Goal: Complete application form: Complete application form

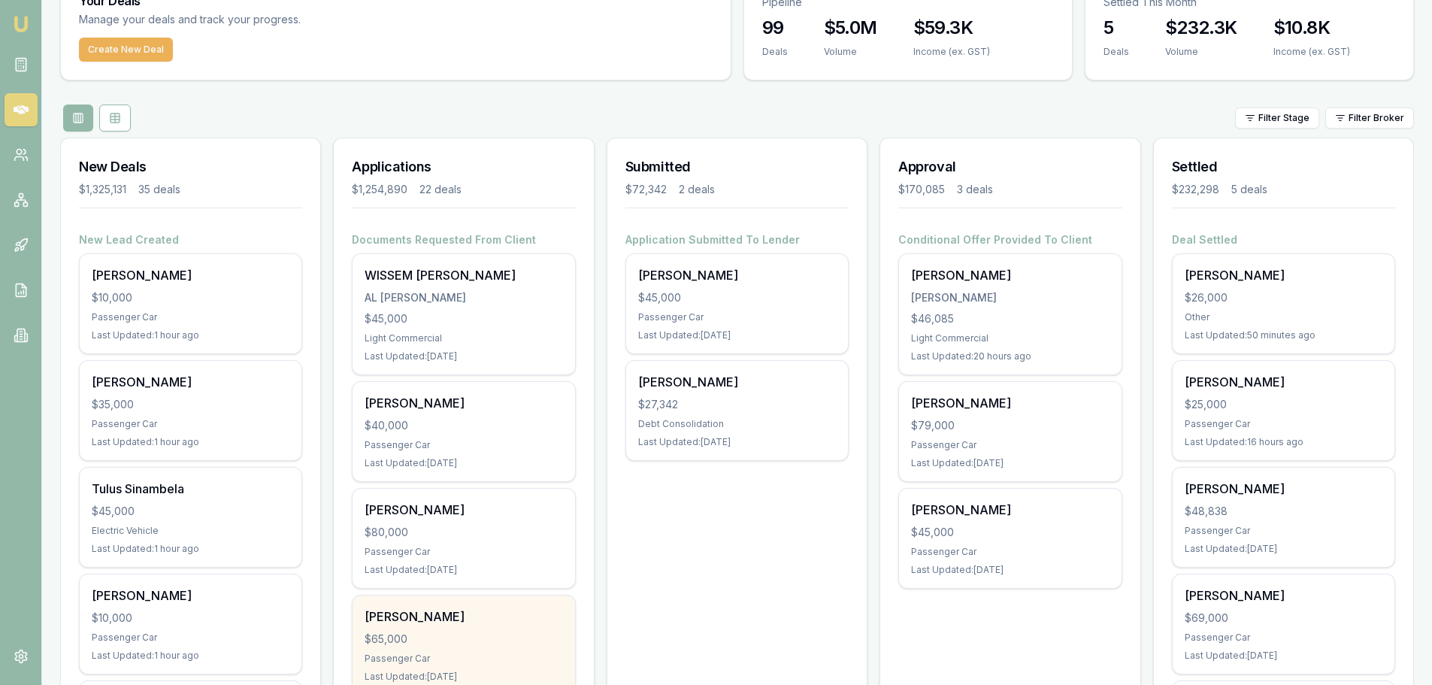
click at [506, 650] on div "[PERSON_NAME] $65,000 Passenger Car Last Updated: [DATE]" at bounding box center [464, 644] width 222 height 99
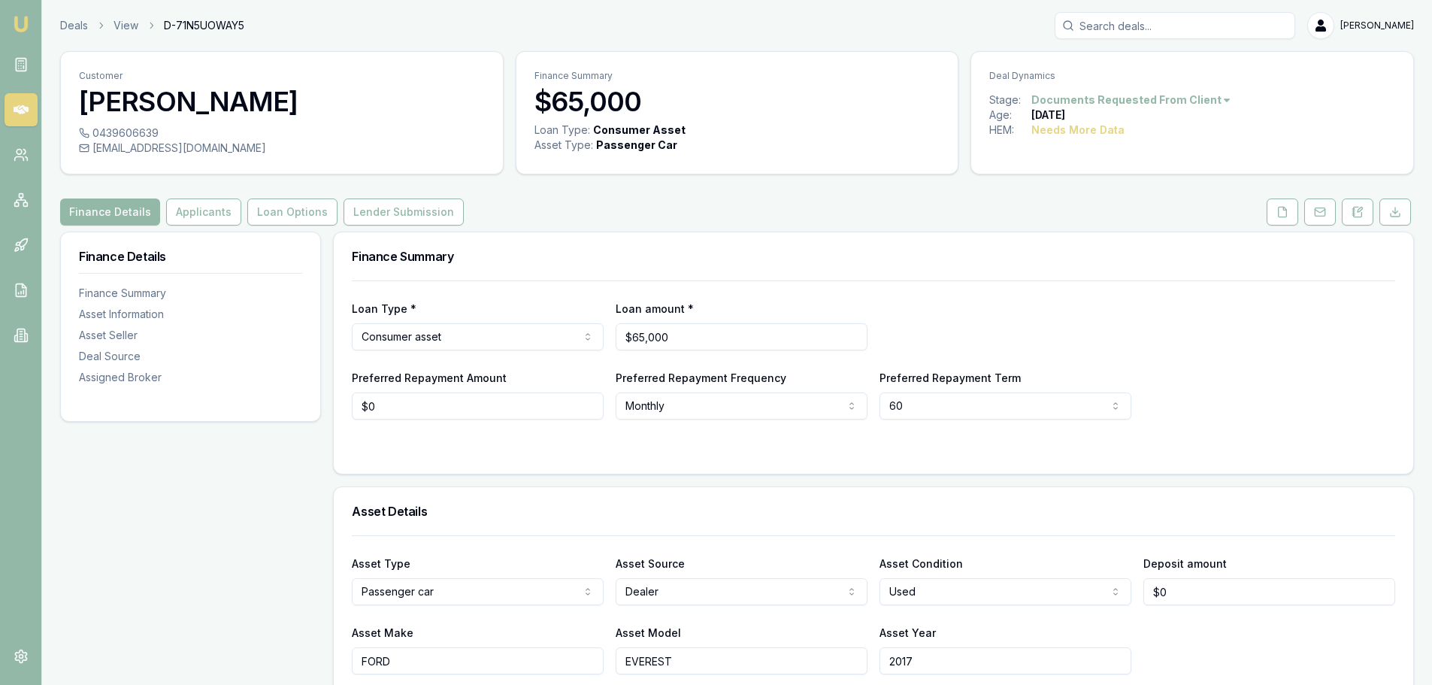
click at [662, 207] on div "Finance Details Applicants Loan Options Lender Submission" at bounding box center [737, 211] width 1354 height 27
click at [1276, 207] on button at bounding box center [1283, 211] width 32 height 27
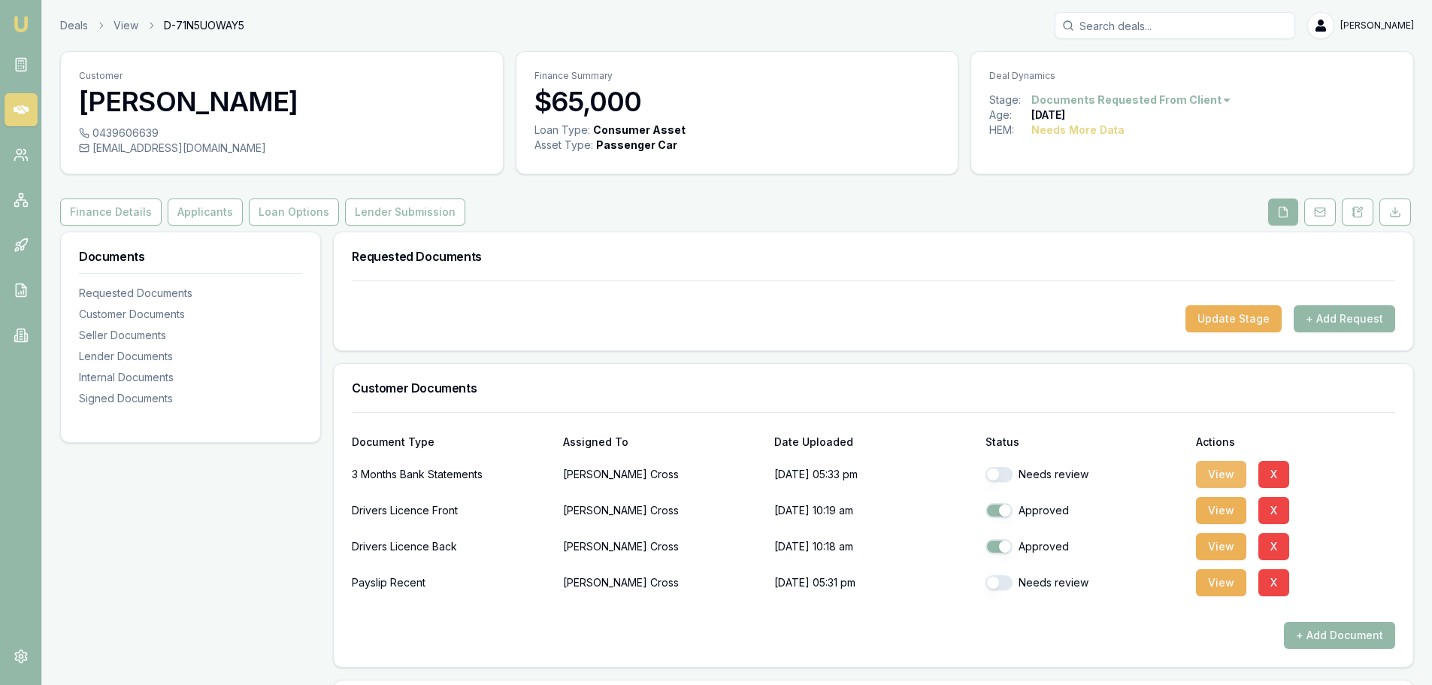
click at [1218, 474] on button "View" at bounding box center [1221, 474] width 50 height 27
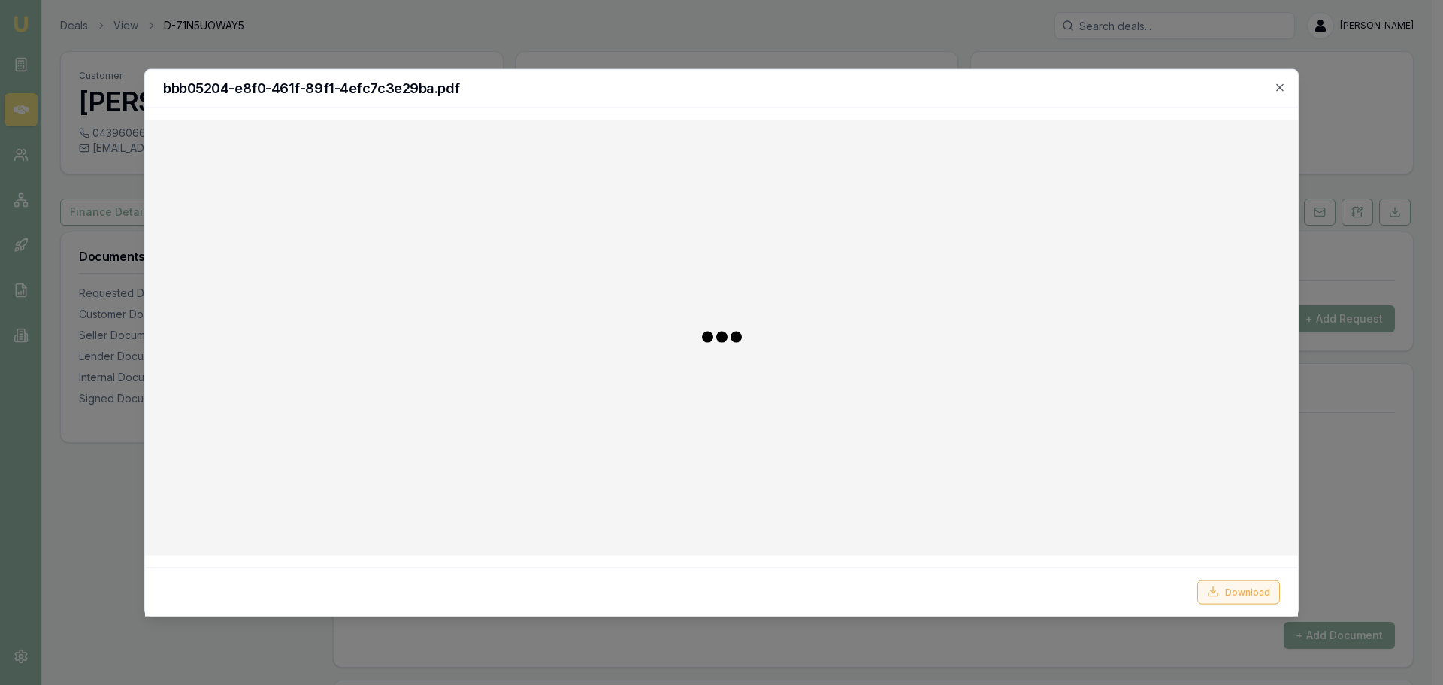
click at [1237, 592] on button "Download" at bounding box center [1239, 592] width 83 height 24
drag, startPoint x: 681, startPoint y: 92, endPoint x: 620, endPoint y: 92, distance: 60.9
click at [620, 92] on h2 "bbb05204-e8f0-461f-89f1-4efc7c3e29ba.pdf" at bounding box center [721, 88] width 1117 height 14
click at [1284, 83] on icon "button" at bounding box center [1280, 87] width 12 height 12
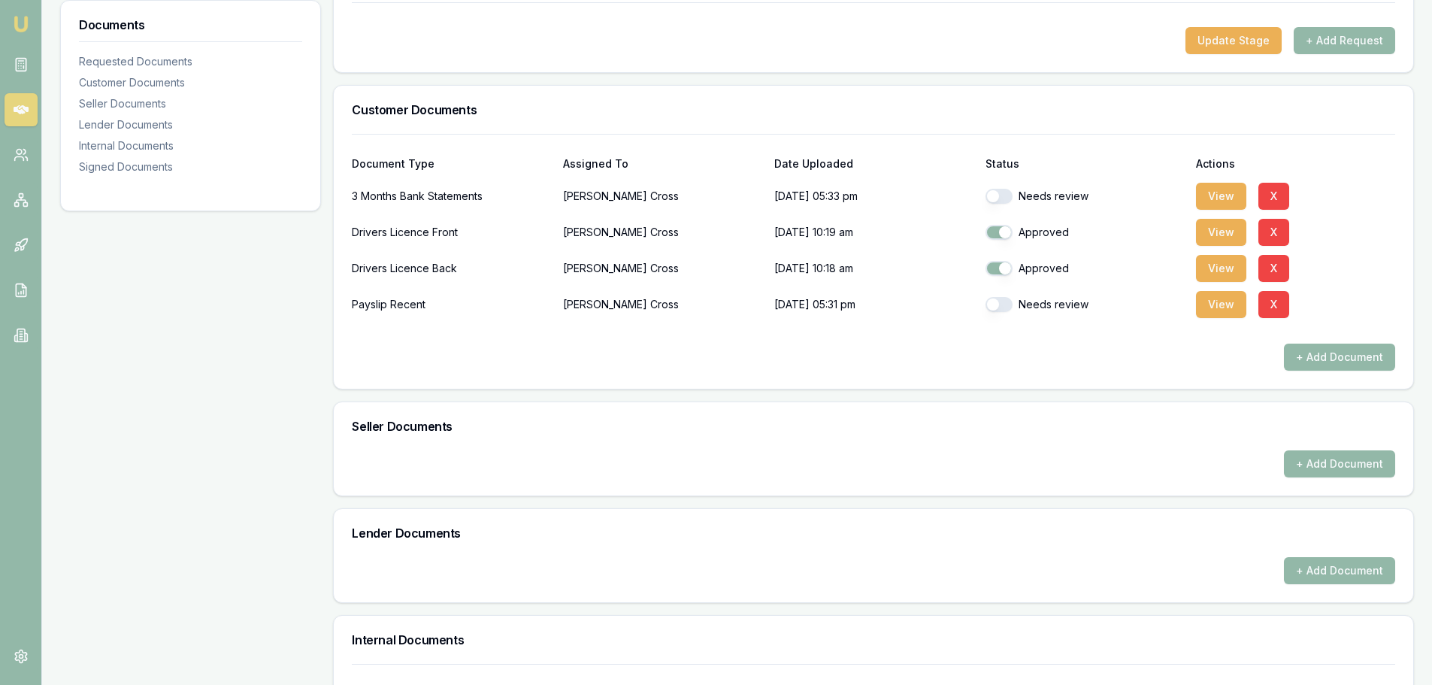
scroll to position [301, 0]
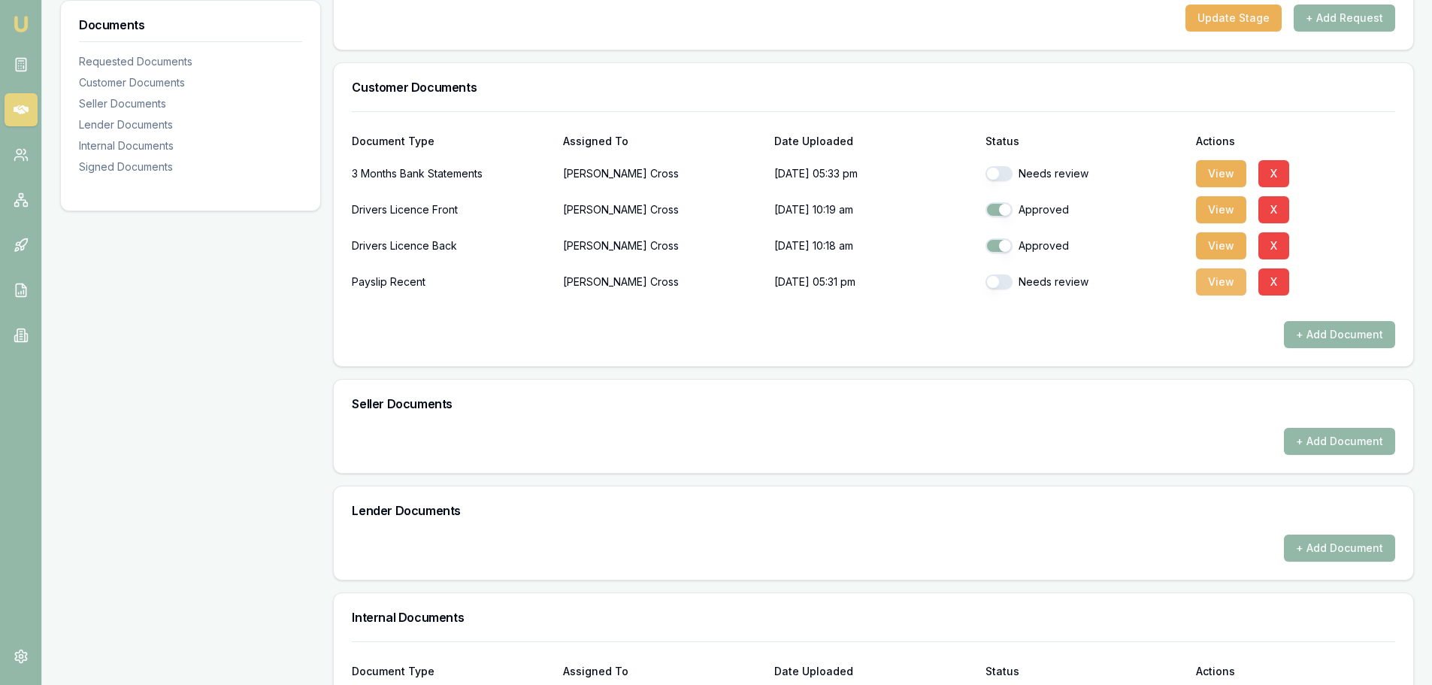
click at [1226, 275] on button "View" at bounding box center [1221, 281] width 50 height 27
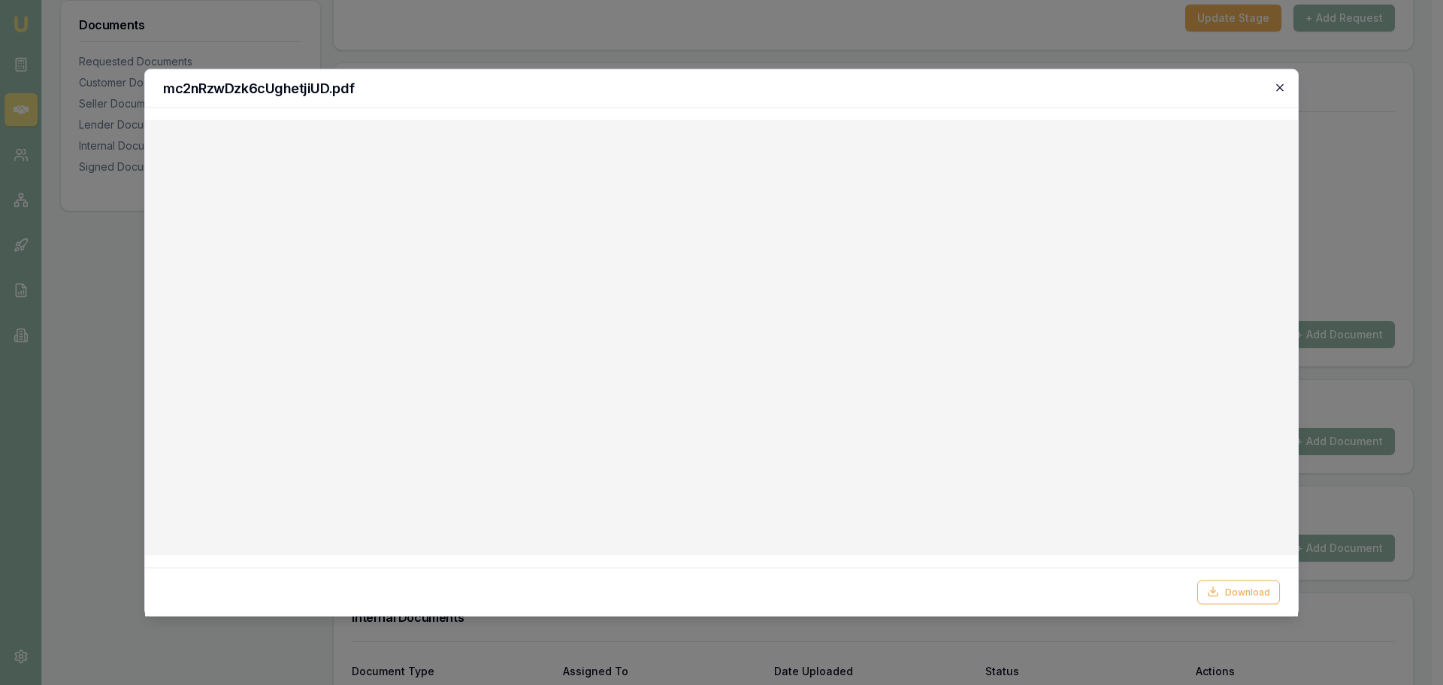
click at [1275, 90] on icon "button" at bounding box center [1280, 87] width 12 height 12
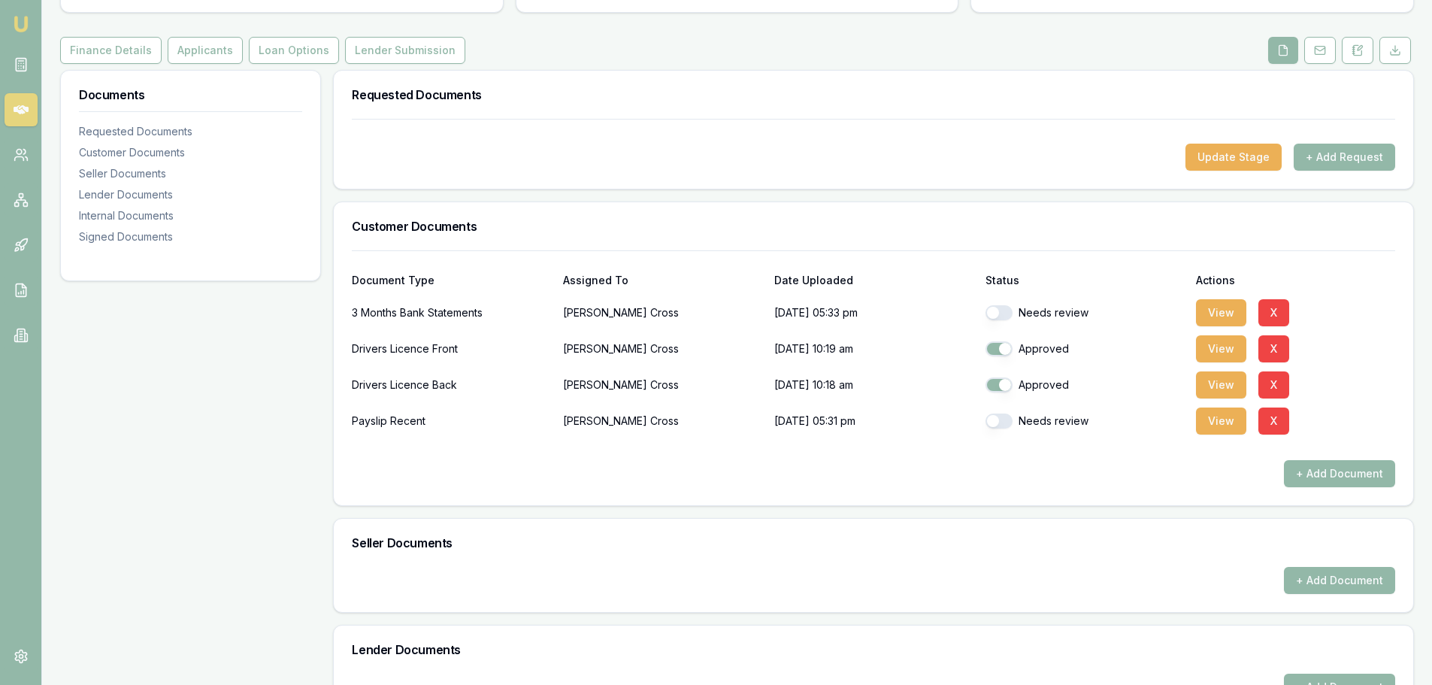
scroll to position [0, 0]
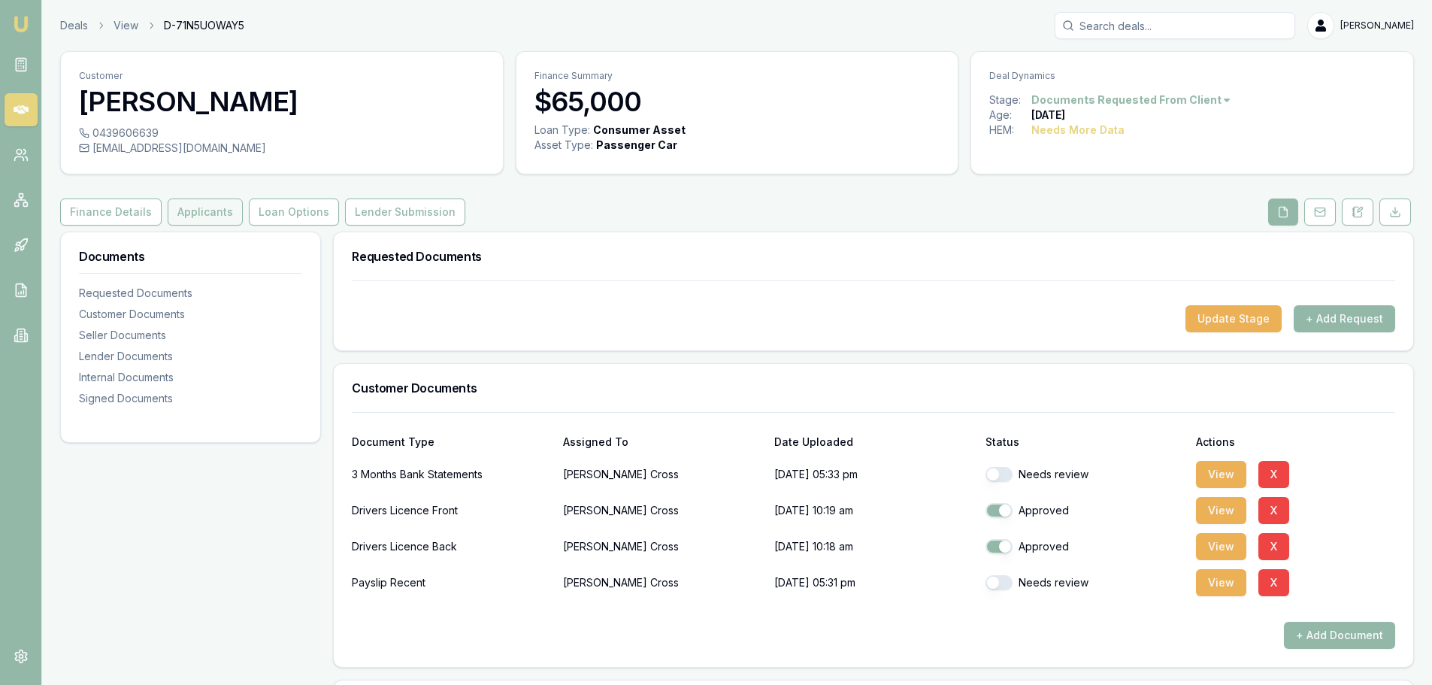
click at [201, 208] on button "Applicants" at bounding box center [205, 211] width 75 height 27
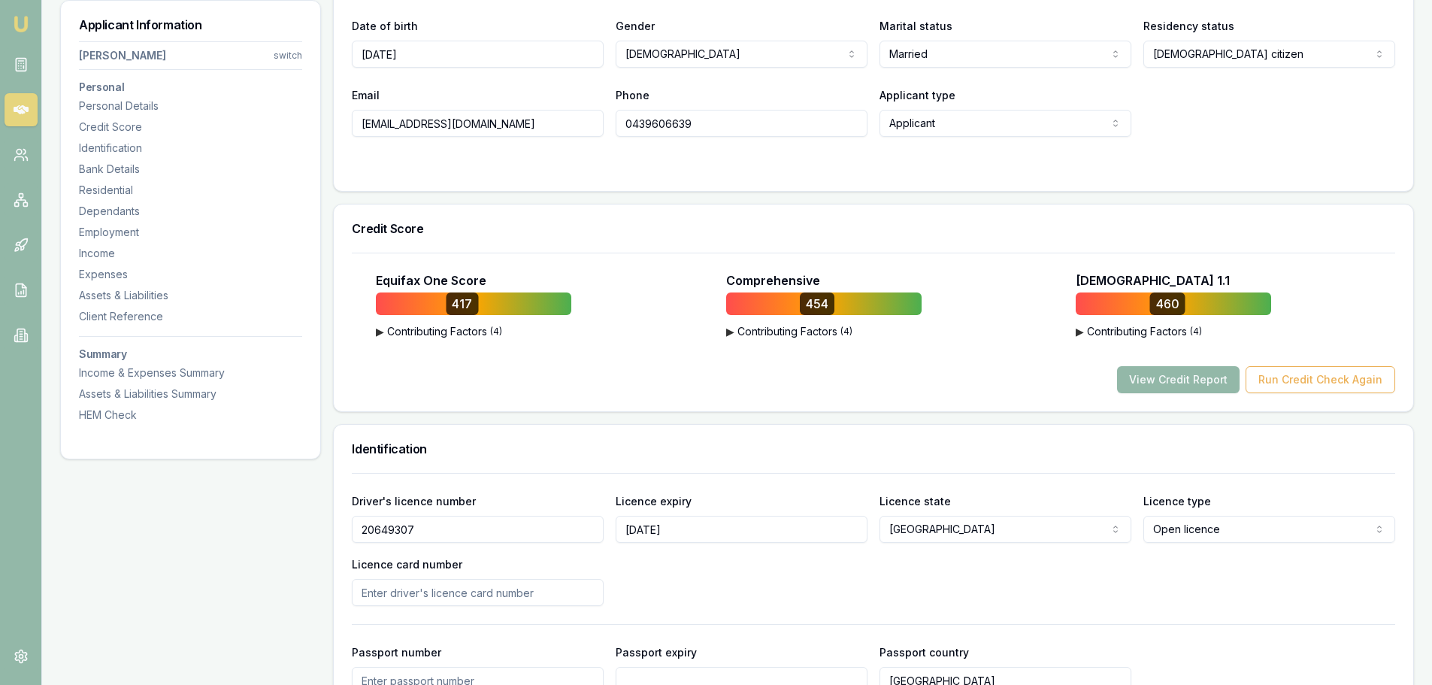
scroll to position [376, 0]
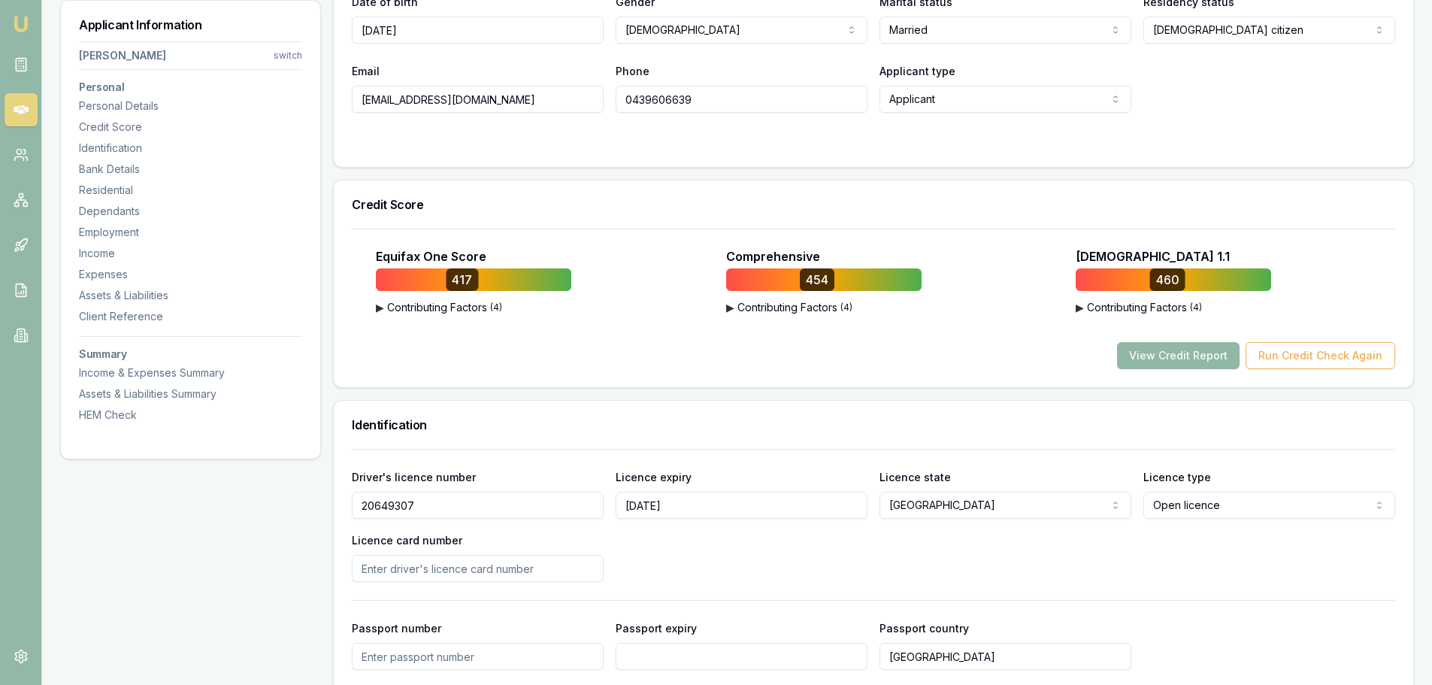
click at [1170, 354] on button "View Credit Report" at bounding box center [1178, 355] width 123 height 27
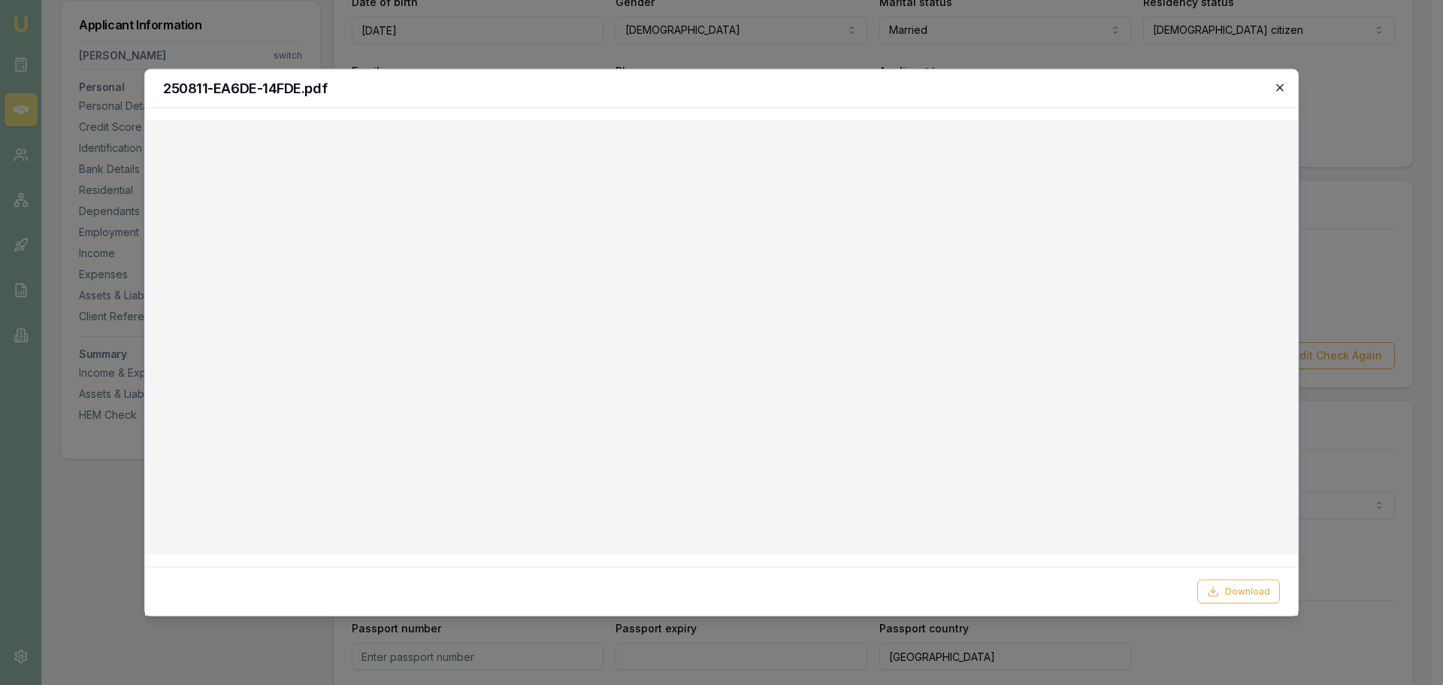
click at [1277, 93] on icon "button" at bounding box center [1280, 87] width 12 height 12
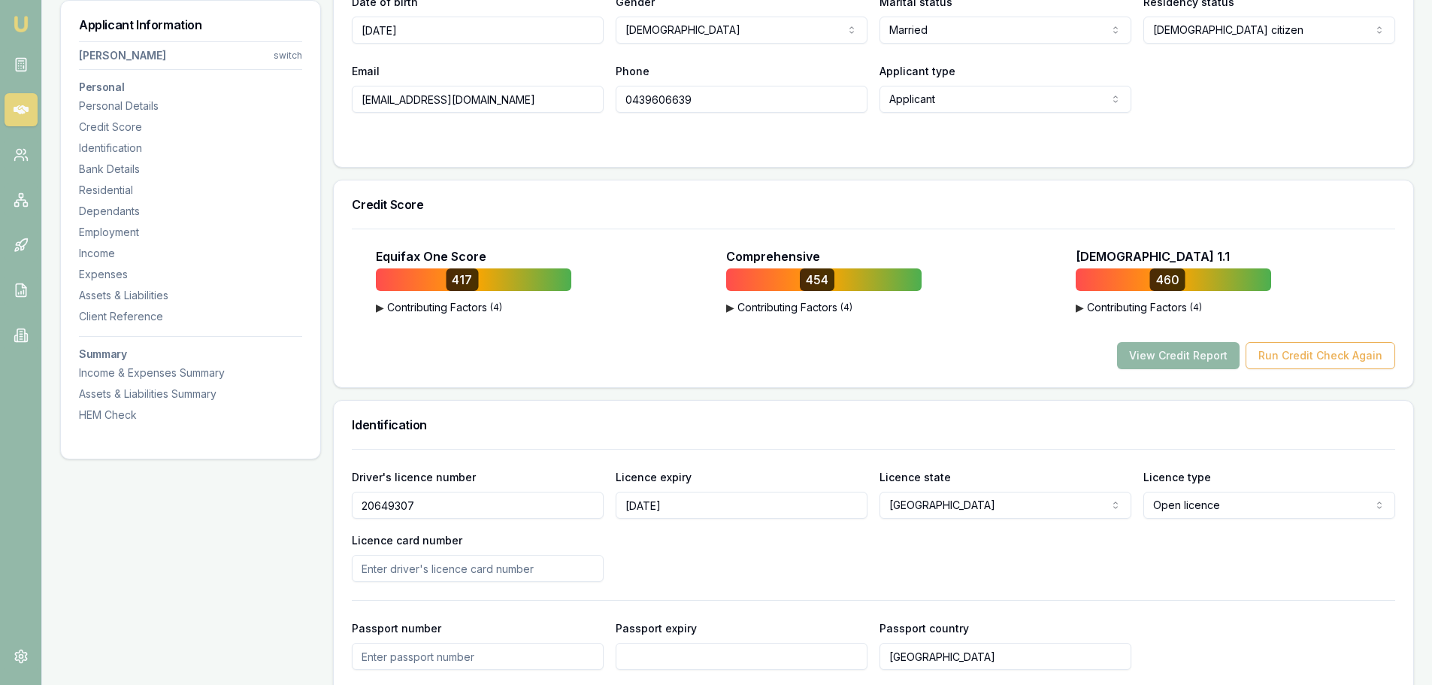
click at [1162, 358] on button "View Credit Report" at bounding box center [1178, 355] width 123 height 27
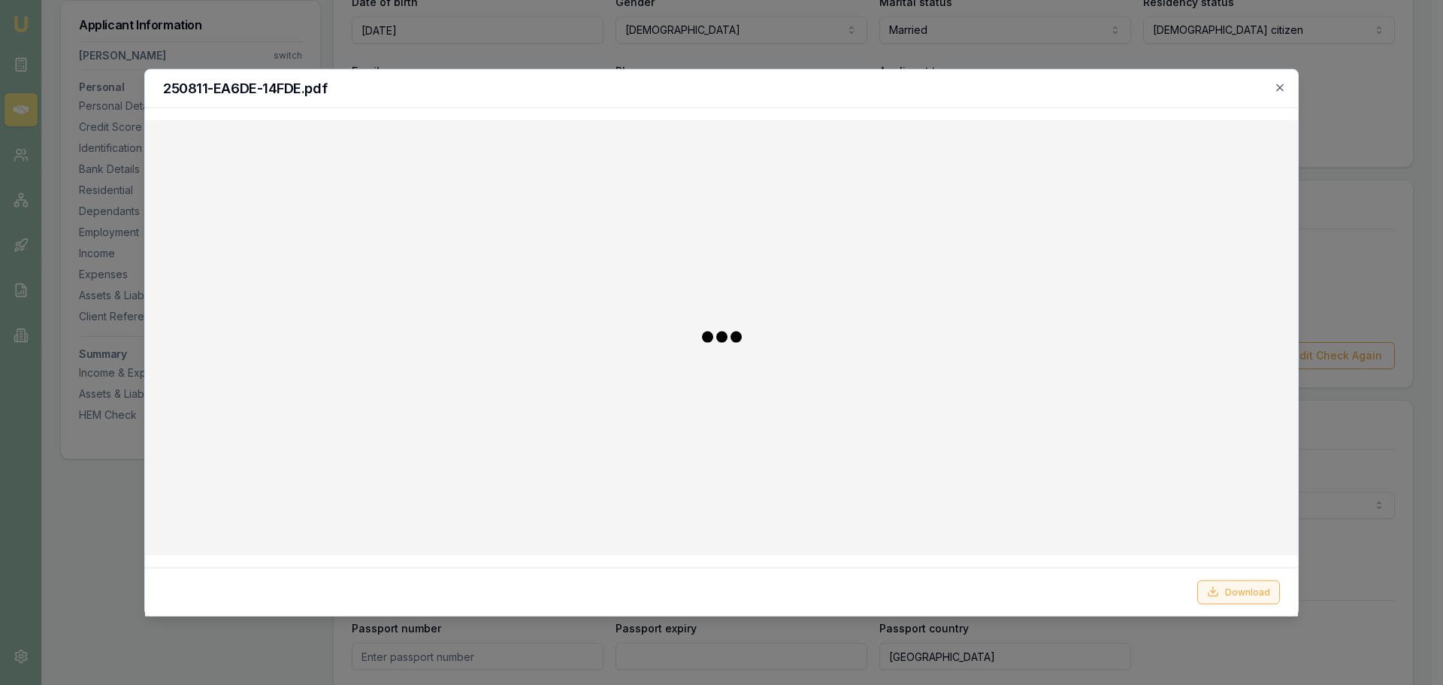
click at [1219, 586] on icon at bounding box center [1213, 592] width 12 height 12
click at [1285, 83] on icon "button" at bounding box center [1280, 87] width 12 height 12
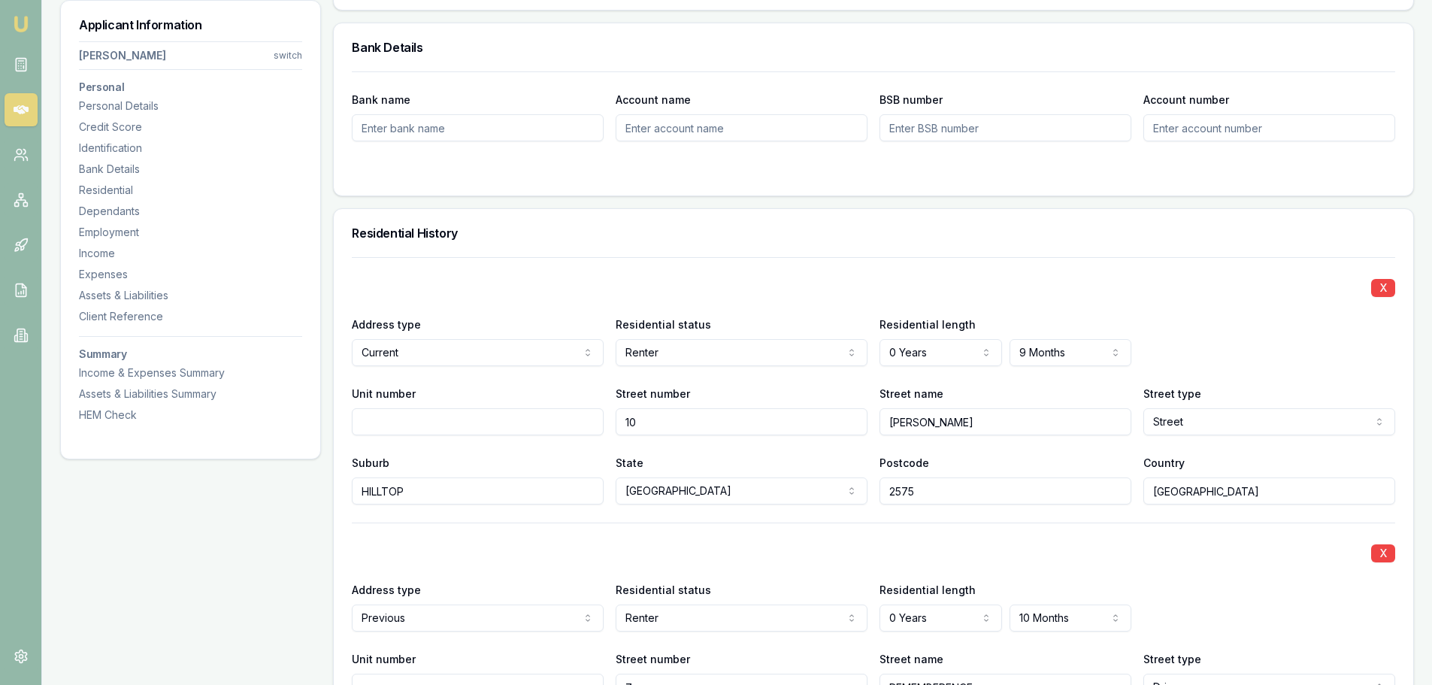
scroll to position [1278, 0]
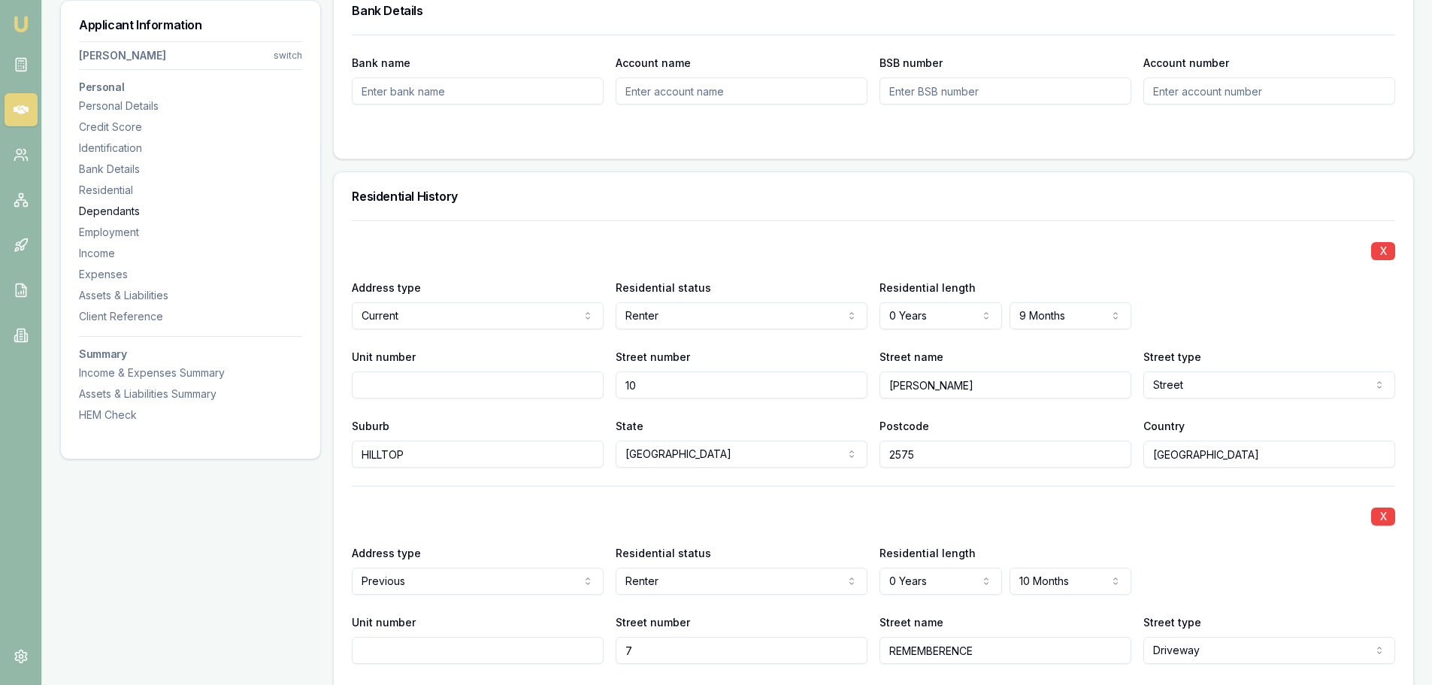
click at [133, 214] on div "Dependants" at bounding box center [190, 211] width 223 height 15
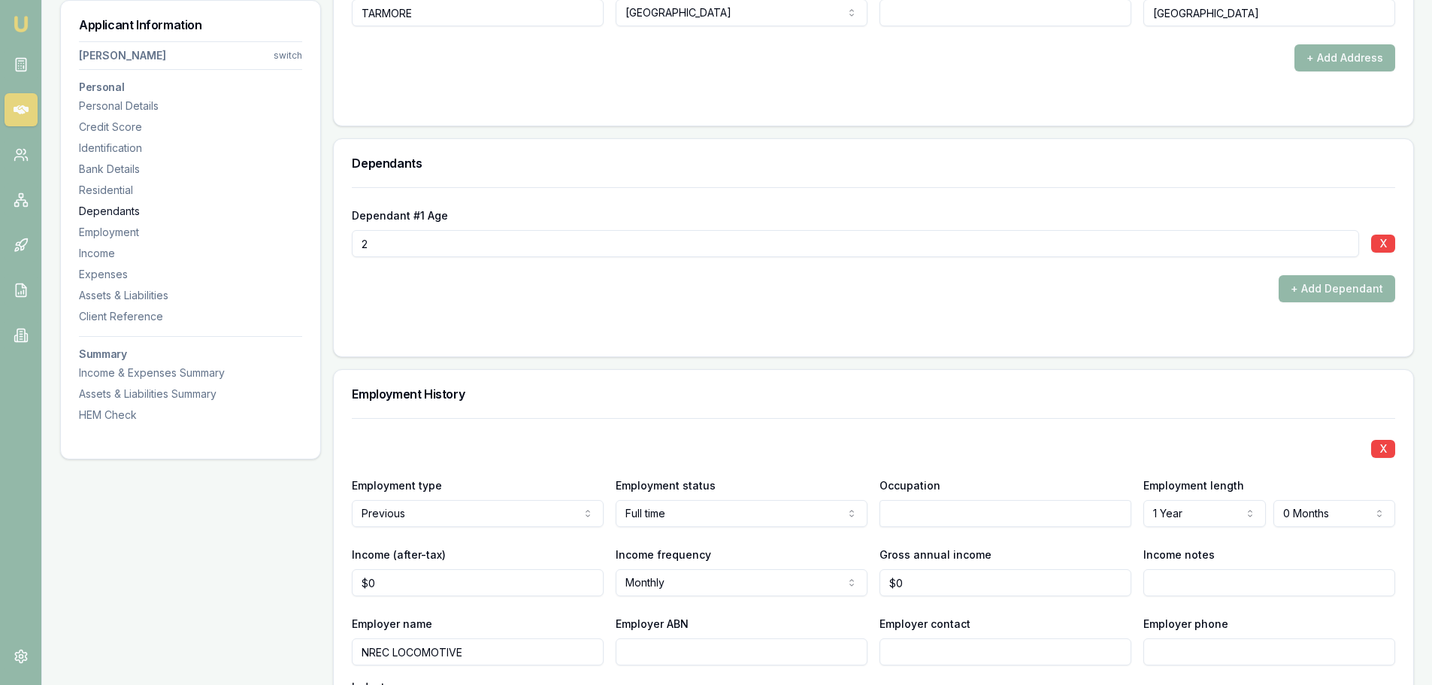
scroll to position [2388, 0]
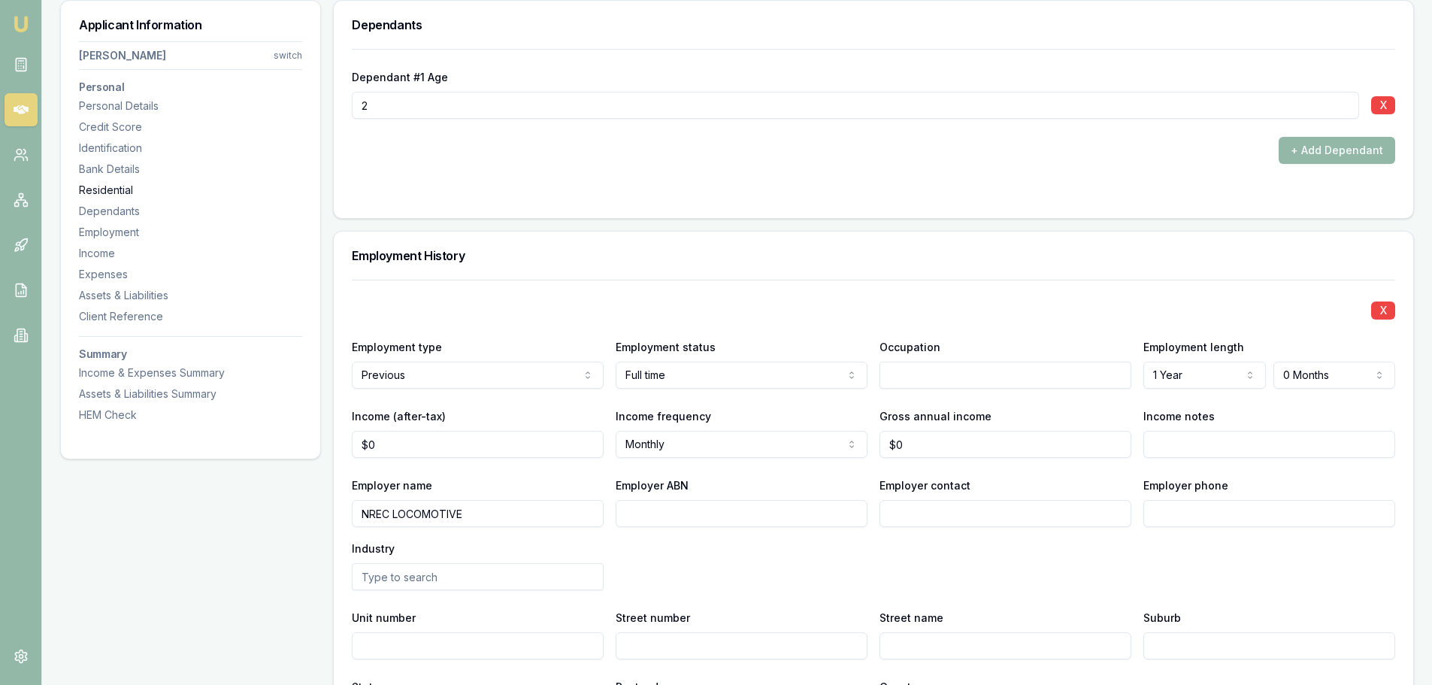
drag, startPoint x: 125, startPoint y: 187, endPoint x: 89, endPoint y: 195, distance: 36.1
click at [125, 187] on div "Residential" at bounding box center [190, 190] width 223 height 15
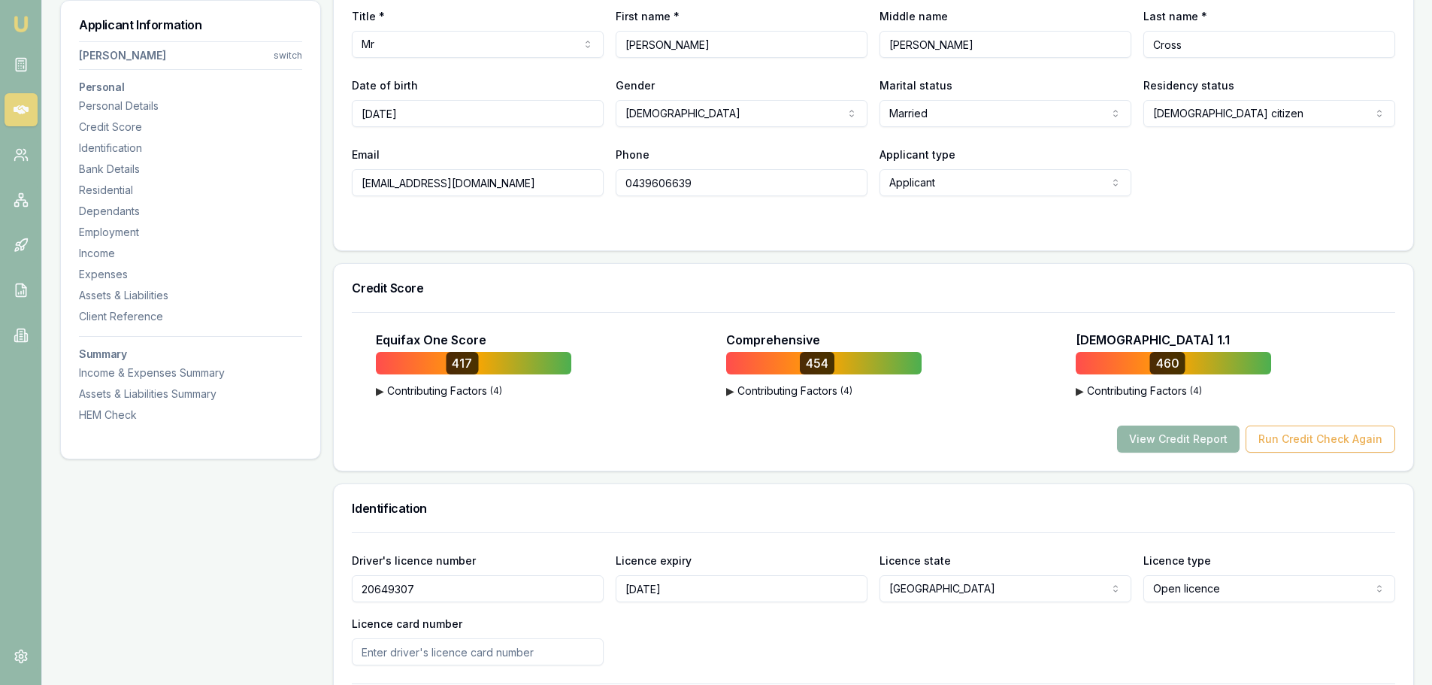
scroll to position [301, 0]
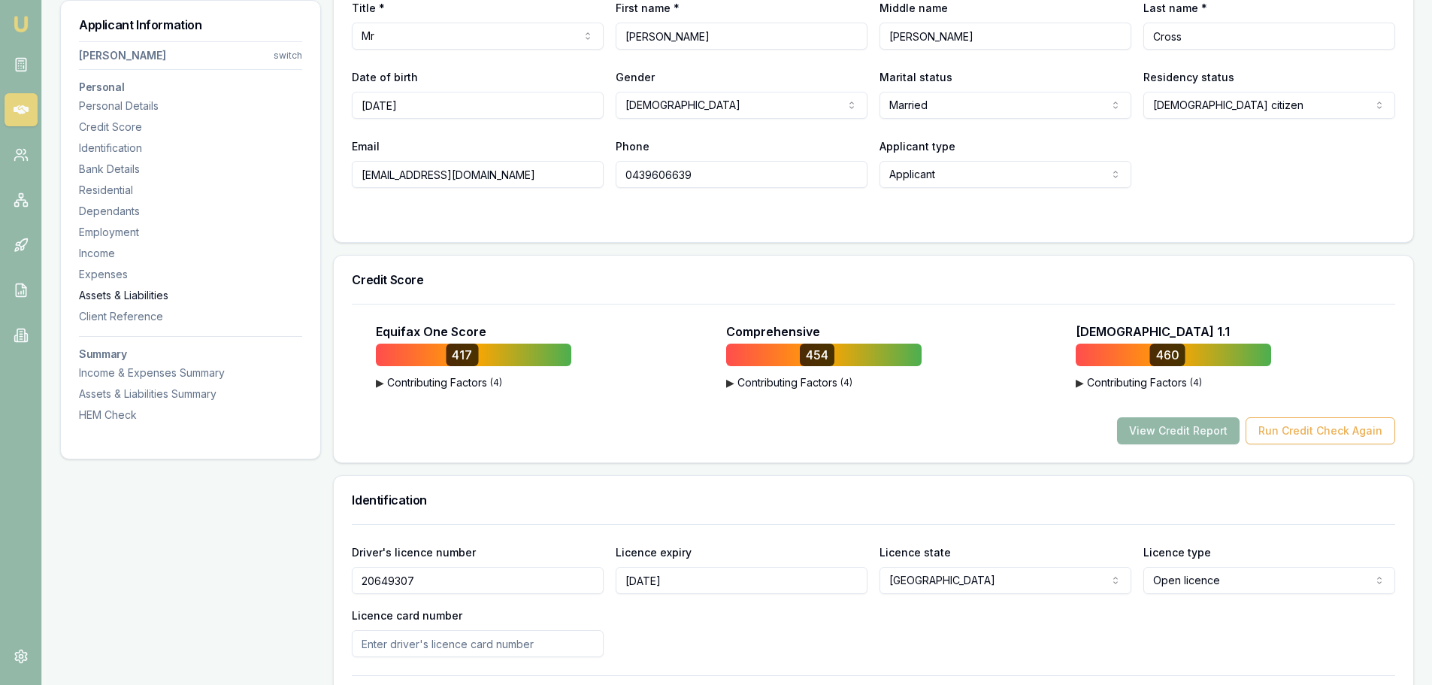
click at [159, 292] on div "Assets & Liabilities" at bounding box center [190, 295] width 223 height 15
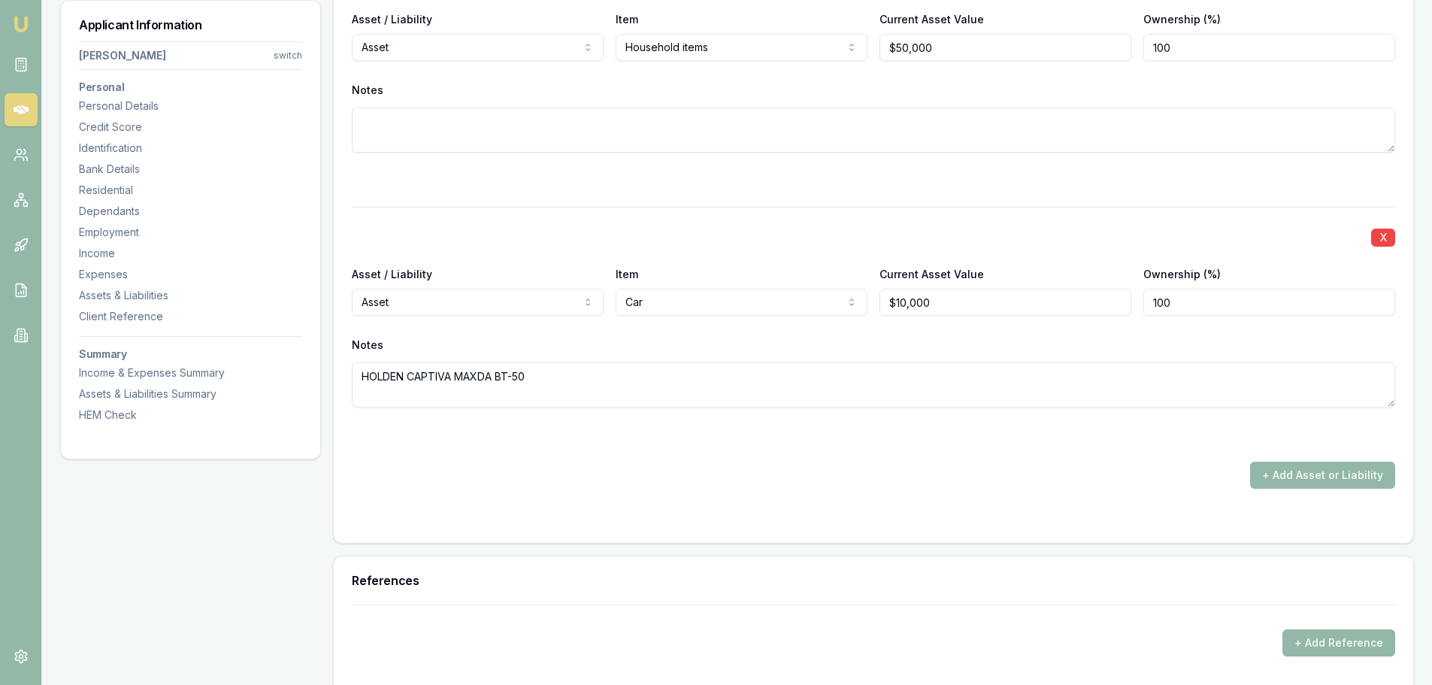
scroll to position [6317, 0]
click at [134, 102] on div "Personal Details" at bounding box center [190, 105] width 223 height 15
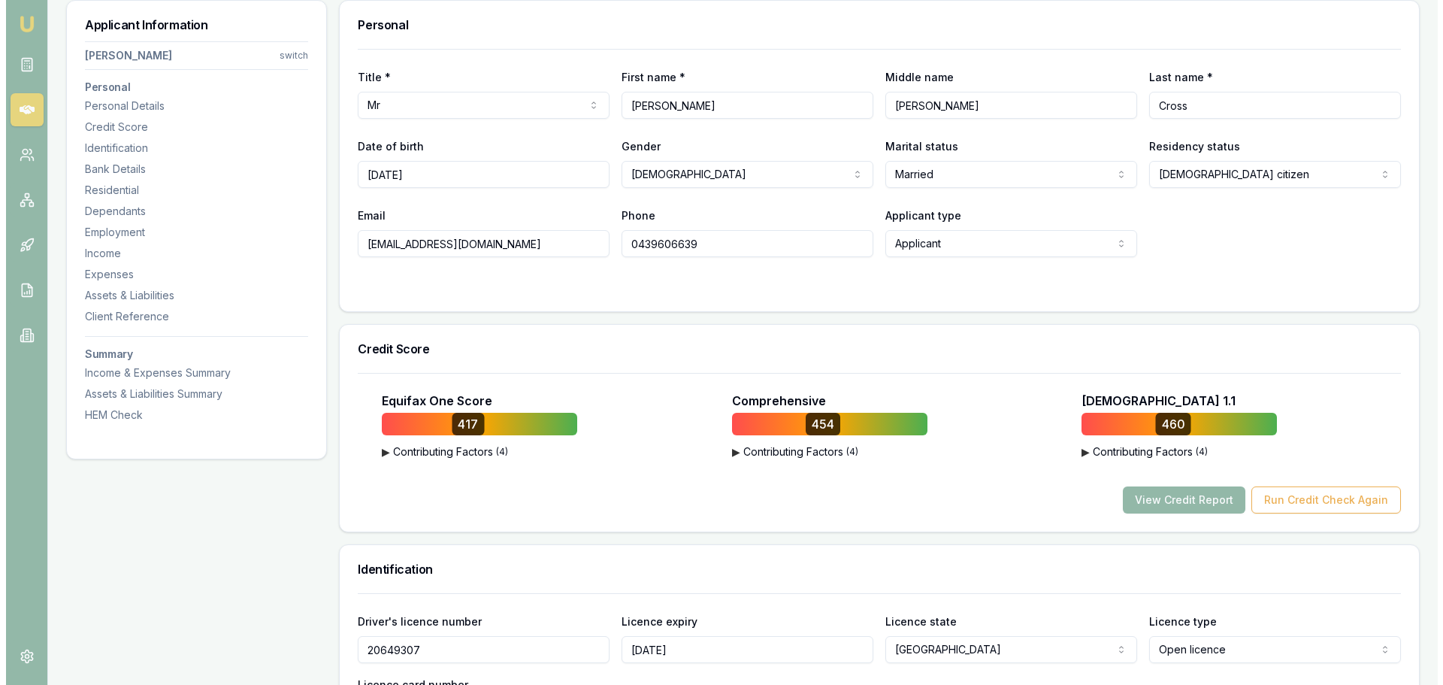
scroll to position [0, 0]
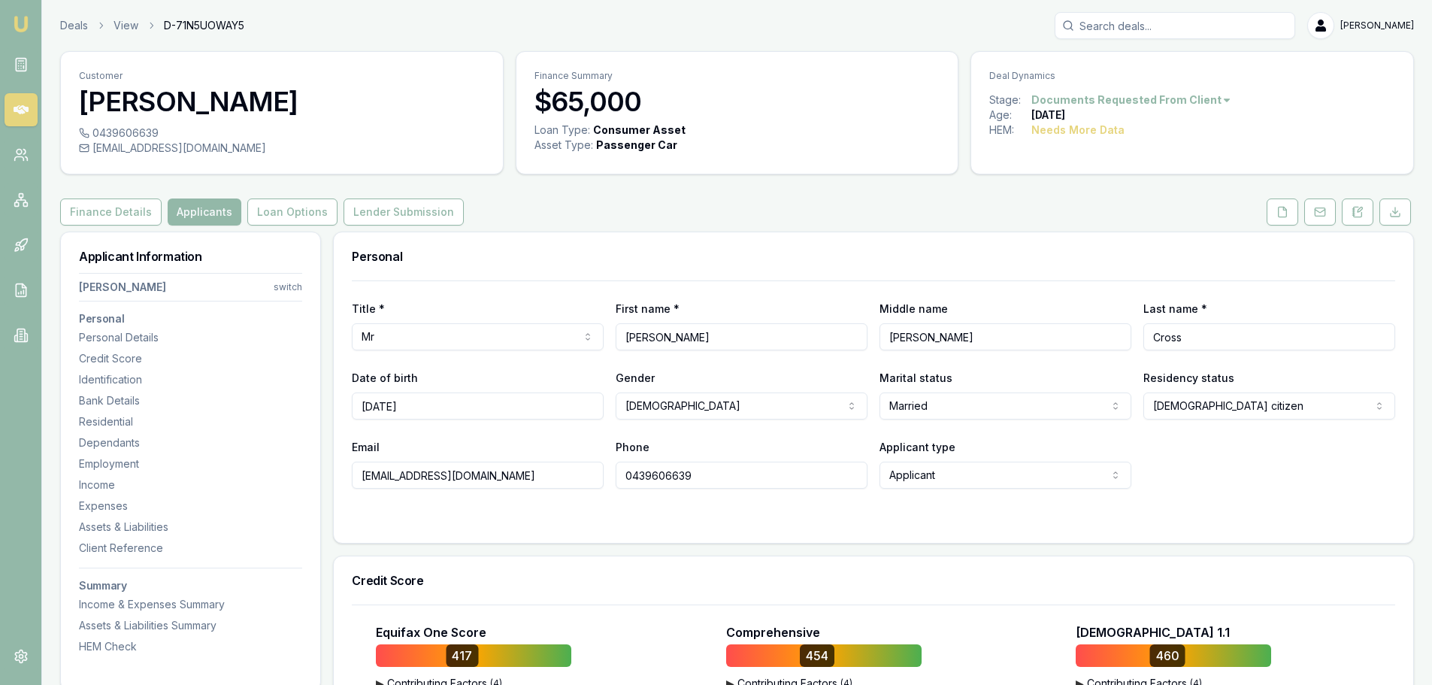
drag, startPoint x: 284, startPoint y: 213, endPoint x: 363, endPoint y: 240, distance: 83.4
click at [284, 213] on button "Loan Options" at bounding box center [292, 211] width 90 height 27
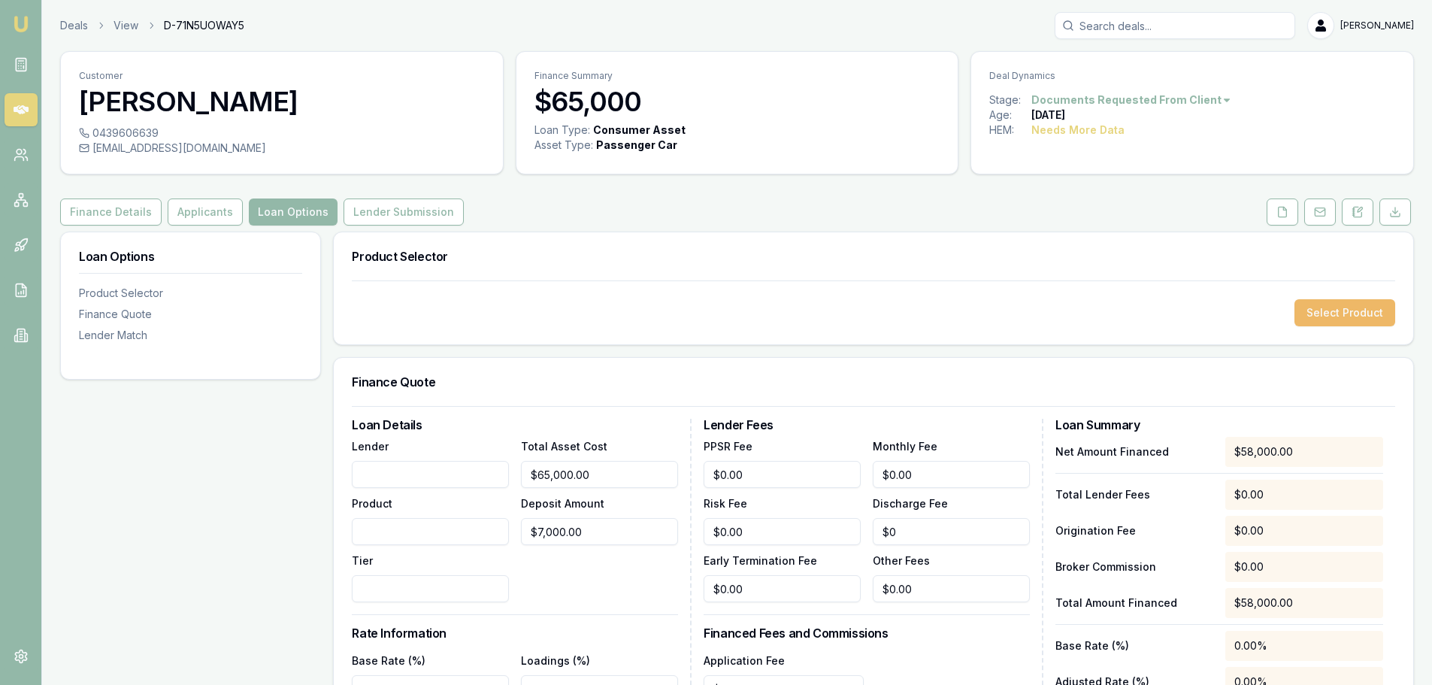
click at [1322, 307] on button "Select Product" at bounding box center [1344, 312] width 101 height 27
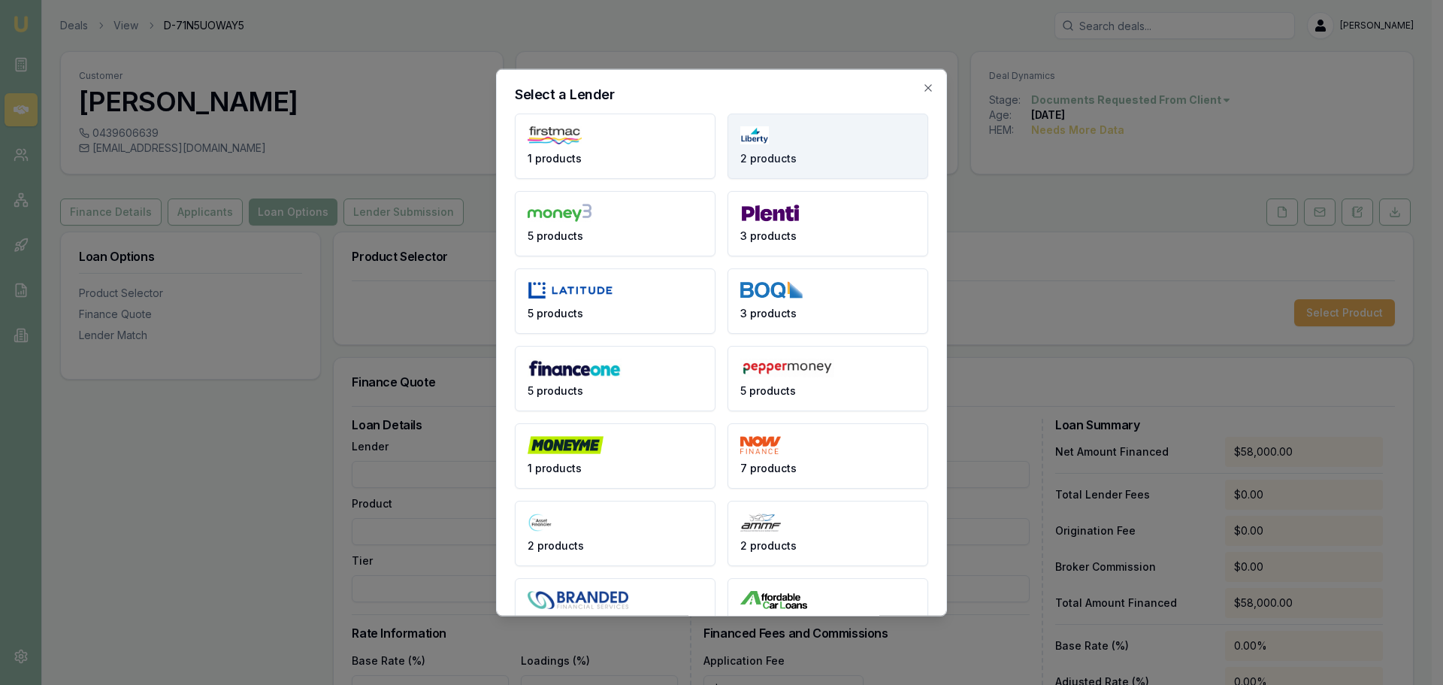
click at [829, 141] on button "2 products" at bounding box center [828, 145] width 201 height 65
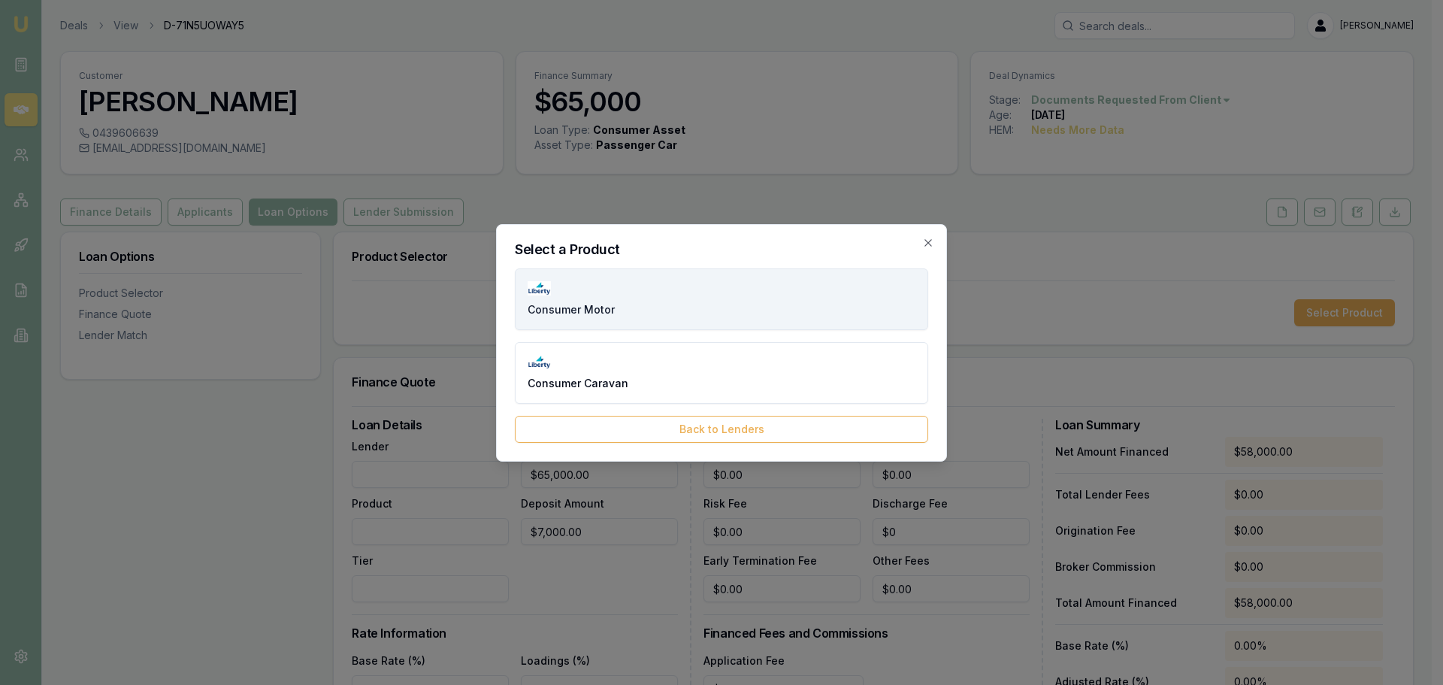
click at [727, 280] on button "Consumer Motor" at bounding box center [721, 299] width 413 height 62
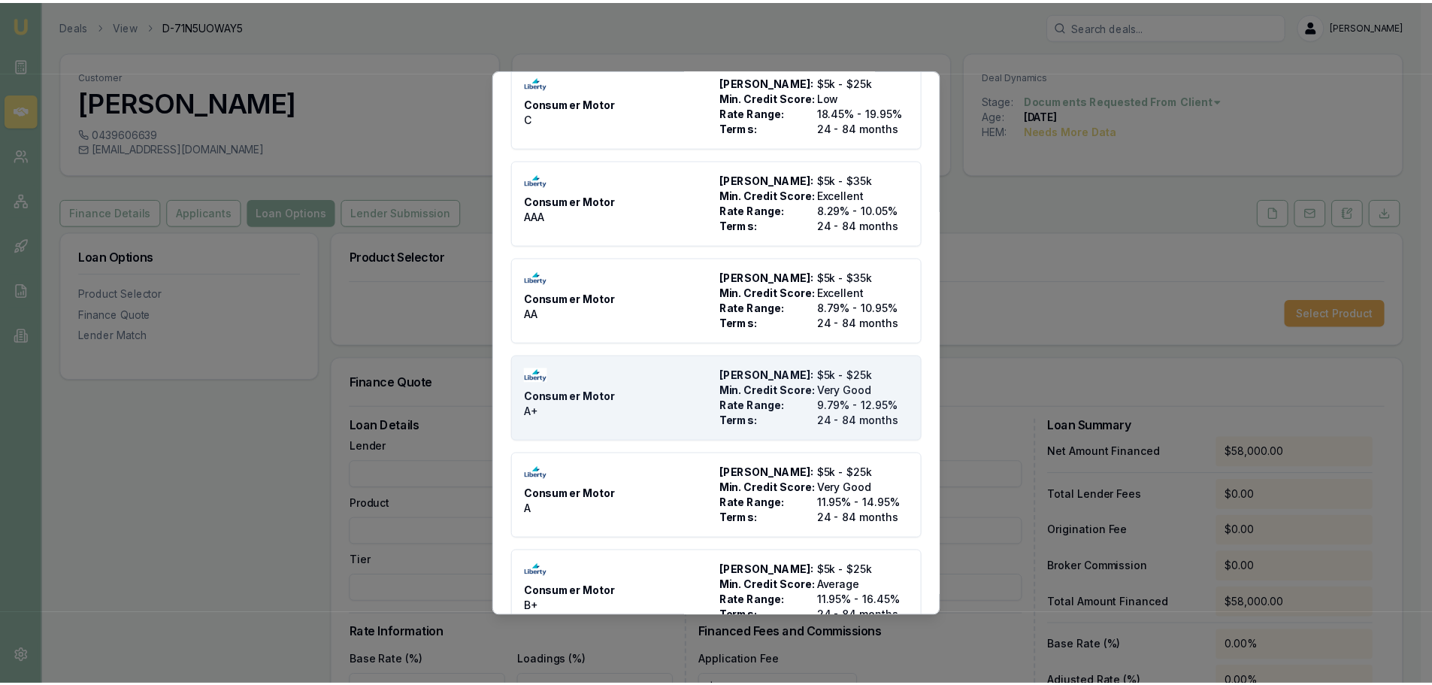
scroll to position [75, 0]
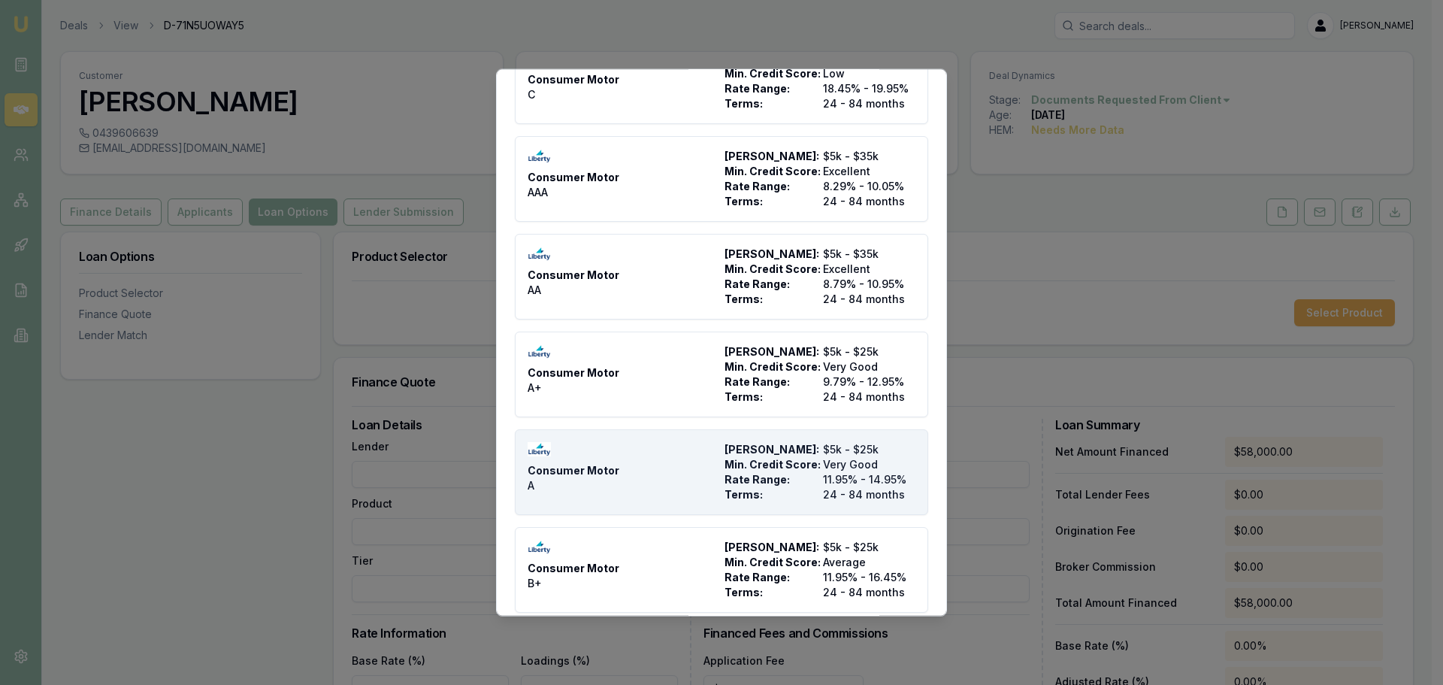
click at [775, 468] on span "Min. Credit Score:" at bounding box center [771, 463] width 92 height 15
type input "Liberty"
type input "Consumer Motor"
type input "A"
type input "11.95"
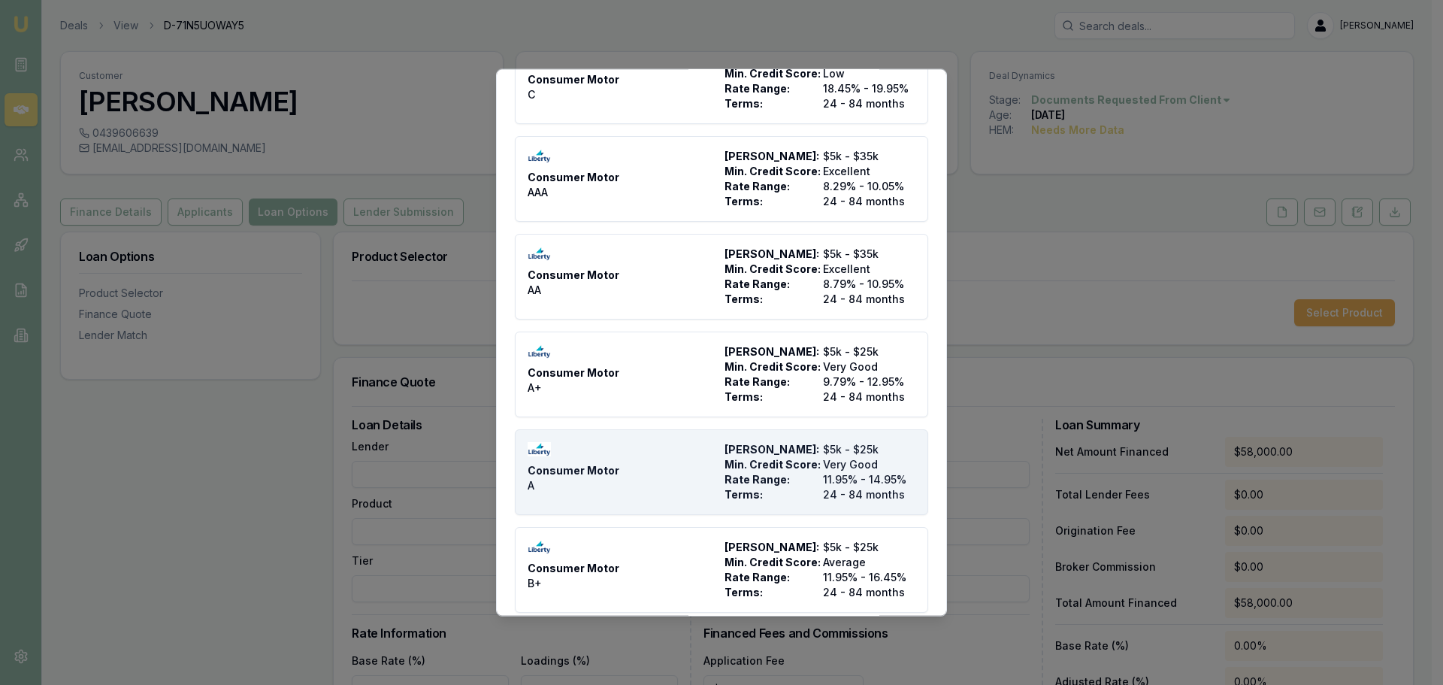
type input "24"
type input "$10.00"
type input "$125"
type input "$245.00"
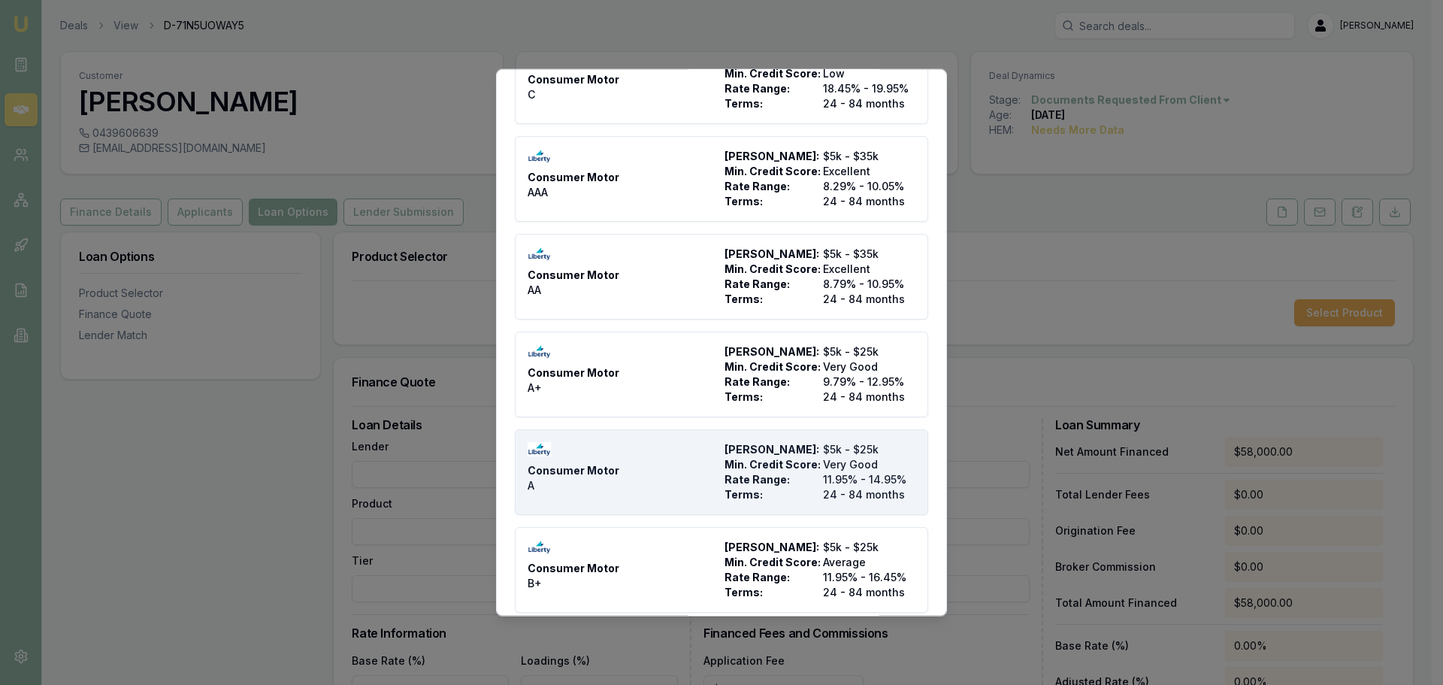
type input "$545.00"
type input "1450"
type input "4"
type input "$2,320.00"
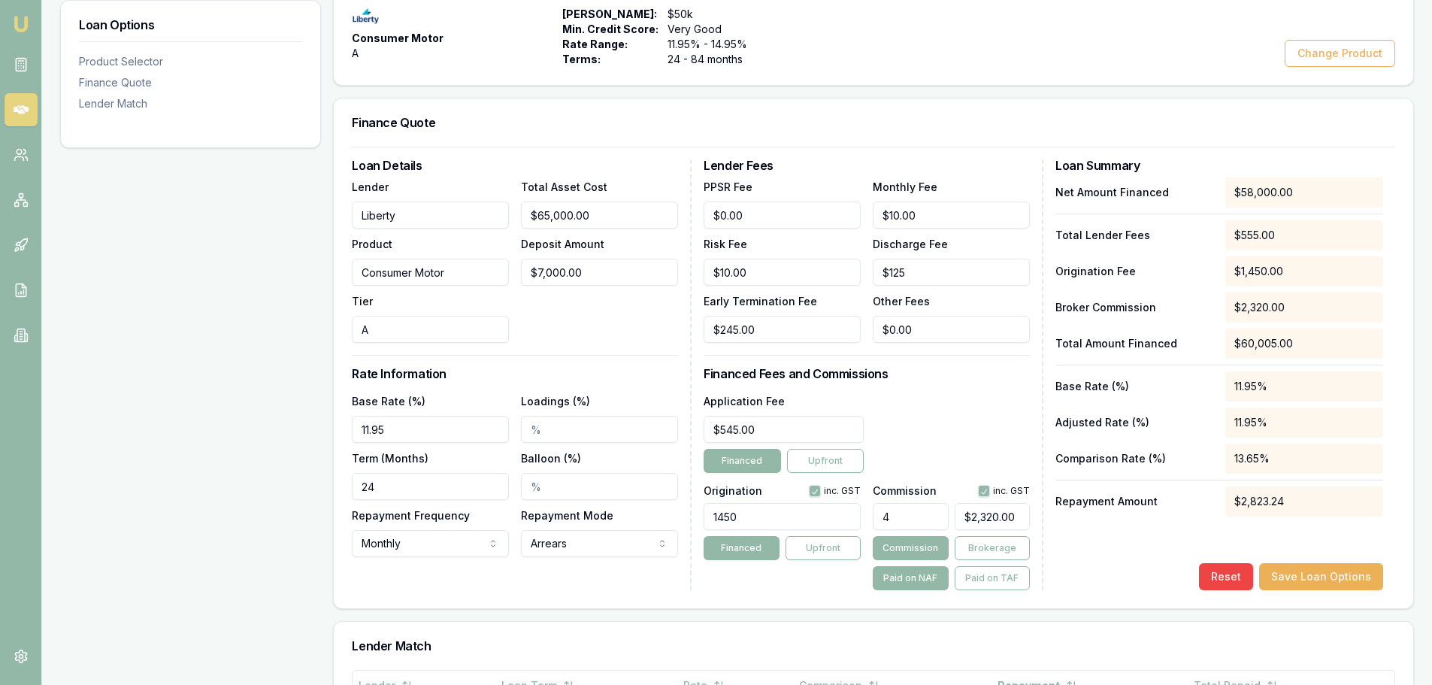
scroll to position [301, 0]
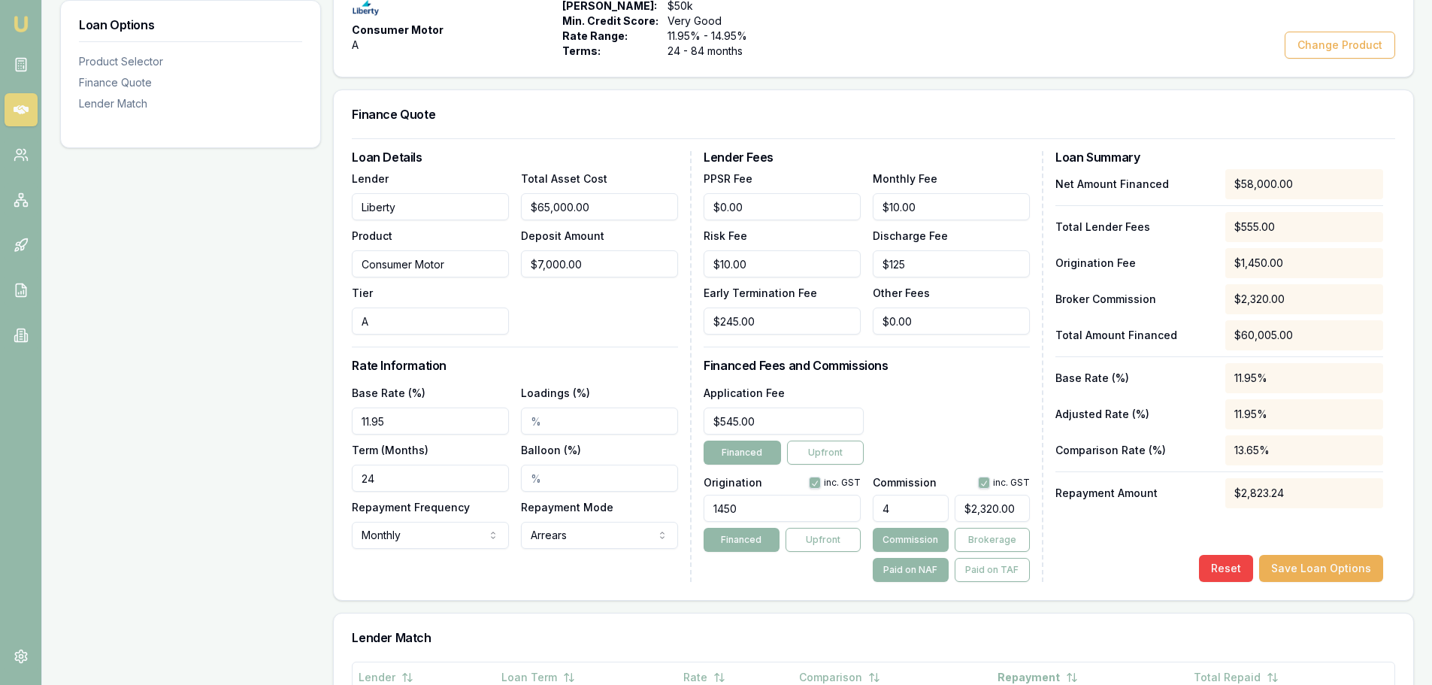
drag, startPoint x: 386, startPoint y: 475, endPoint x: 162, endPoint y: 486, distance: 223.5
click at [209, 490] on div "Loan Options Product Selector Finance Quote Lender Match Product Selector Consu…" at bounding box center [737, 381] width 1354 height 901
type input "60"
click at [566, 320] on div "Total Asset Cost $65,000.00 Deposit Amount $7,000.00" at bounding box center [599, 251] width 157 height 165
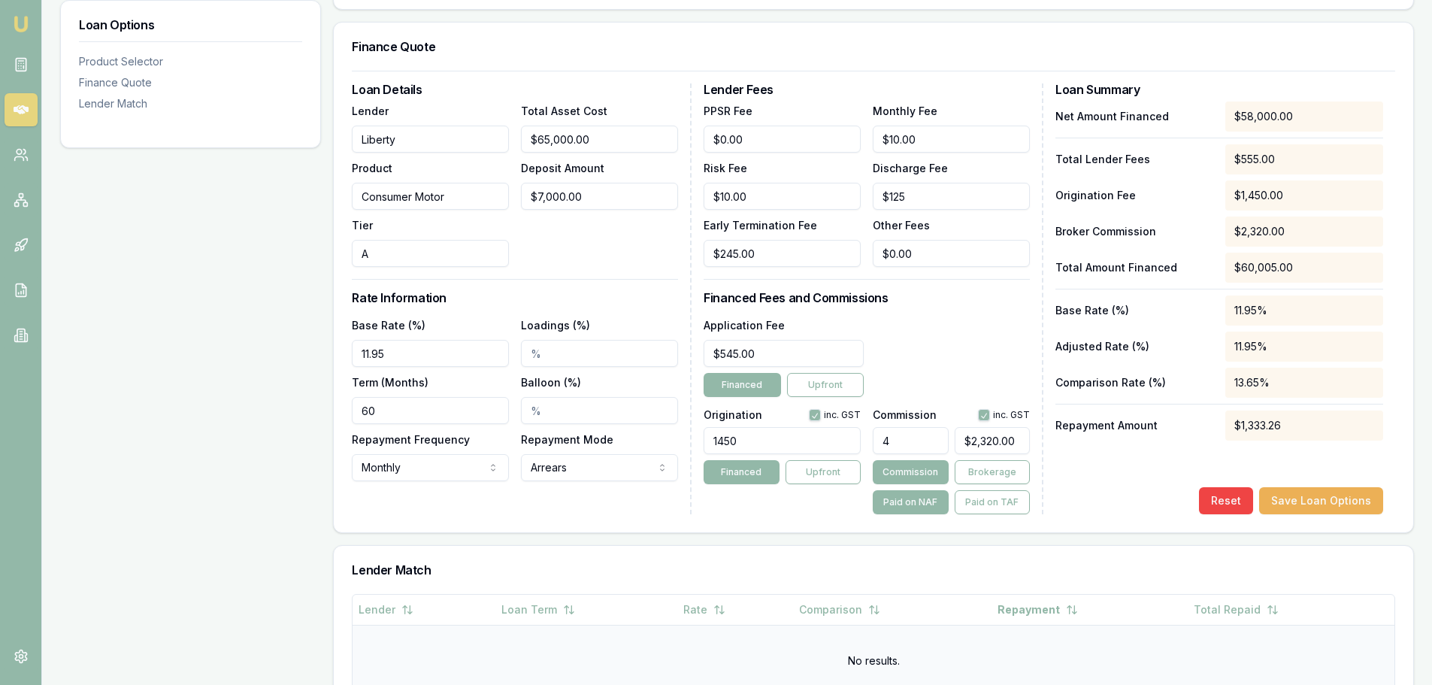
scroll to position [460, 0]
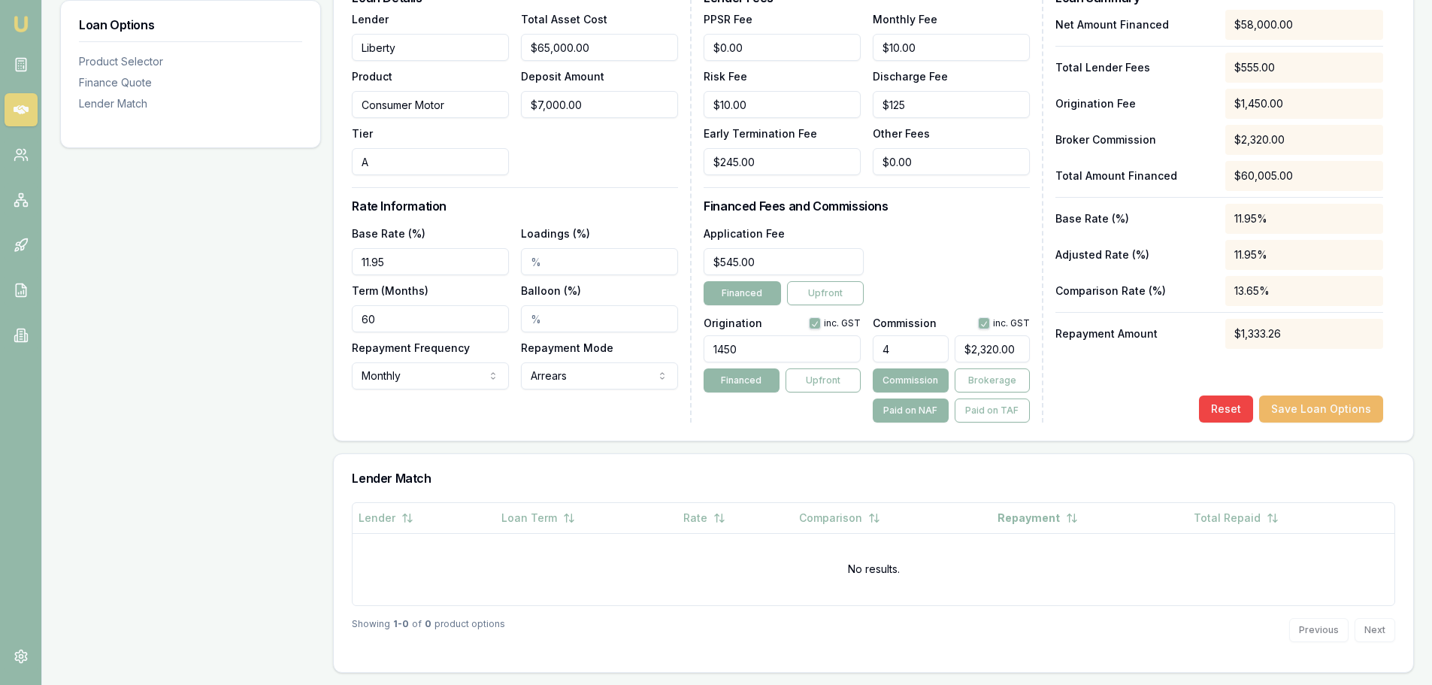
click at [1299, 413] on button "Save Loan Options" at bounding box center [1321, 408] width 124 height 27
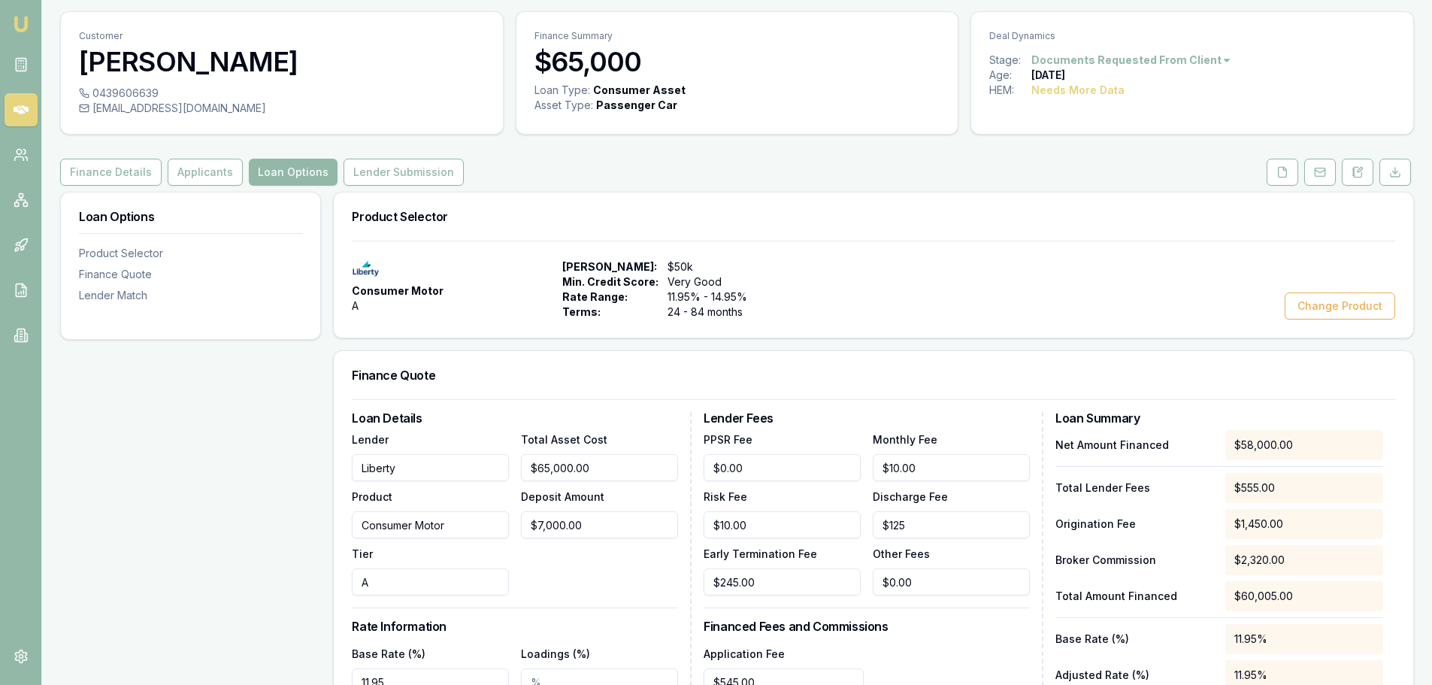
scroll to position [0, 0]
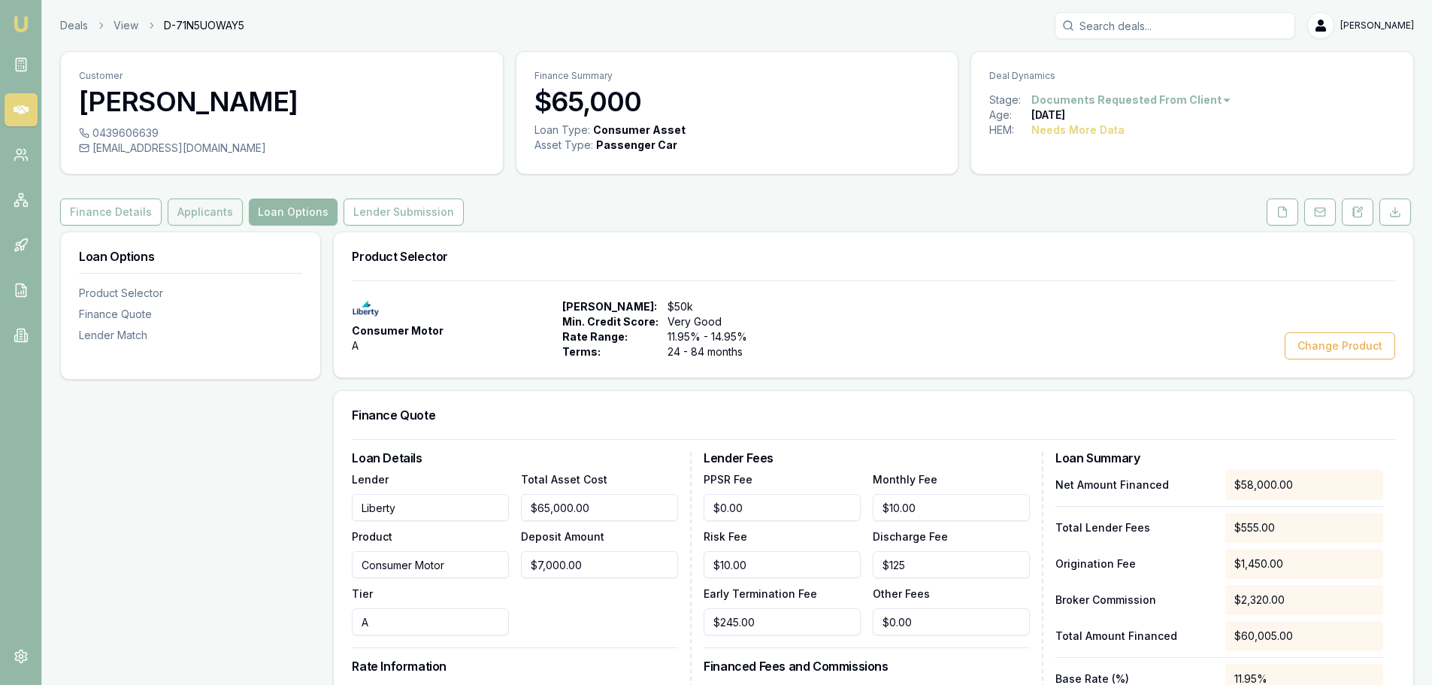
click at [201, 220] on button "Applicants" at bounding box center [205, 211] width 75 height 27
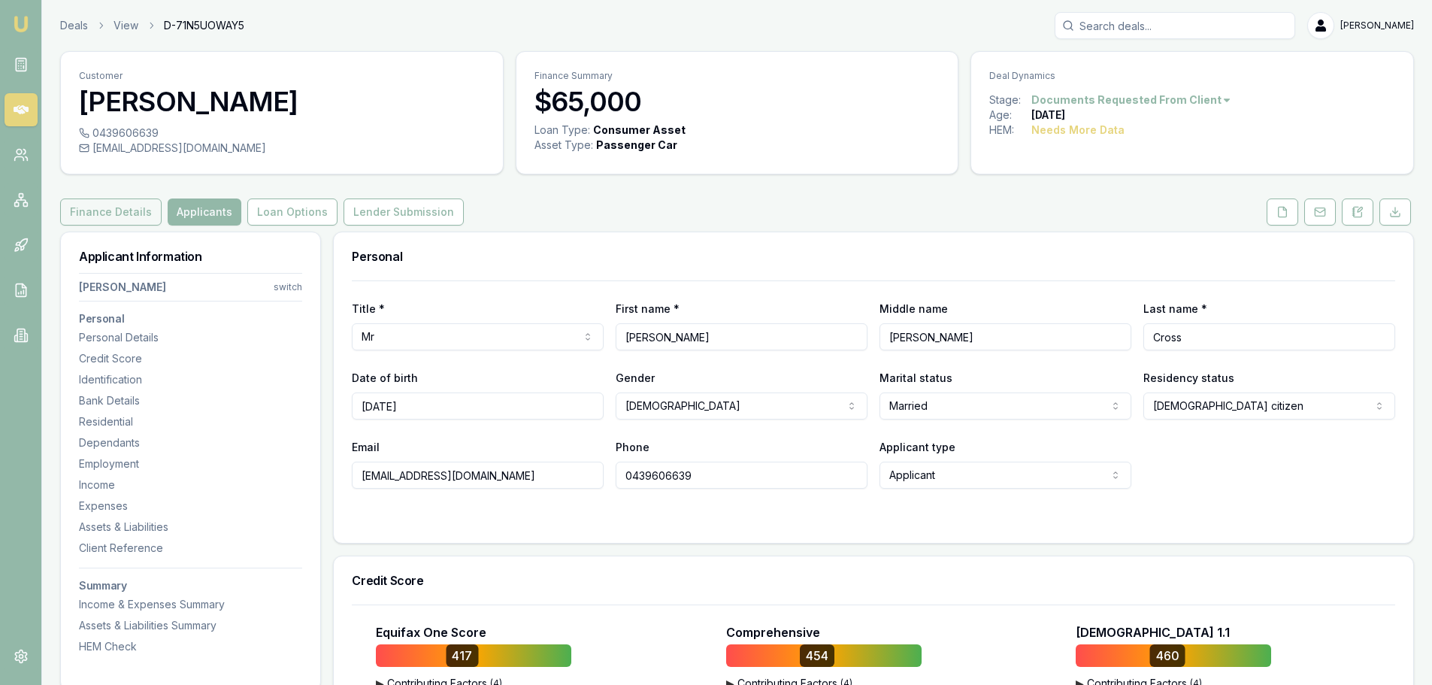
click at [92, 216] on button "Finance Details" at bounding box center [110, 211] width 101 height 27
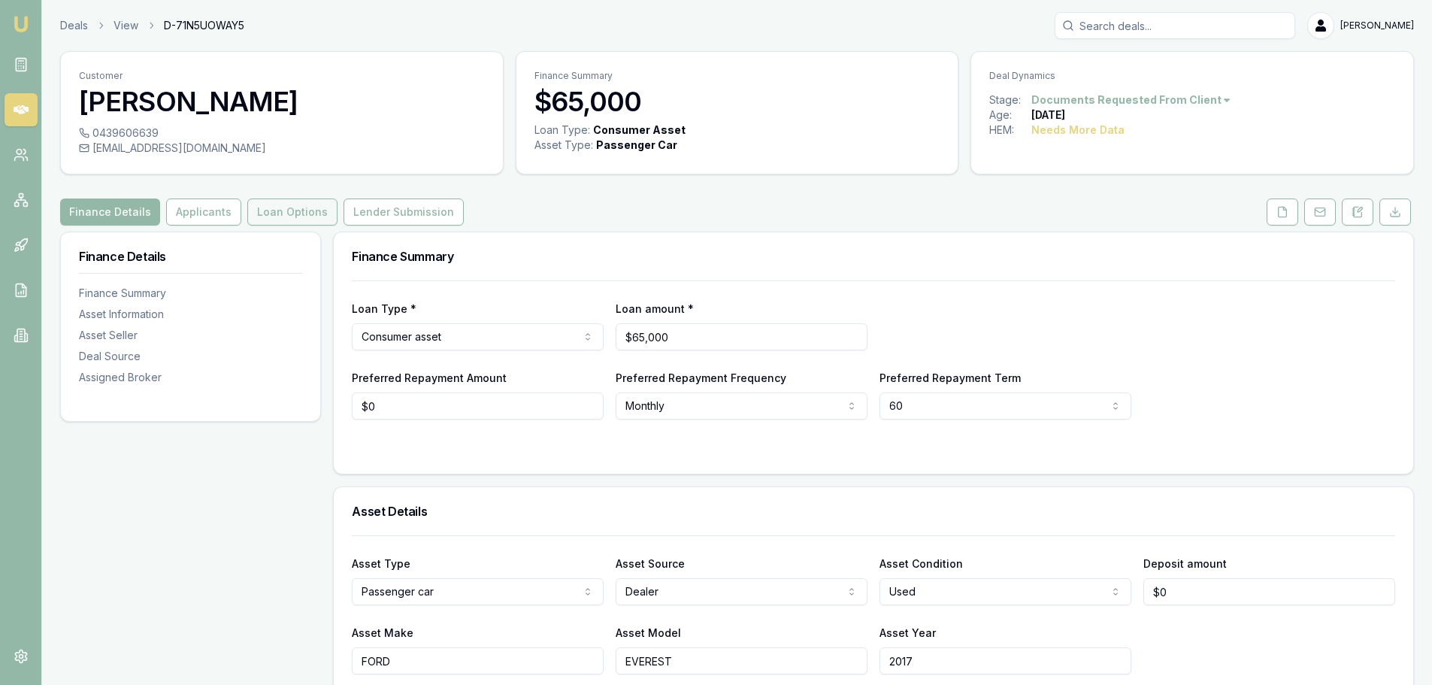
click at [286, 216] on button "Loan Options" at bounding box center [292, 211] width 90 height 27
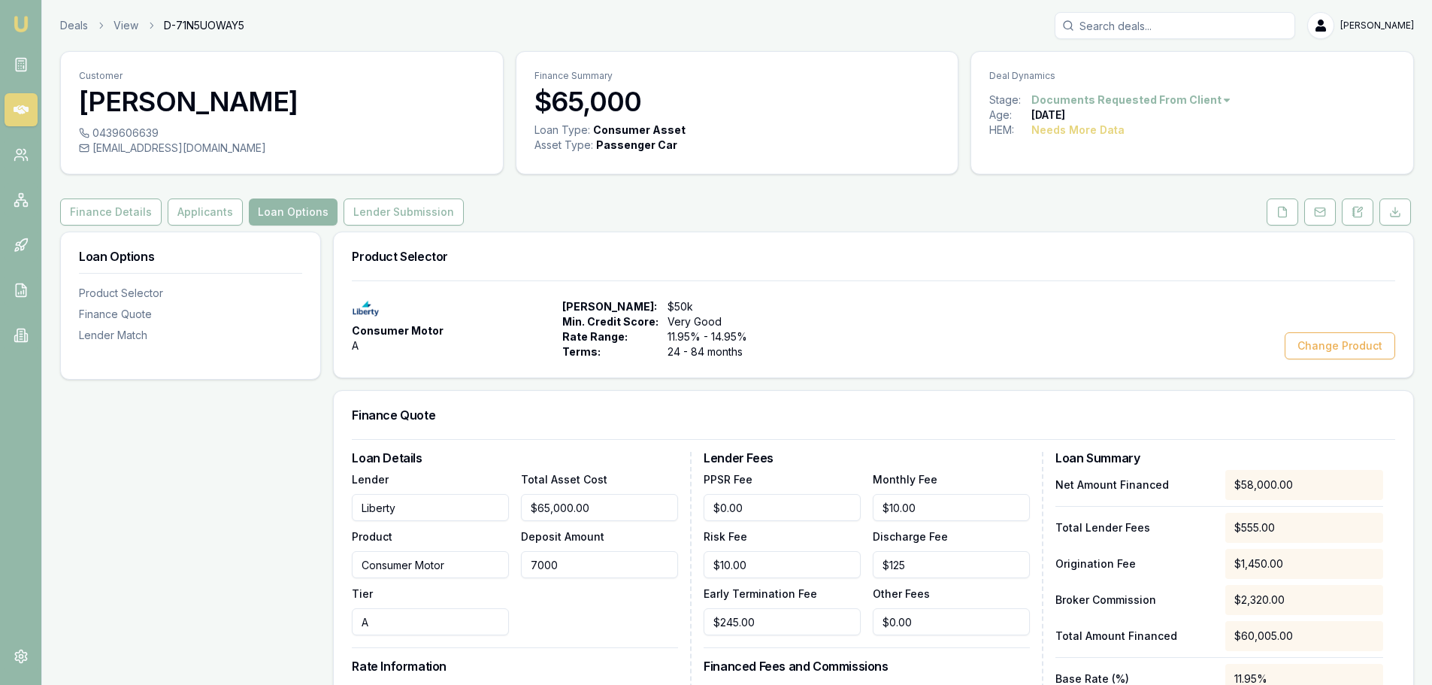
drag, startPoint x: 639, startPoint y: 563, endPoint x: 352, endPoint y: 563, distance: 287.2
click at [361, 563] on div "Lender Liberty Product Consumer Motor Tier A Total Asset Cost $65,000.00 Deposi…" at bounding box center [515, 552] width 326 height 165
type input "$0.00"
click at [644, 441] on form "Loan Details Lender Liberty Product Consumer Motor Tier A Total Asset Cost $65,…" at bounding box center [873, 661] width 1043 height 444
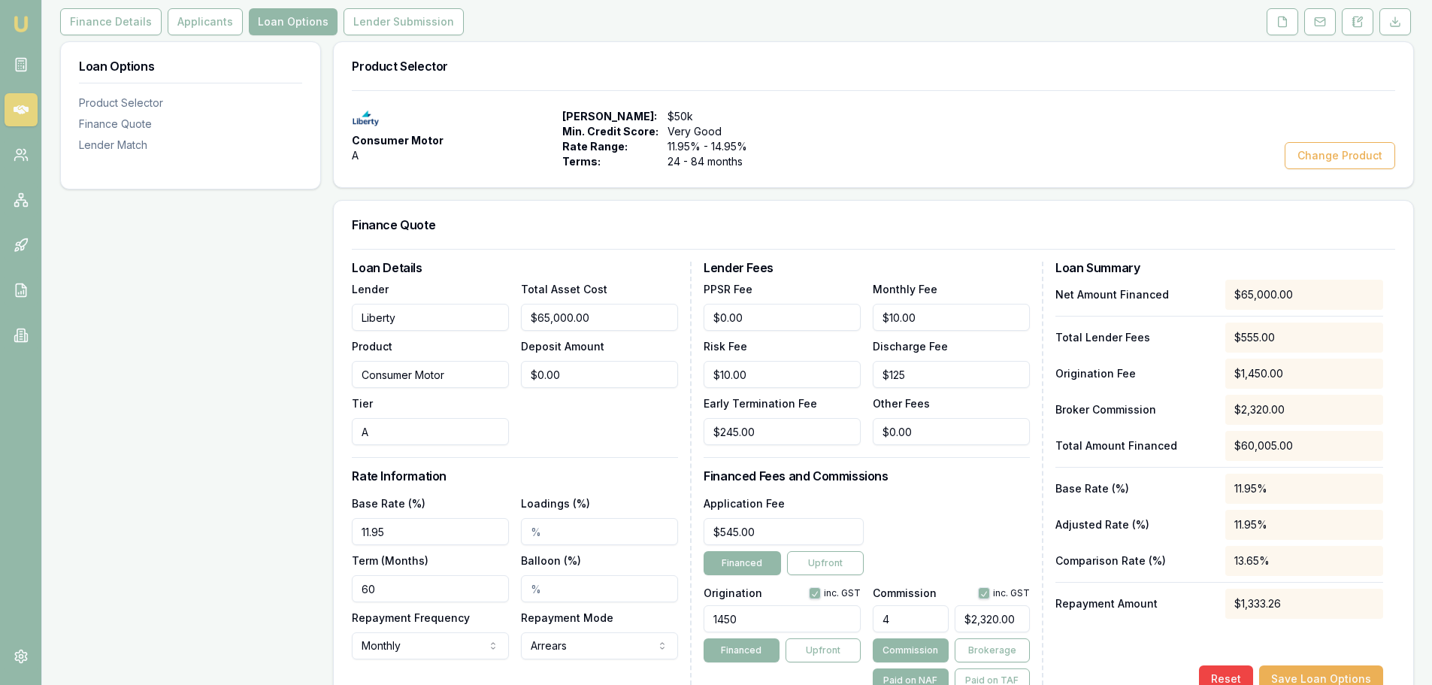
scroll to position [376, 0]
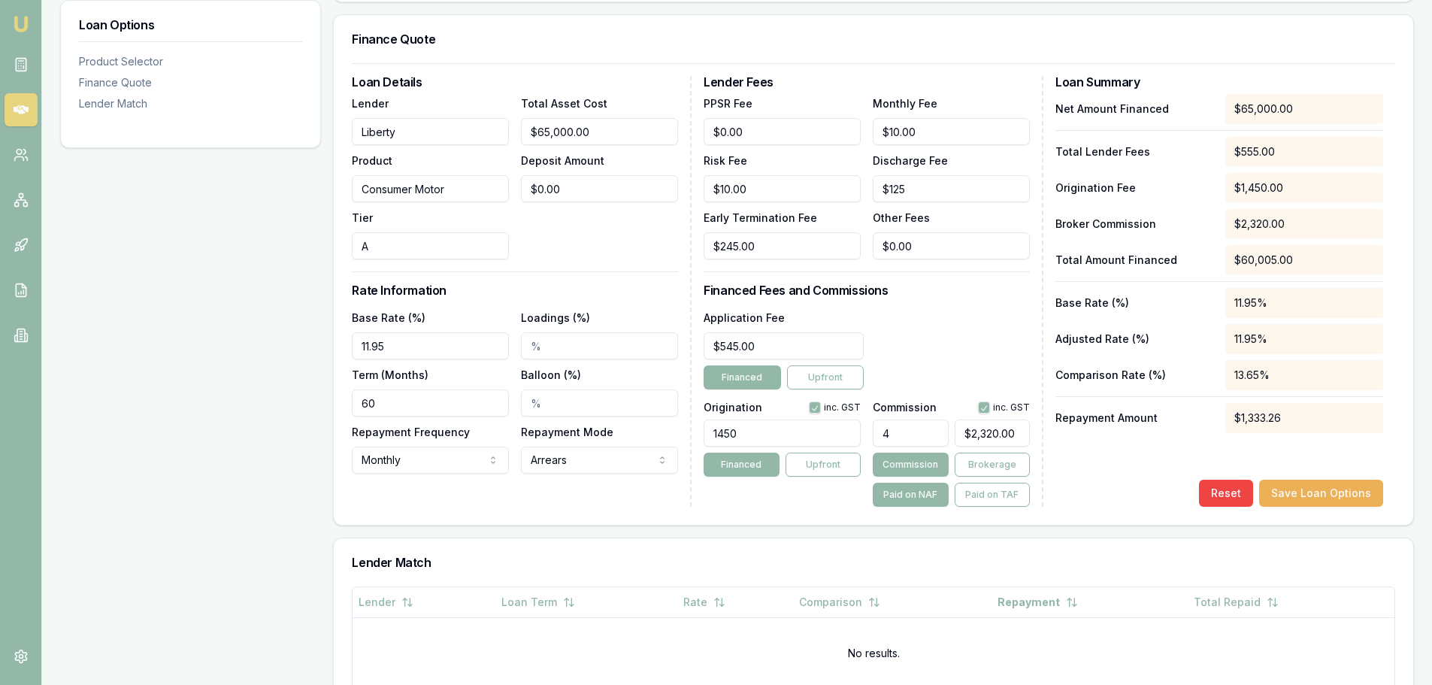
click at [598, 259] on div "Loan Details Lender Liberty Product Consumer Motor Tier A Total Asset Cost $65,…" at bounding box center [522, 291] width 340 height 431
click at [1326, 492] on button "Save Loan Options" at bounding box center [1321, 493] width 124 height 27
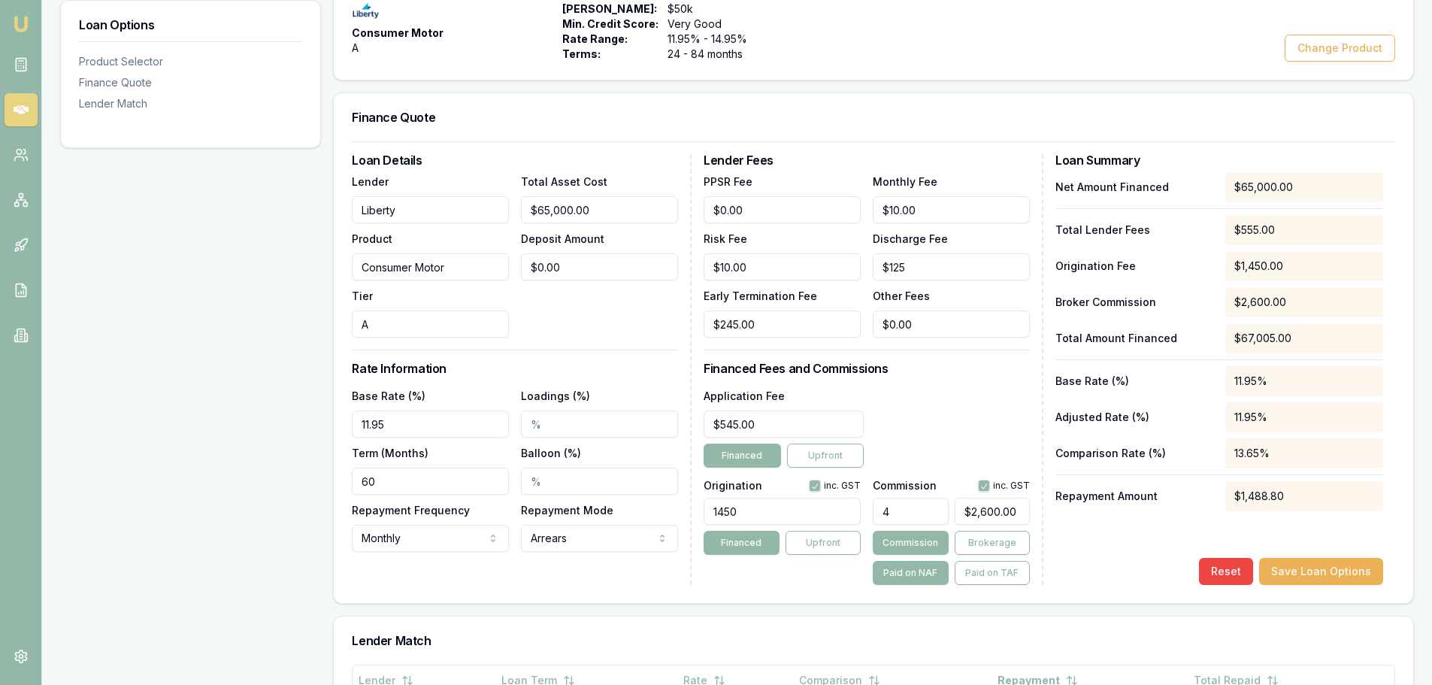
scroll to position [0, 0]
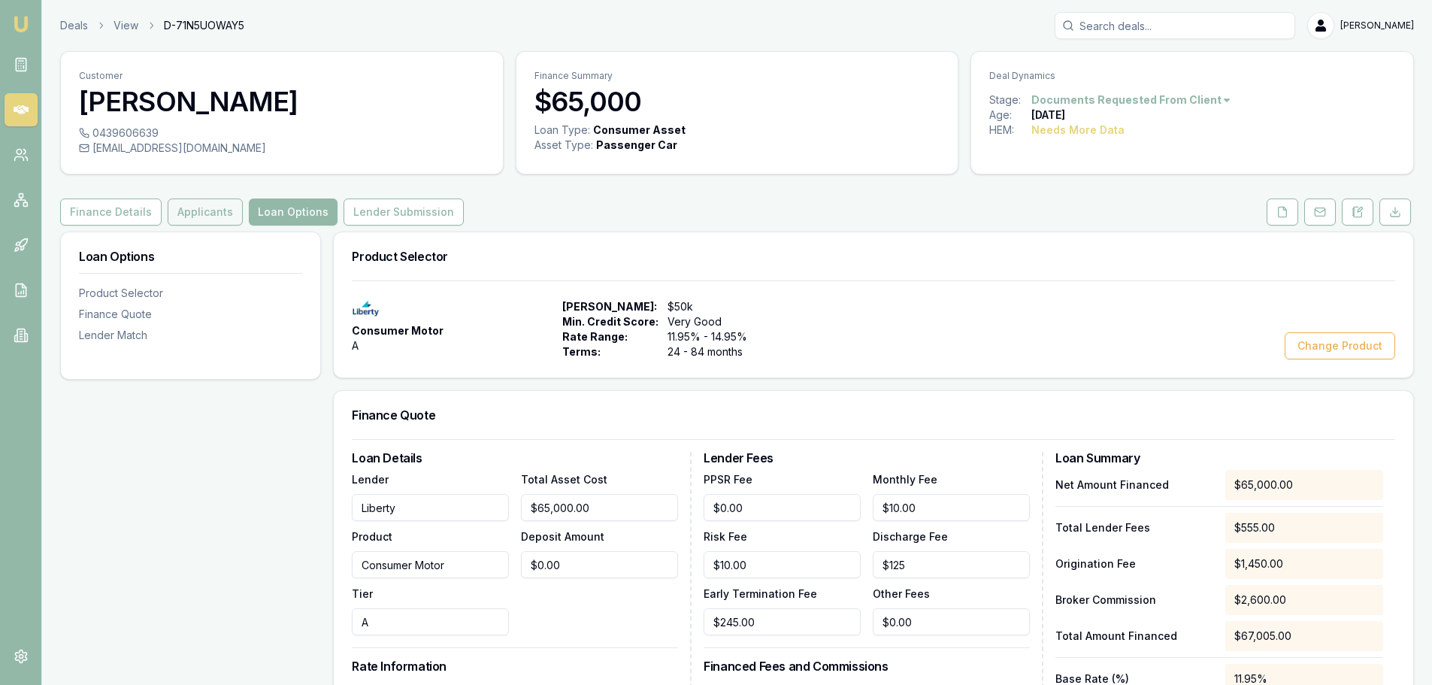
click at [200, 213] on button "Applicants" at bounding box center [205, 211] width 75 height 27
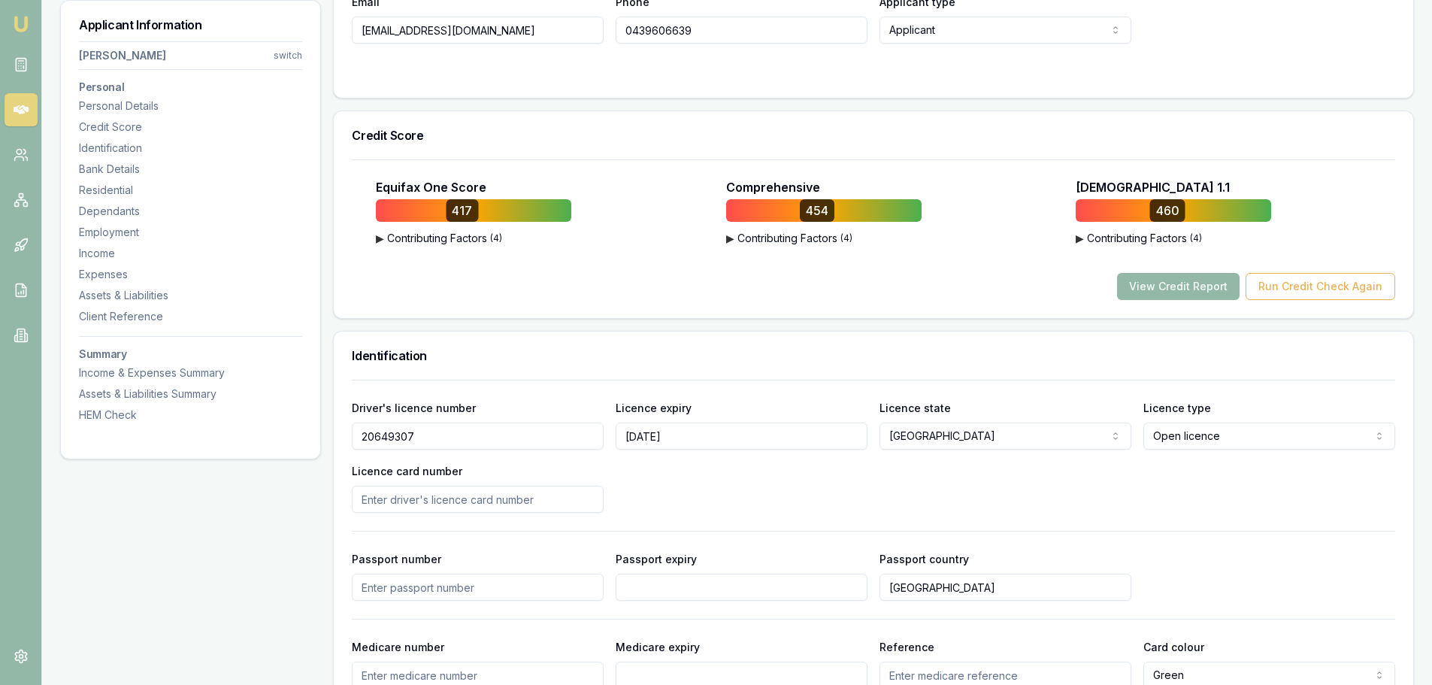
scroll to position [451, 0]
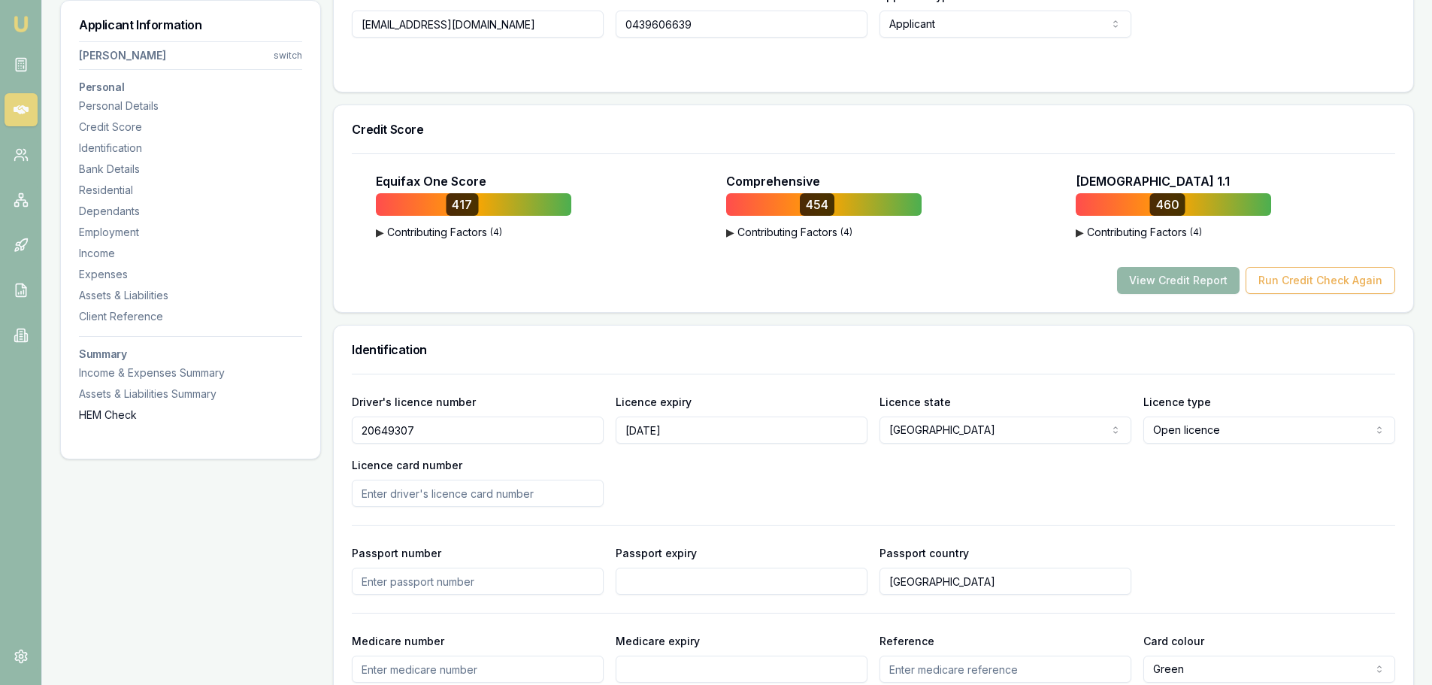
click at [111, 411] on div "HEM Check" at bounding box center [190, 414] width 223 height 15
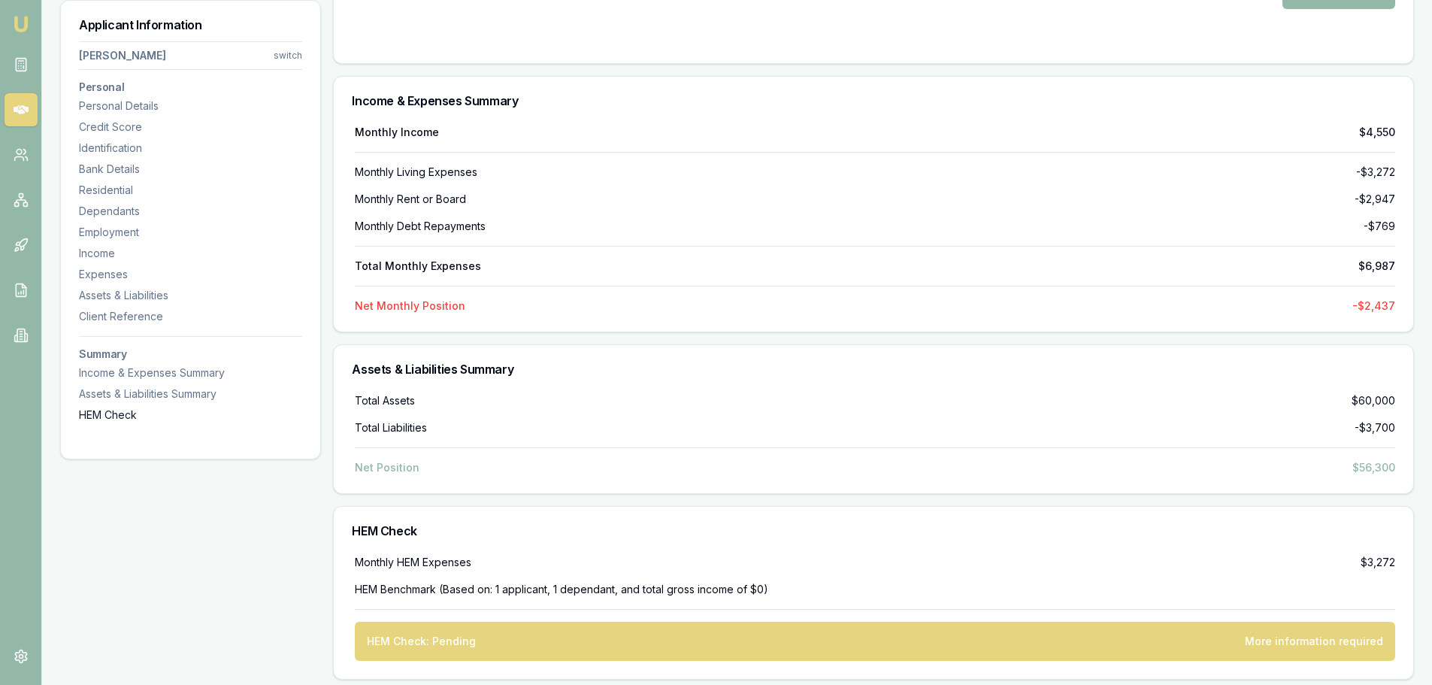
scroll to position [6969, 0]
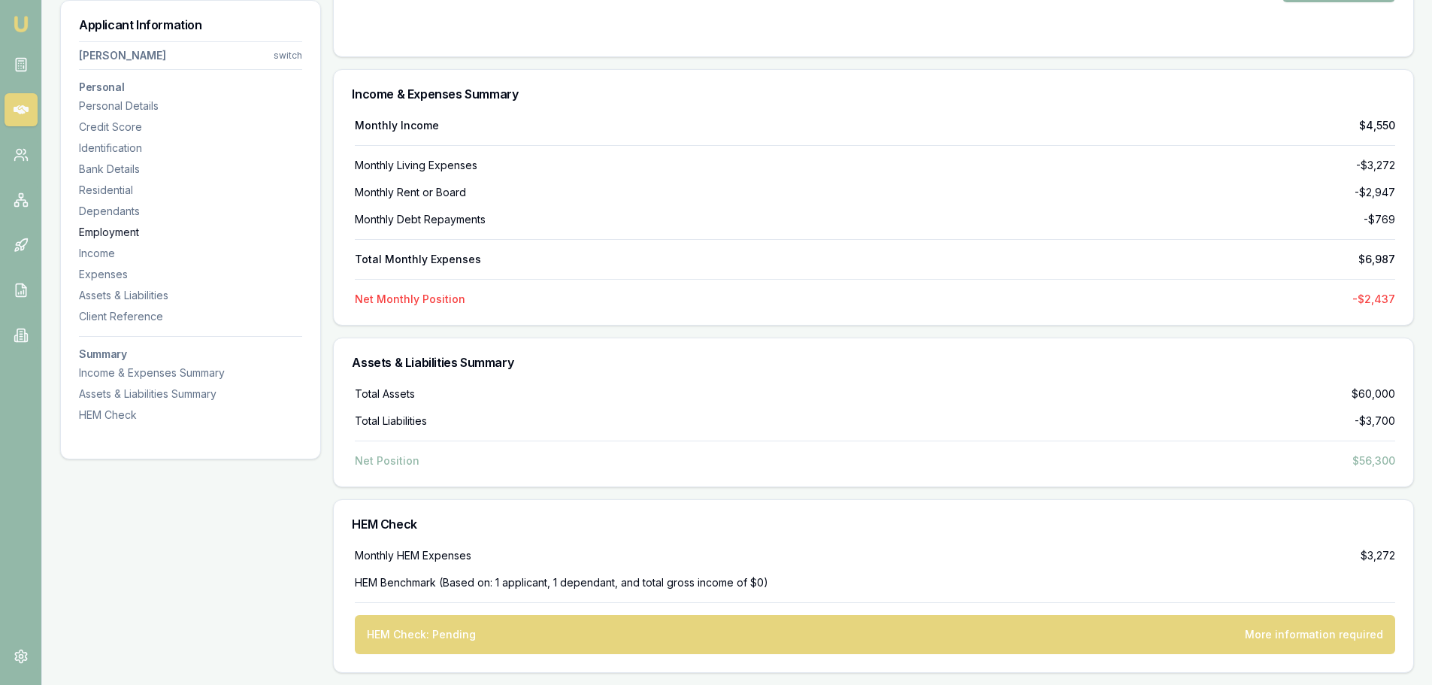
click at [108, 228] on div "Employment" at bounding box center [190, 232] width 223 height 15
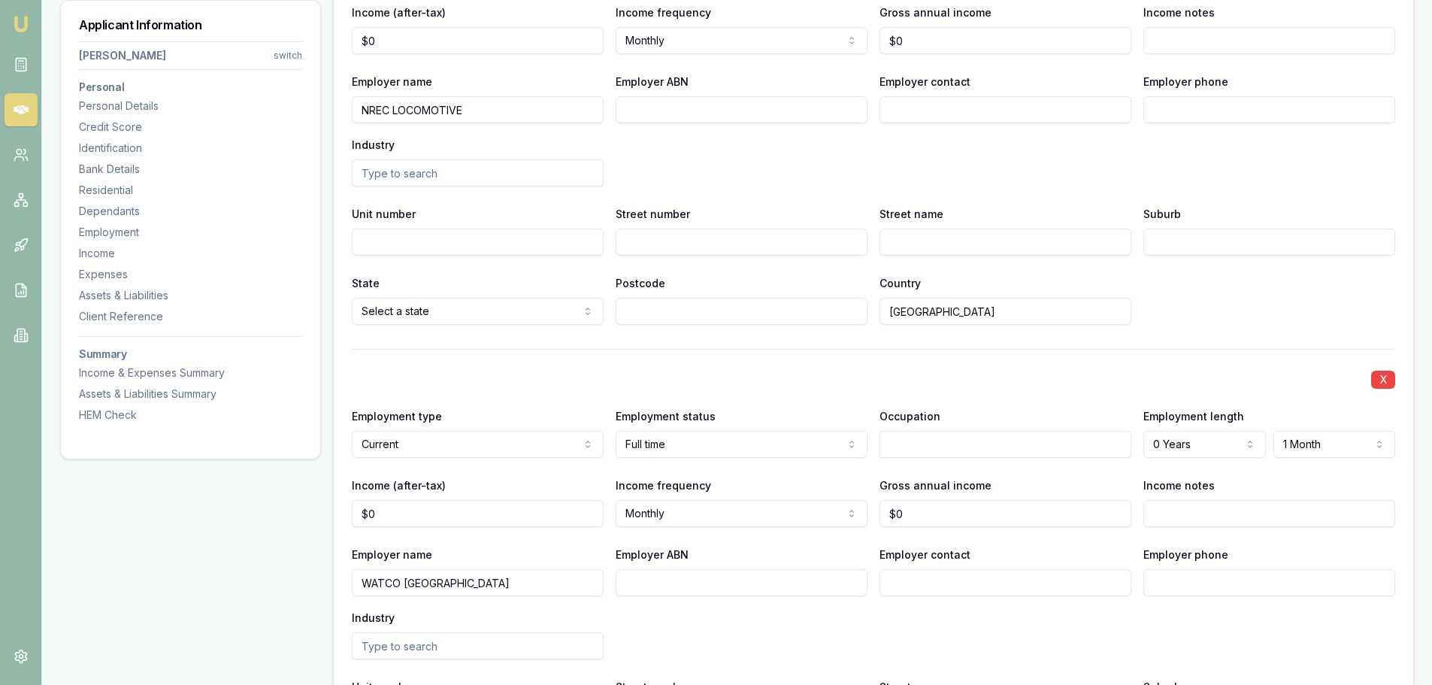
scroll to position [2845, 0]
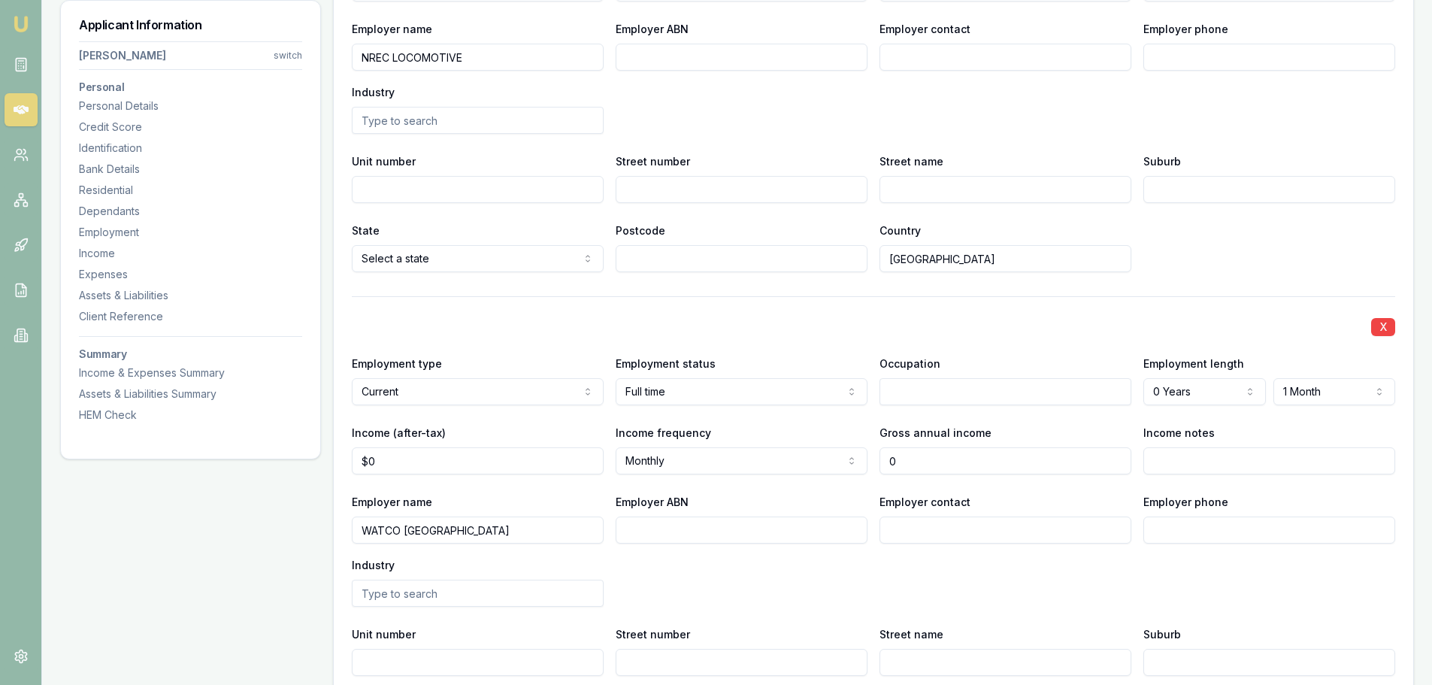
drag, startPoint x: 932, startPoint y: 453, endPoint x: 737, endPoint y: 468, distance: 196.0
click at [764, 468] on div "Income (after-tax) $0 Income frequency Monthly Weekly Fortnightly Monthly Quart…" at bounding box center [873, 448] width 1043 height 51
type input "105000"
type input "0"
type input "$105,000"
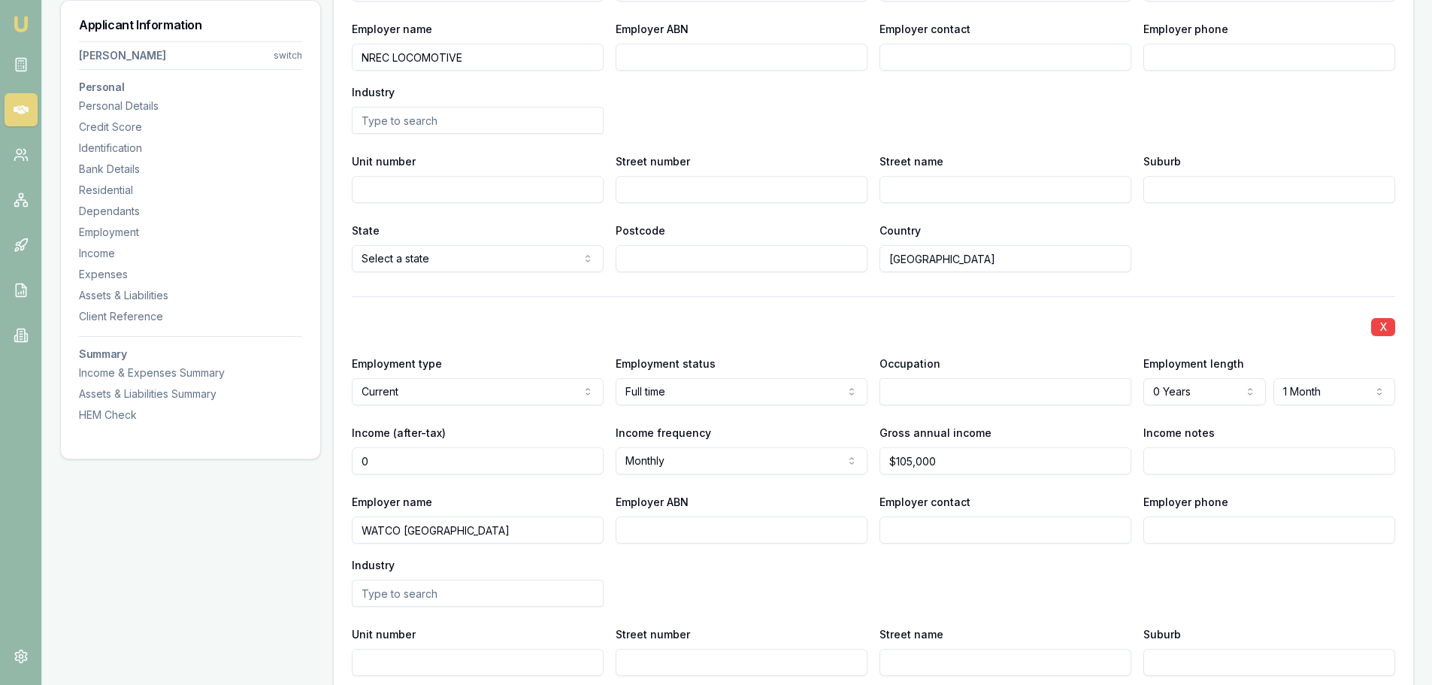
drag, startPoint x: 404, startPoint y: 466, endPoint x: 256, endPoint y: 464, distance: 148.1
drag, startPoint x: 463, startPoint y: 456, endPoint x: 195, endPoint y: 460, distance: 268.4
type input "$8,000"
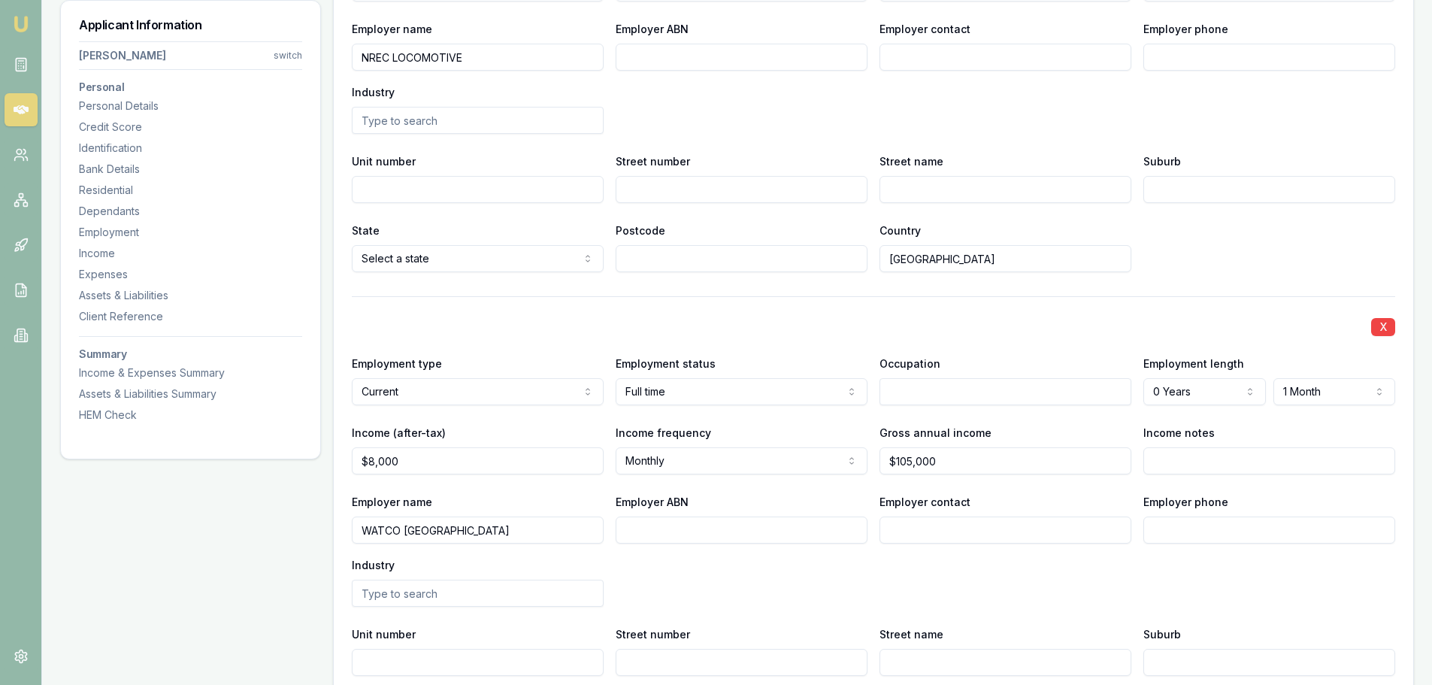
click at [519, 307] on div "X Employment type Current Current Previous Employment status Full time Full tim…" at bounding box center [873, 520] width 1043 height 449
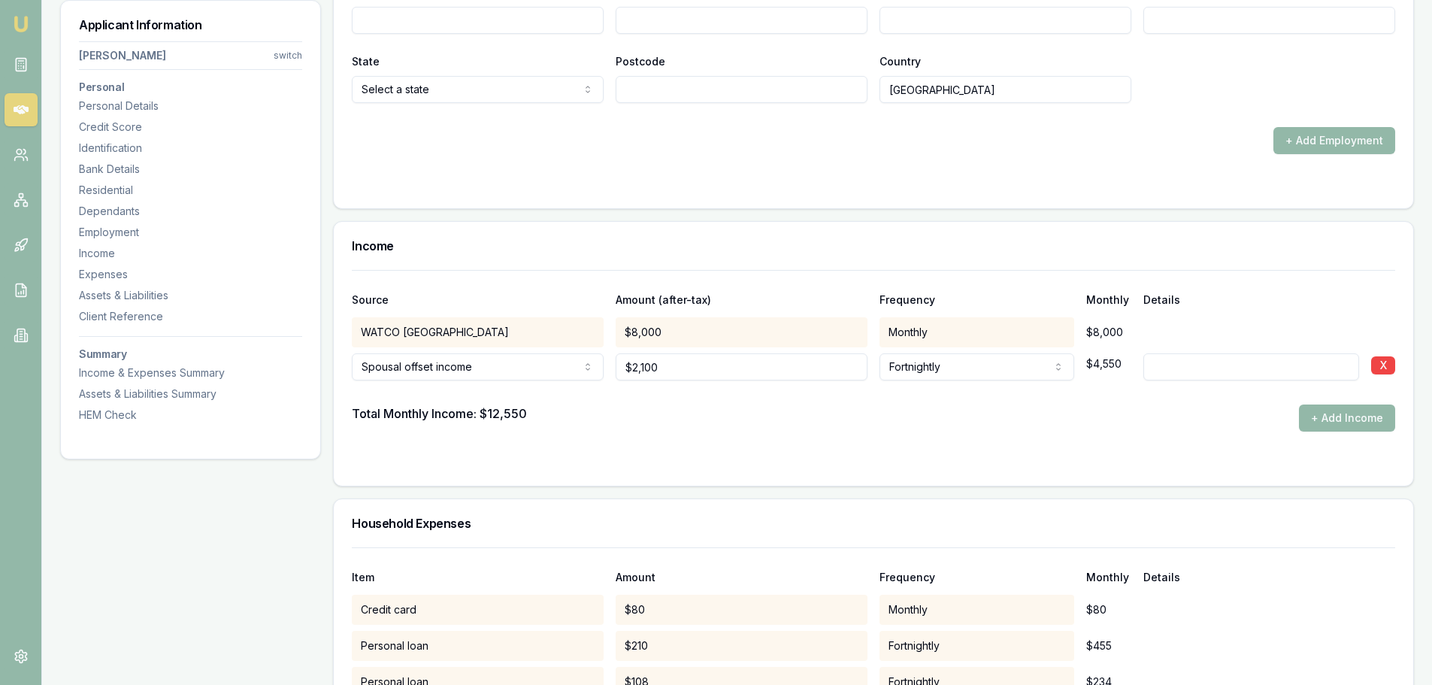
scroll to position [4047, 0]
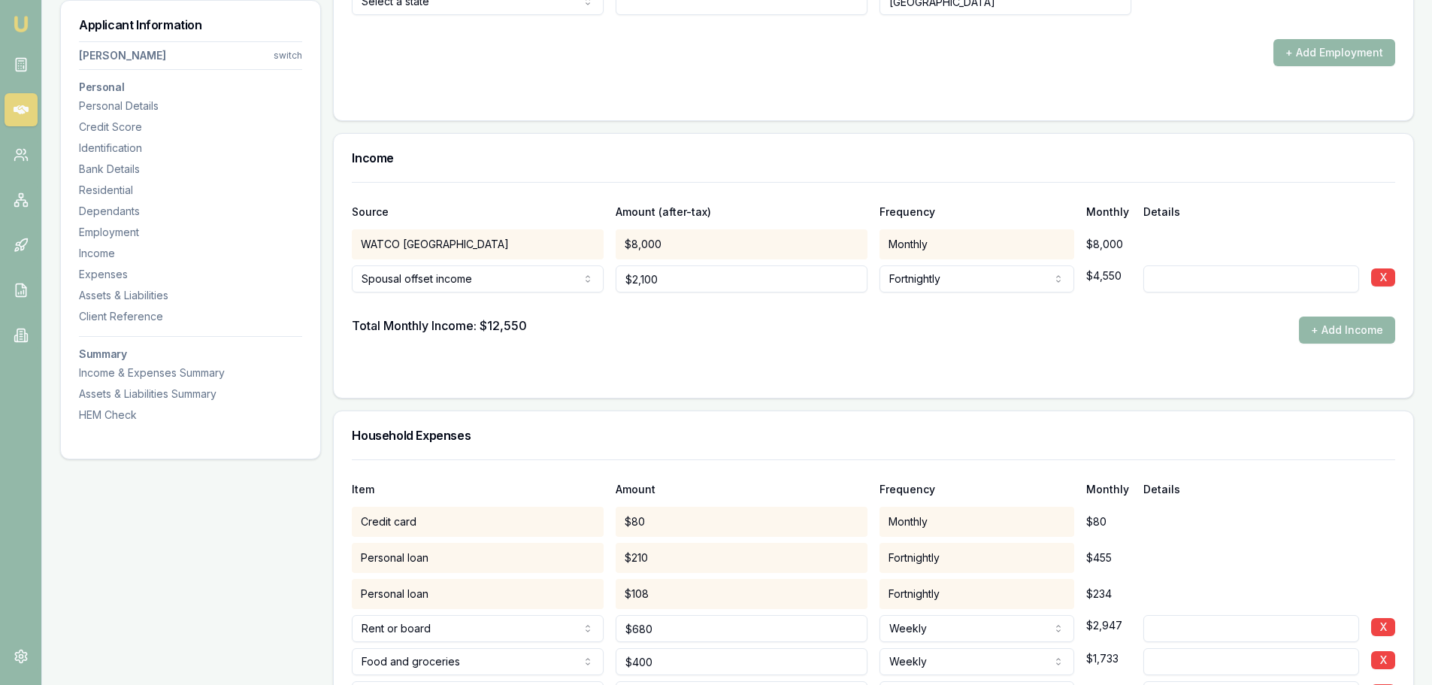
click at [724, 319] on div "Total Monthly Income: $12,550 + Add Income" at bounding box center [873, 329] width 1043 height 27
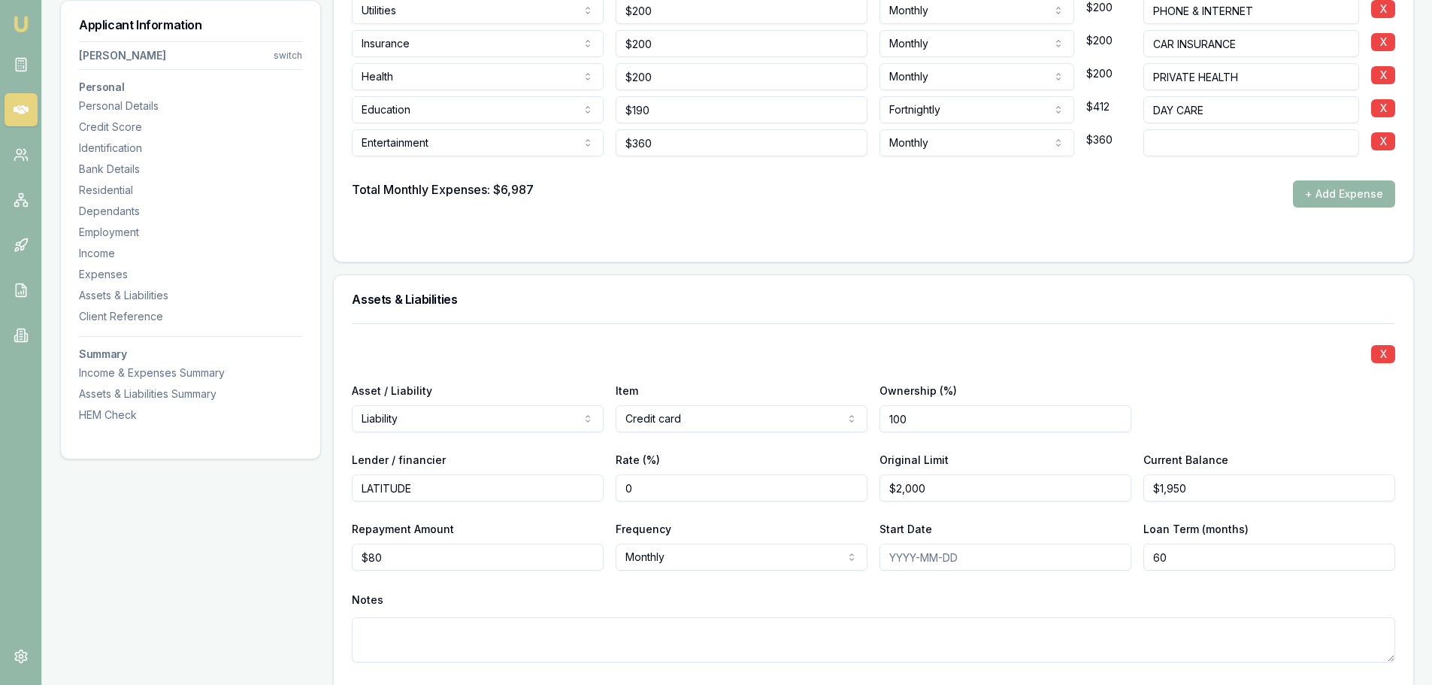
scroll to position [4799, 0]
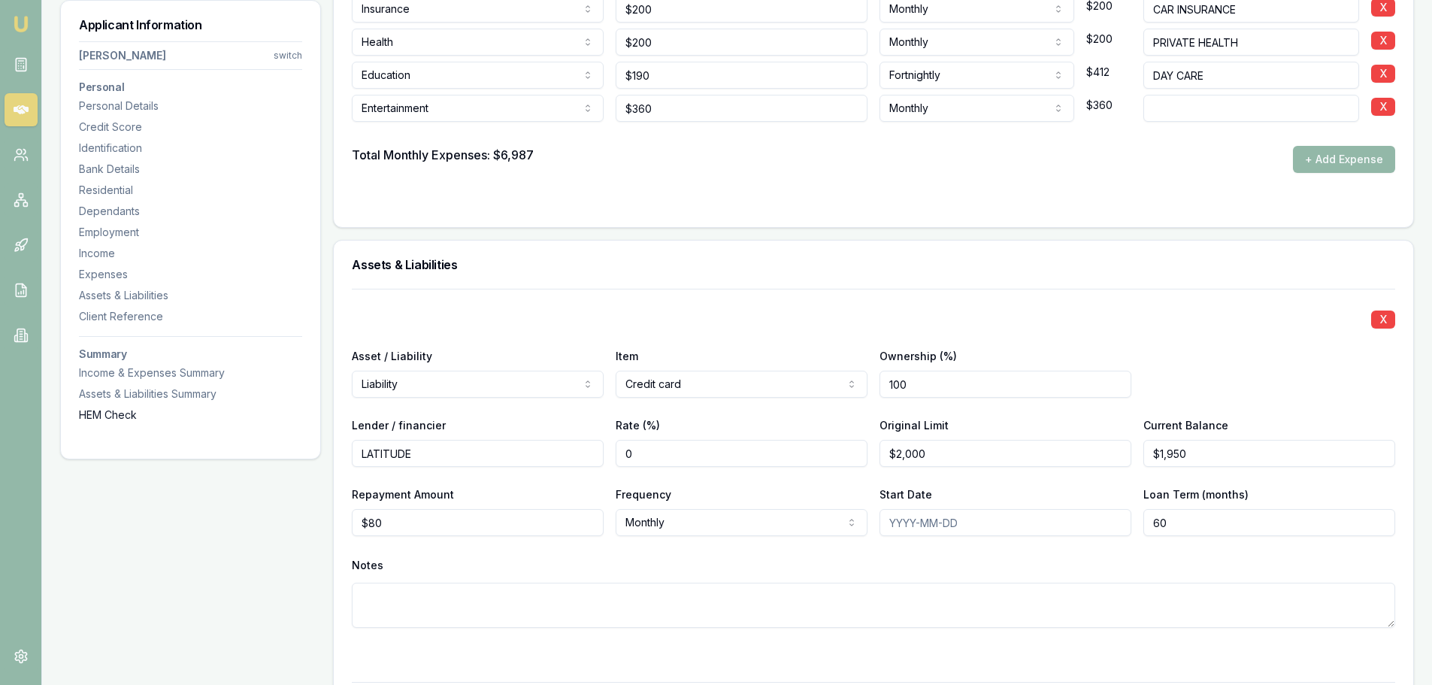
click at [110, 412] on div "HEM Check" at bounding box center [190, 414] width 223 height 15
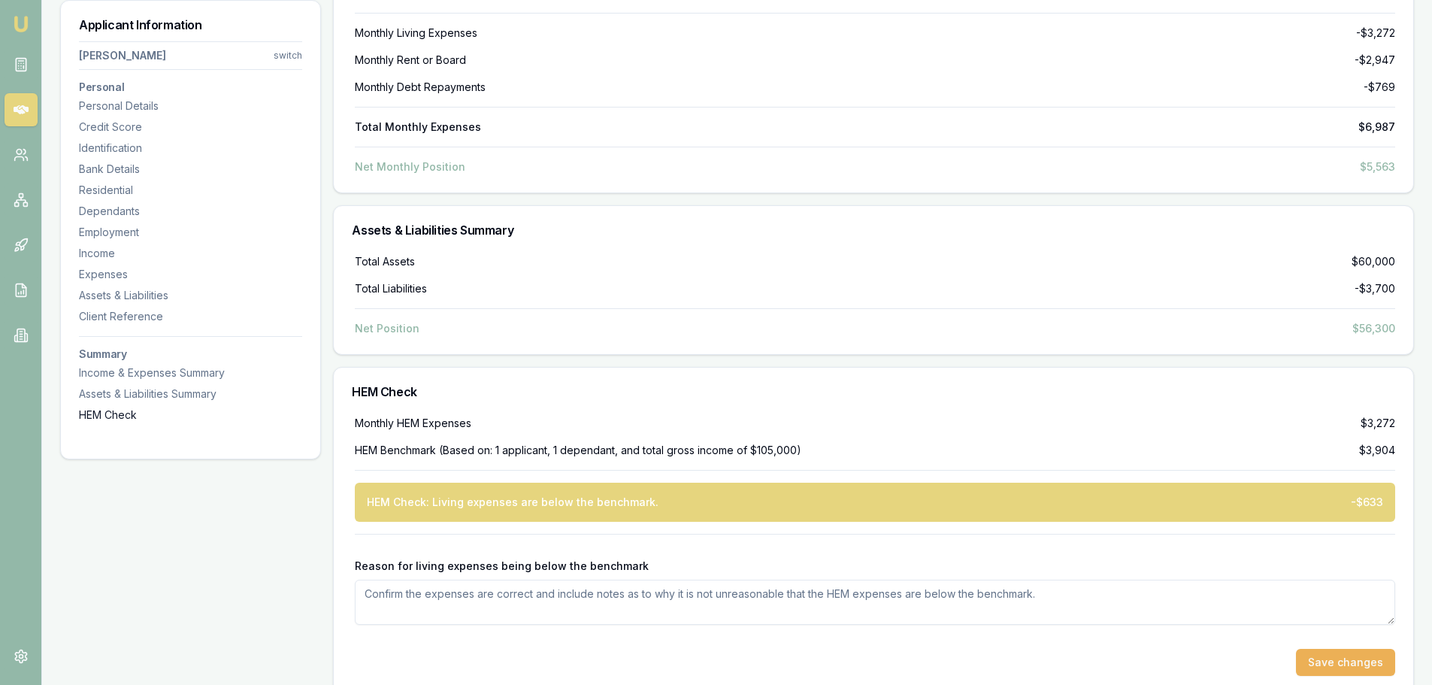
scroll to position [7123, 0]
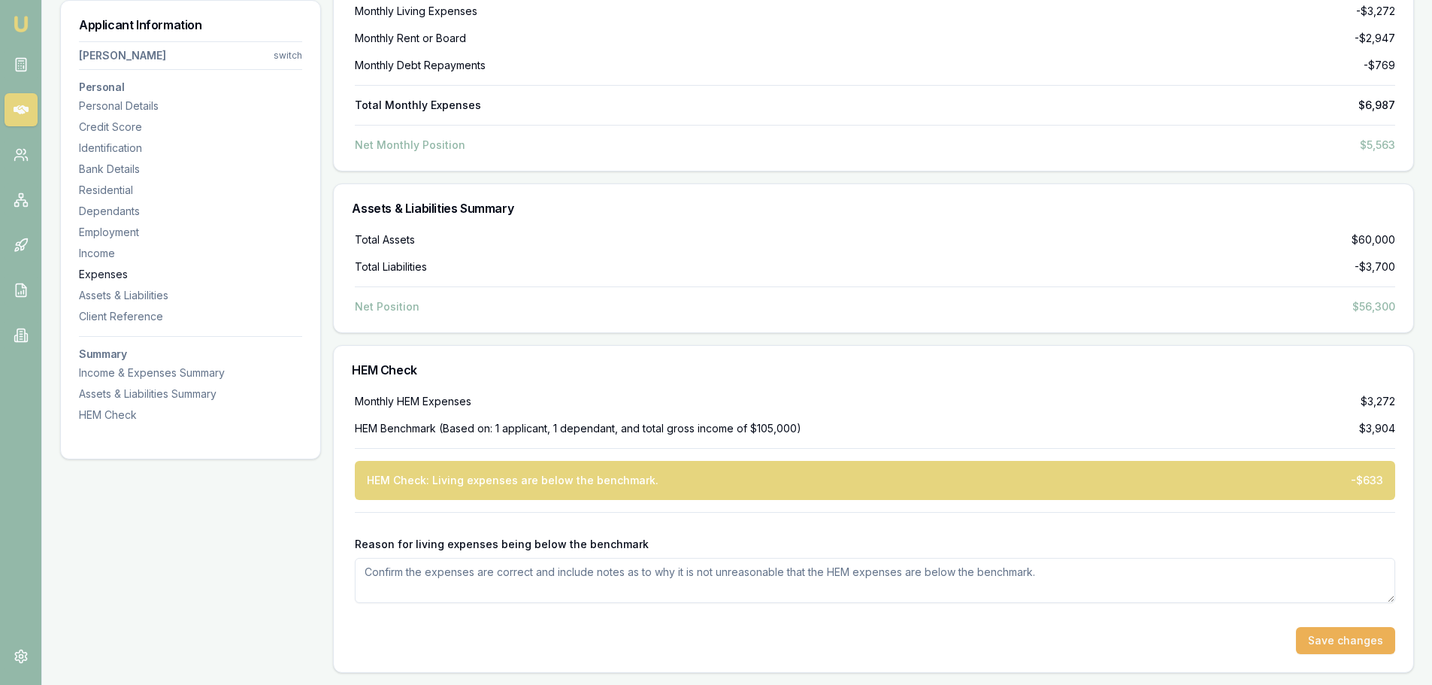
click at [117, 271] on div "Expenses" at bounding box center [190, 274] width 223 height 15
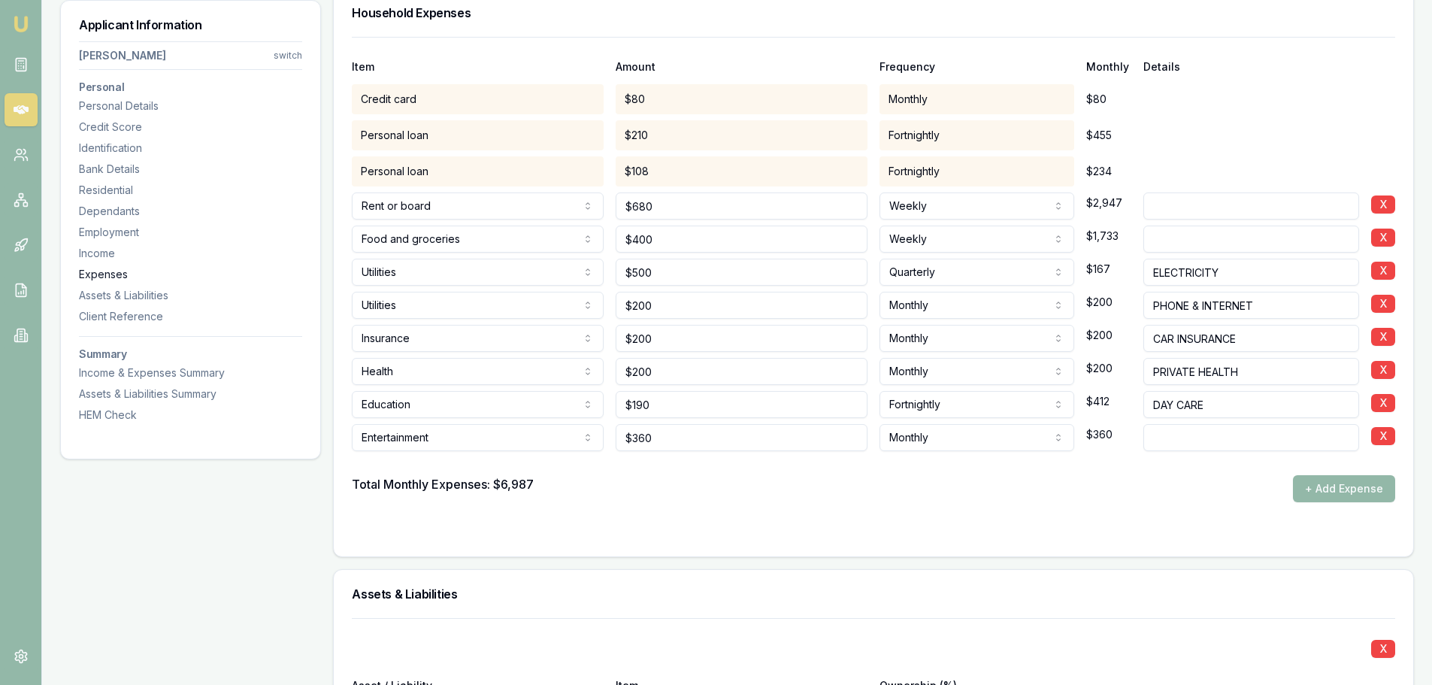
scroll to position [4458, 0]
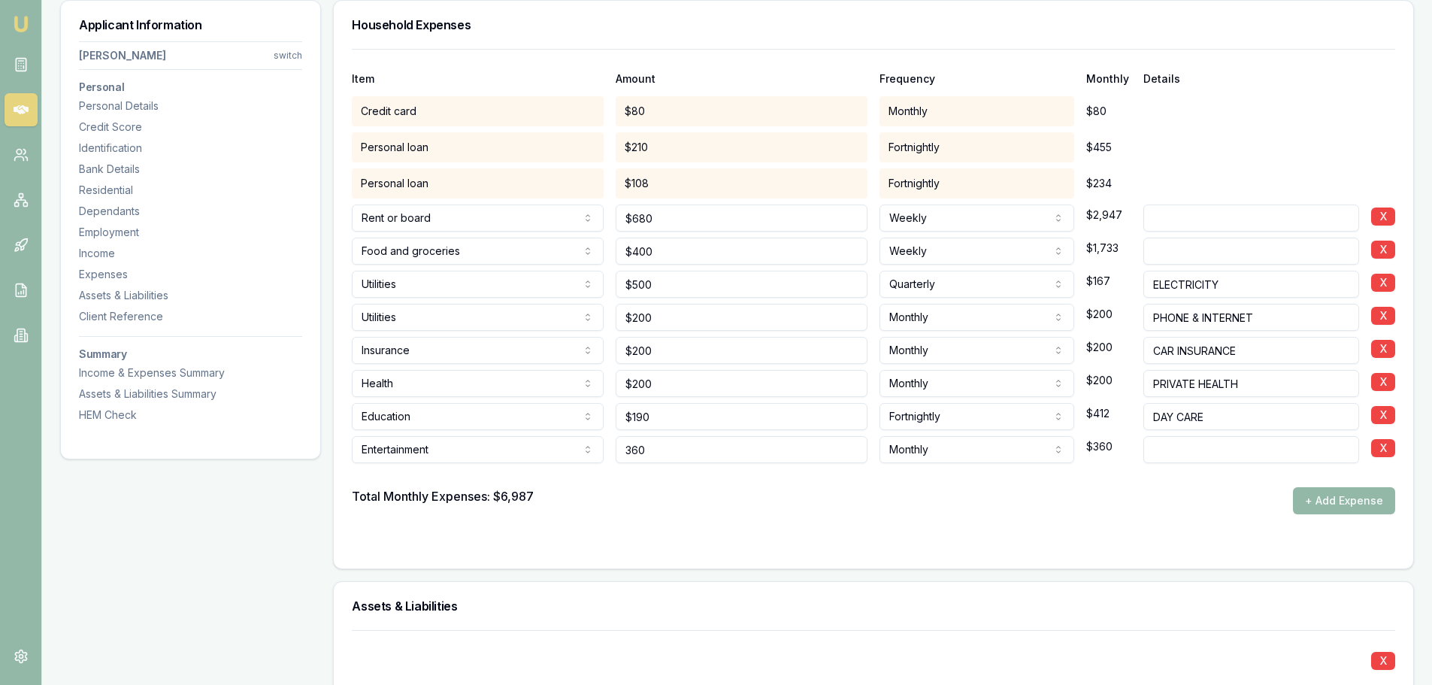
drag, startPoint x: 670, startPoint y: 452, endPoint x: 565, endPoint y: 459, distance: 104.8
click at [649, 457] on input "360" at bounding box center [742, 449] width 252 height 27
drag, startPoint x: 655, startPoint y: 456, endPoint x: 425, endPoint y: 441, distance: 229.8
click at [428, 441] on div "Entertainment Rent or board Food and groceries Utilities Insurance Transport He…" at bounding box center [873, 446] width 1043 height 33
type input "$560"
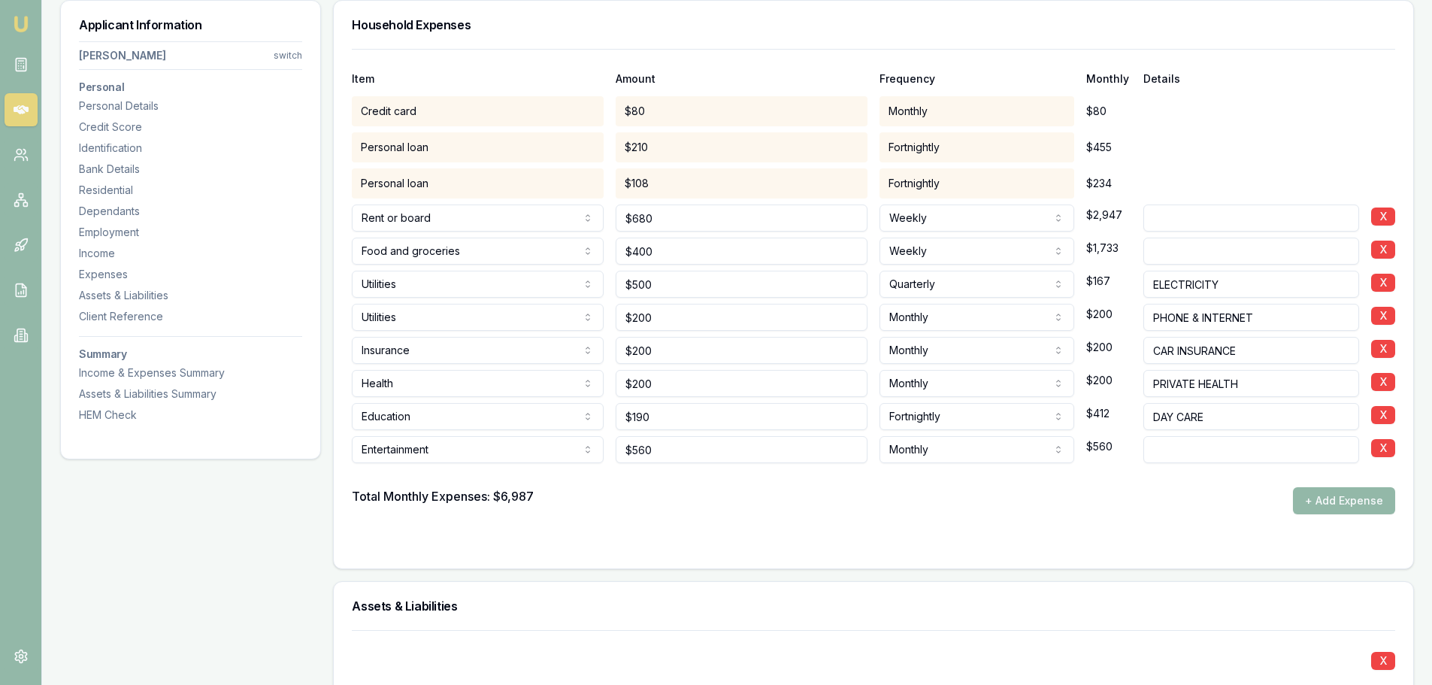
click at [670, 497] on div "Total Monthly Expenses: $6,987 + Add Expense" at bounding box center [873, 500] width 1043 height 27
drag, startPoint x: 668, startPoint y: 250, endPoint x: 472, endPoint y: 247, distance: 196.2
click at [515, 243] on div "Food and groceries Rent or board Food and groceries Utilities Insurance Transpo…" at bounding box center [873, 248] width 1043 height 33
type input "5"
drag, startPoint x: 673, startPoint y: 256, endPoint x: 333, endPoint y: 250, distance: 339.8
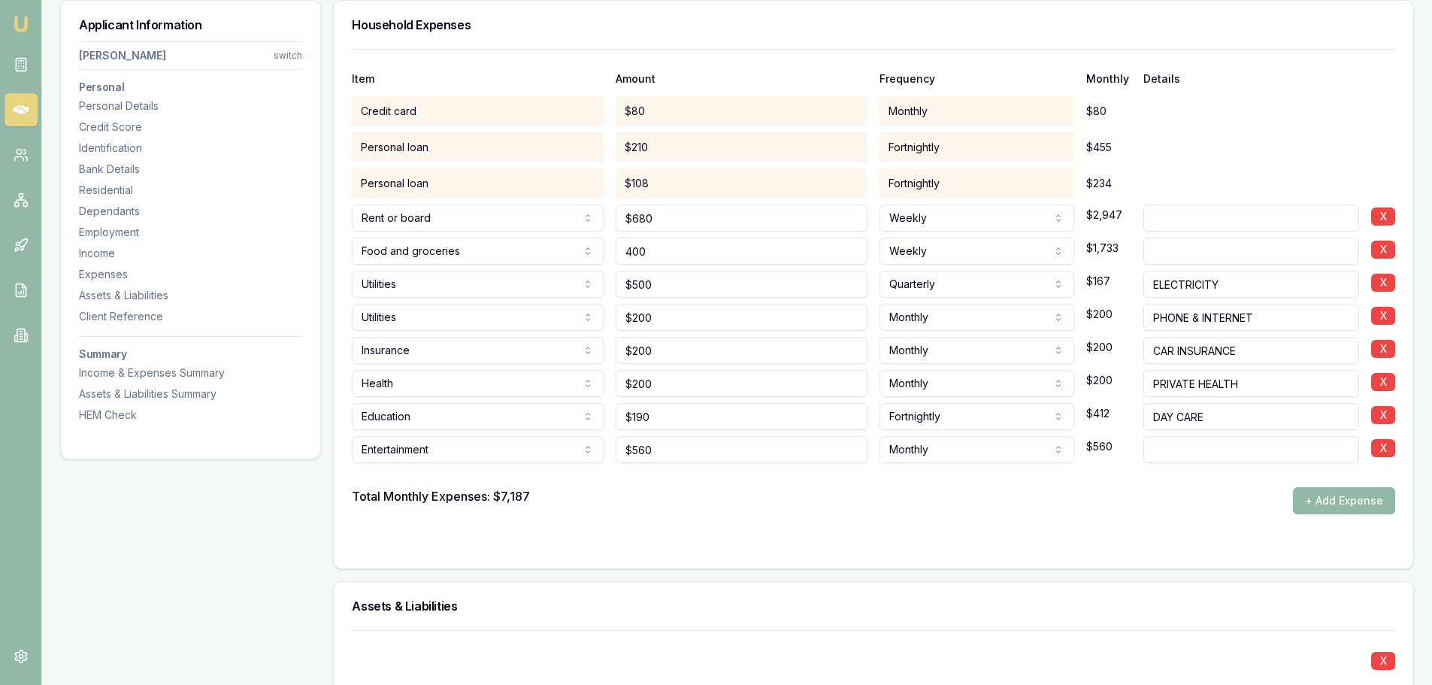
click at [333, 250] on div "Household Expenses Item Amount Frequency Monthly Details Credit card $80 Monthl…" at bounding box center [873, 284] width 1081 height 569
type input "$500"
click at [665, 497] on div "Total Monthly Expenses: $7,187 + Add Expense" at bounding box center [873, 500] width 1043 height 27
click at [98, 414] on div "HEM Check" at bounding box center [190, 414] width 223 height 15
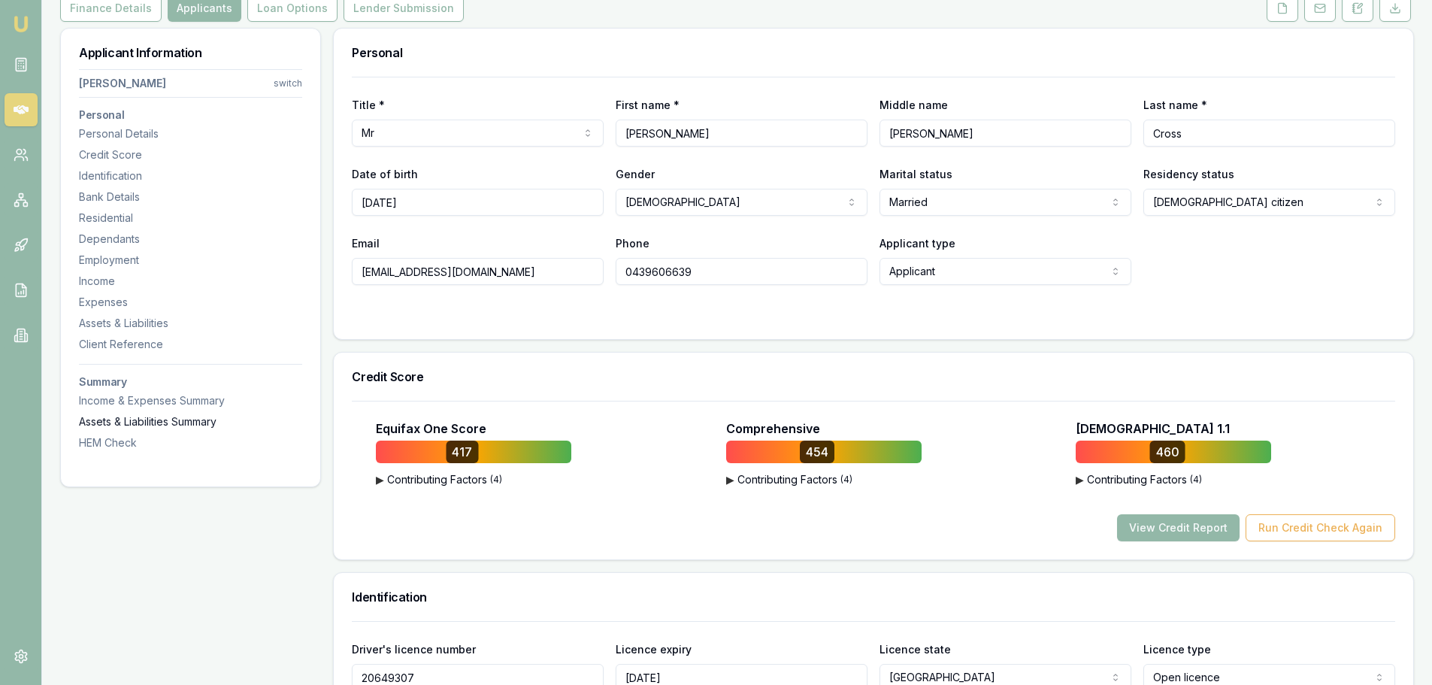
scroll to position [0, 0]
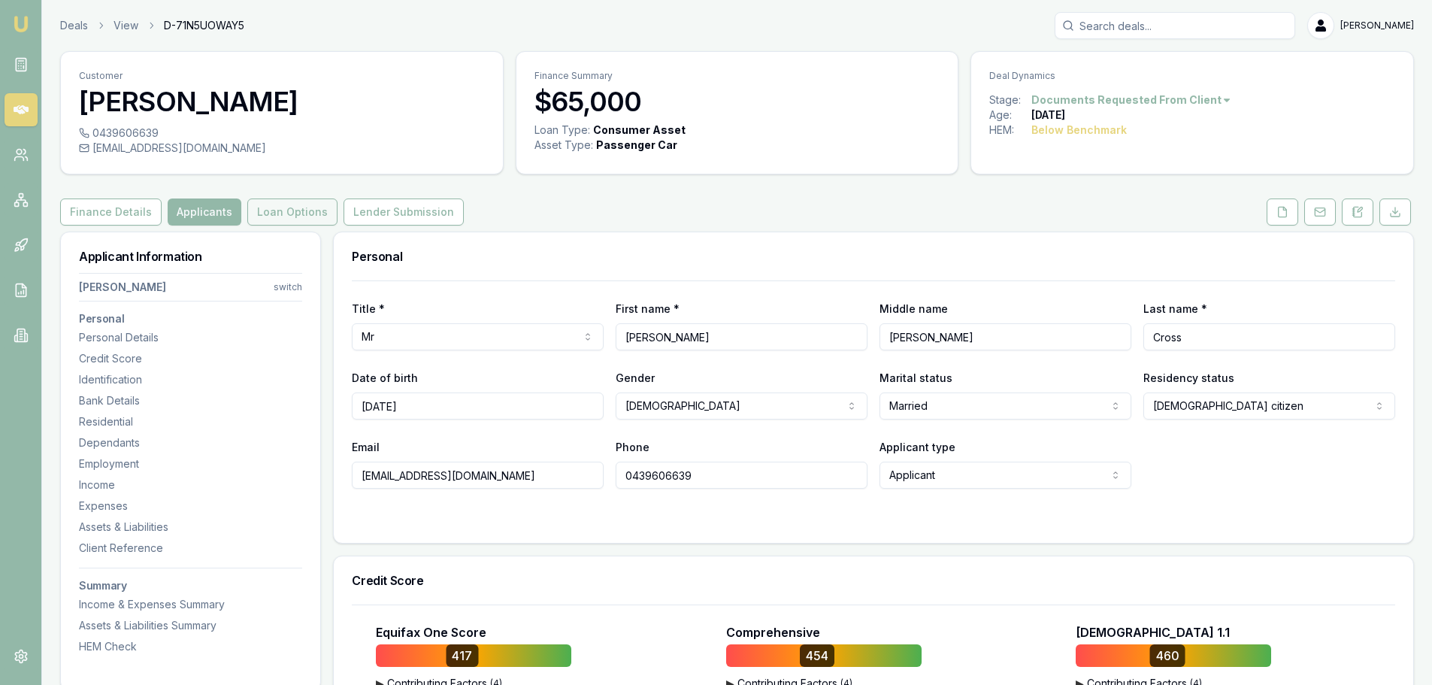
click at [274, 215] on button "Loan Options" at bounding box center [292, 211] width 90 height 27
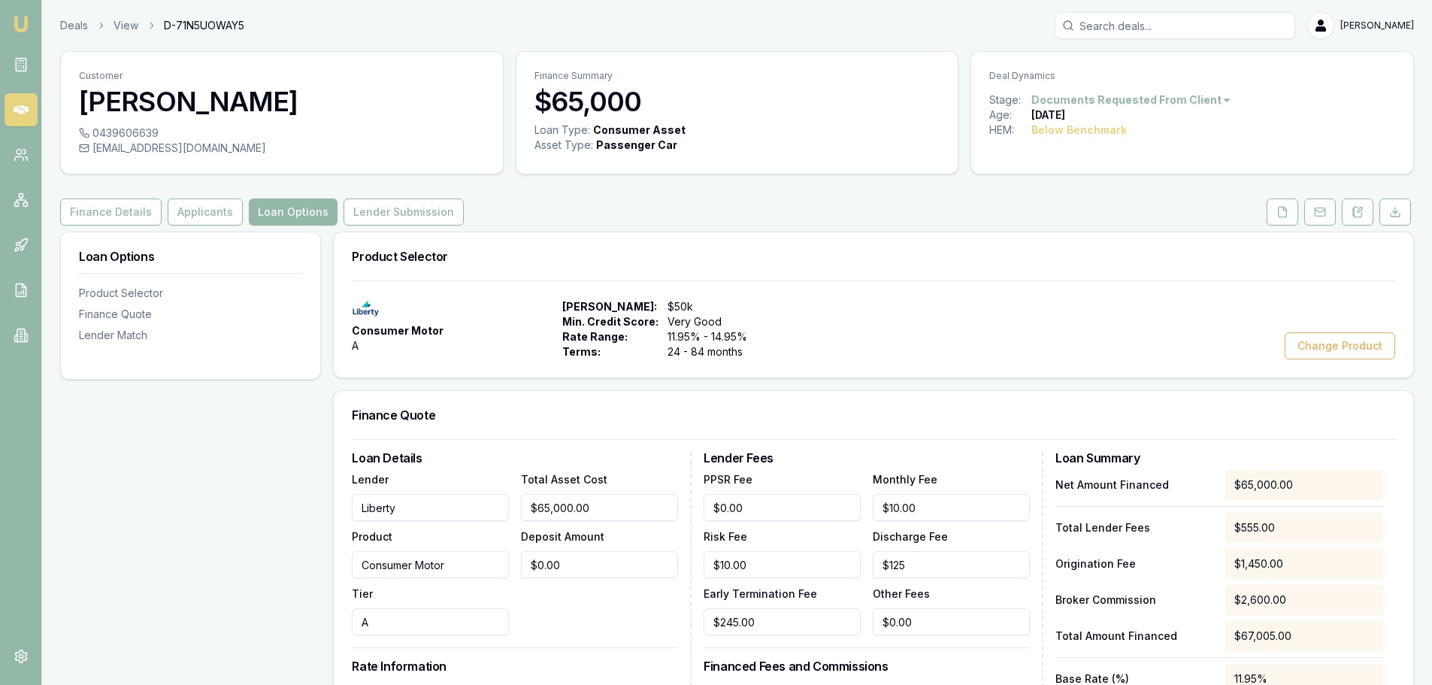
click at [983, 270] on div "Product Selector" at bounding box center [873, 256] width 1079 height 48
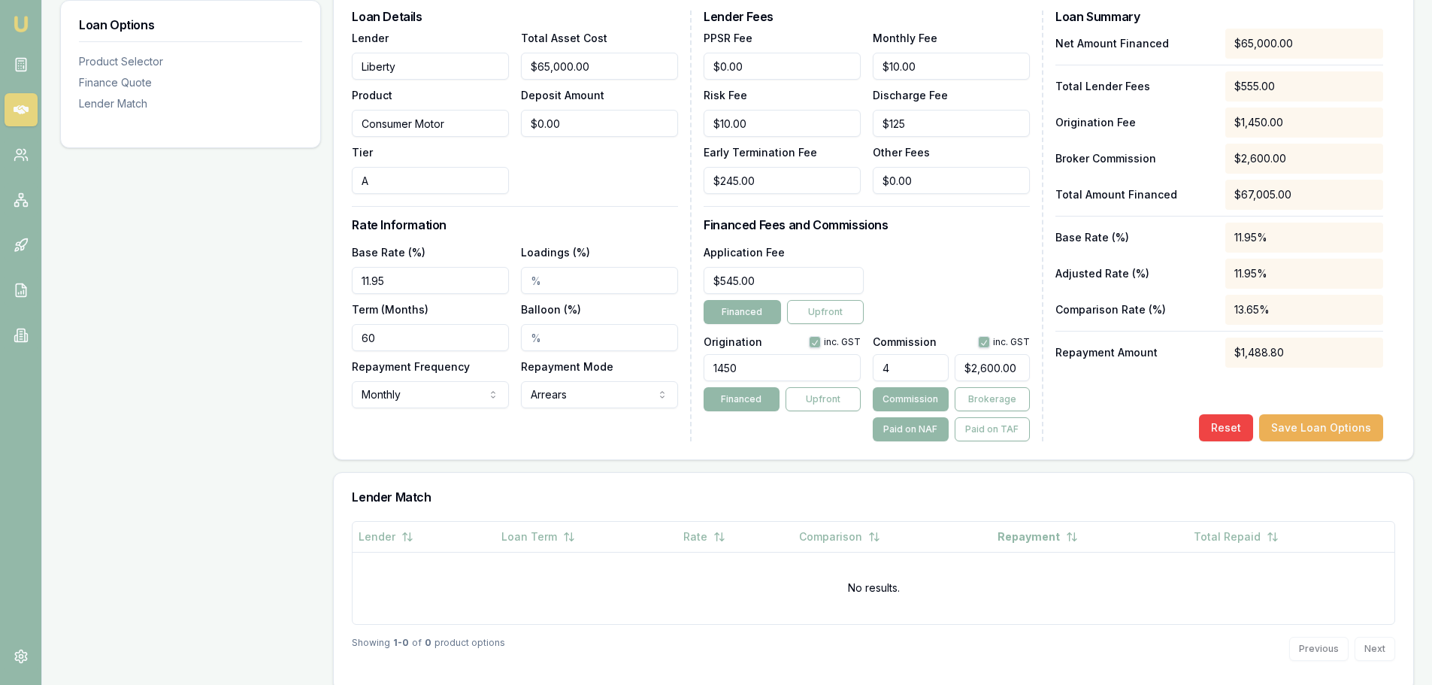
scroll to position [451, 0]
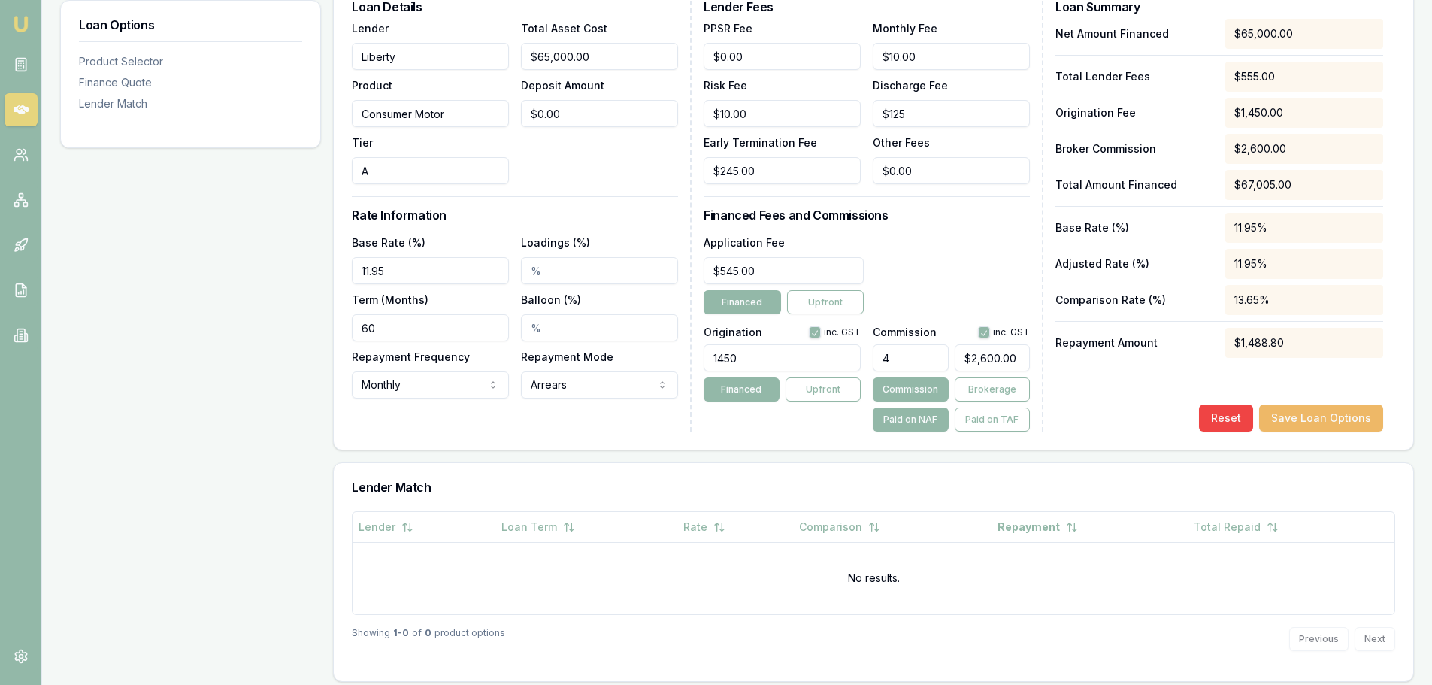
click at [1297, 413] on button "Save Loan Options" at bounding box center [1321, 417] width 124 height 27
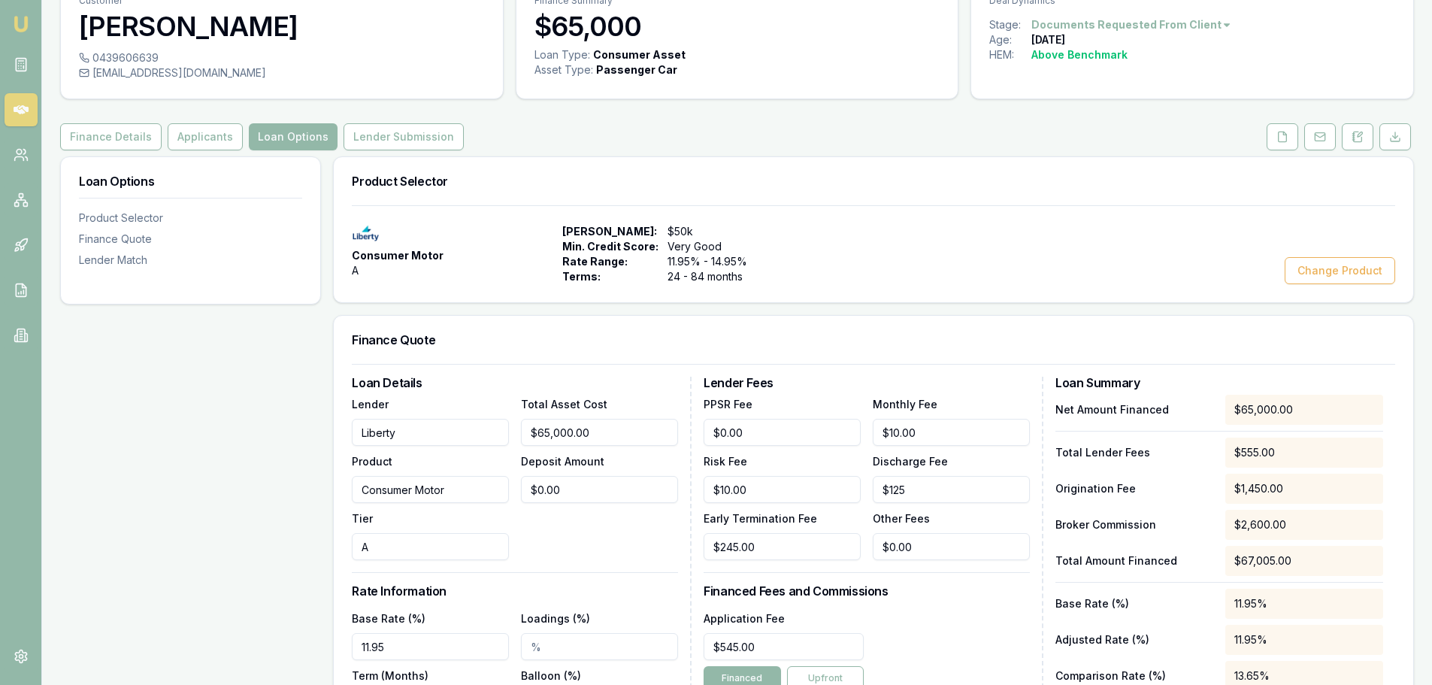
scroll to position [0, 0]
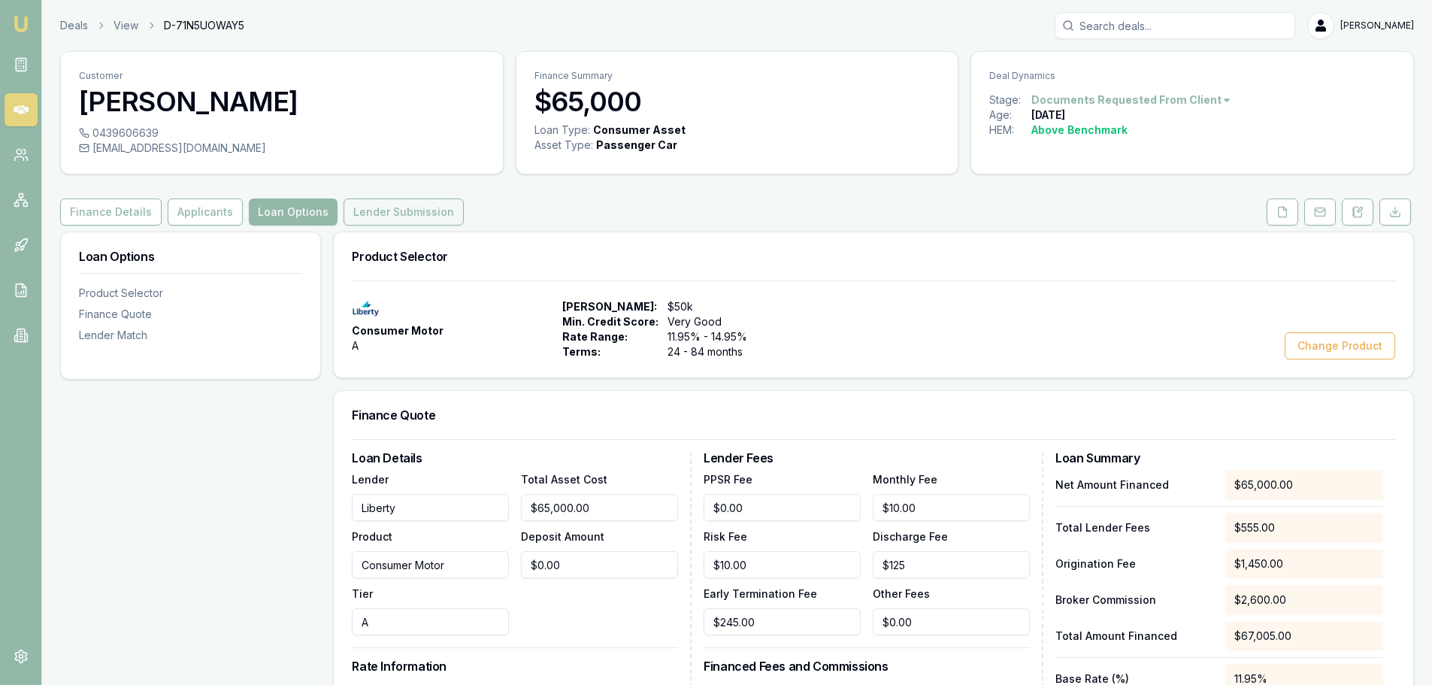
click at [371, 217] on button "Lender Submission" at bounding box center [404, 211] width 120 height 27
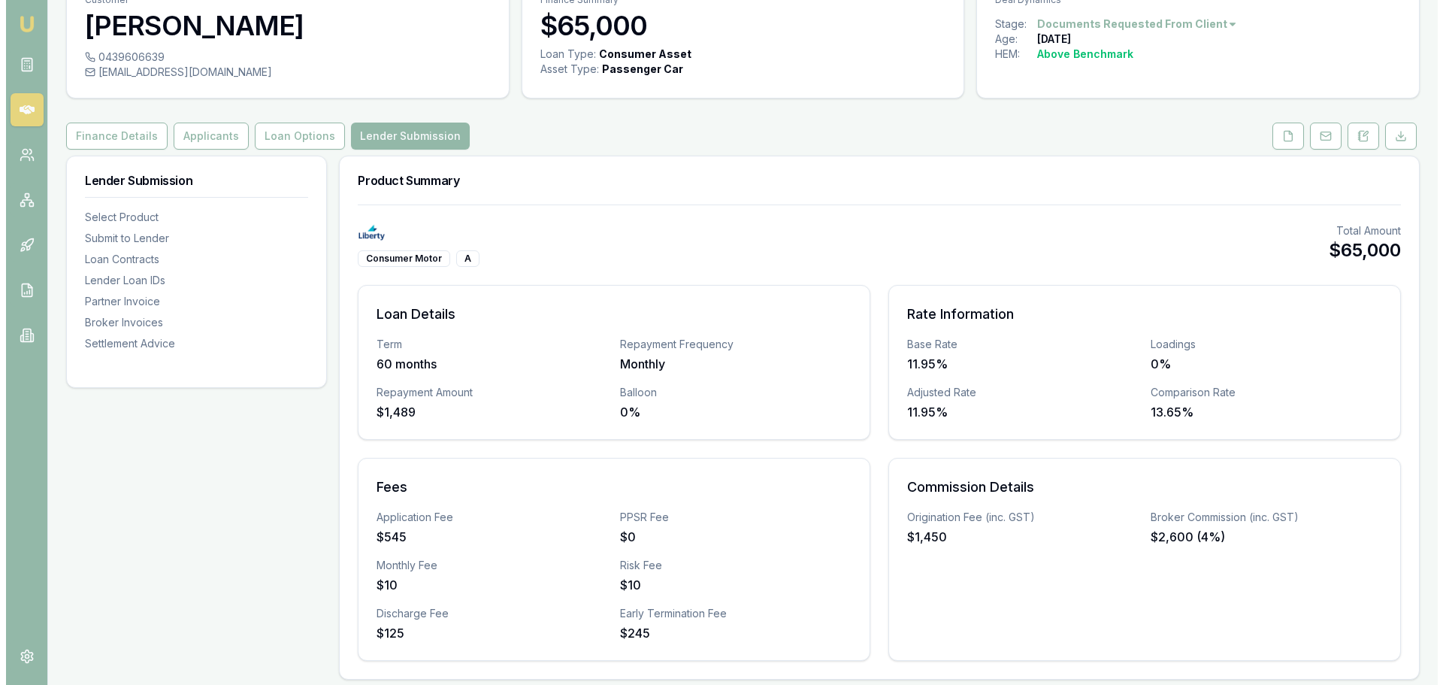
scroll to position [451, 0]
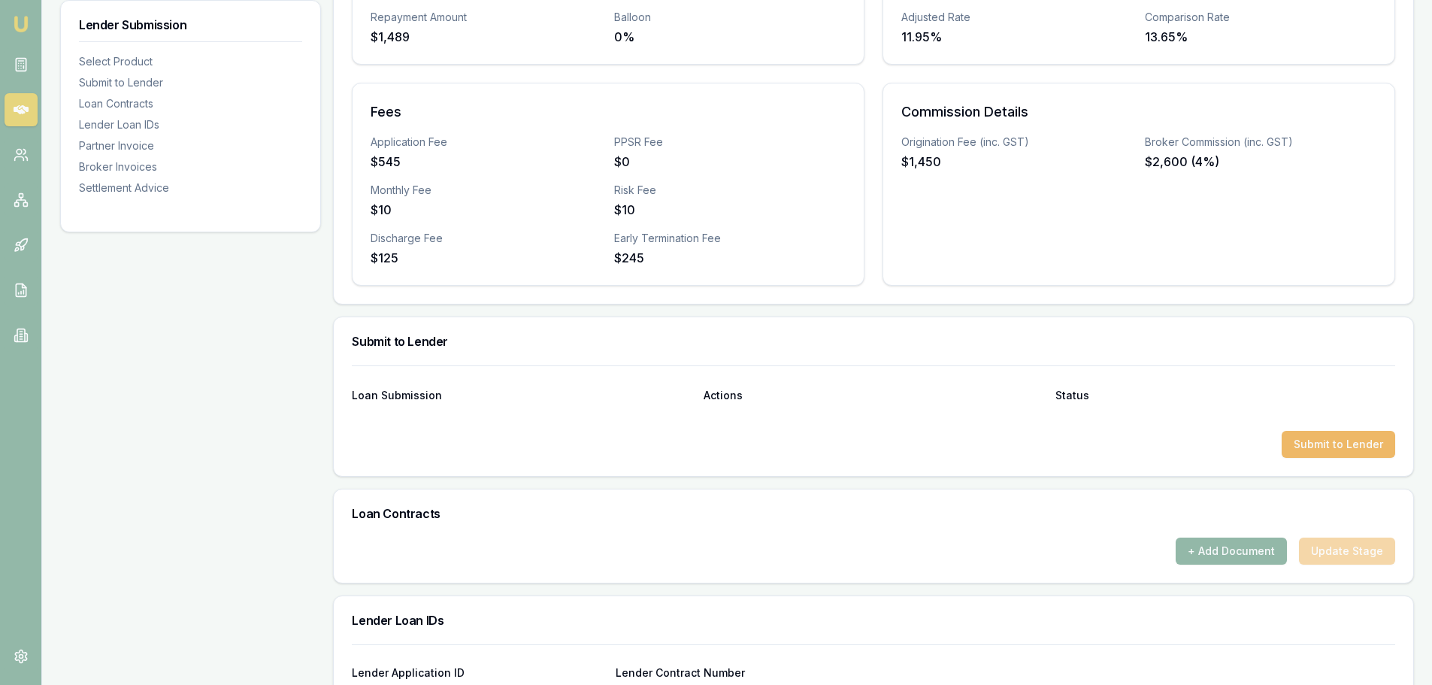
click at [1379, 438] on button "Submit to Lender" at bounding box center [1339, 444] width 114 height 27
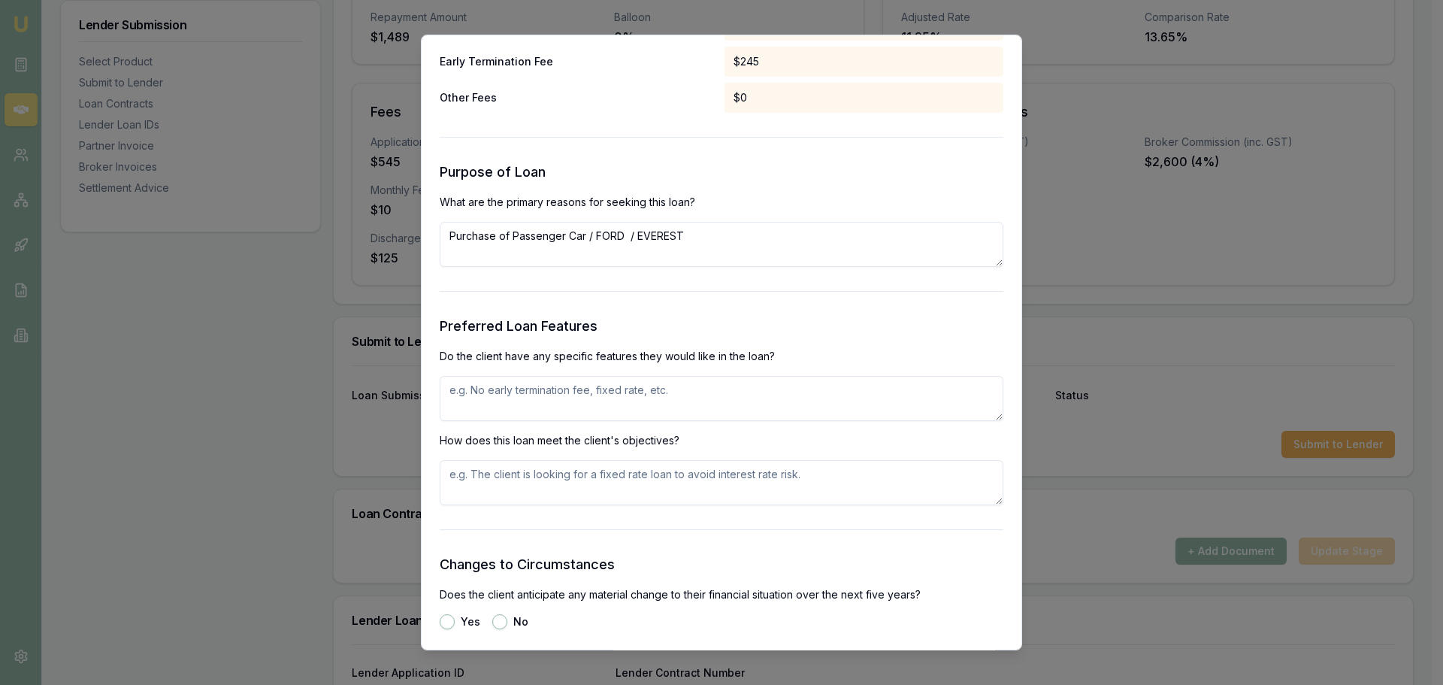
scroll to position [1503, 0]
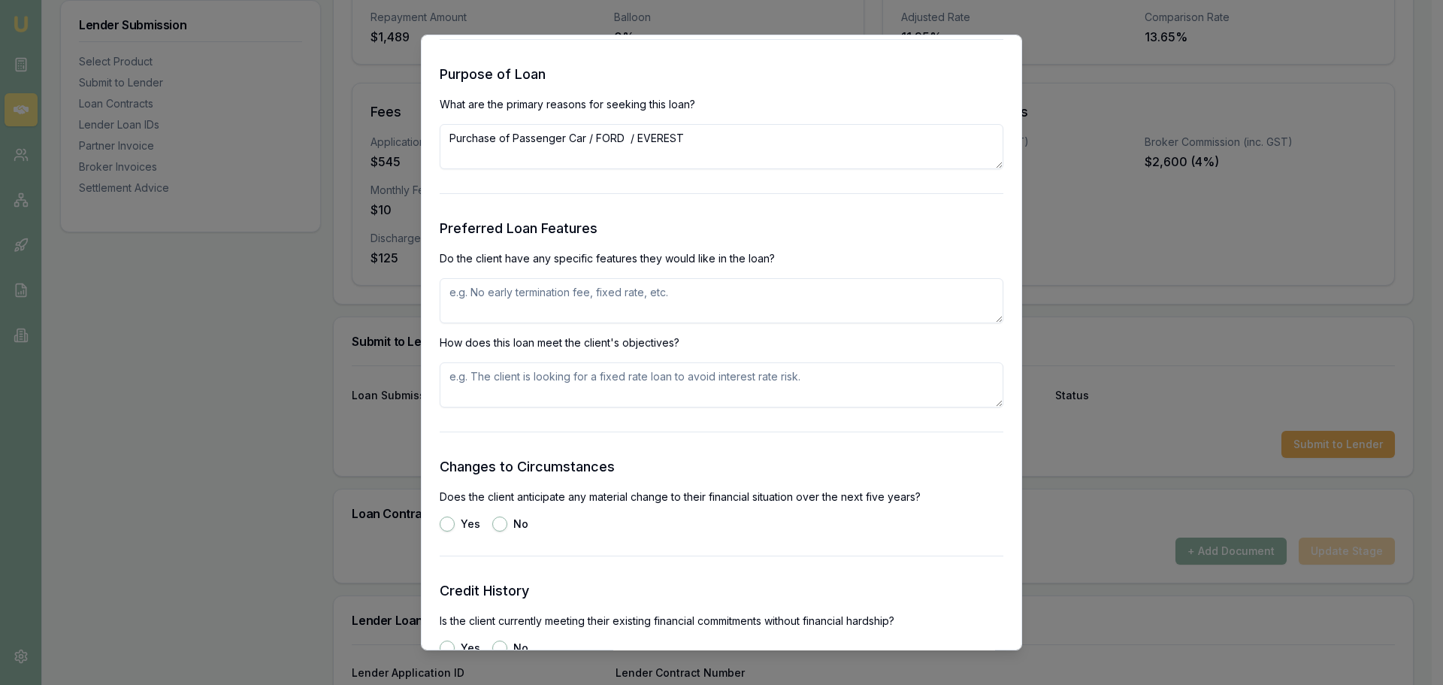
click at [710, 316] on textarea at bounding box center [722, 300] width 564 height 45
type textarea "FIXED RATE"
click at [507, 525] on div "No" at bounding box center [510, 523] width 36 height 15
click at [498, 525] on button "No" at bounding box center [499, 523] width 15 height 15
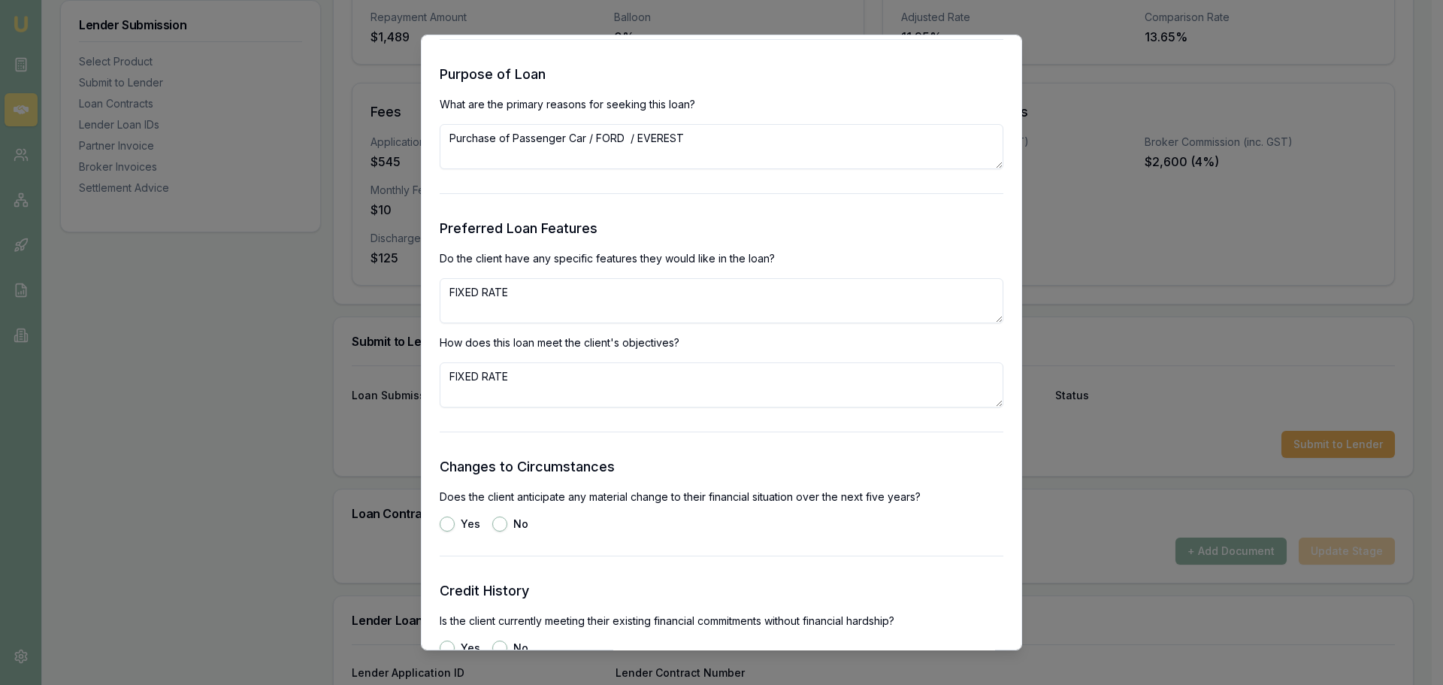
radio input "true"
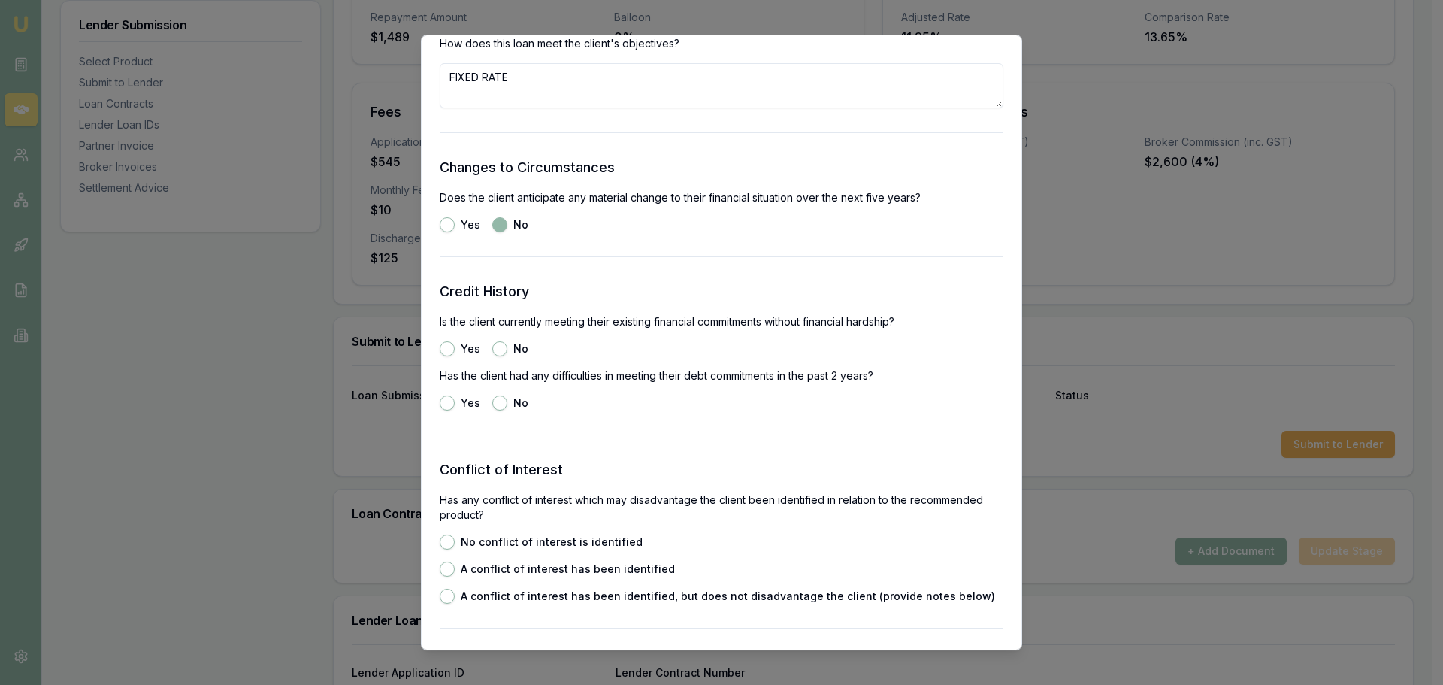
scroll to position [1804, 0]
click at [442, 345] on button "Yes" at bounding box center [447, 347] width 15 height 15
radio input "true"
click at [501, 406] on button "No" at bounding box center [499, 401] width 15 height 15
radio input "true"
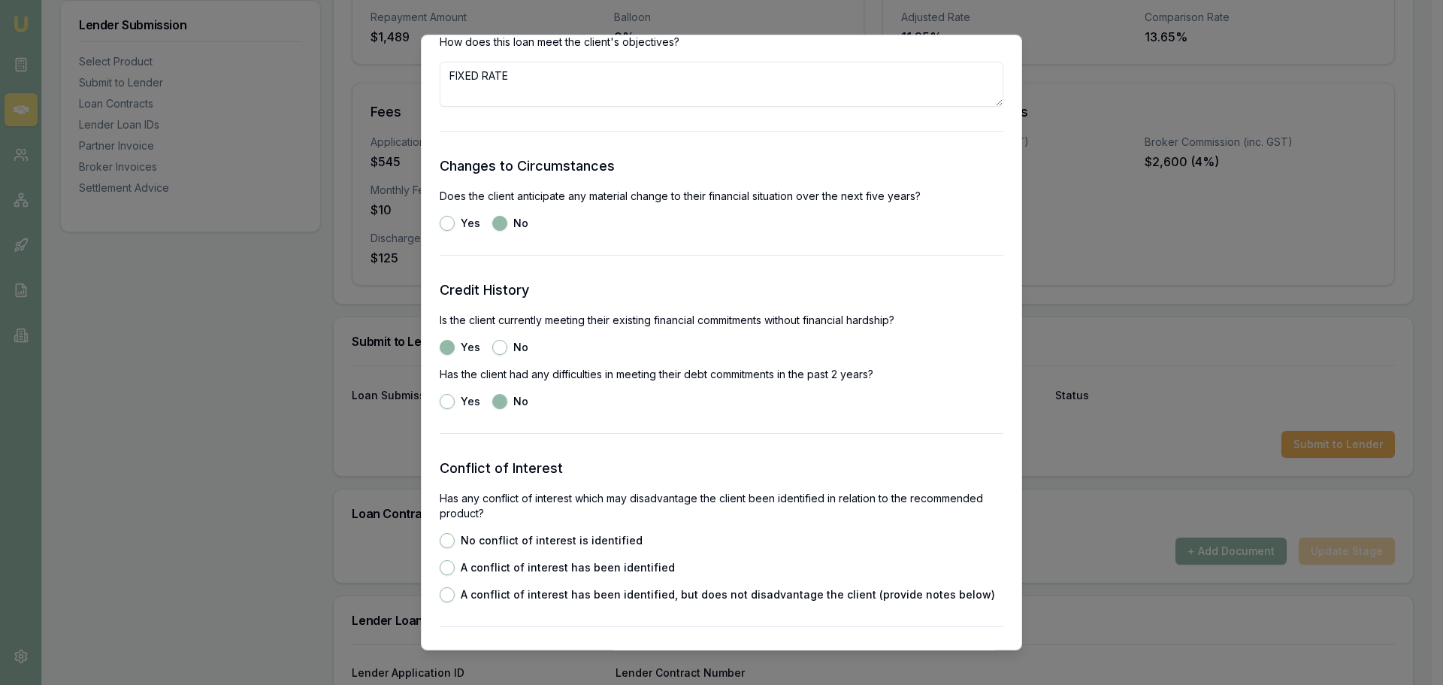
click at [449, 537] on button "No conflict of interest is identified" at bounding box center [447, 540] width 15 height 15
radio input "true"
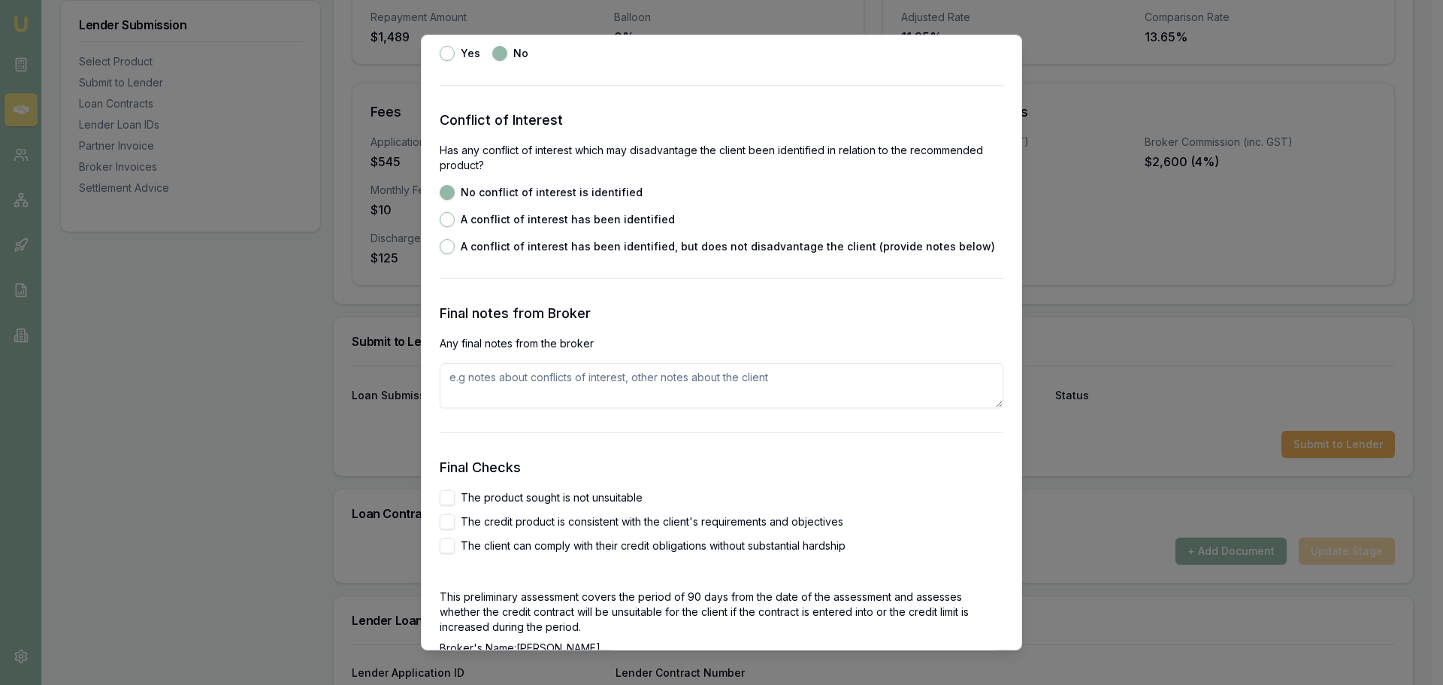
scroll to position [2180, 0]
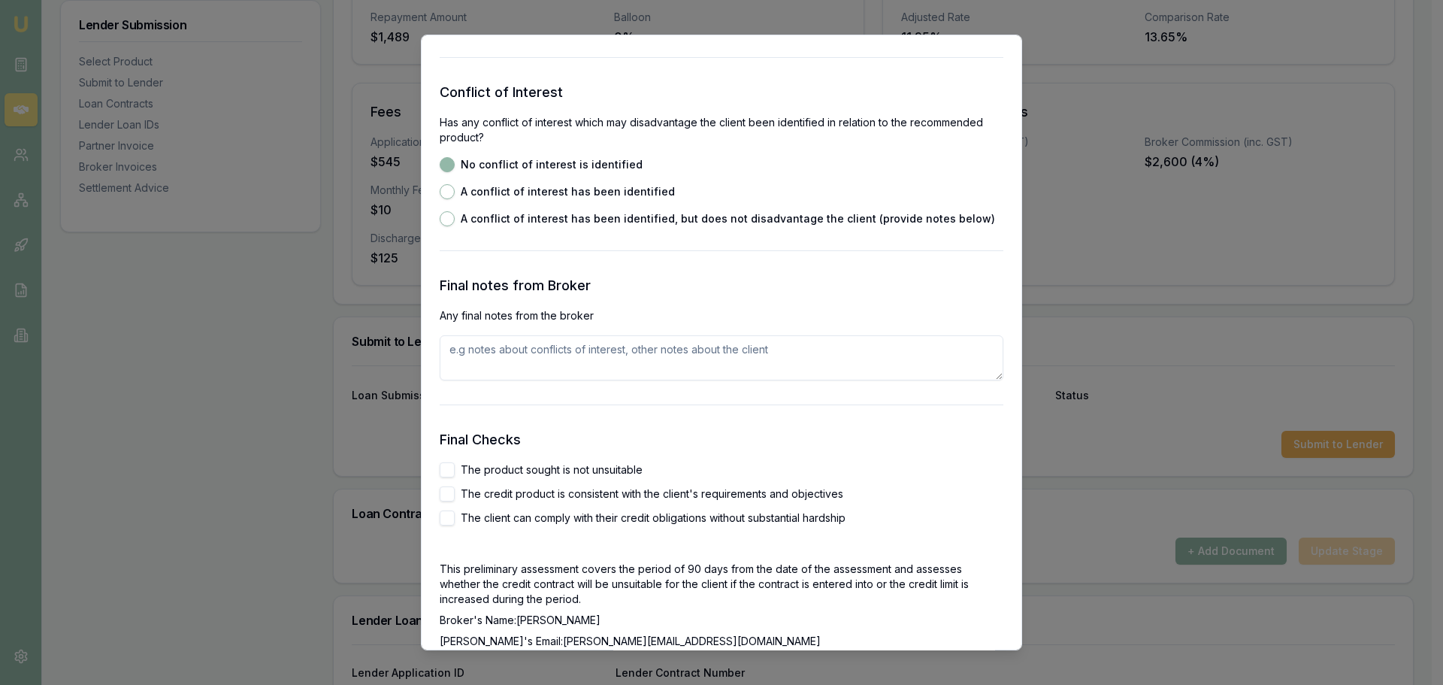
click at [443, 469] on button "The product sought is not unsuitable" at bounding box center [447, 469] width 15 height 15
checkbox input "true"
click at [444, 494] on button "The credit product is consistent with the client's requirements and objectives" at bounding box center [447, 493] width 15 height 15
checkbox input "true"
click at [445, 510] on button "The client can comply with their credit obligations without substantial hardship" at bounding box center [447, 517] width 15 height 15
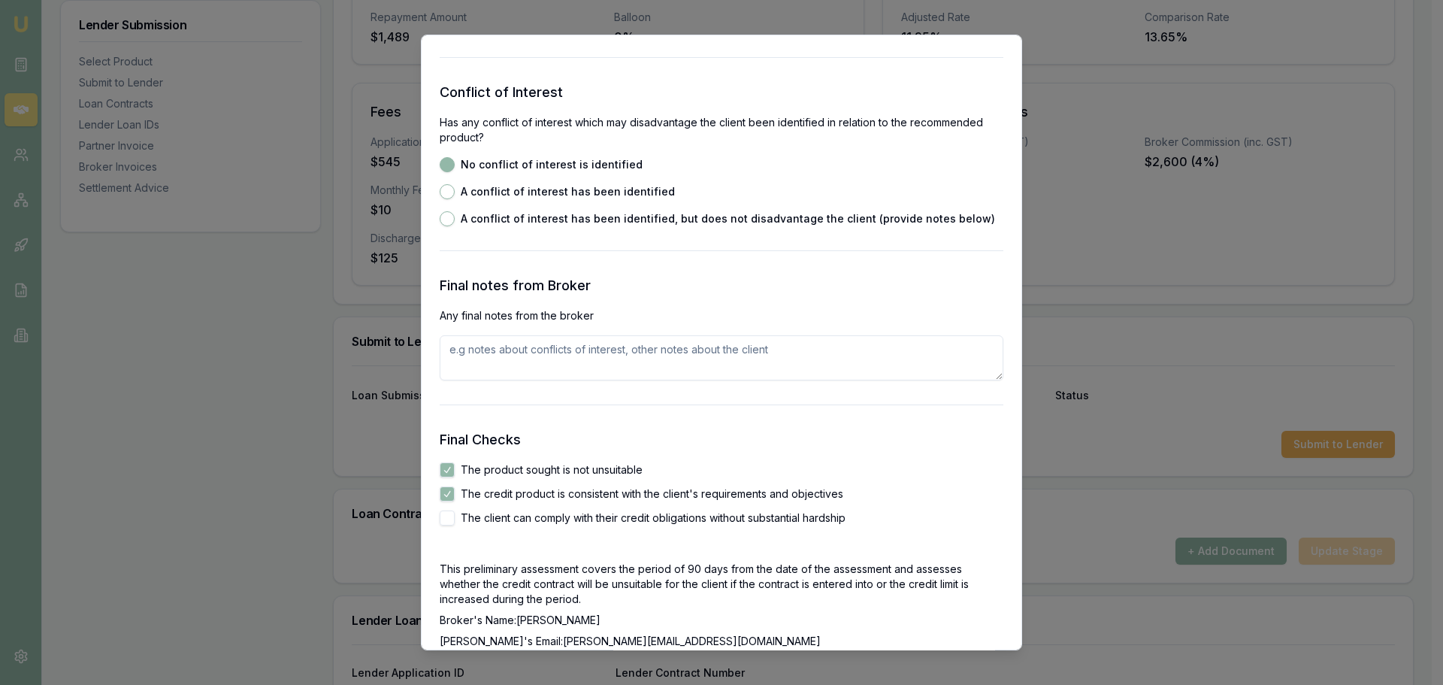
checkbox input "true"
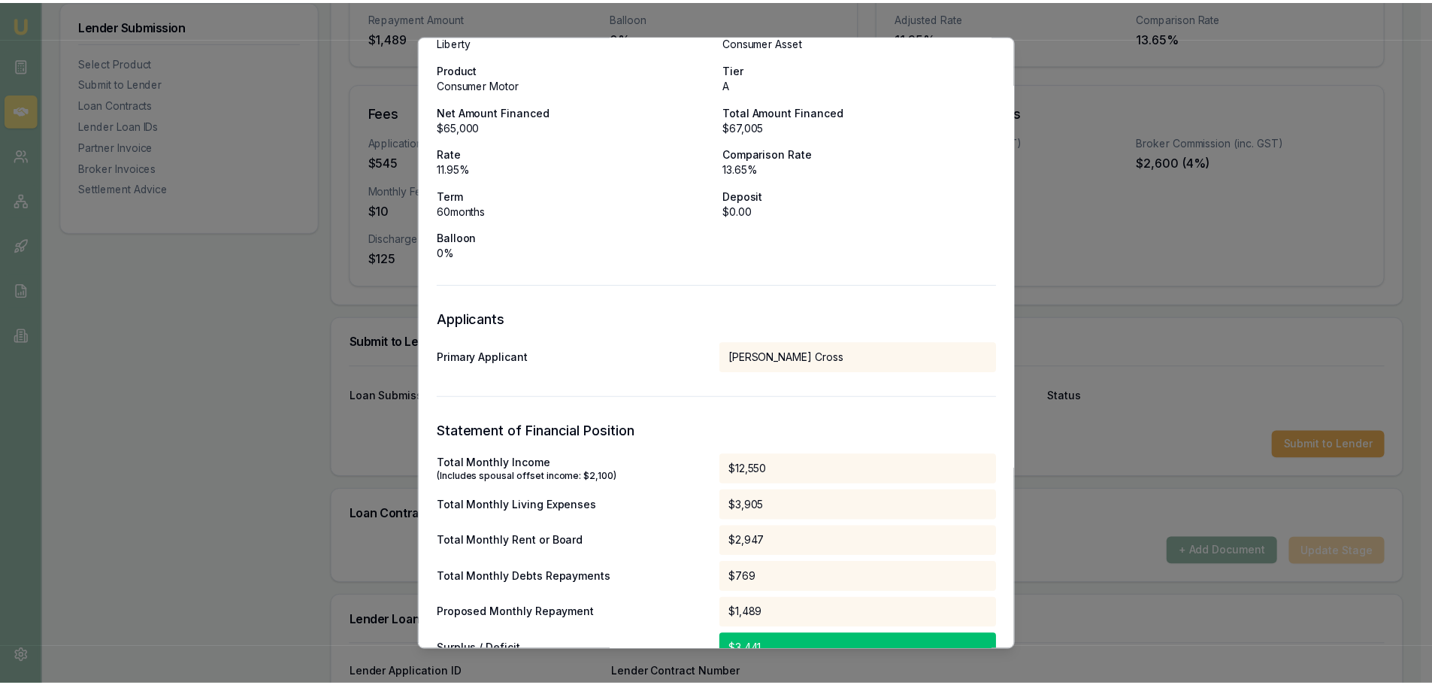
scroll to position [0, 0]
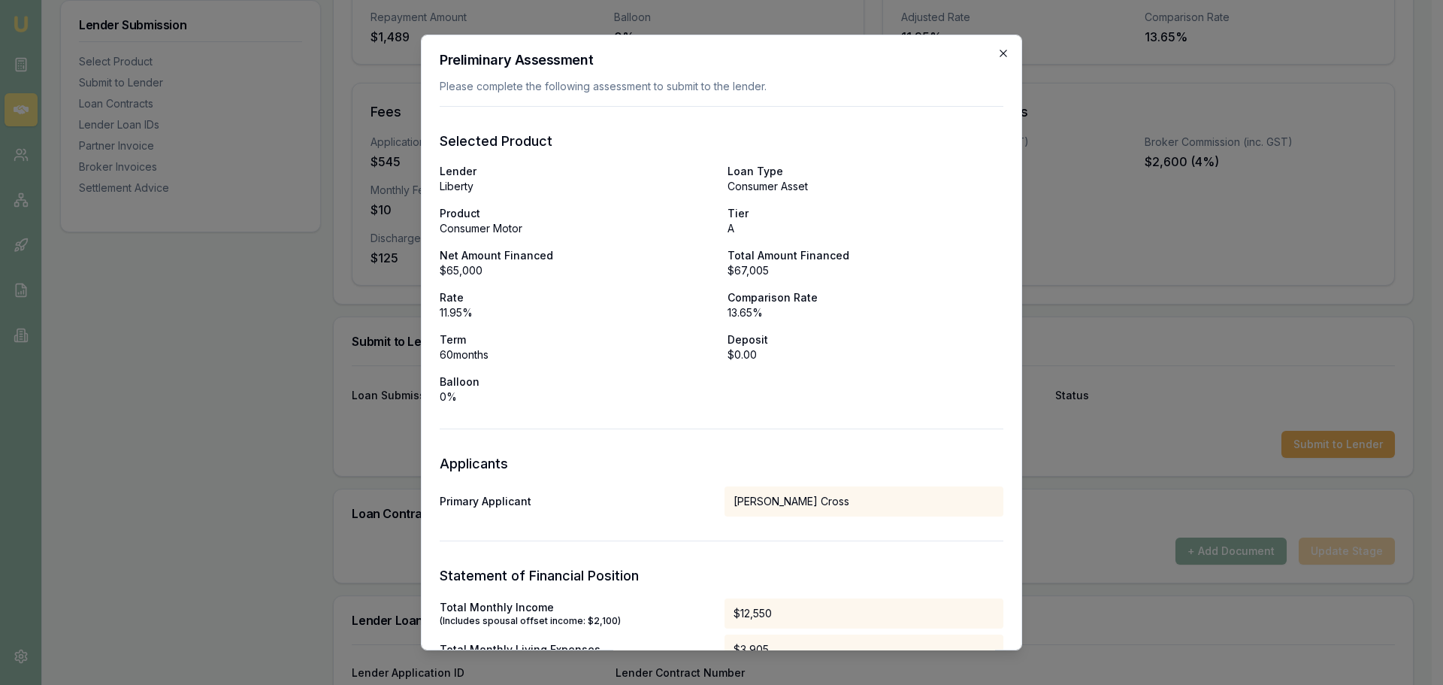
click at [998, 53] on icon "button" at bounding box center [1004, 53] width 12 height 12
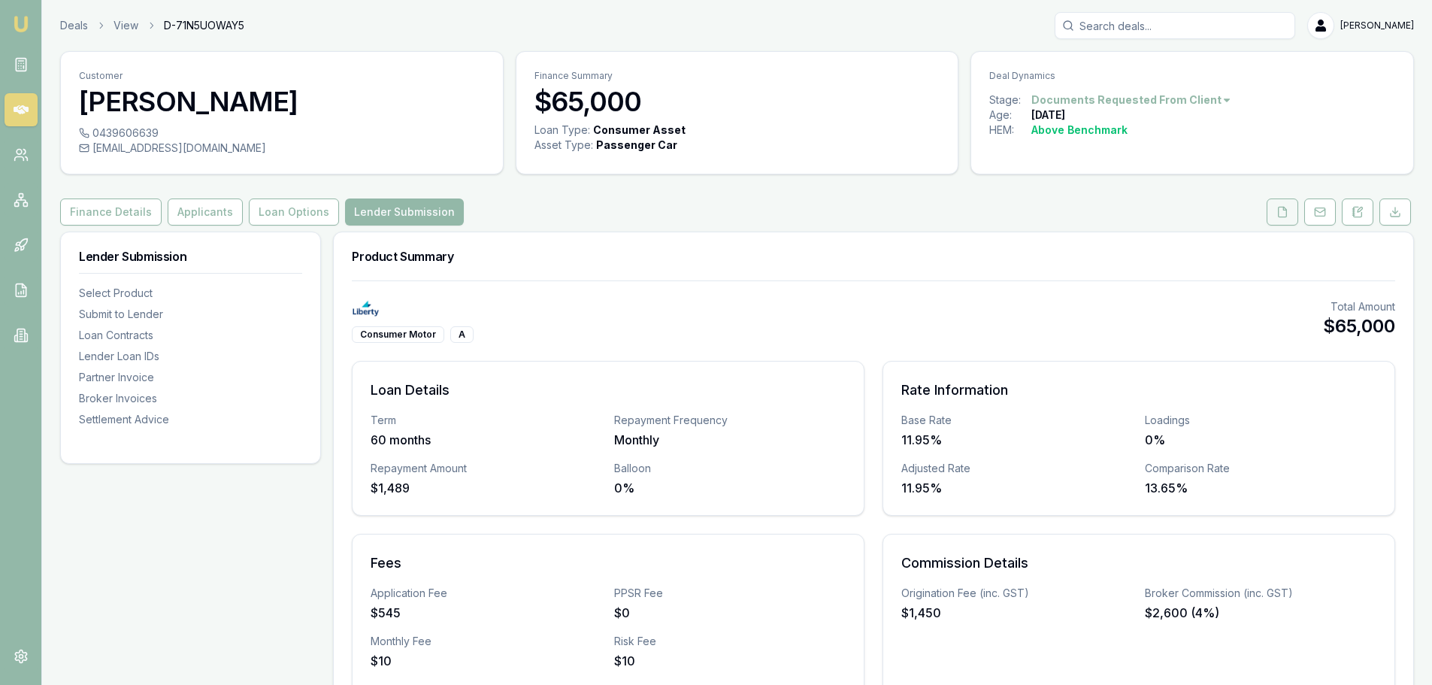
click at [1282, 213] on icon at bounding box center [1282, 212] width 12 height 12
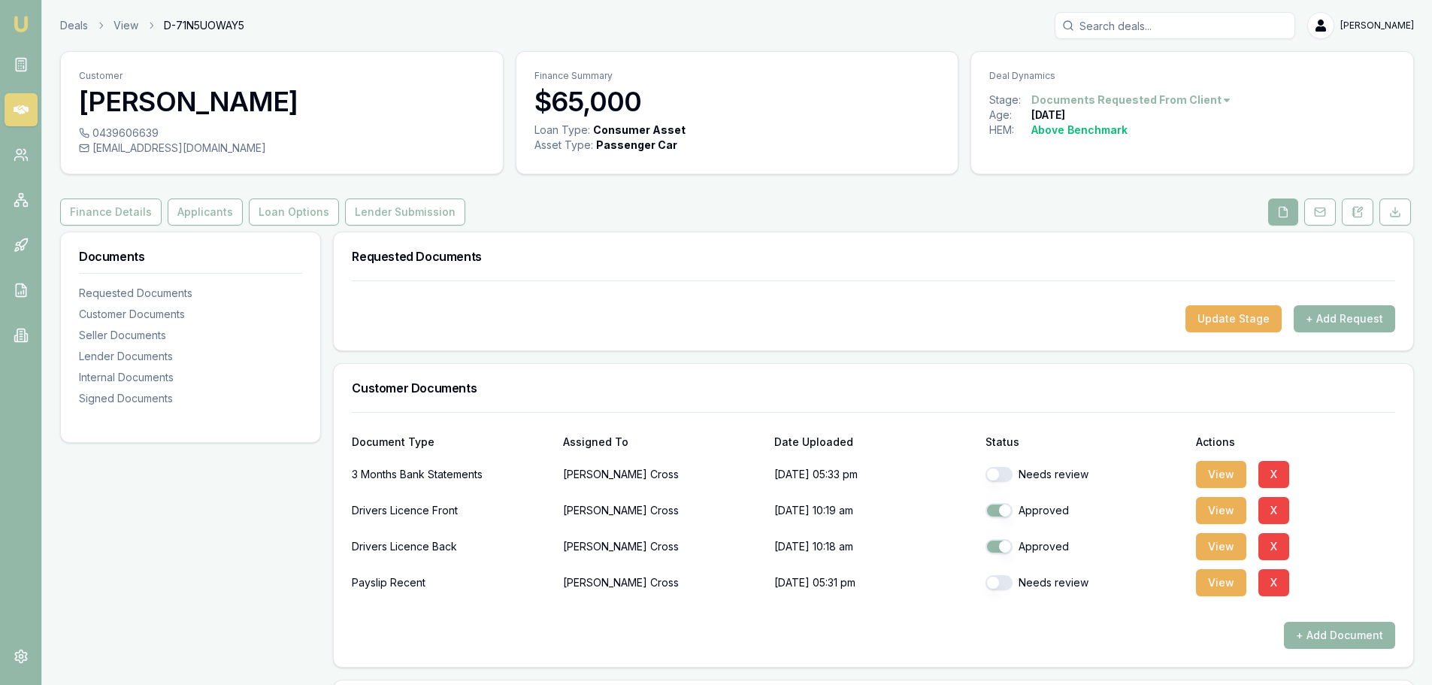
click at [1001, 469] on button "button" at bounding box center [999, 474] width 27 height 15
checkbox input "true"
click at [1000, 581] on button "button" at bounding box center [999, 582] width 27 height 15
checkbox input "true"
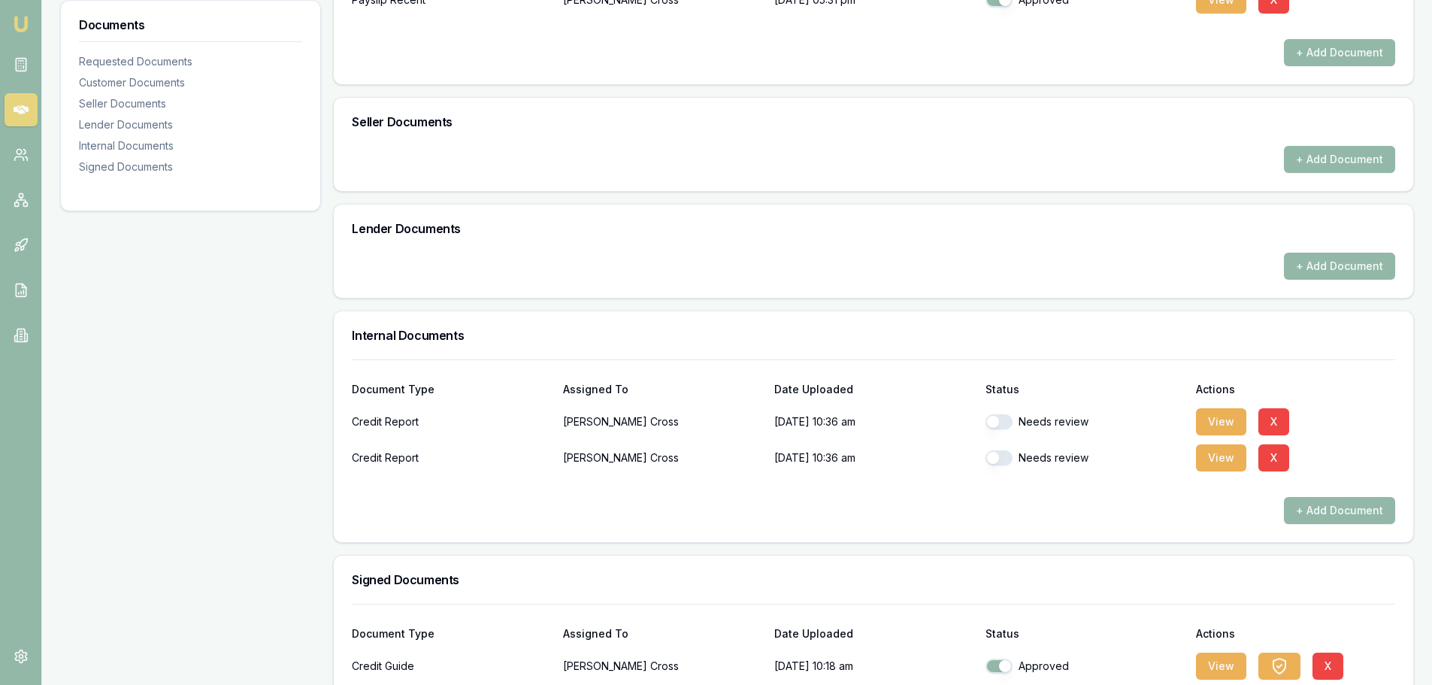
scroll to position [697, 0]
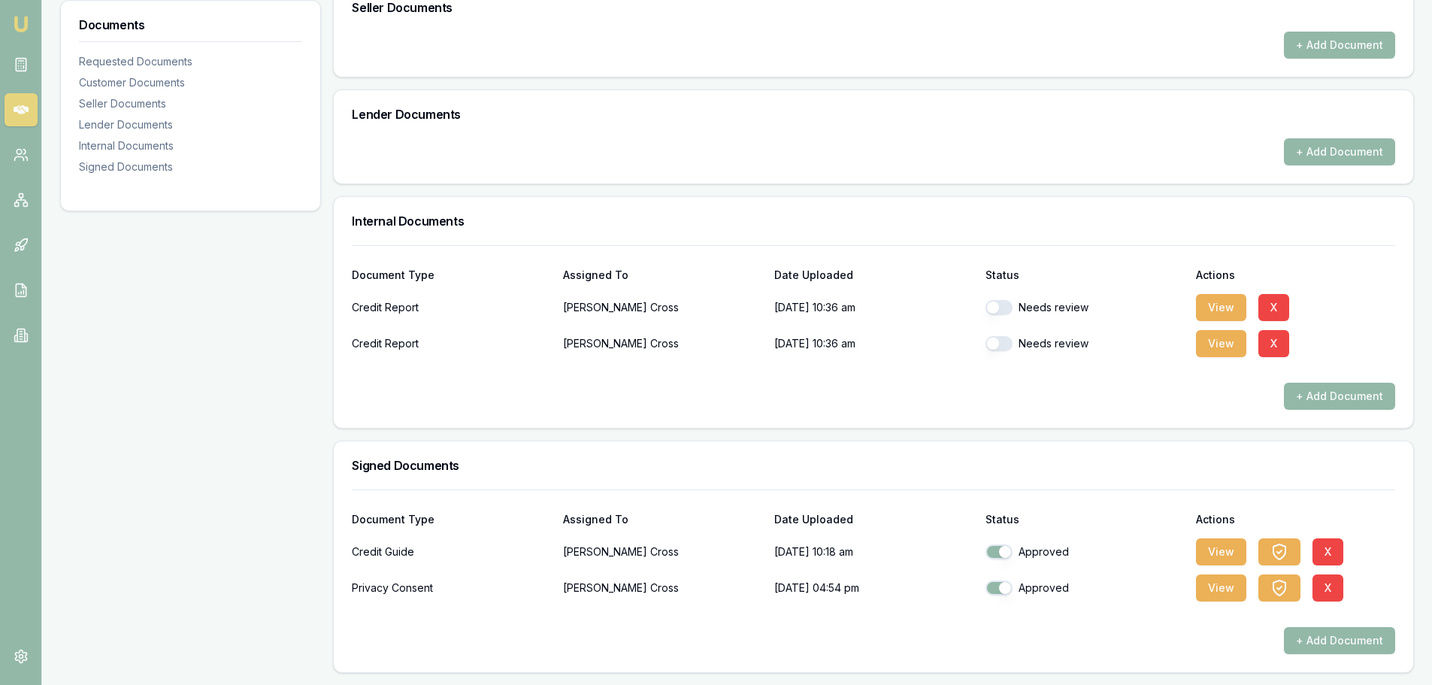
click at [1000, 304] on button "button" at bounding box center [999, 307] width 27 height 15
checkbox input "true"
click at [997, 344] on button "button" at bounding box center [999, 343] width 27 height 15
checkbox input "true"
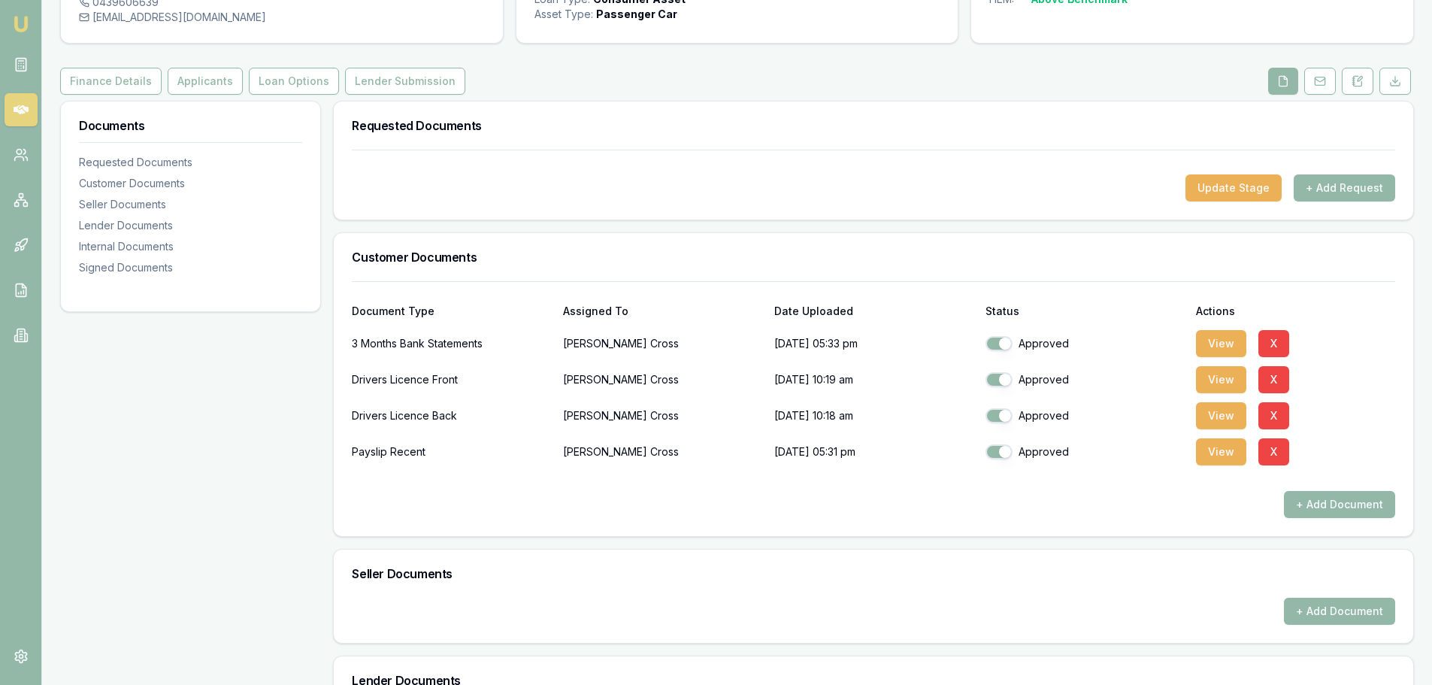
scroll to position [0, 0]
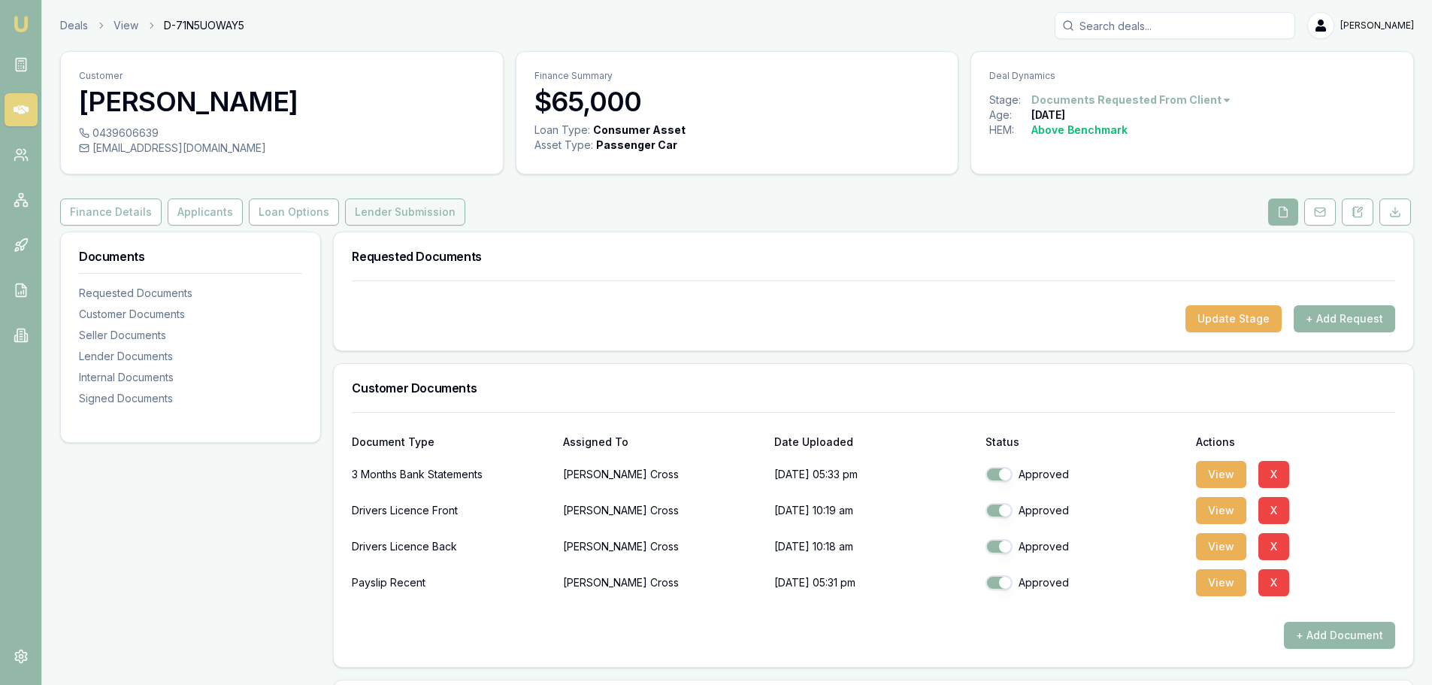
click at [404, 218] on button "Lender Submission" at bounding box center [405, 211] width 120 height 27
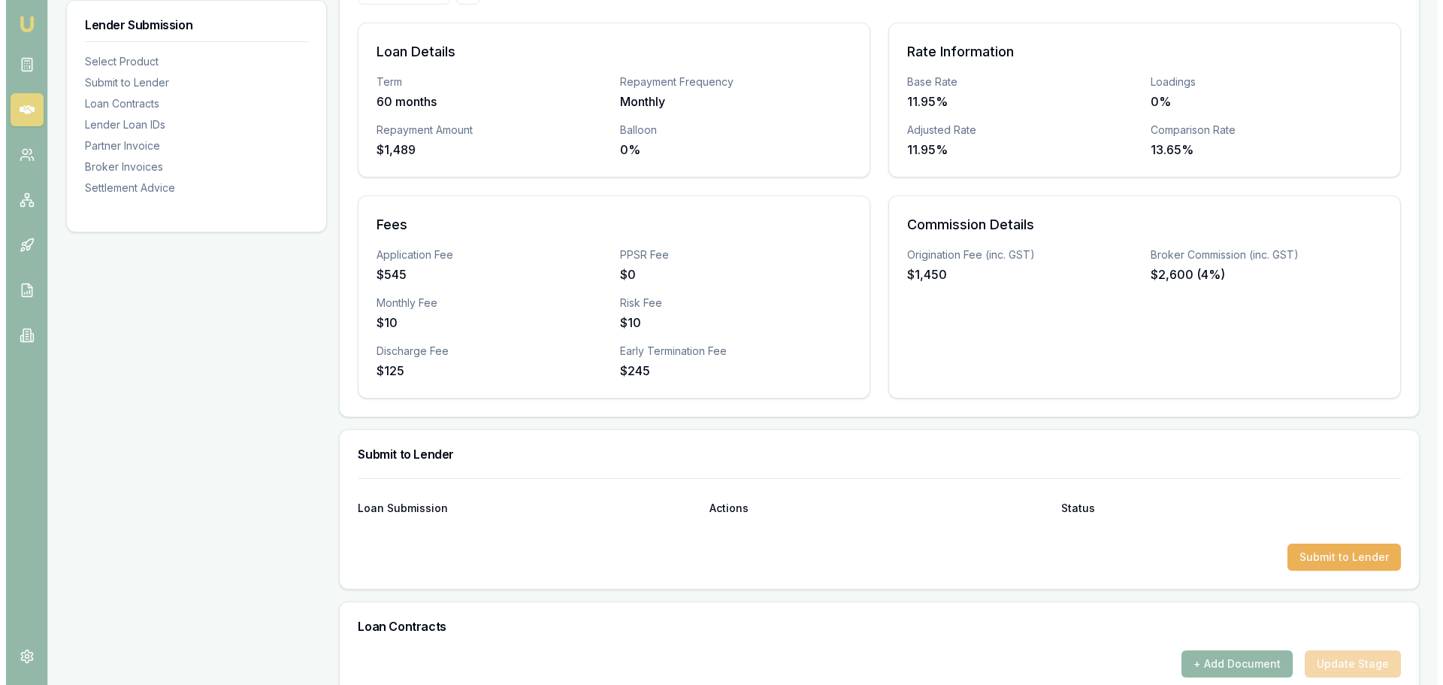
scroll to position [451, 0]
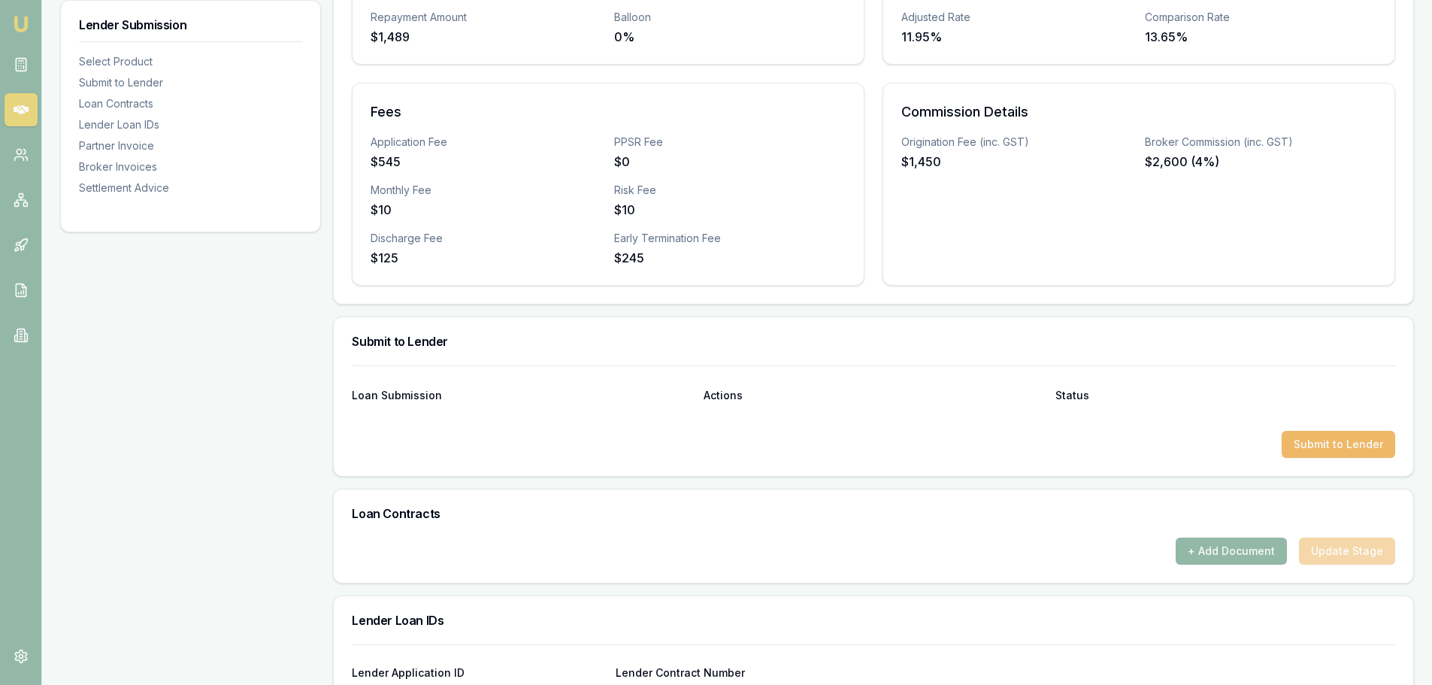
click at [1358, 449] on button "Submit to Lender" at bounding box center [1339, 444] width 114 height 27
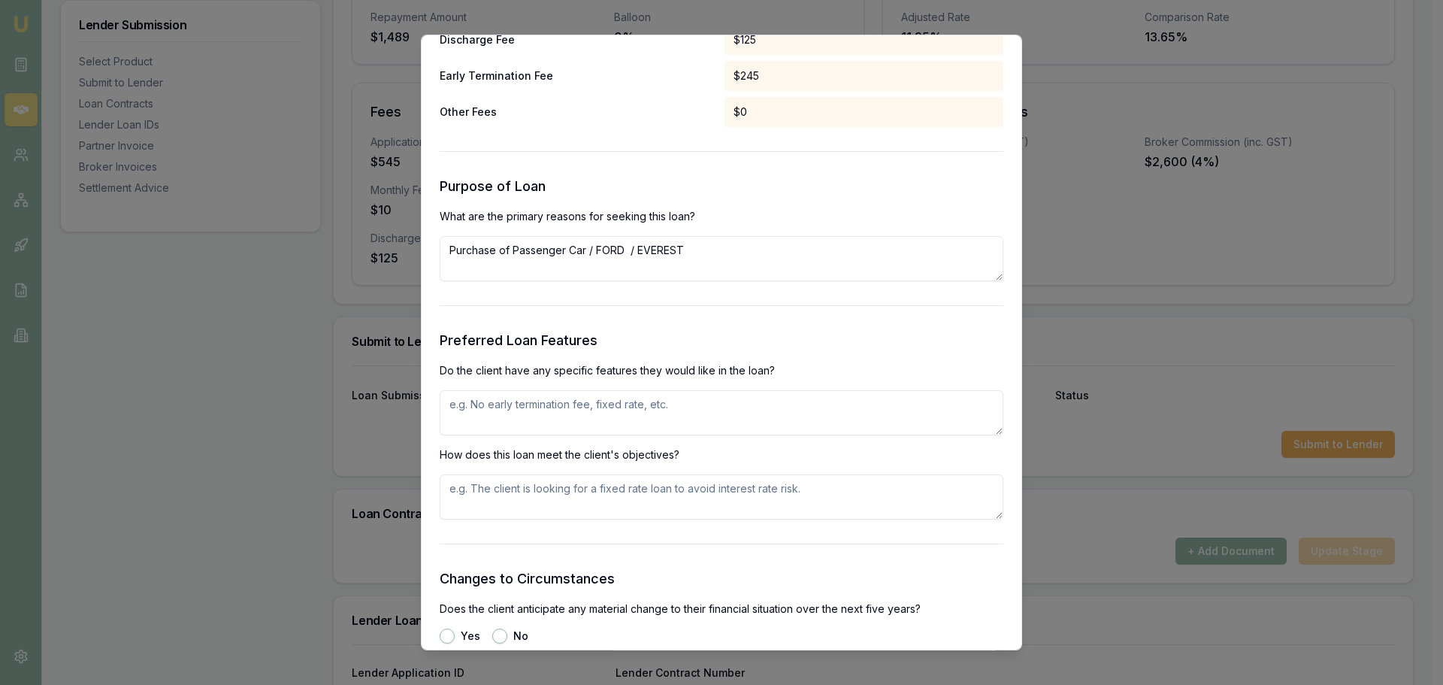
scroll to position [1579, 0]
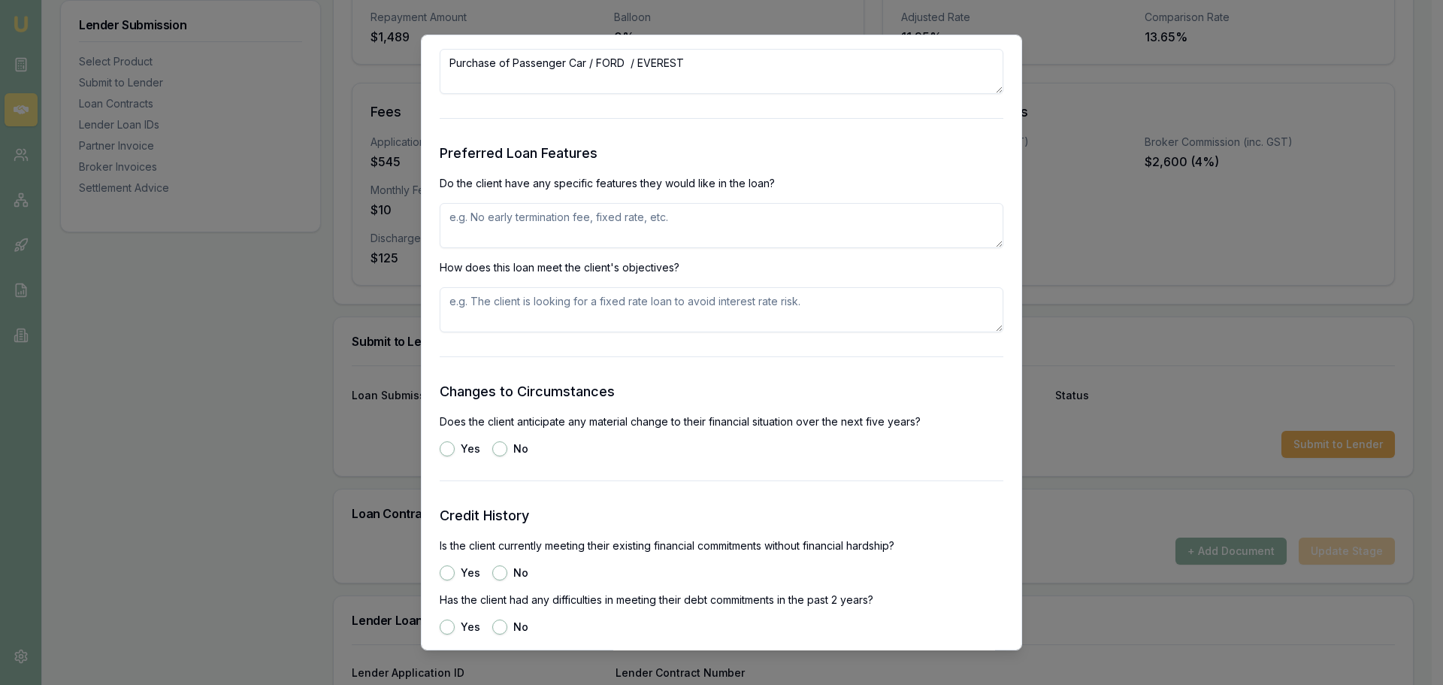
click at [726, 227] on textarea at bounding box center [722, 225] width 564 height 45
type textarea "FIXED RATE, 5 YEAR TERM"
click at [503, 451] on button "No" at bounding box center [499, 448] width 15 height 15
radio input "true"
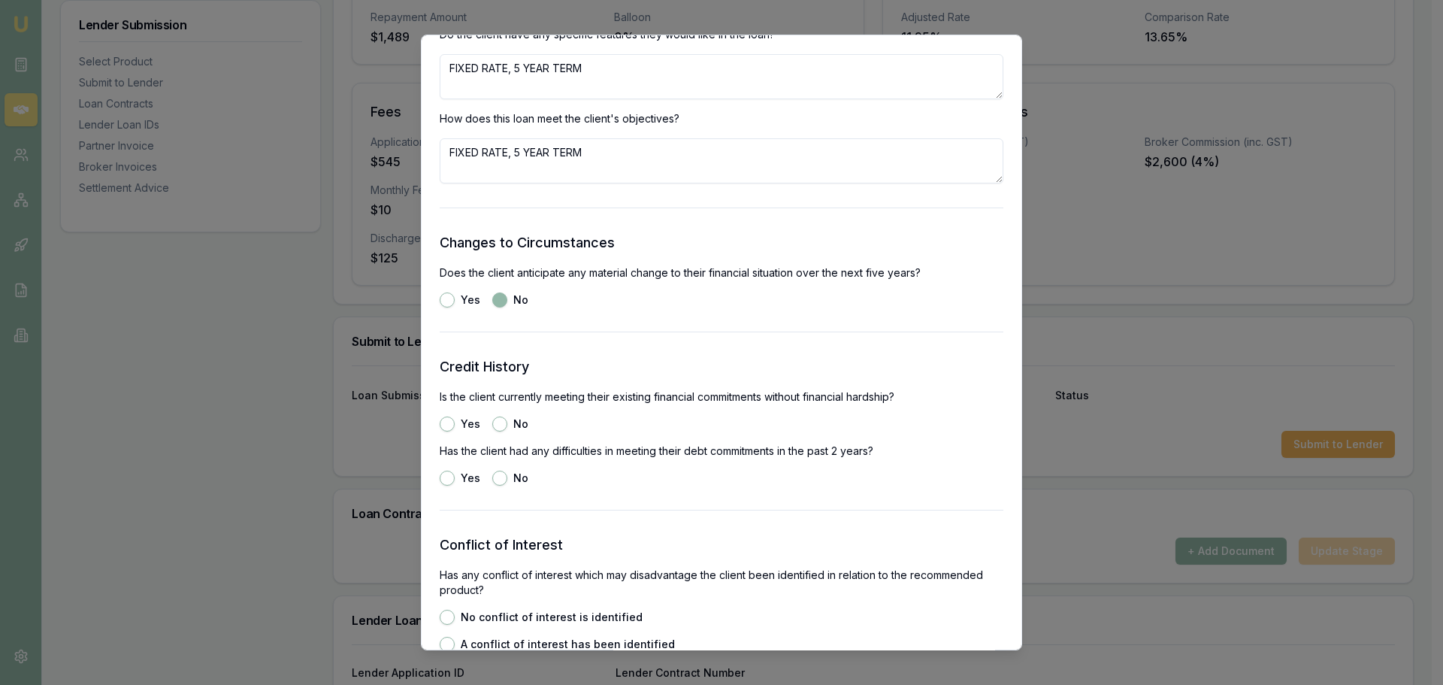
scroll to position [1729, 0]
click at [441, 422] on button "Yes" at bounding box center [447, 422] width 15 height 15
radio input "true"
click at [495, 475] on button "No" at bounding box center [499, 476] width 15 height 15
radio input "true"
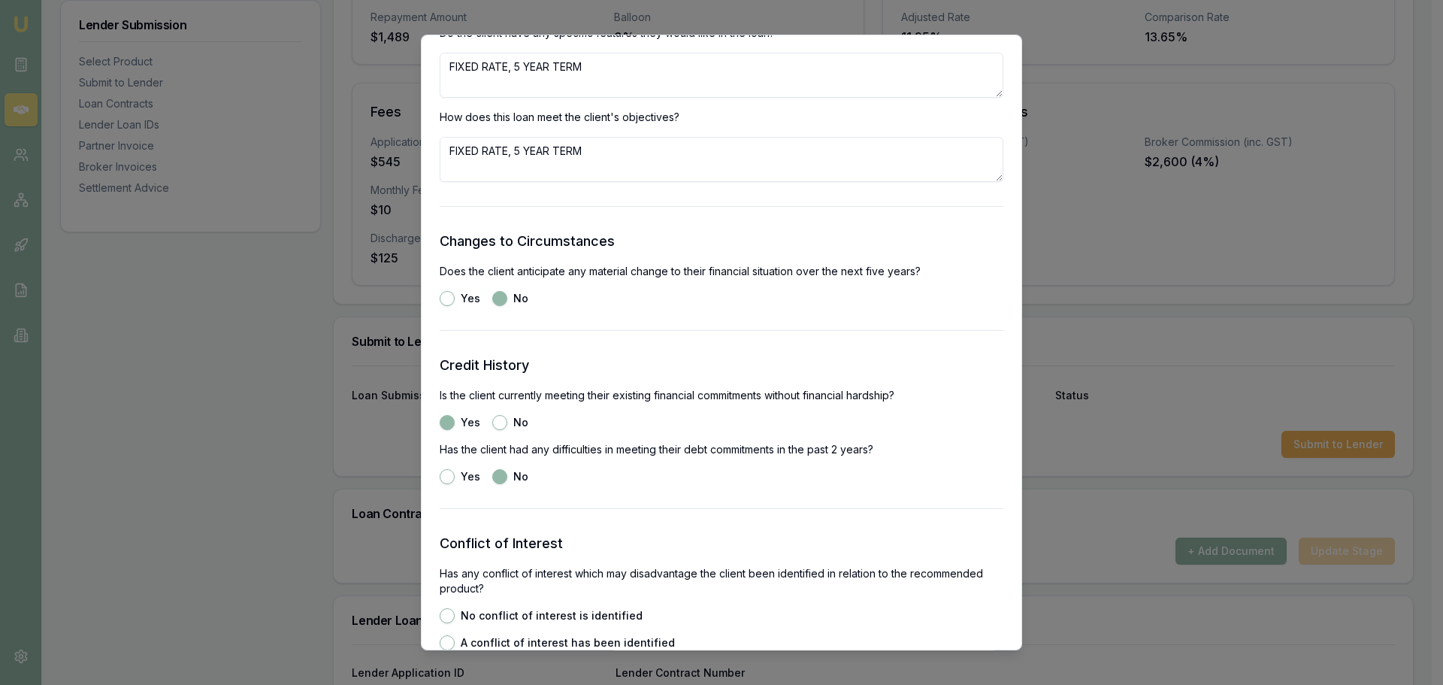
scroll to position [2030, 0]
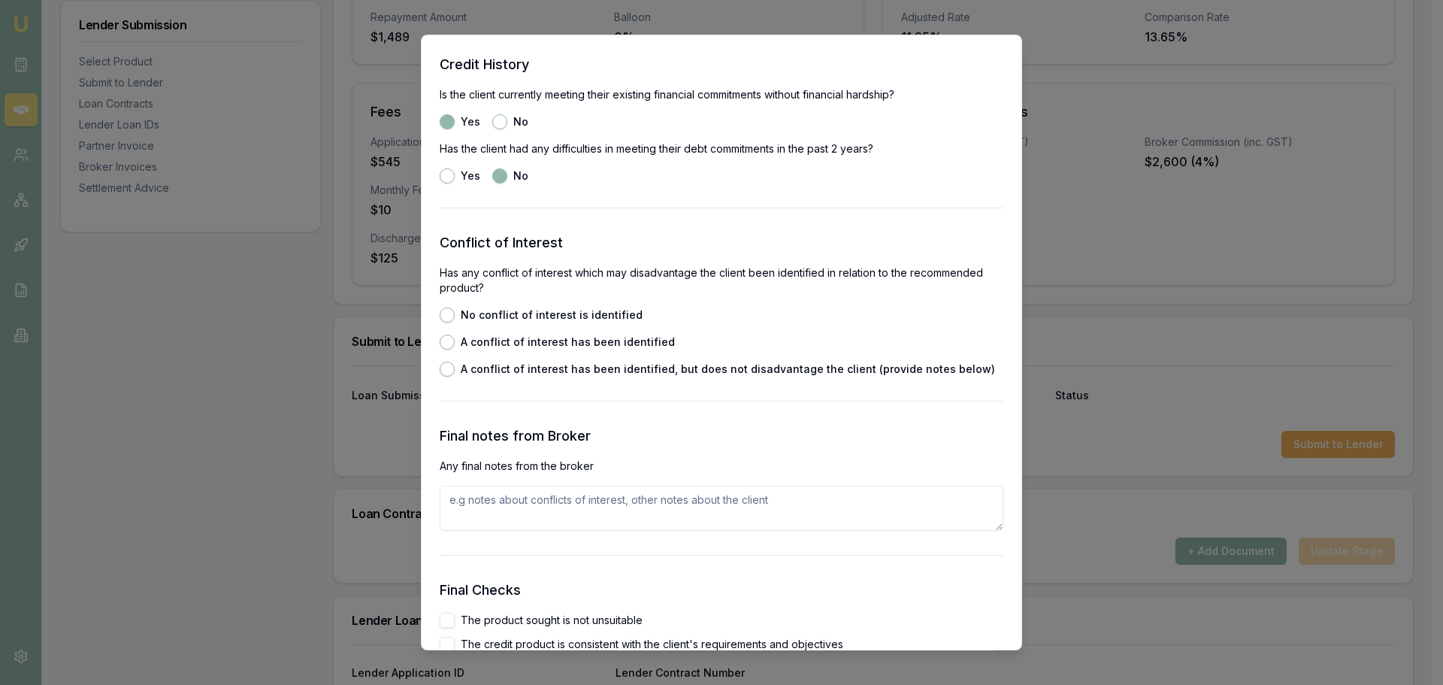
click at [450, 310] on button "No conflict of interest is identified" at bounding box center [447, 314] width 15 height 15
radio input "true"
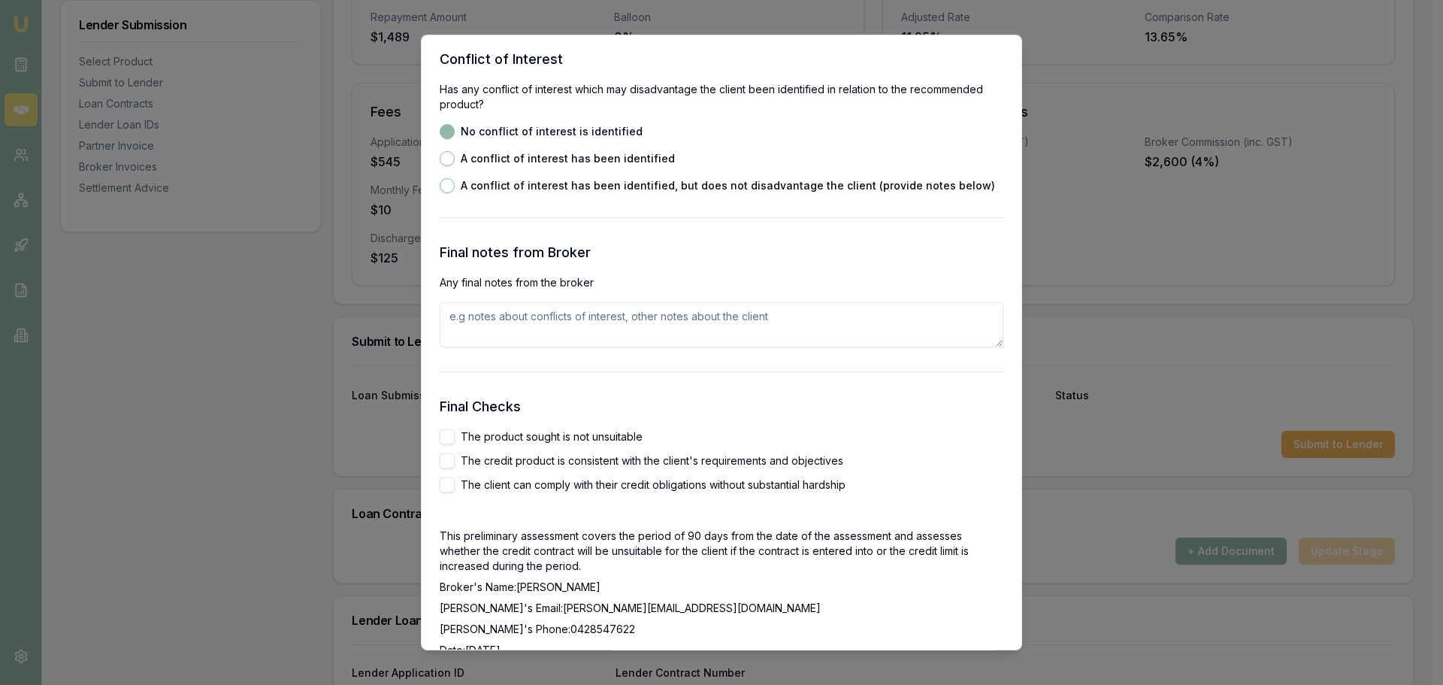
scroll to position [2481, 0]
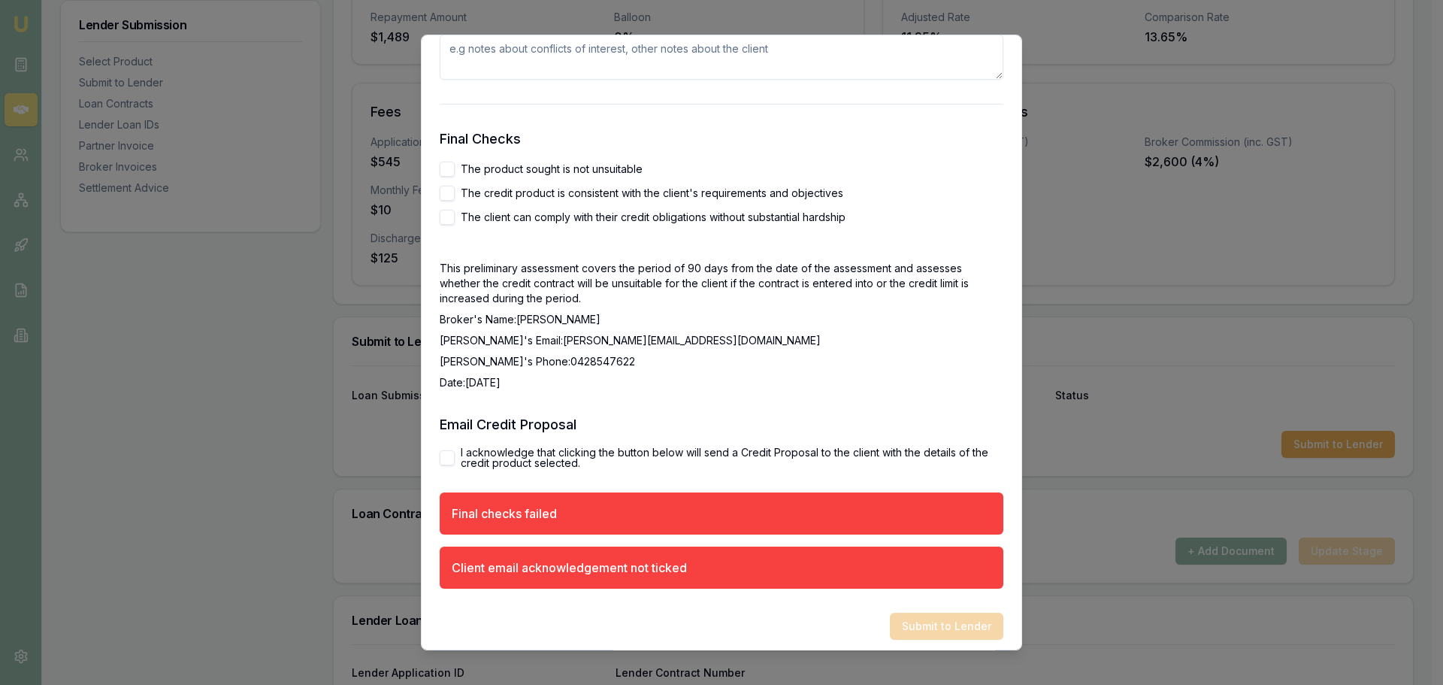
click at [447, 166] on button "The product sought is not unsuitable" at bounding box center [447, 169] width 15 height 15
checkbox input "true"
click at [447, 195] on button "The credit product is consistent with the client's requirements and objectives" at bounding box center [447, 193] width 15 height 15
checkbox input "true"
click at [447, 213] on button "The client can comply with their credit obligations without substantial hardship" at bounding box center [447, 217] width 15 height 15
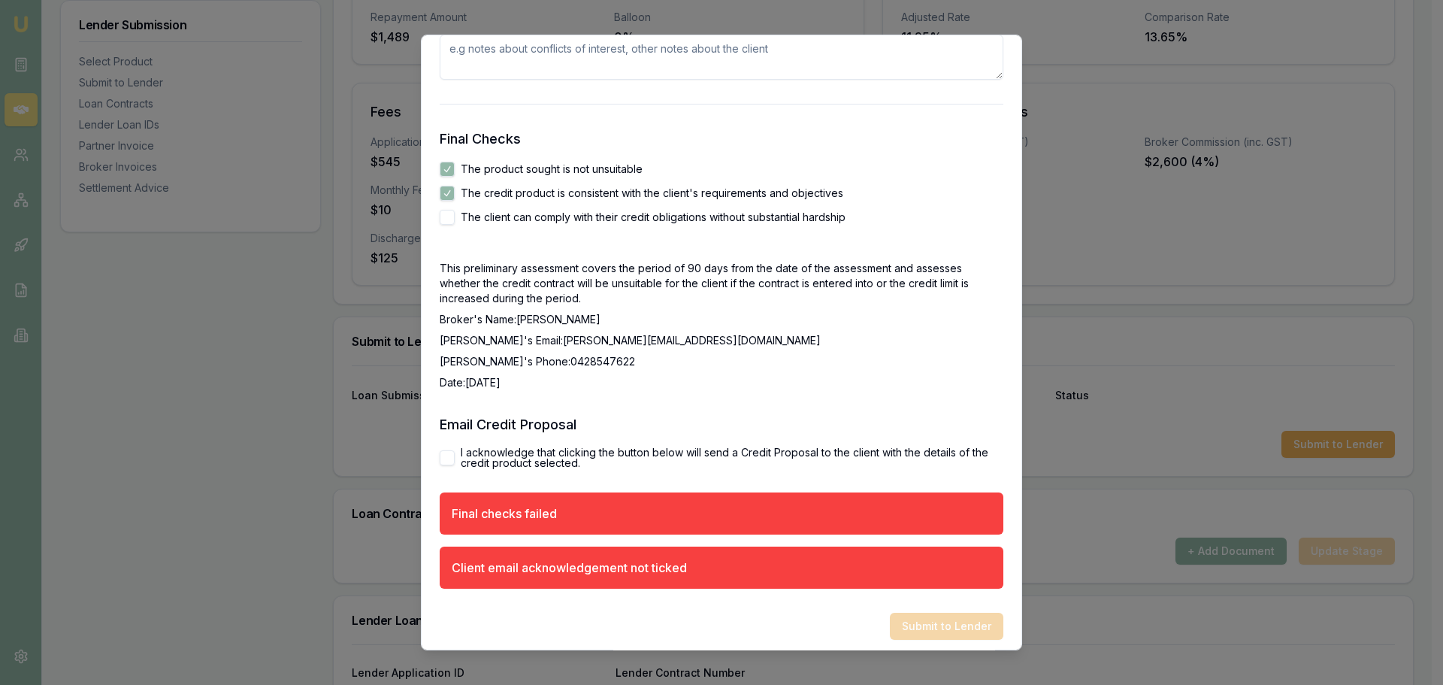
checkbox input "true"
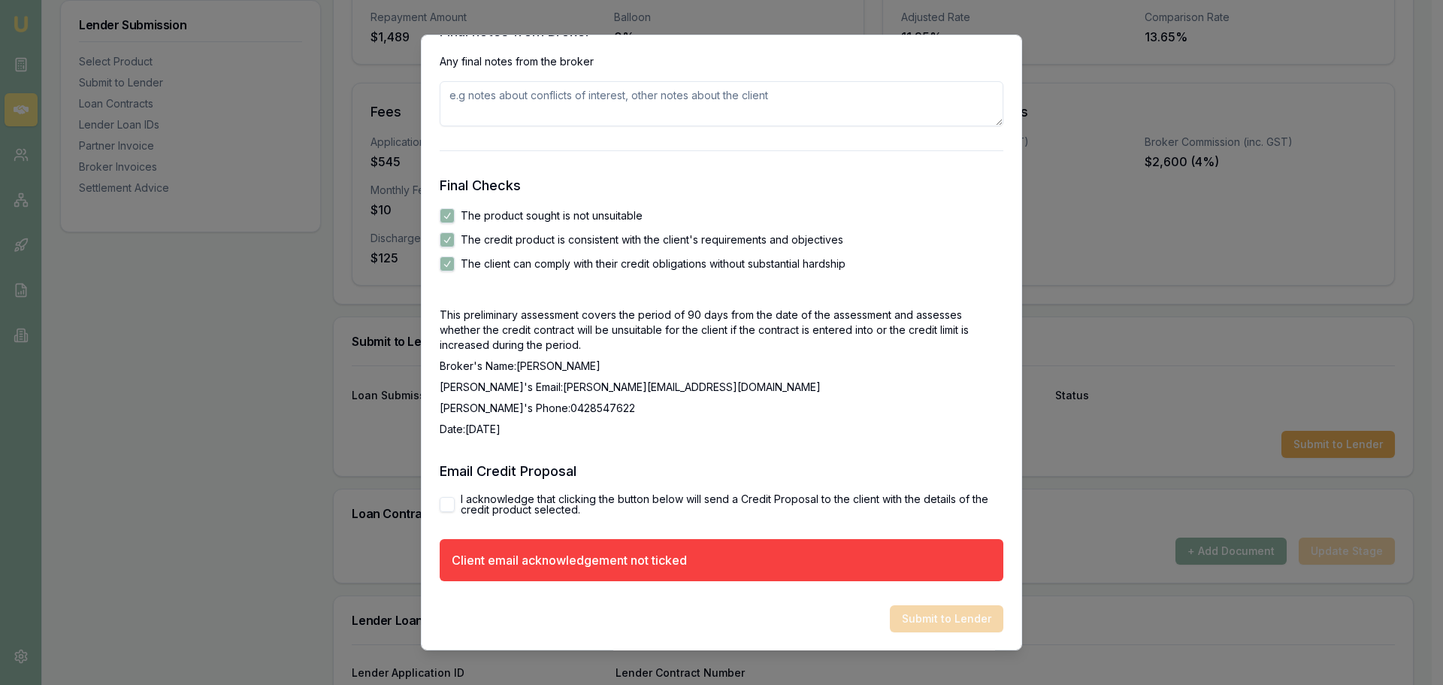
click at [450, 508] on button "I acknowledge that clicking the button below will send a Credit Proposal to the…" at bounding box center [447, 504] width 15 height 15
checkbox input "true"
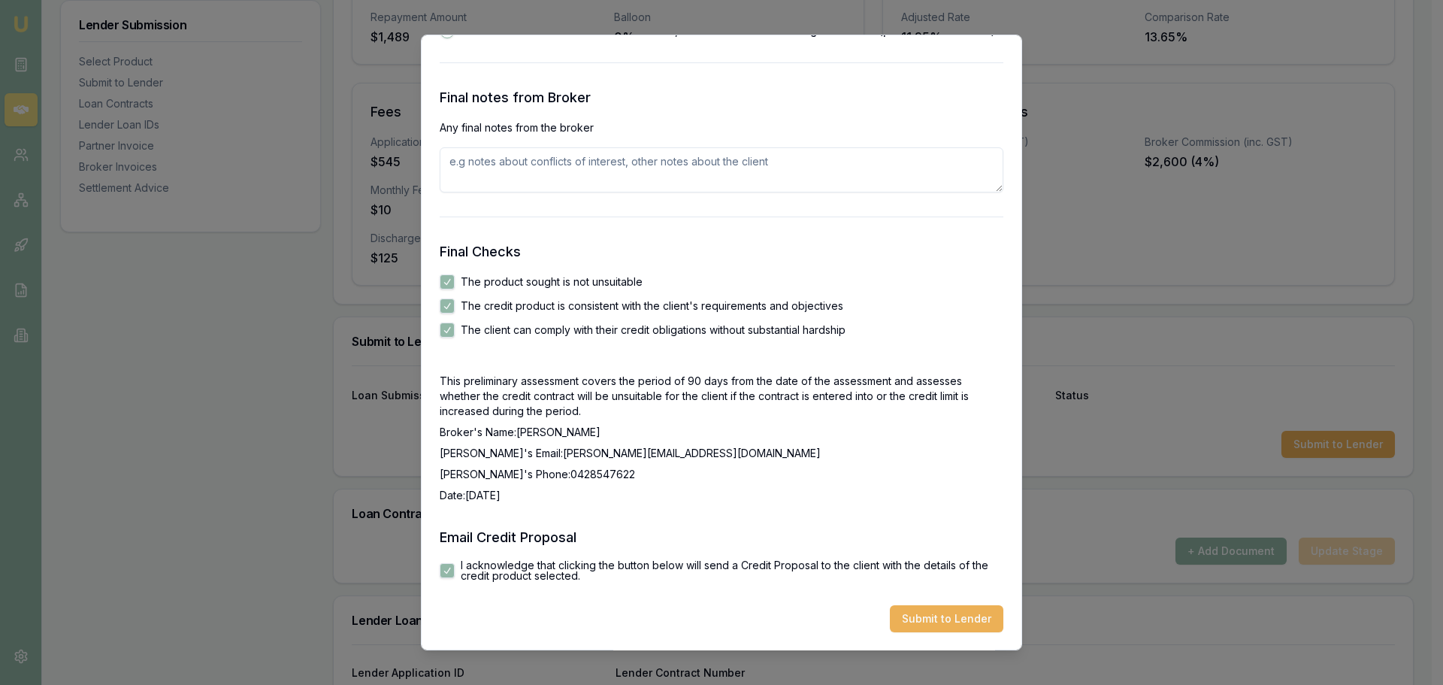
scroll to position [2368, 0]
click at [962, 614] on button "Submit to Lender" at bounding box center [947, 618] width 114 height 27
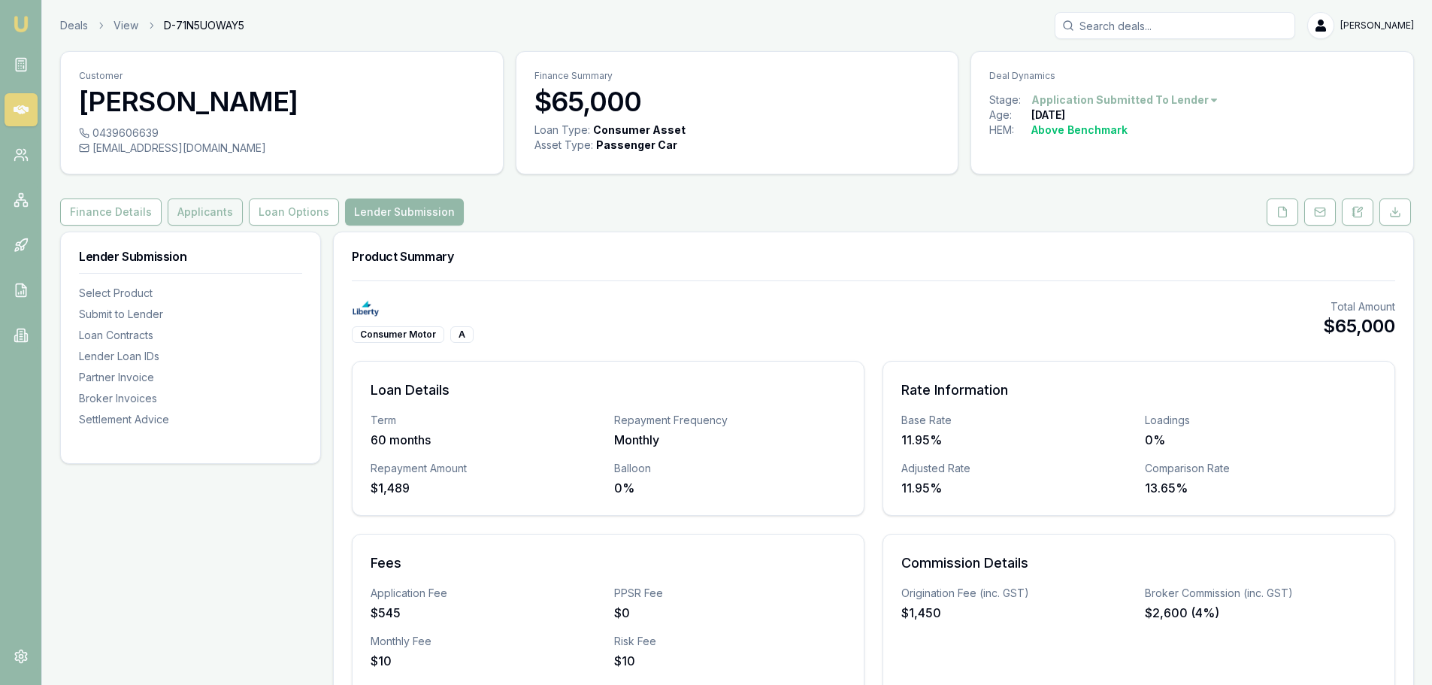
click at [200, 213] on button "Applicants" at bounding box center [205, 211] width 75 height 27
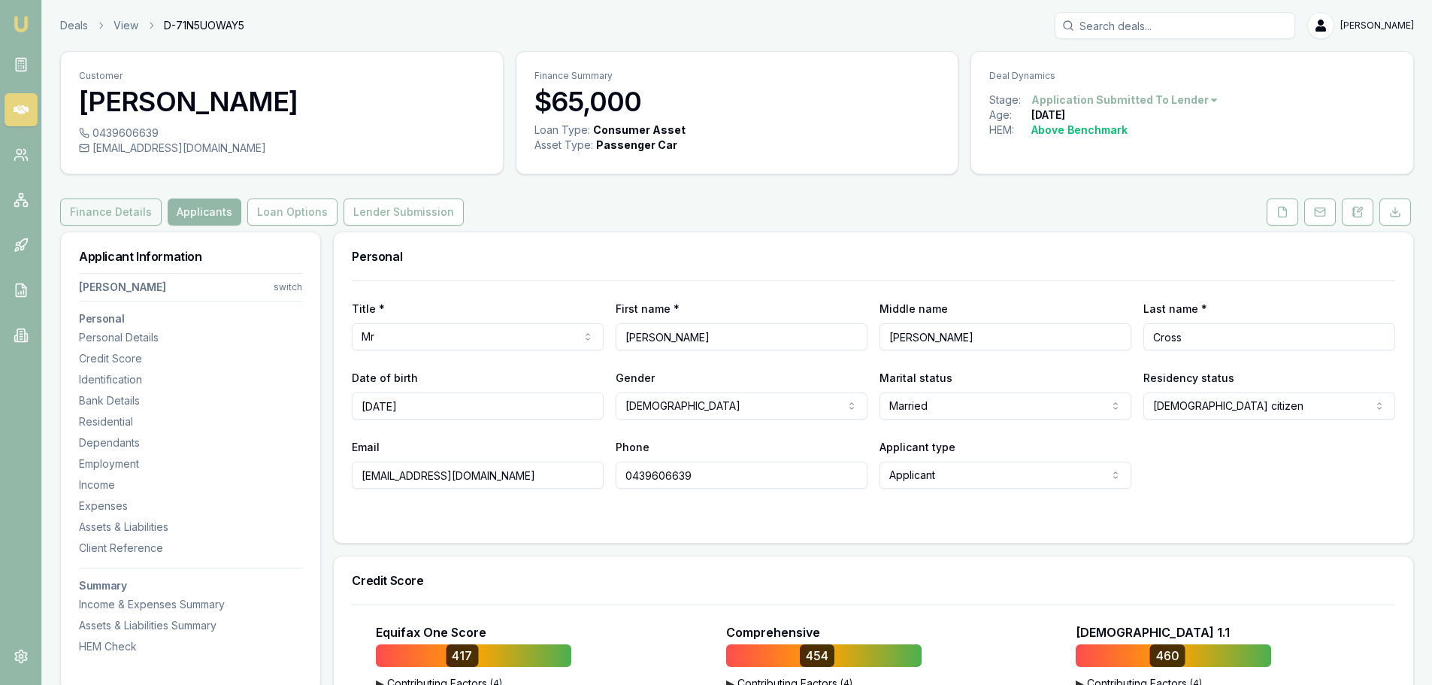
click at [126, 212] on button "Finance Details" at bounding box center [110, 211] width 101 height 27
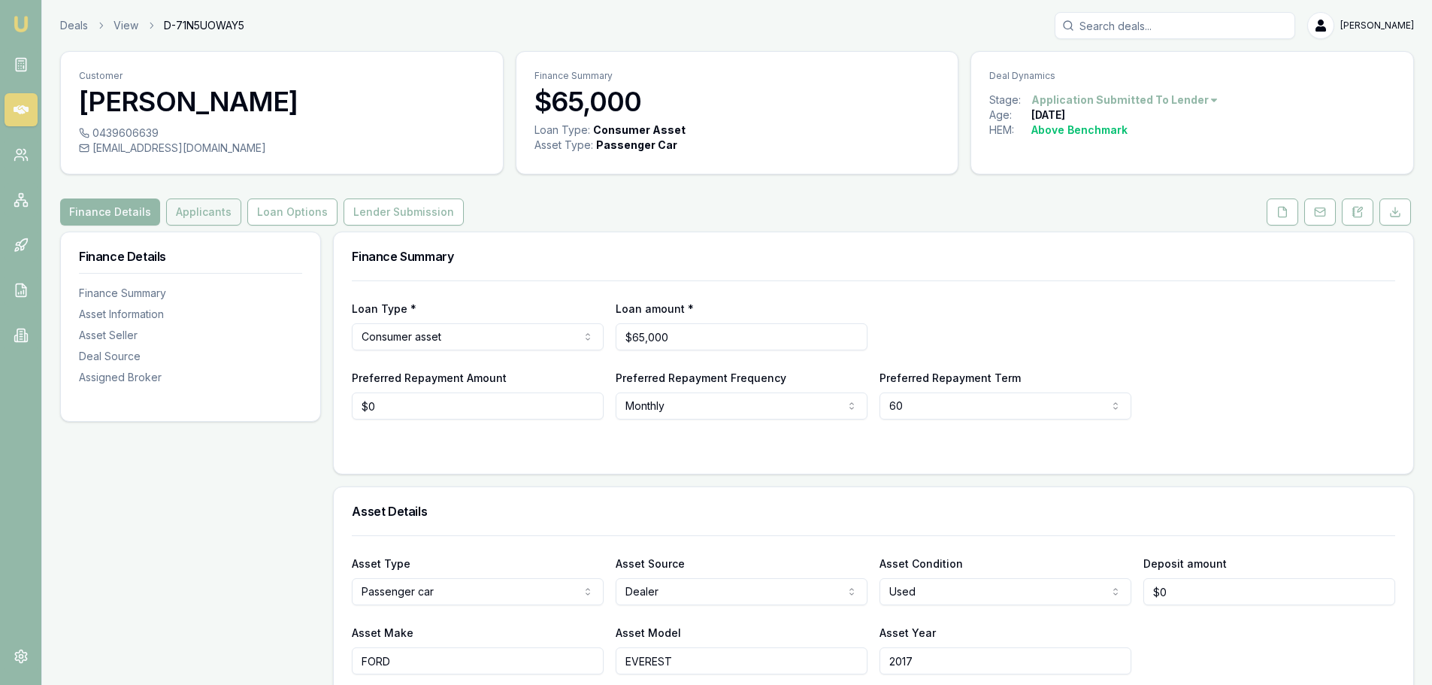
click at [190, 217] on button "Applicants" at bounding box center [203, 211] width 75 height 27
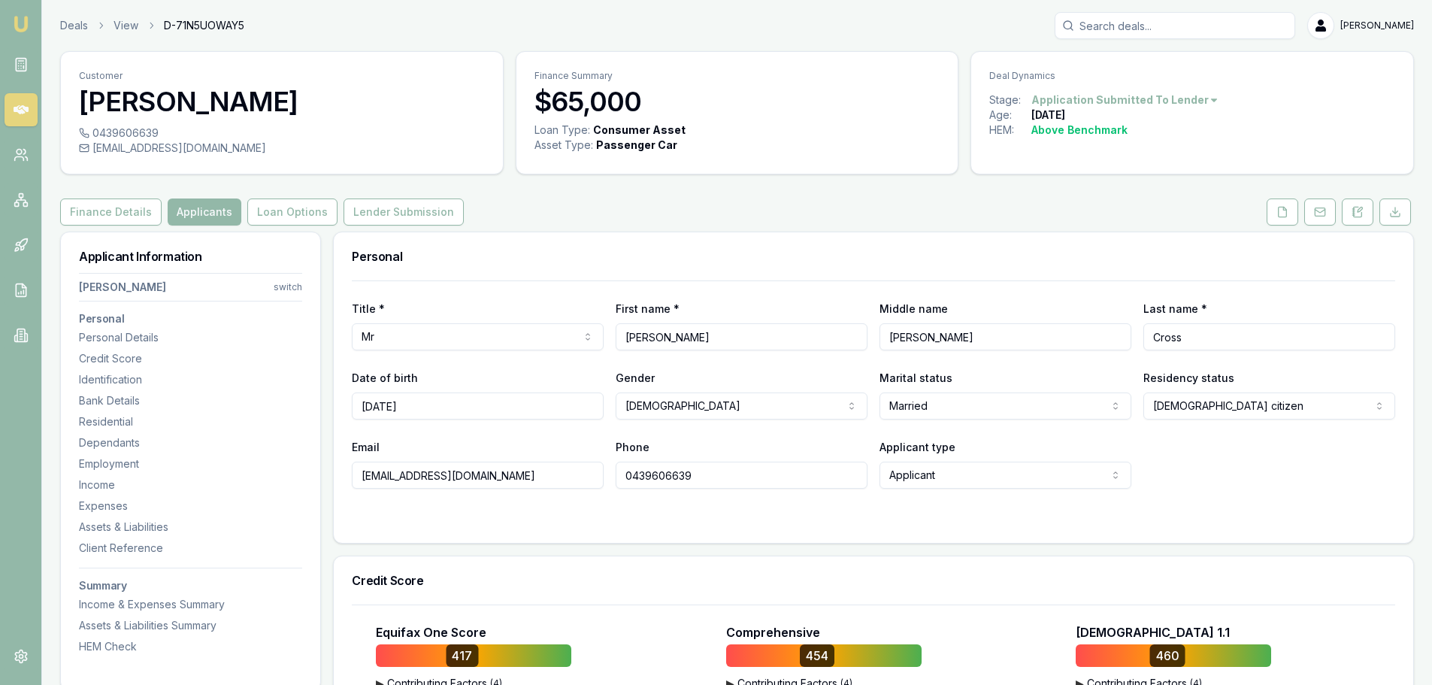
drag, startPoint x: 534, startPoint y: 477, endPoint x: 339, endPoint y: 472, distance: 195.5
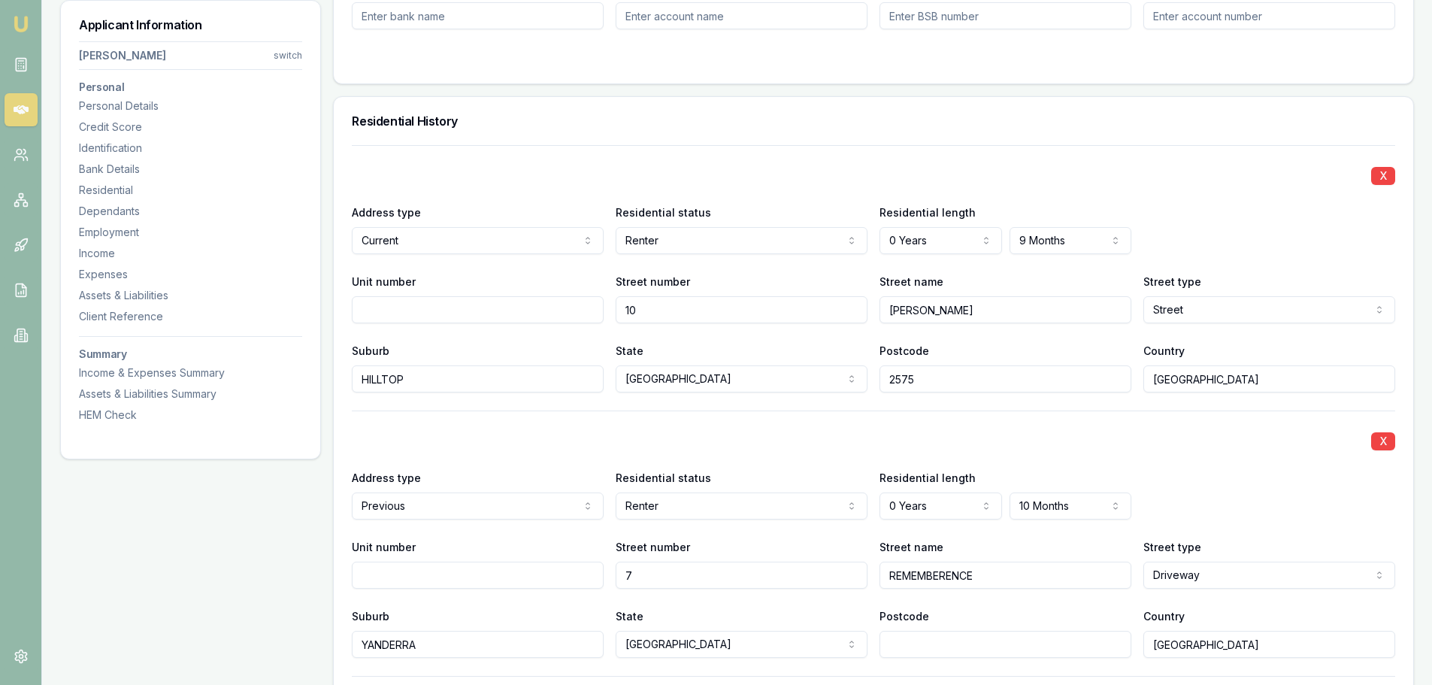
scroll to position [1428, 0]
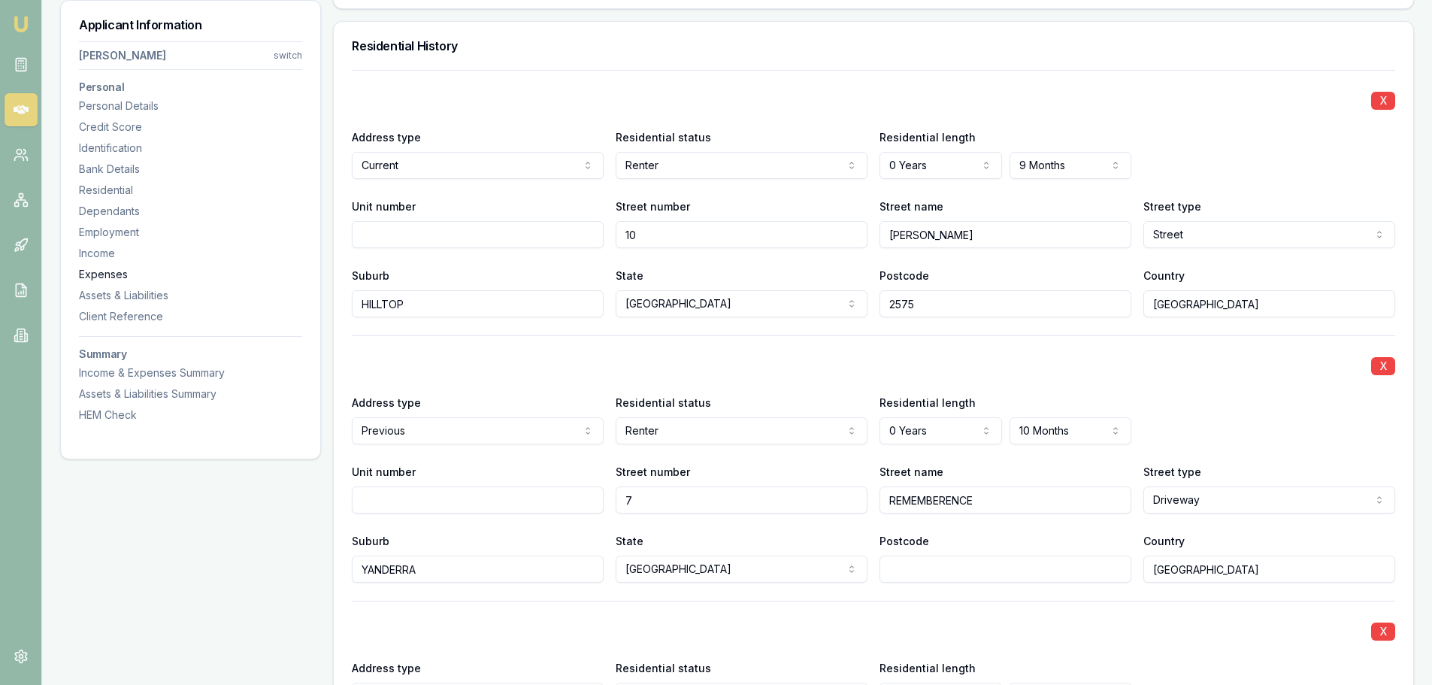
click at [107, 275] on div "Expenses" at bounding box center [190, 274] width 223 height 15
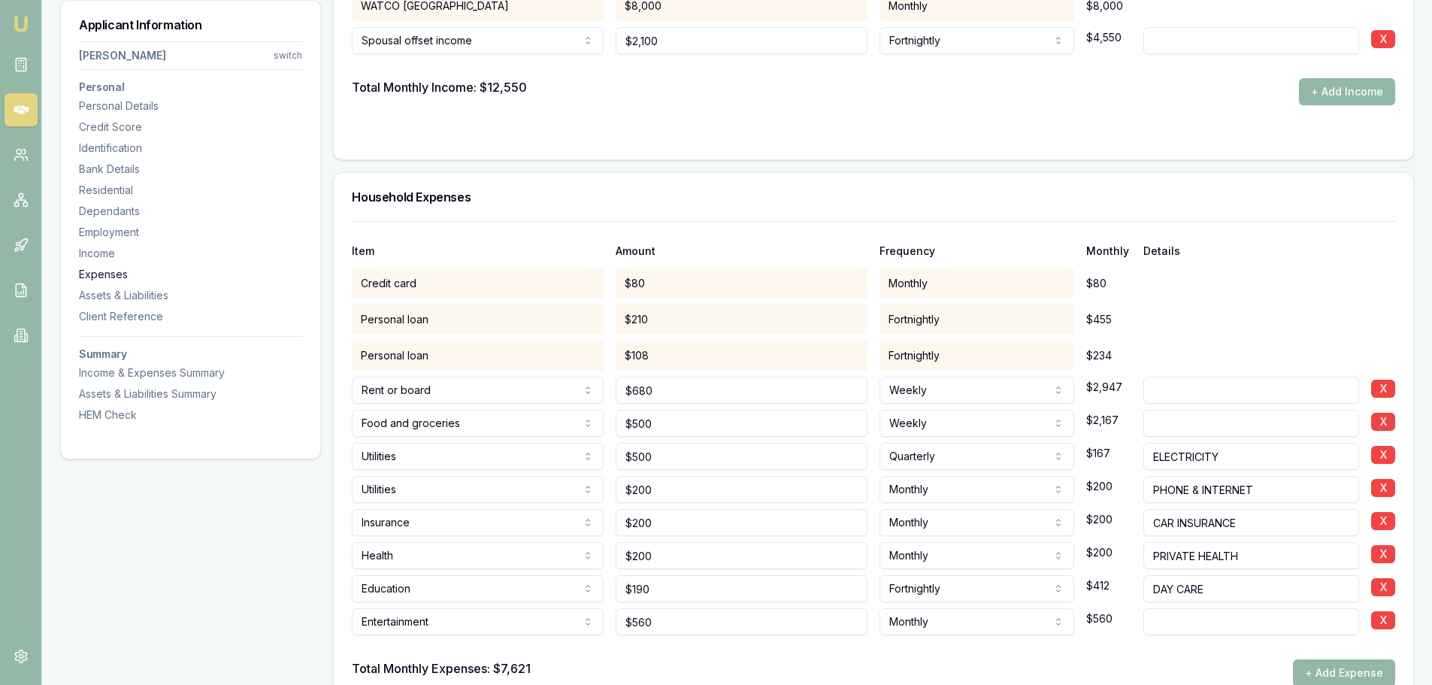
scroll to position [4458, 0]
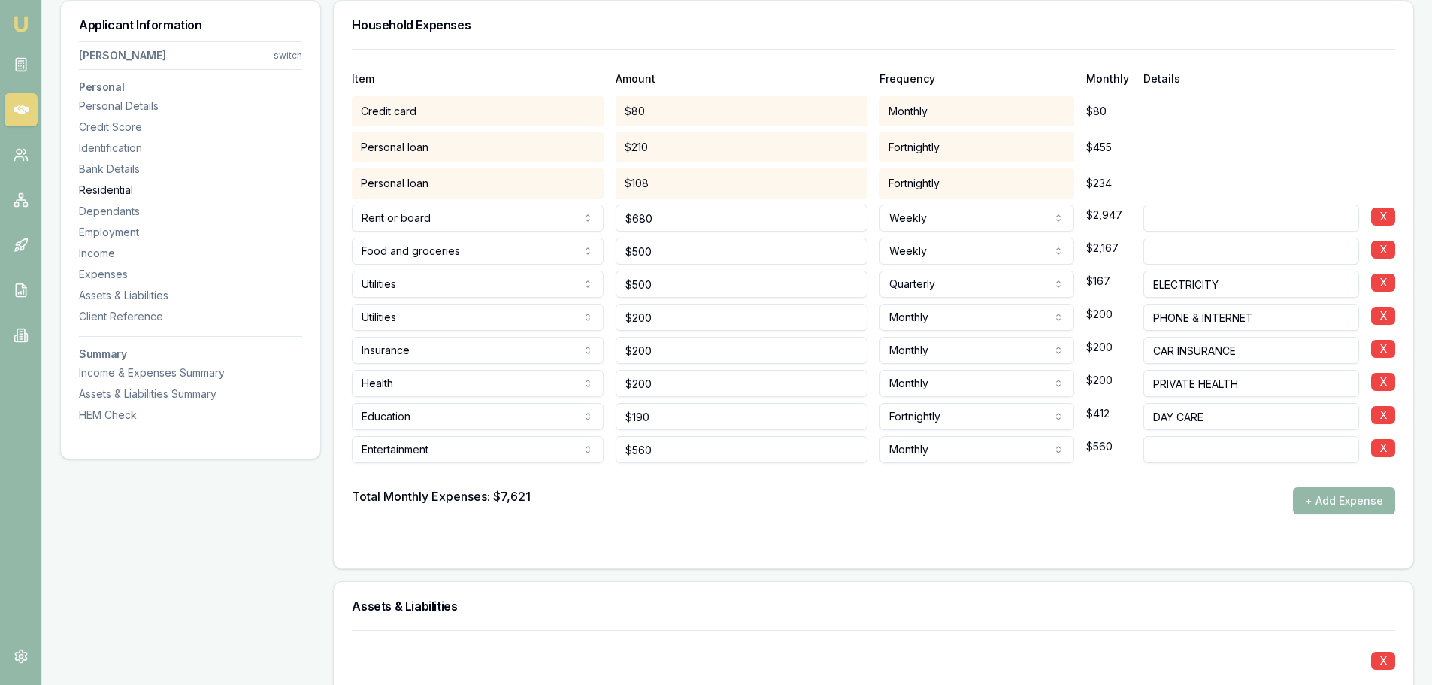
click at [104, 188] on div "Residential" at bounding box center [190, 190] width 223 height 15
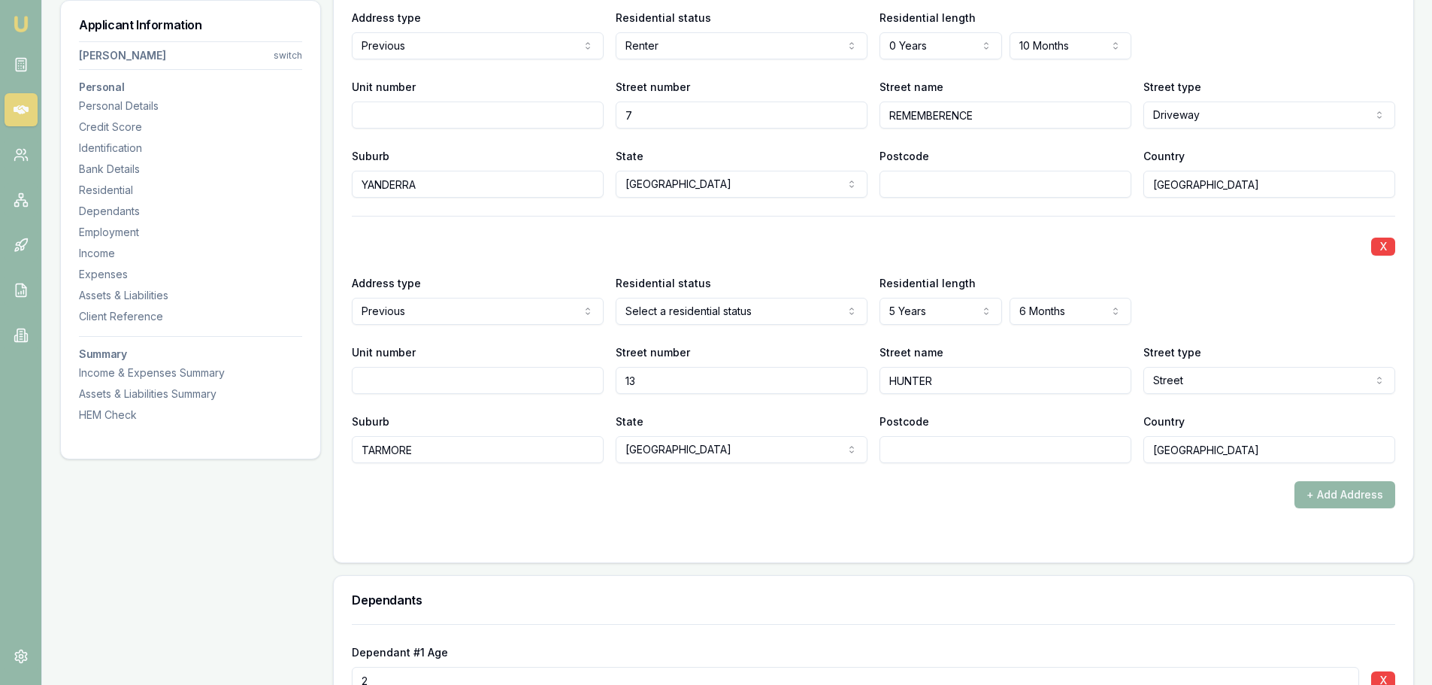
scroll to position [1825, 0]
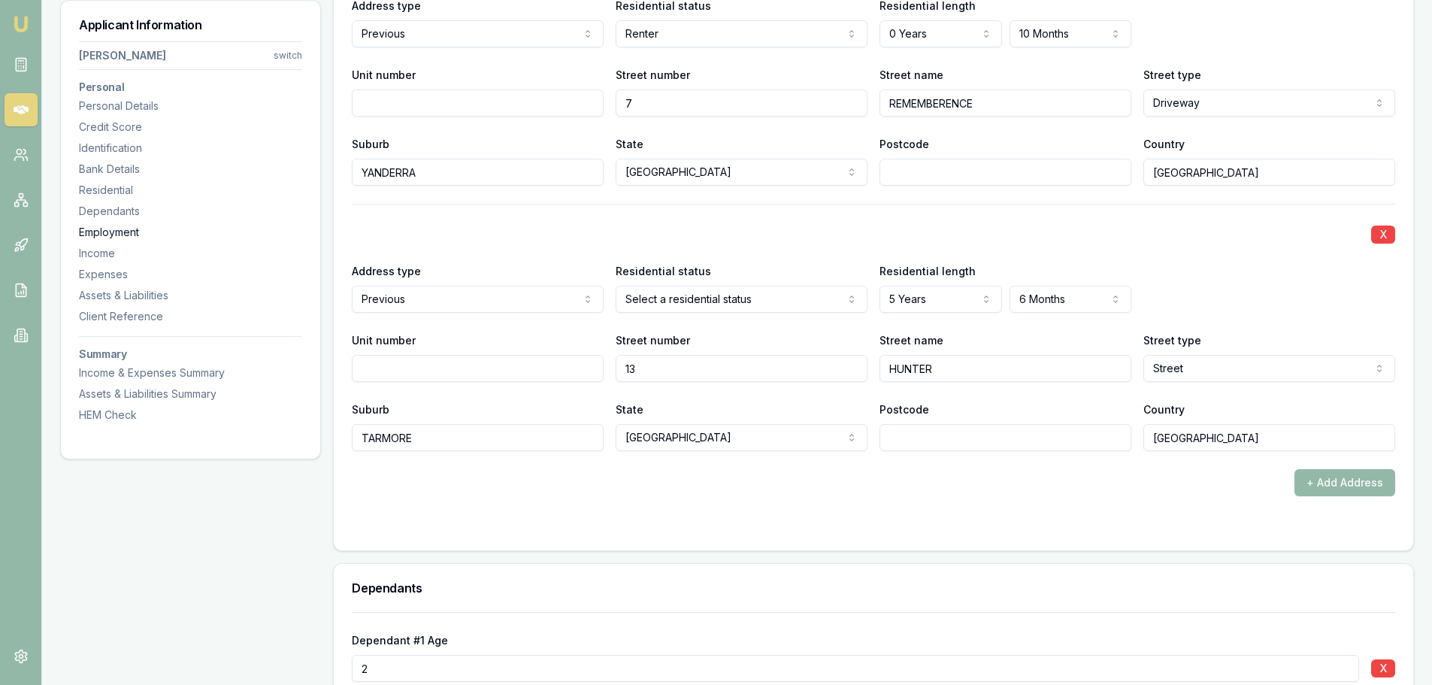
click at [136, 236] on div "Employment" at bounding box center [190, 232] width 223 height 15
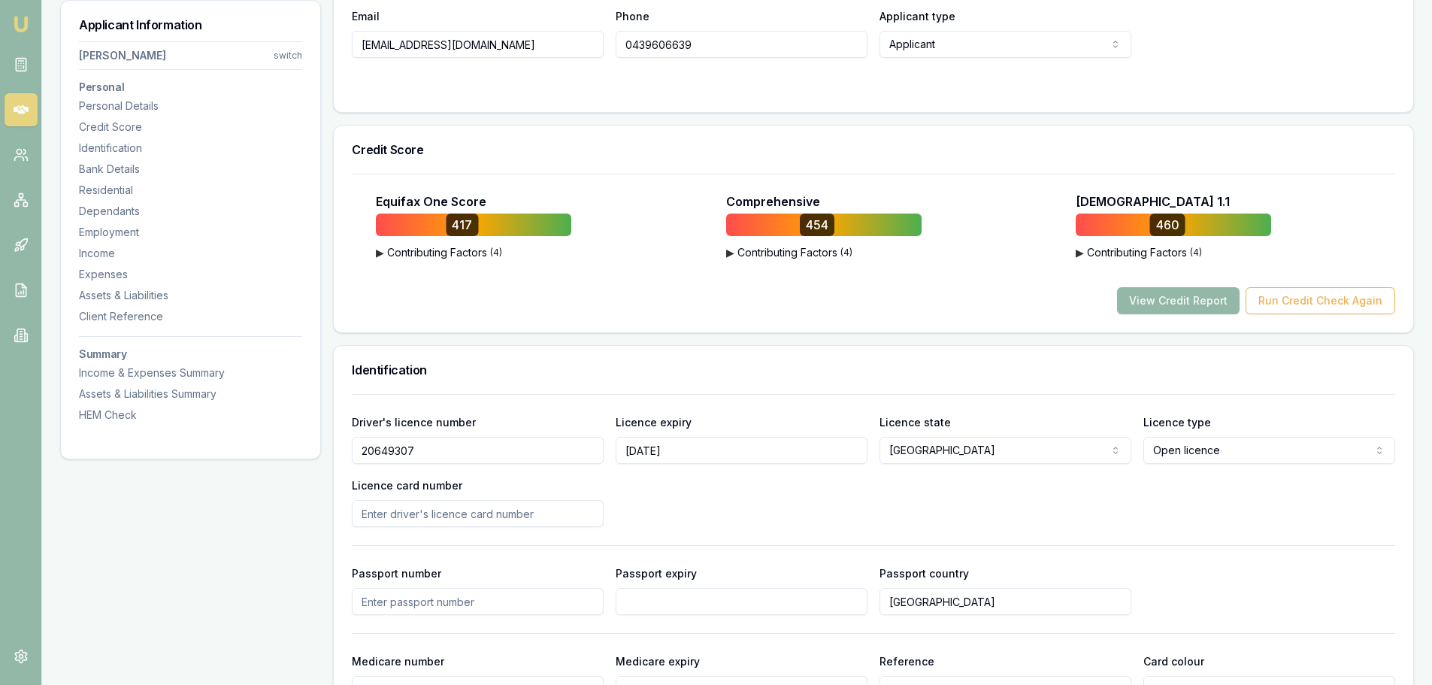
scroll to position [138, 0]
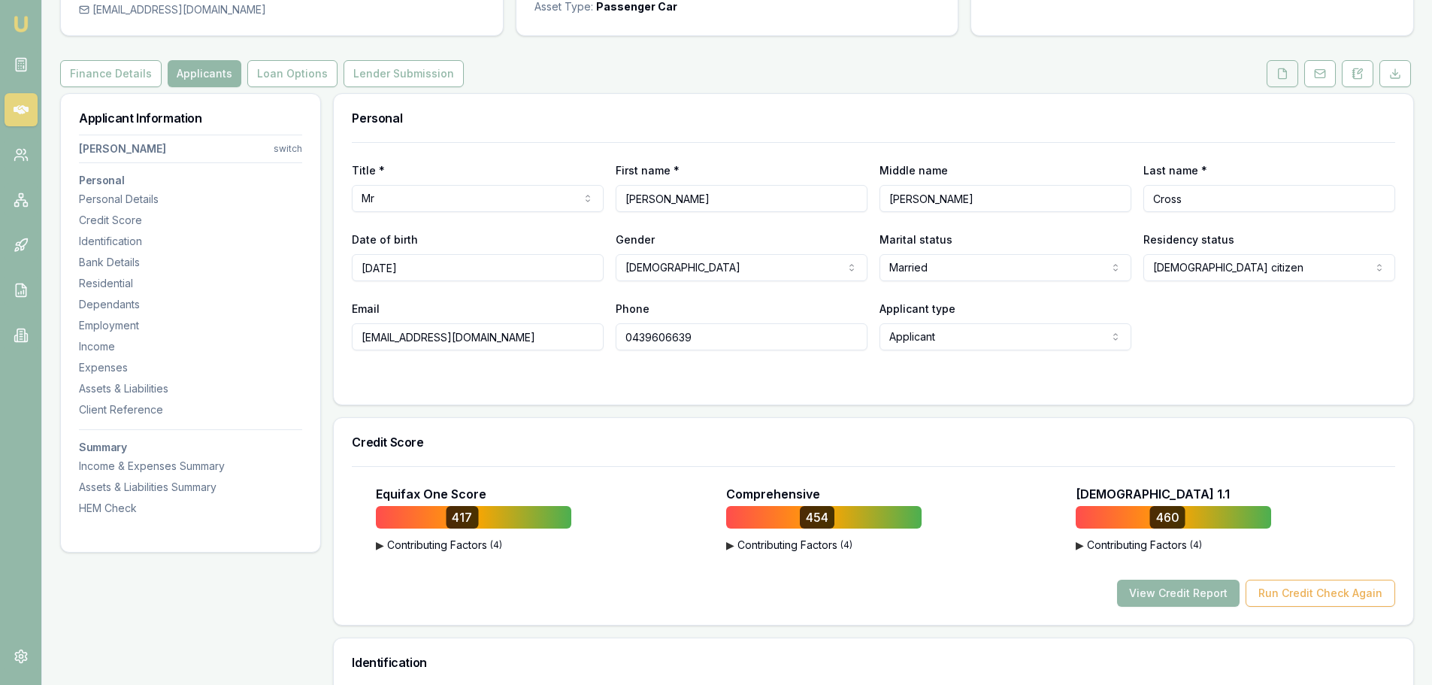
click at [1277, 71] on icon at bounding box center [1282, 74] width 12 height 12
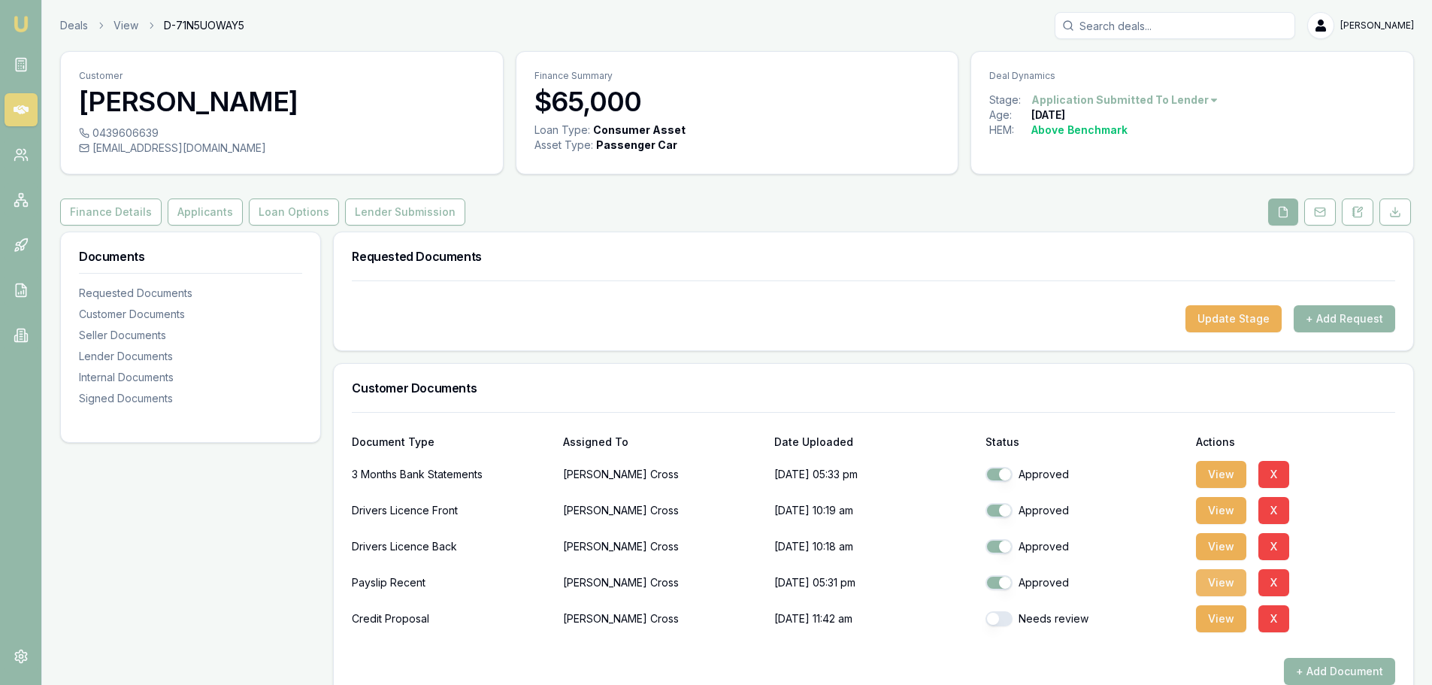
click at [1216, 586] on button "View" at bounding box center [1221, 582] width 50 height 27
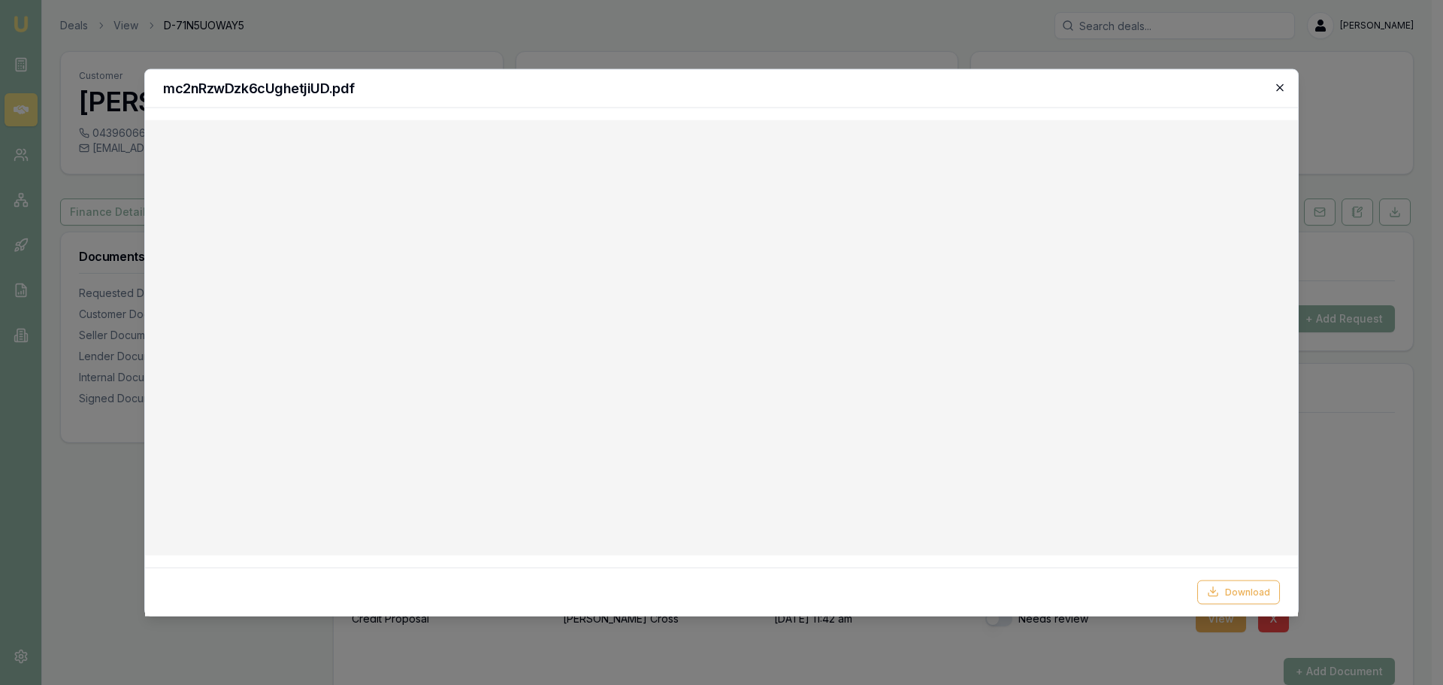
click at [1276, 86] on icon "button" at bounding box center [1280, 87] width 12 height 12
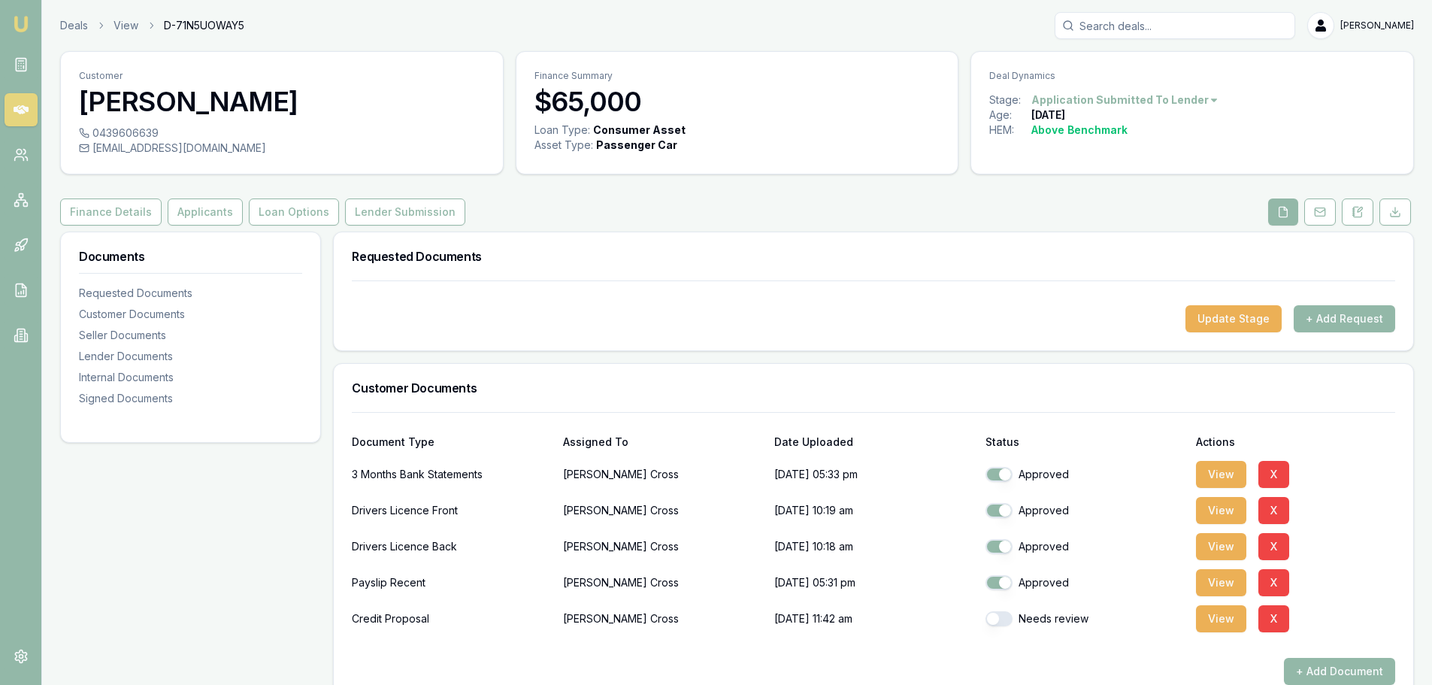
drag, startPoint x: 199, startPoint y: 216, endPoint x: 131, endPoint y: 244, distance: 74.1
click at [199, 216] on button "Applicants" at bounding box center [205, 211] width 75 height 27
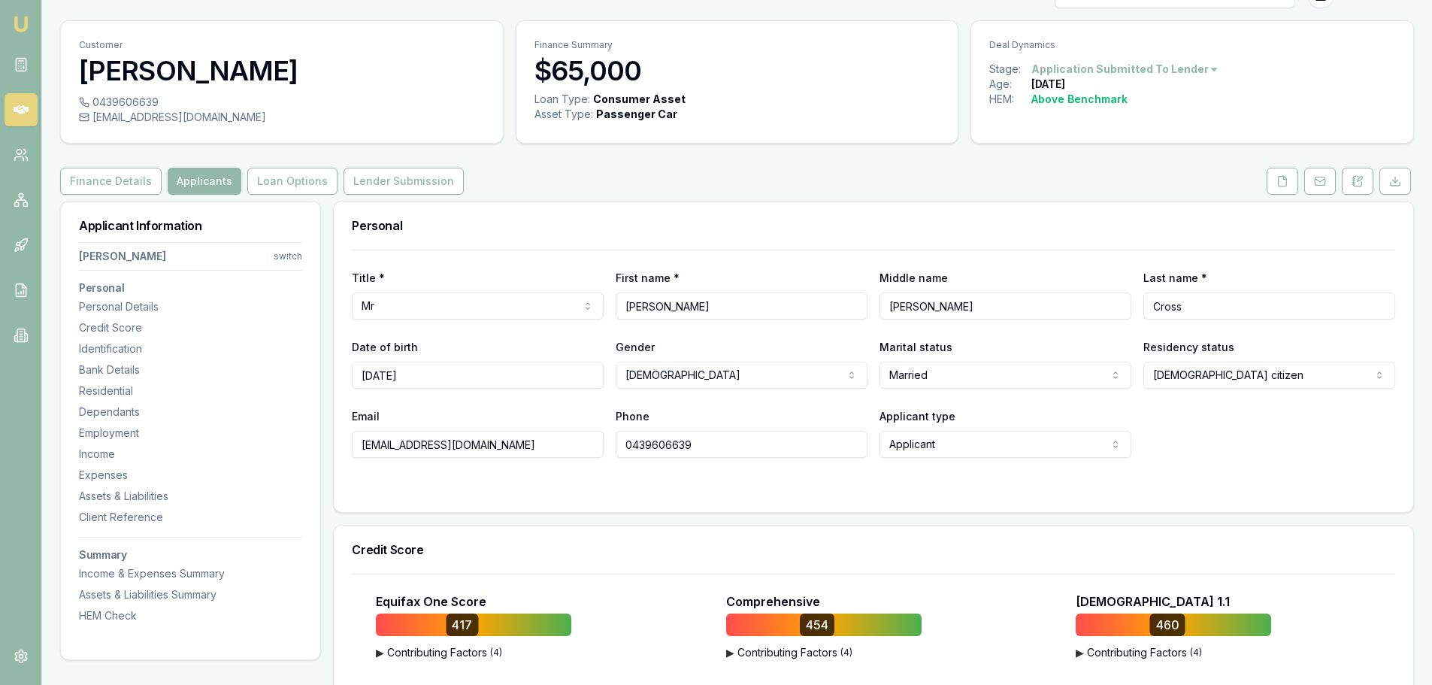
scroll to position [150, 0]
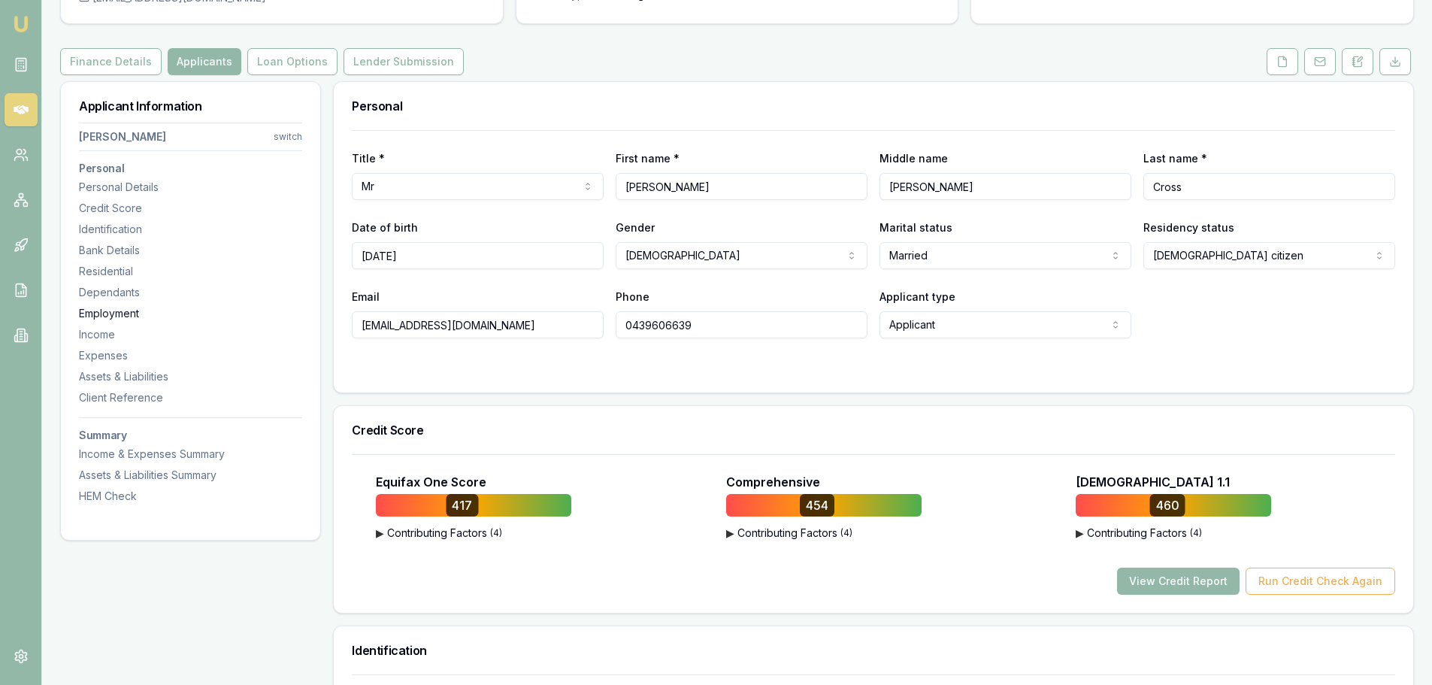
click at [100, 312] on div "Employment" at bounding box center [190, 313] width 223 height 15
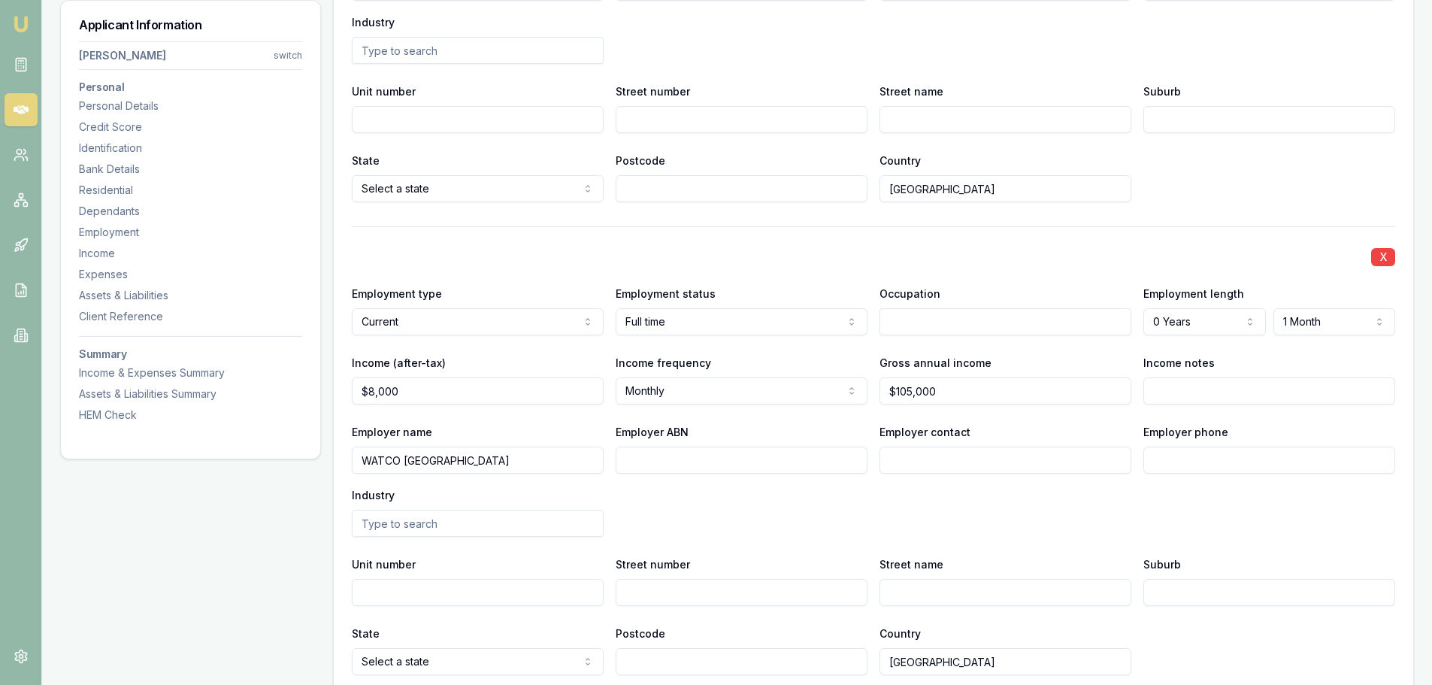
scroll to position [2920, 0]
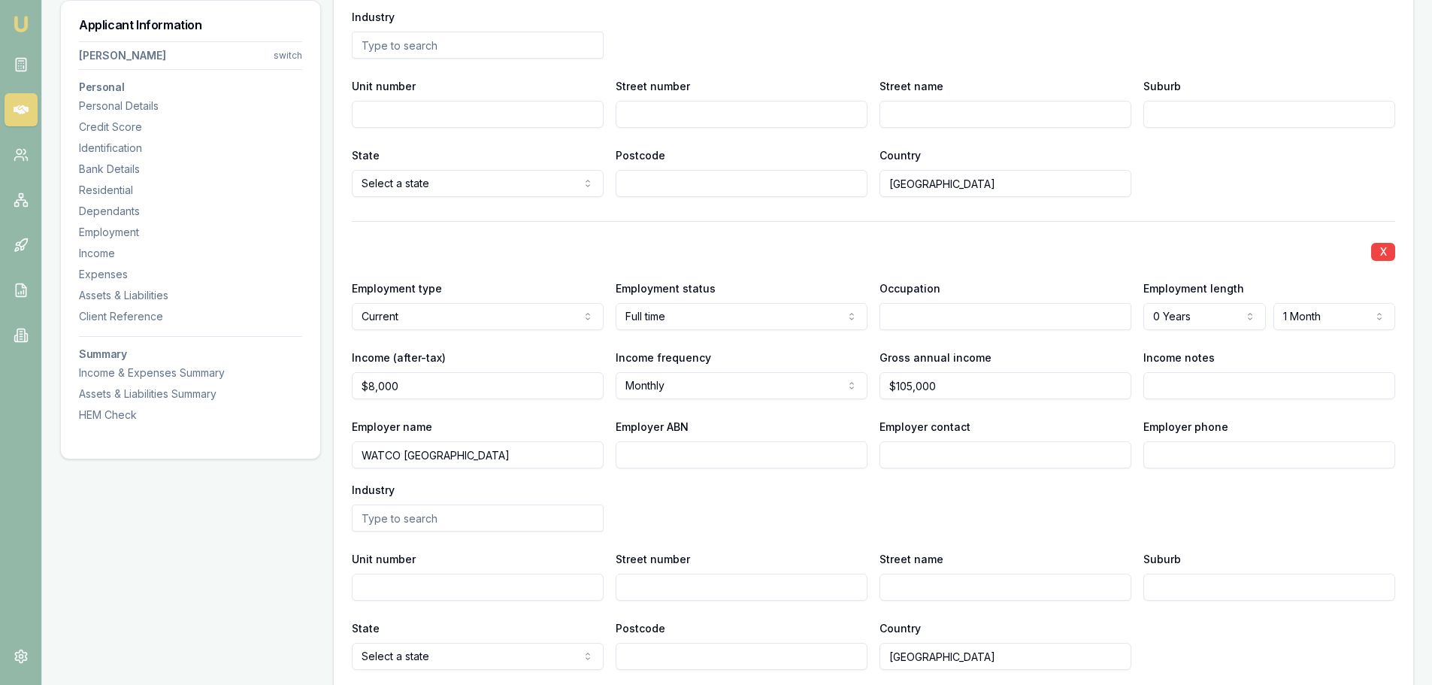
click at [1257, 383] on input "Income notes" at bounding box center [1269, 385] width 252 height 27
type input "086"
click at [1207, 384] on input "08" at bounding box center [1269, 385] width 252 height 27
type input "0865594999"
drag, startPoint x: 1258, startPoint y: 383, endPoint x: 747, endPoint y: 417, distance: 512.3
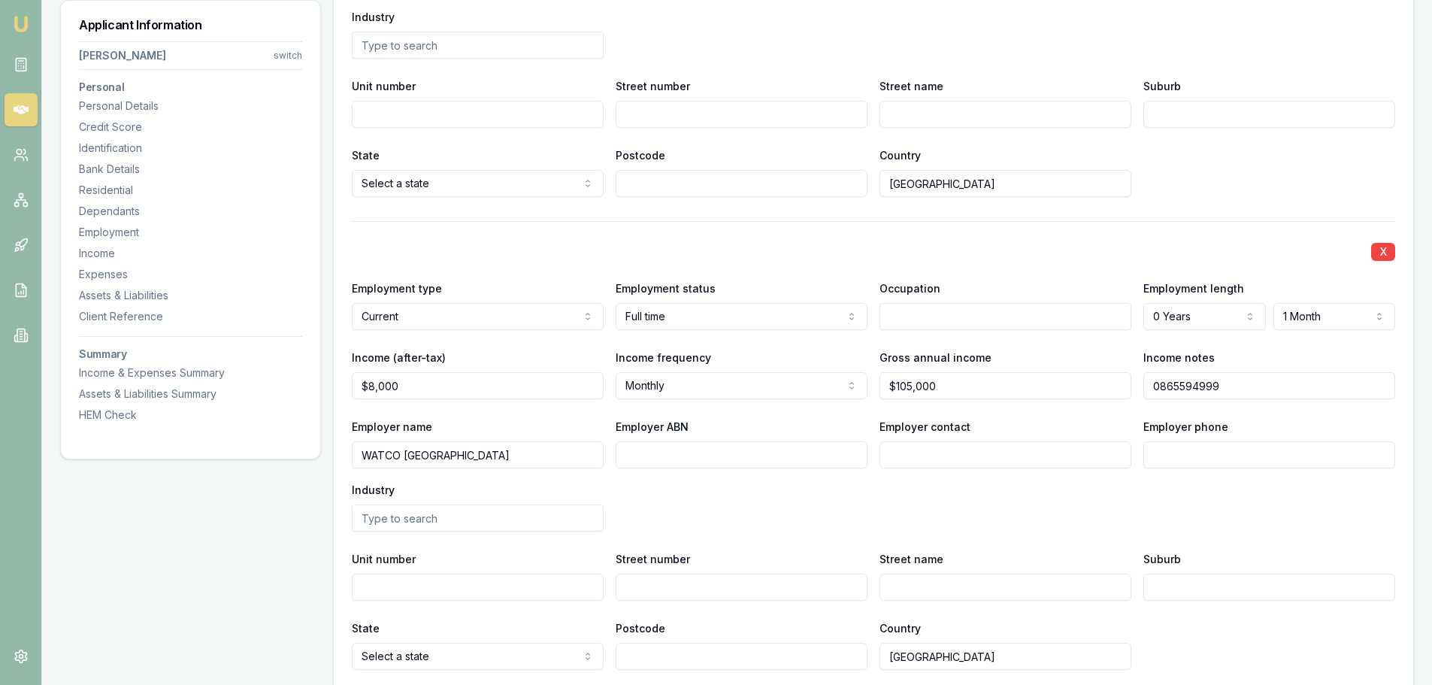
click at [801, 425] on div "X Employment type Current Current Previous Employment status Full time Full tim…" at bounding box center [873, 445] width 1043 height 449
click at [1117, 454] on input "Employer contact" at bounding box center [1006, 454] width 252 height 27
type input "PAYROLL"
type input "0865 594 999"
click at [713, 544] on div "X Employment type Current Current Previous Employment status Full time Full tim…" at bounding box center [873, 445] width 1043 height 449
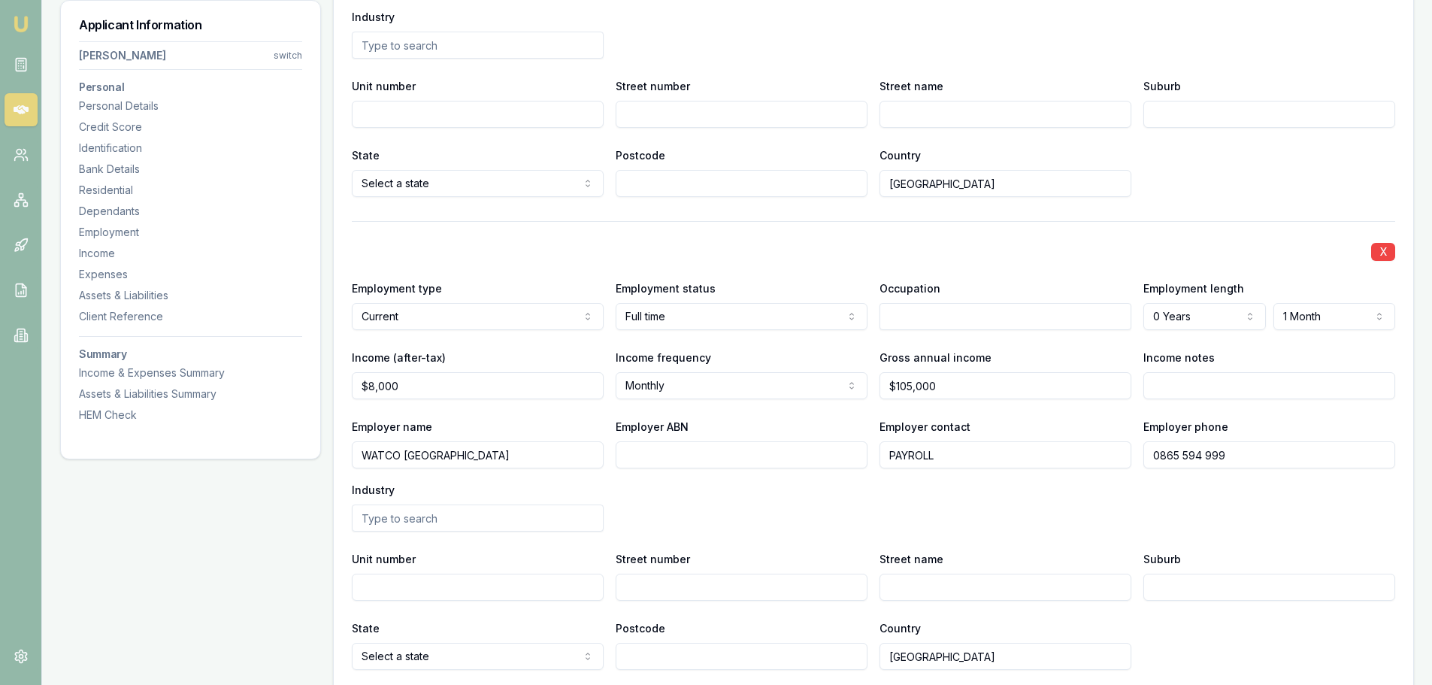
scroll to position [2995, 0]
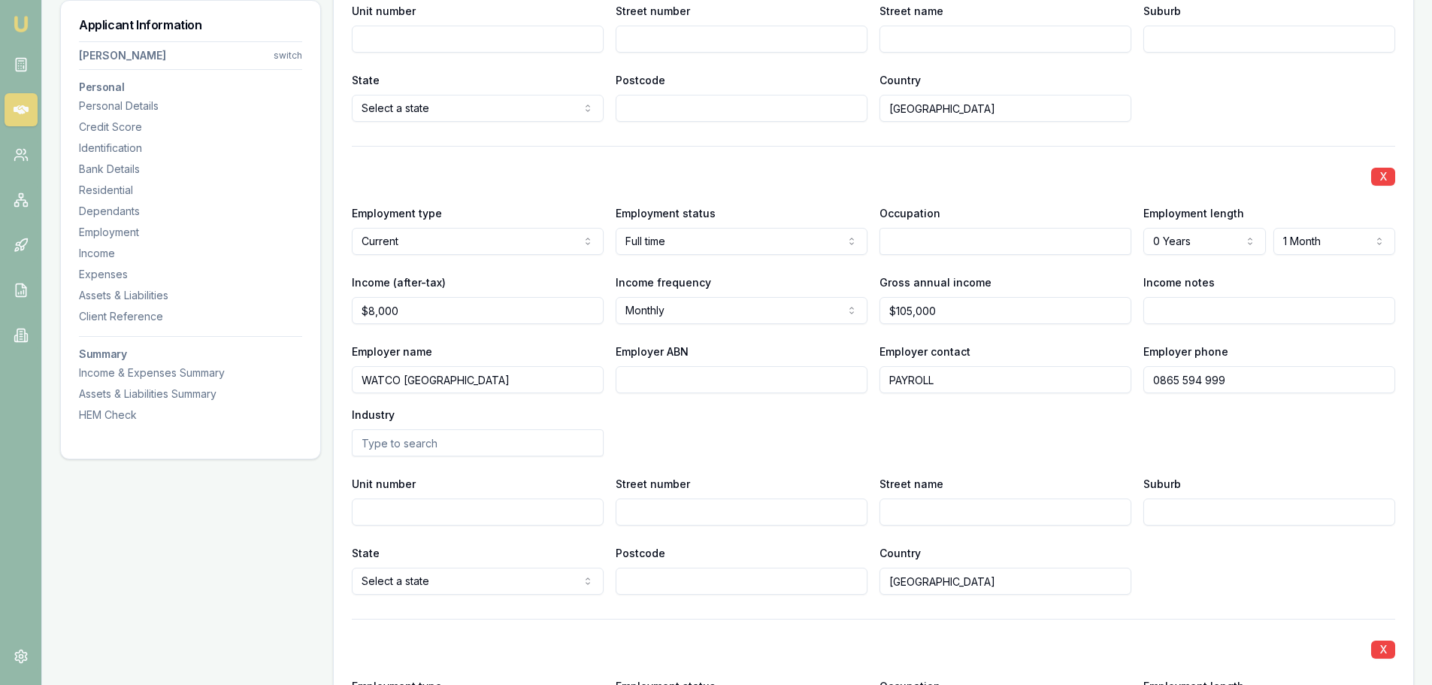
click at [773, 511] on input "Street number" at bounding box center [742, 511] width 252 height 27
type input "30"
type input "H"
type input "DELHI ST"
type input "WEST PERTH"
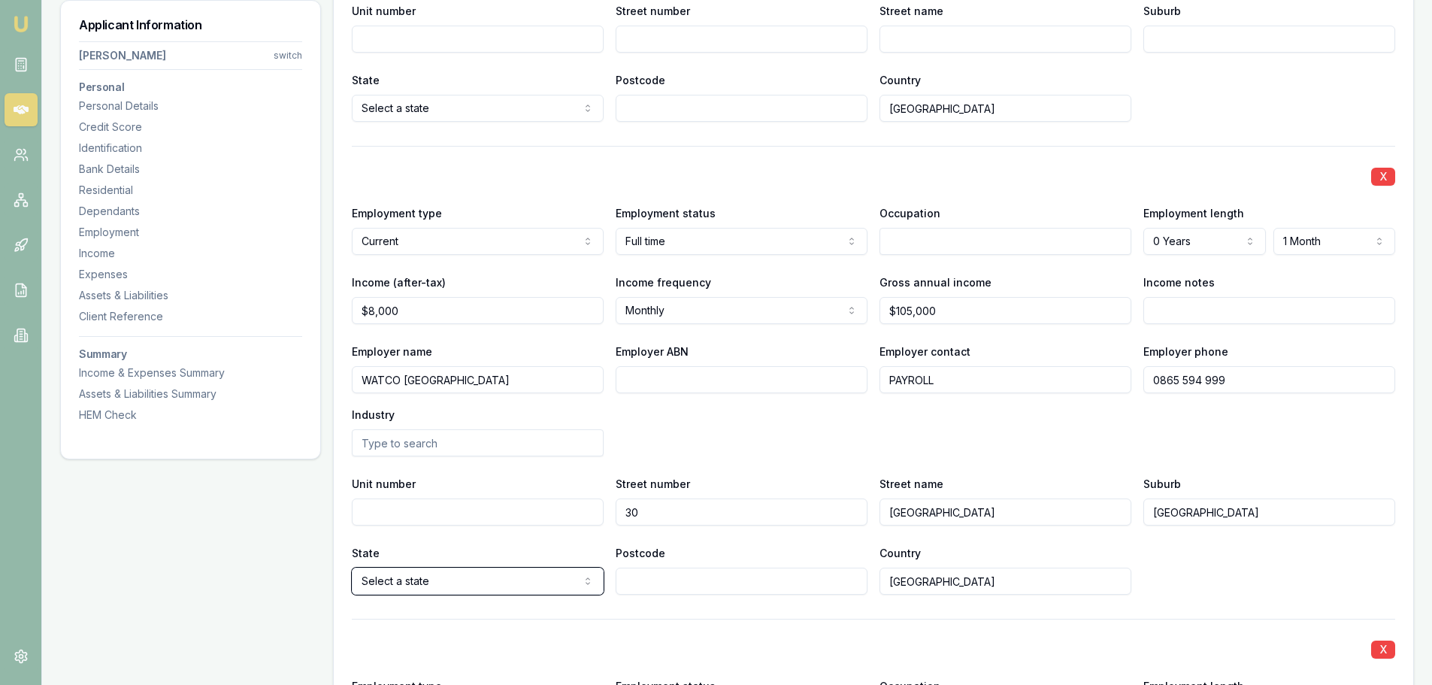
select select "WA"
type input "6005"
click at [807, 486] on div "Street number 30" at bounding box center [742, 499] width 252 height 51
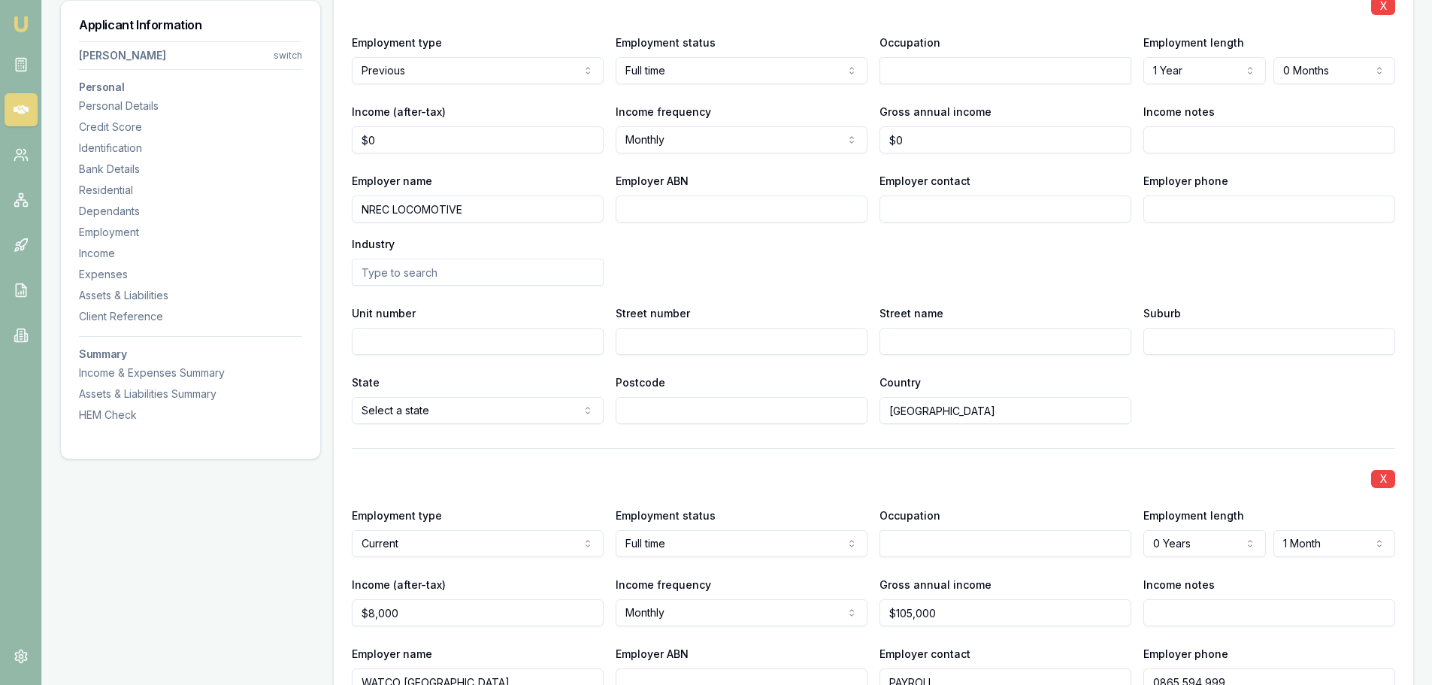
scroll to position [2544, 0]
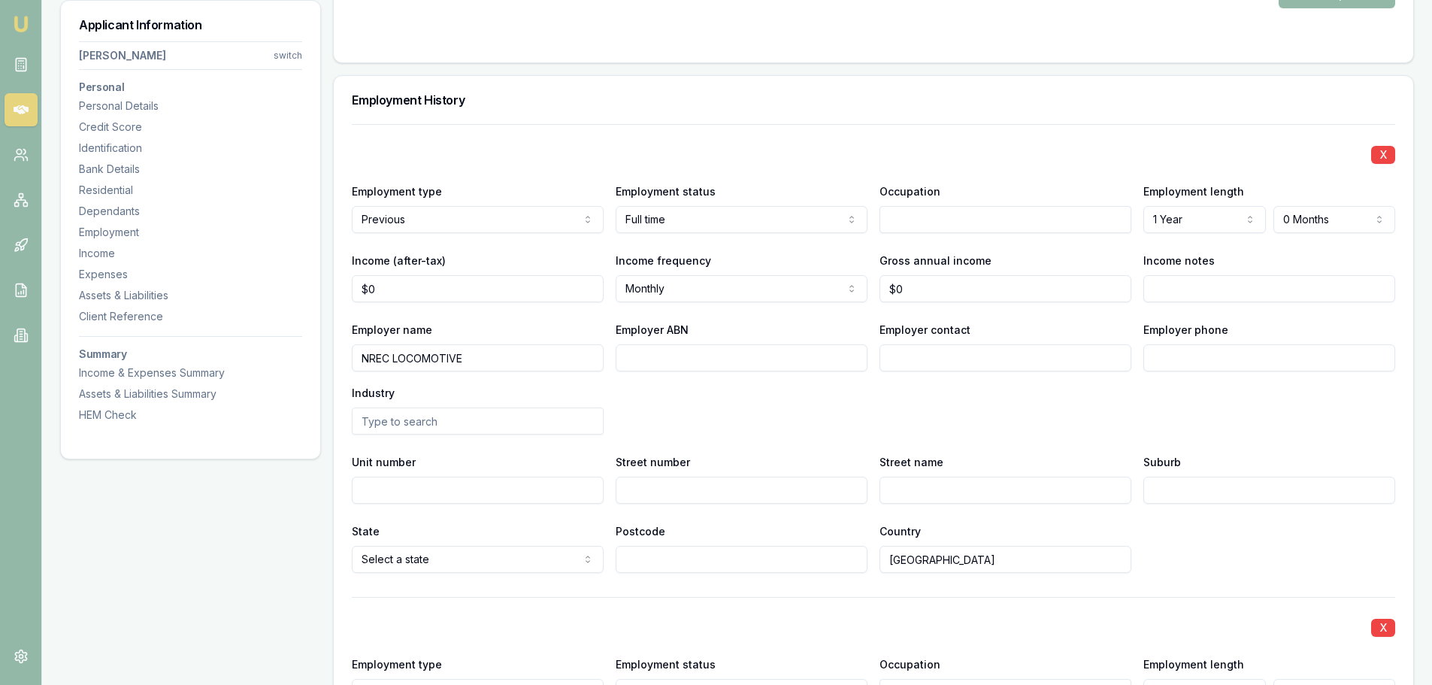
click at [986, 350] on input "Employer contact" at bounding box center [1006, 357] width 252 height 27
type input "PAYROLL"
click at [1207, 359] on input "Employer phone" at bounding box center [1269, 357] width 252 height 27
type input "08"
click at [1201, 353] on input "08" at bounding box center [1269, 357] width 252 height 27
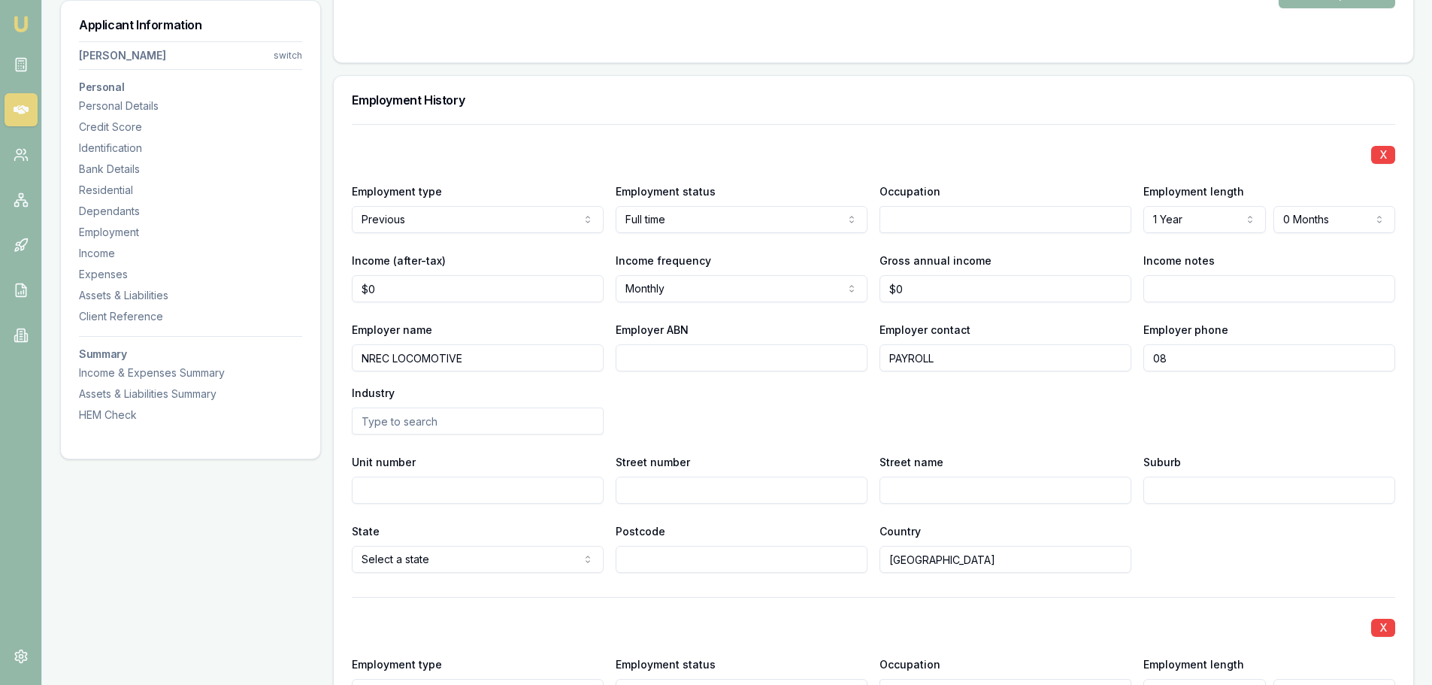
type input "0"
type input "0249 566 441"
click at [743, 495] on input "Street number" at bounding box center [742, 490] width 252 height 27
type input "104"
type input "MITCHELL RD"
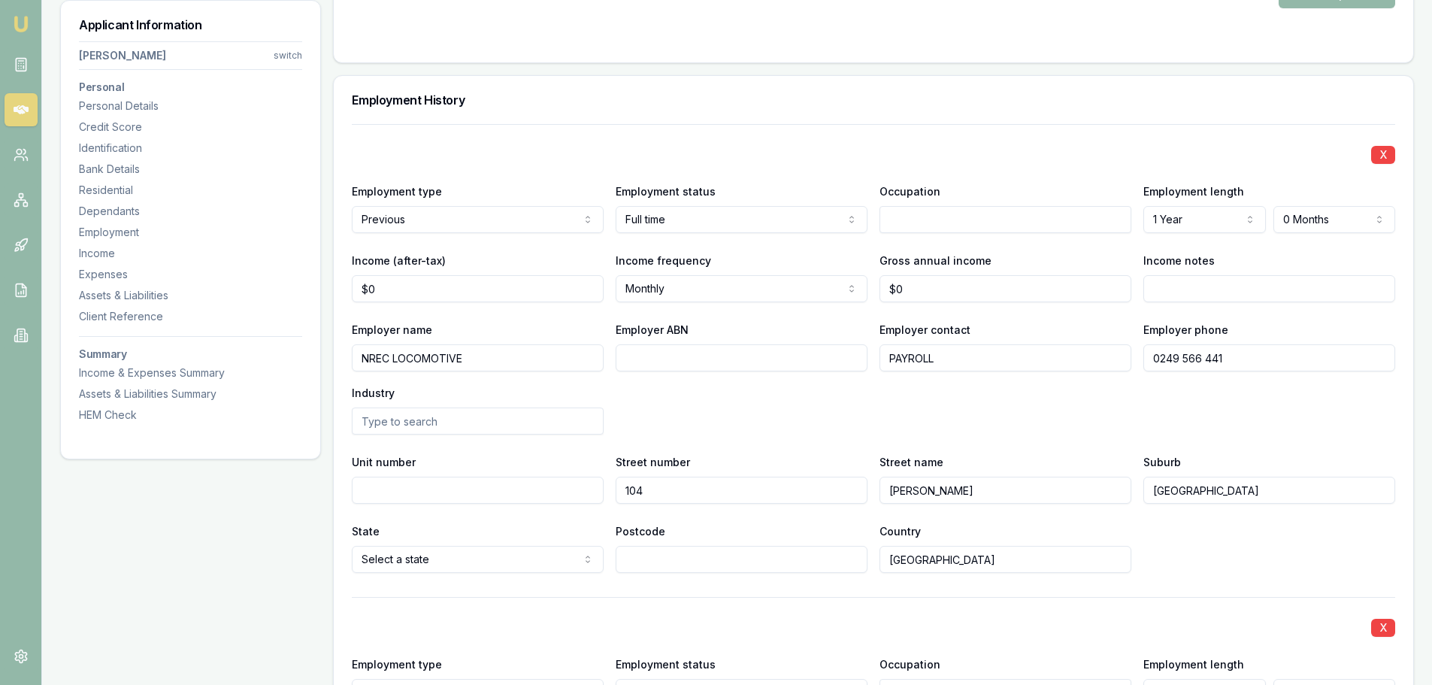
type input "CARDIFF"
type input "2285"
click at [739, 416] on div "Employer name NREC LOCOMOTIVE Employer ABN Employer contact PAYROLL Employer ph…" at bounding box center [873, 377] width 1043 height 114
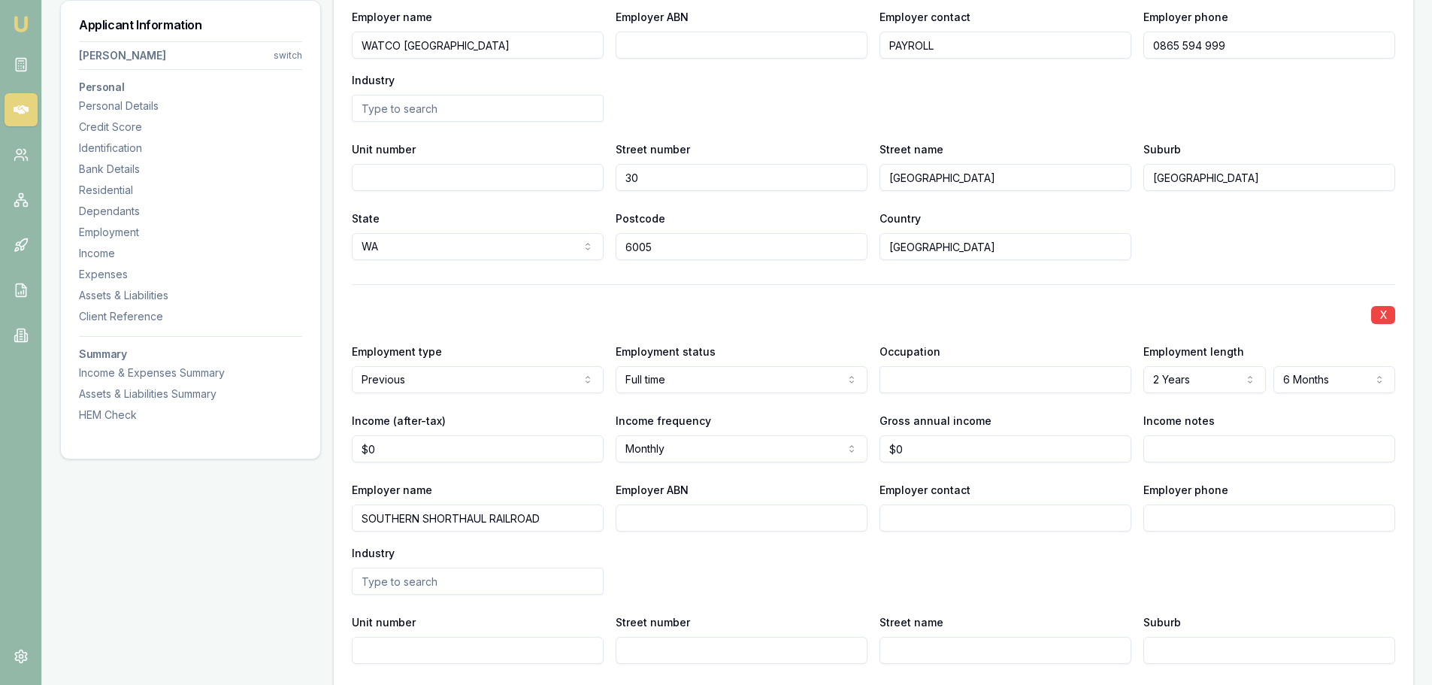
scroll to position [3446, 0]
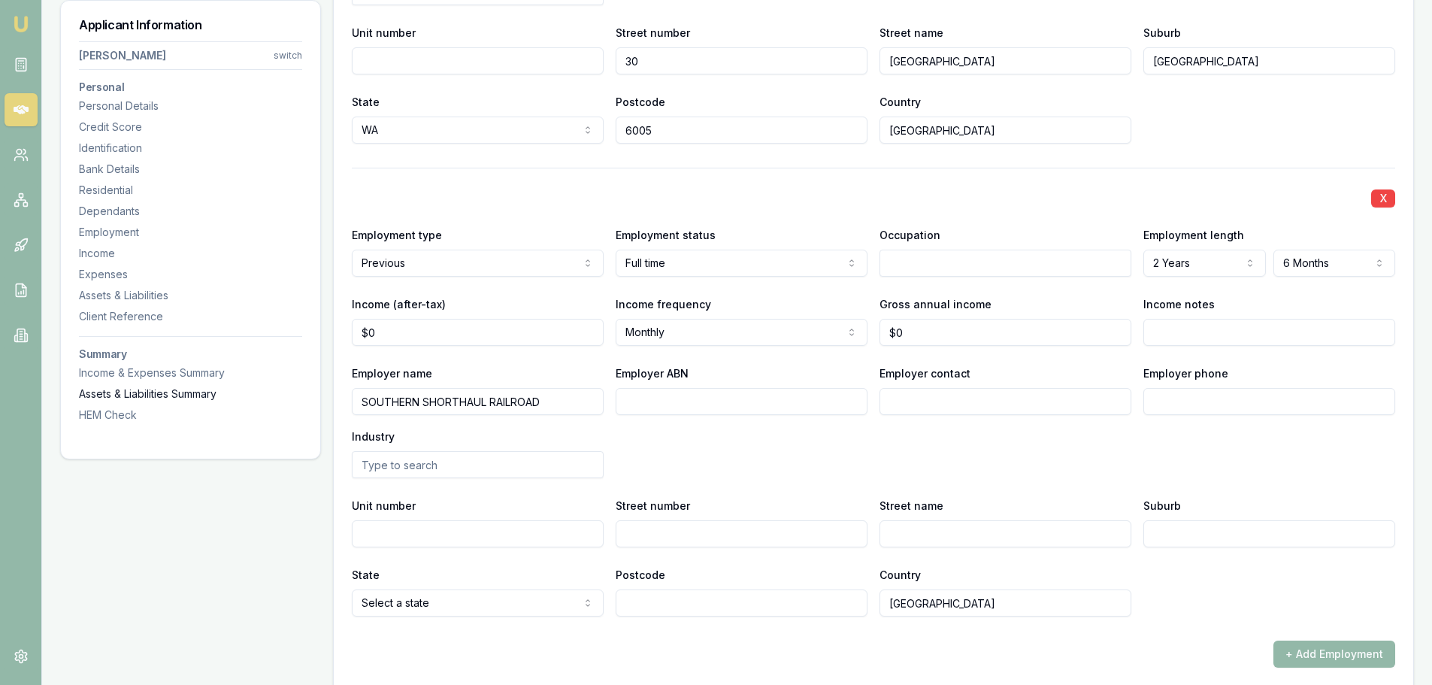
drag, startPoint x: 562, startPoint y: 401, endPoint x: 281, endPoint y: 399, distance: 281.2
drag, startPoint x: 281, startPoint y: 399, endPoint x: 541, endPoint y: 410, distance: 260.3
click at [541, 410] on input "SOUTHERN SHORTHAUL RAILROAD" at bounding box center [478, 401] width 252 height 27
drag, startPoint x: 551, startPoint y: 406, endPoint x: 401, endPoint y: 404, distance: 149.6
click at [362, 400] on input "SOUTHERN SHORTHAUL RAILROAD" at bounding box center [478, 401] width 252 height 27
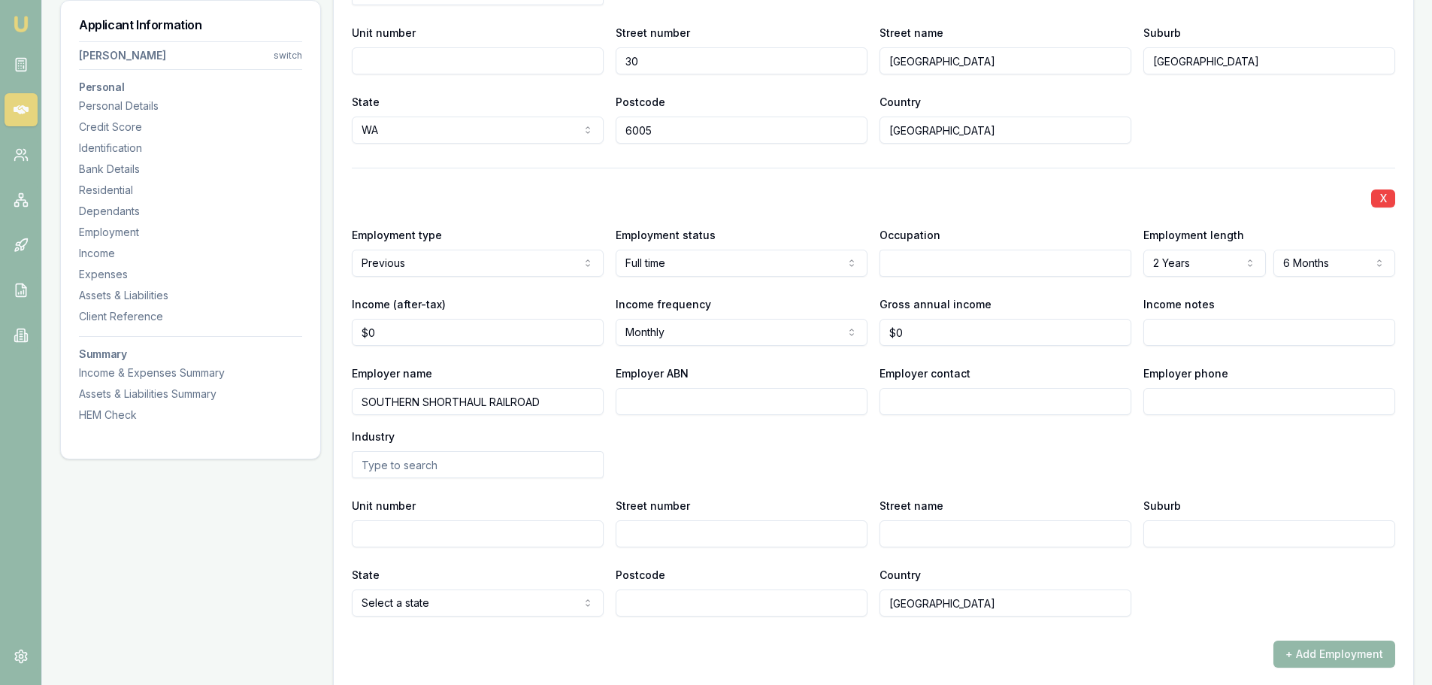
click at [1025, 398] on input "Employer contact" at bounding box center [1006, 401] width 252 height 27
type input "PAYROLL"
click at [1188, 389] on input "Employer phone" at bounding box center [1269, 401] width 252 height 27
type input "0354 347 777"
click at [1179, 436] on div "Employer name SOUTHERN SHORTHAUL RAILROAD Employer ABN Employer contact PAYROLL…" at bounding box center [873, 421] width 1043 height 114
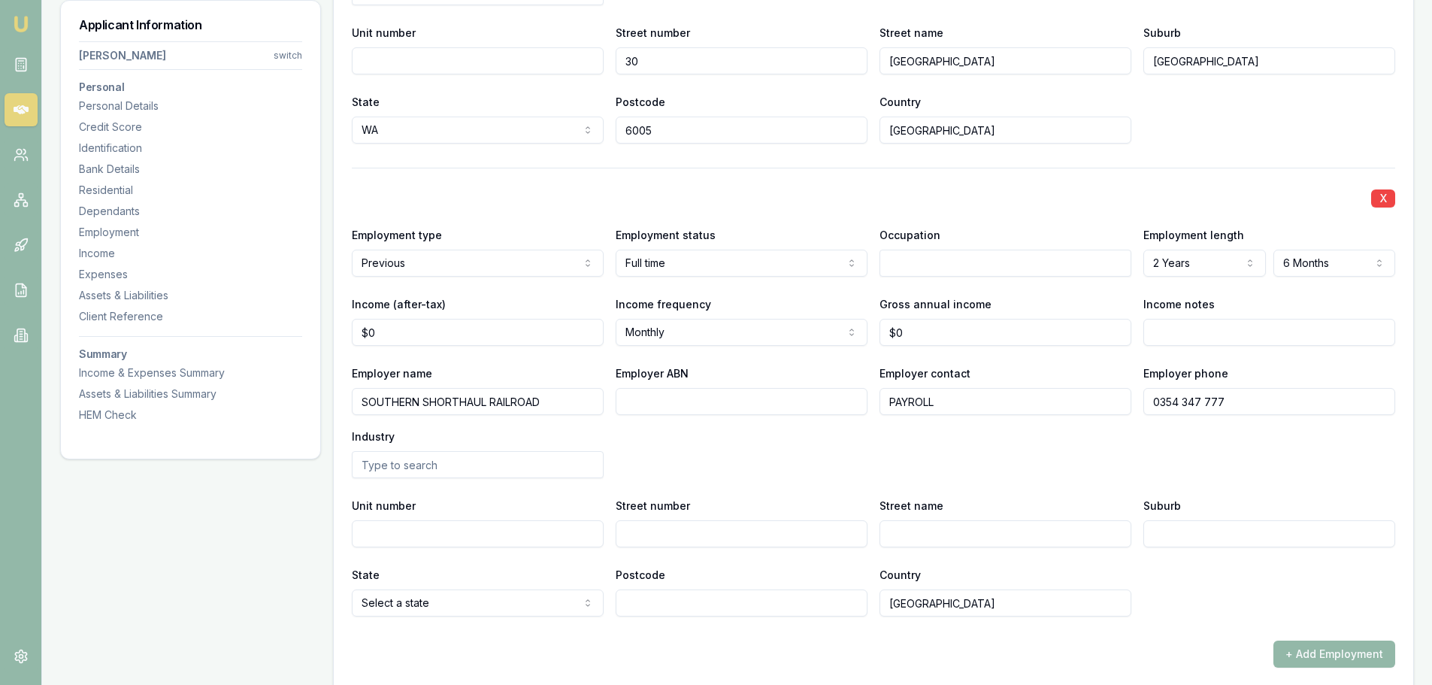
click at [717, 527] on input "Street number" at bounding box center [742, 533] width 252 height 27
type input "175"
type input "MURPHY ST"
type input "EAST BENDIGO"
select select "VIC"
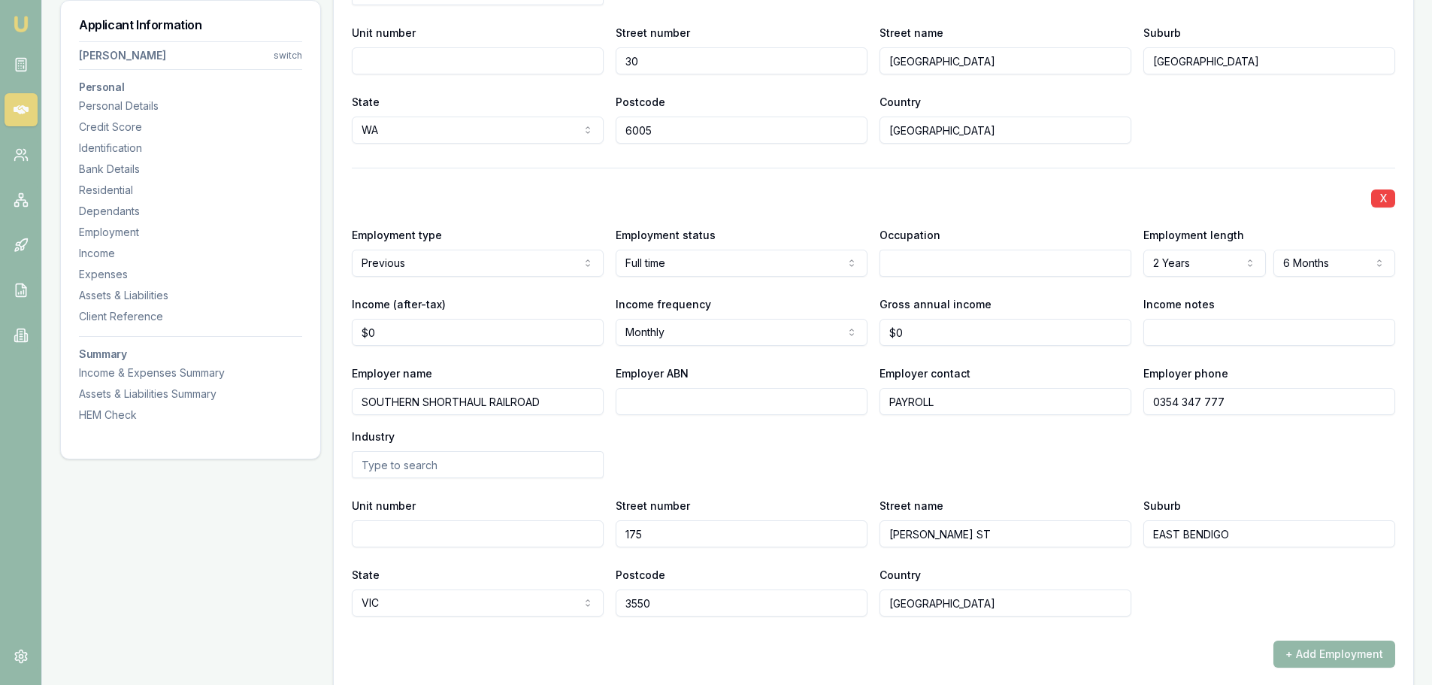
type input "3550"
click at [864, 468] on div "Employer name SOUTHERN SHORTHAUL RAILROAD Employer ABN Employer contact PAYROLL…" at bounding box center [873, 421] width 1043 height 114
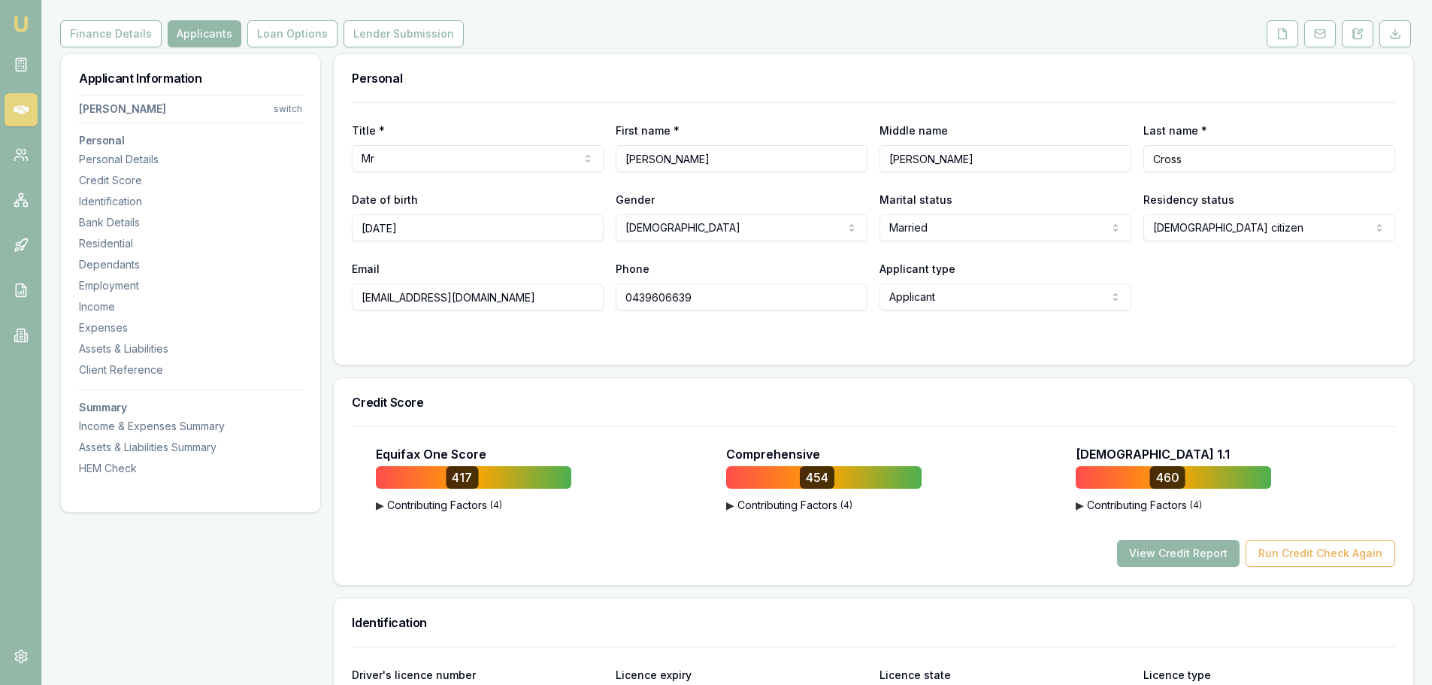
scroll to position [0, 0]
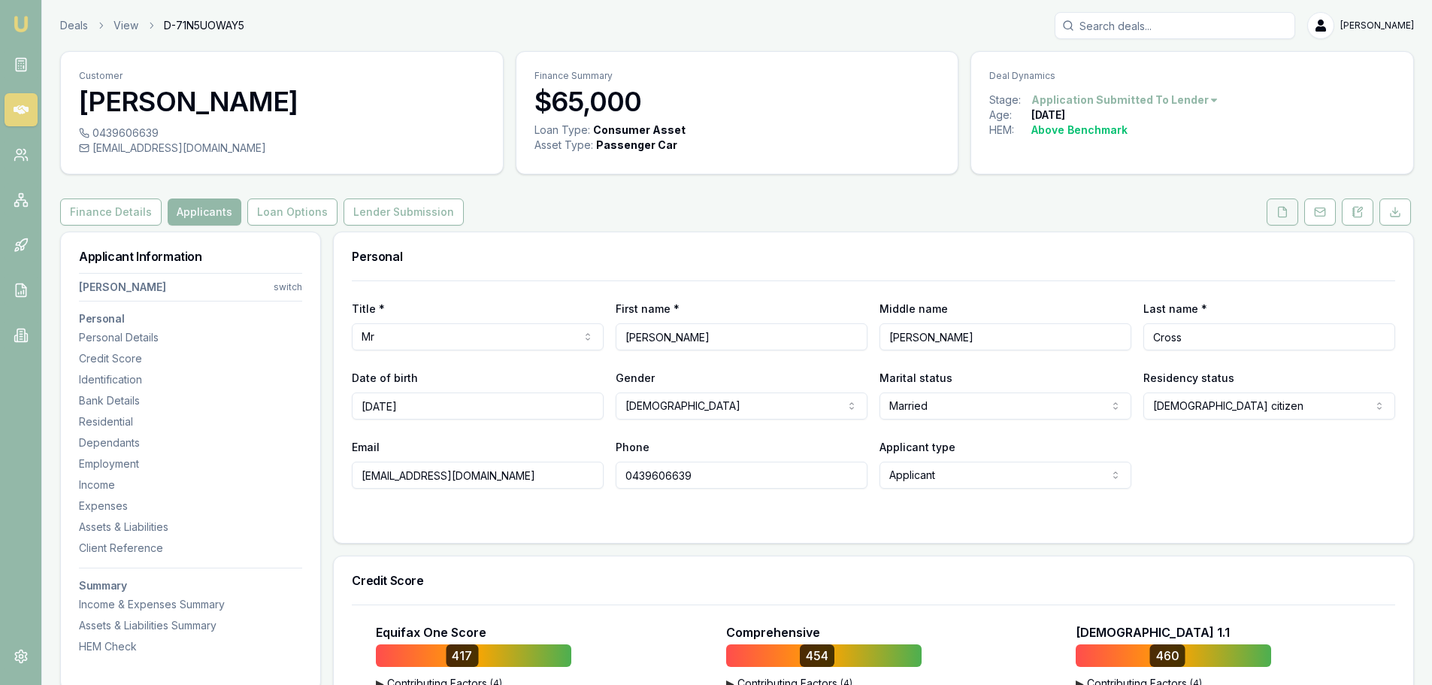
click at [1282, 208] on icon at bounding box center [1282, 212] width 12 height 12
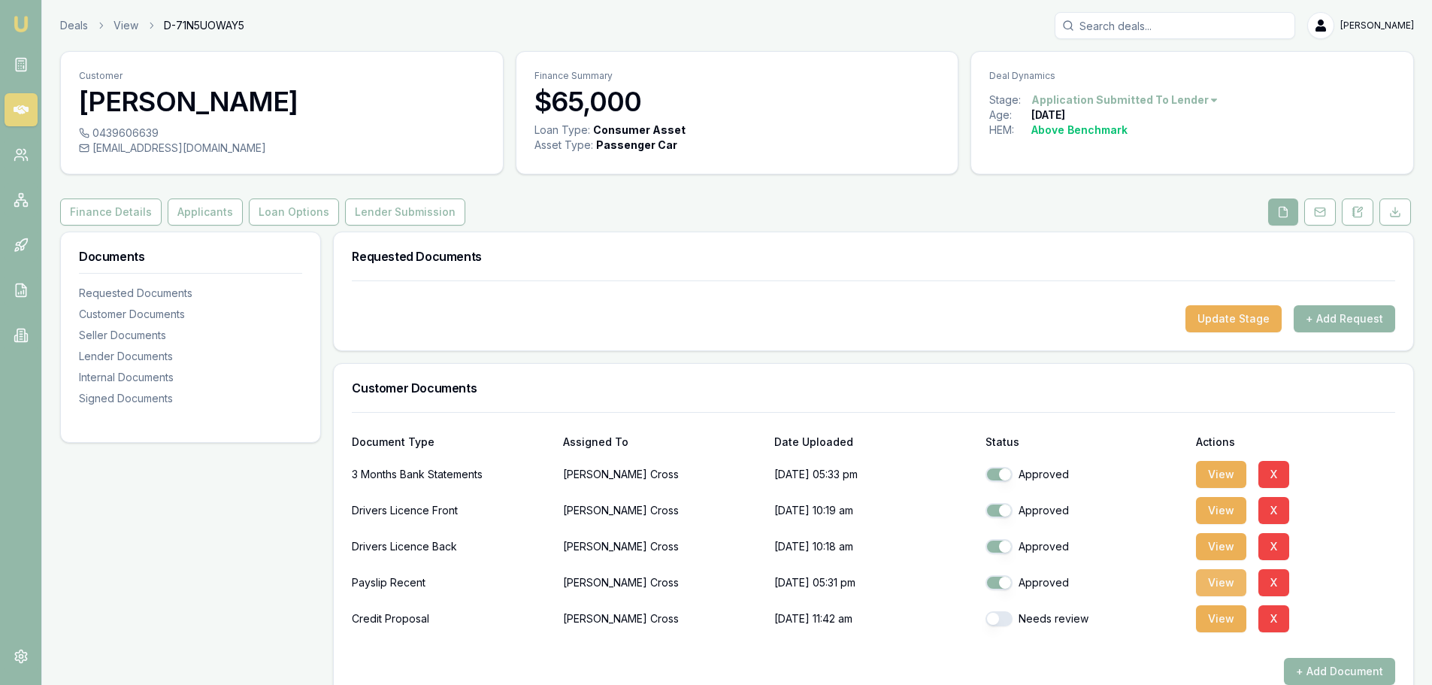
click at [1210, 580] on button "View" at bounding box center [1221, 582] width 50 height 27
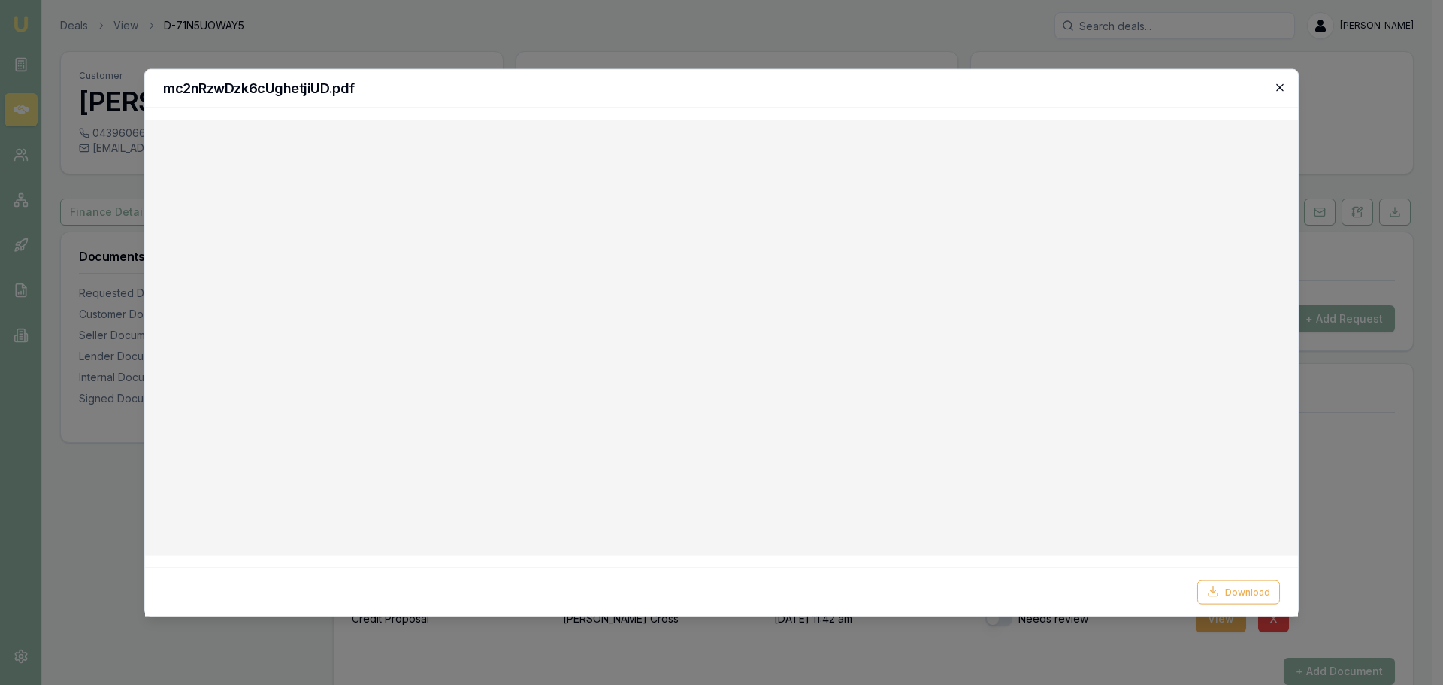
click at [1280, 86] on icon "button" at bounding box center [1280, 87] width 12 height 12
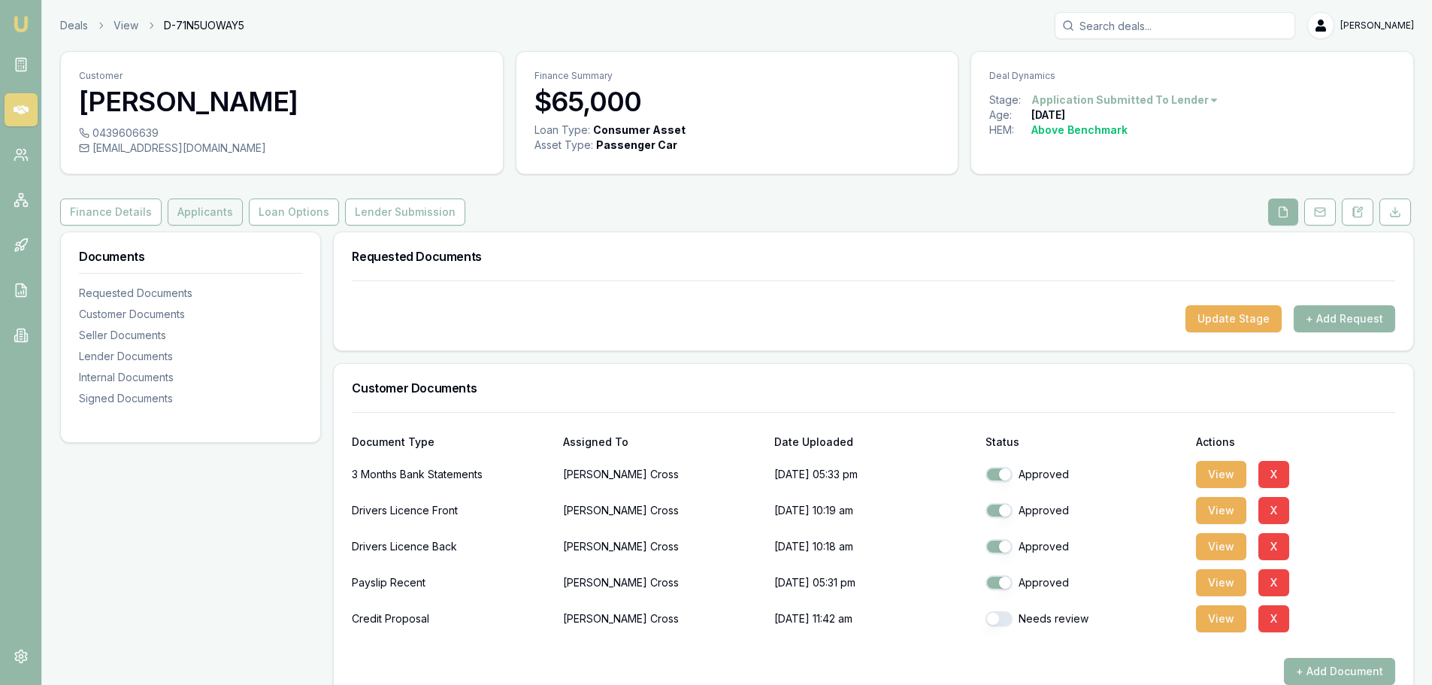
click at [195, 220] on button "Applicants" at bounding box center [205, 211] width 75 height 27
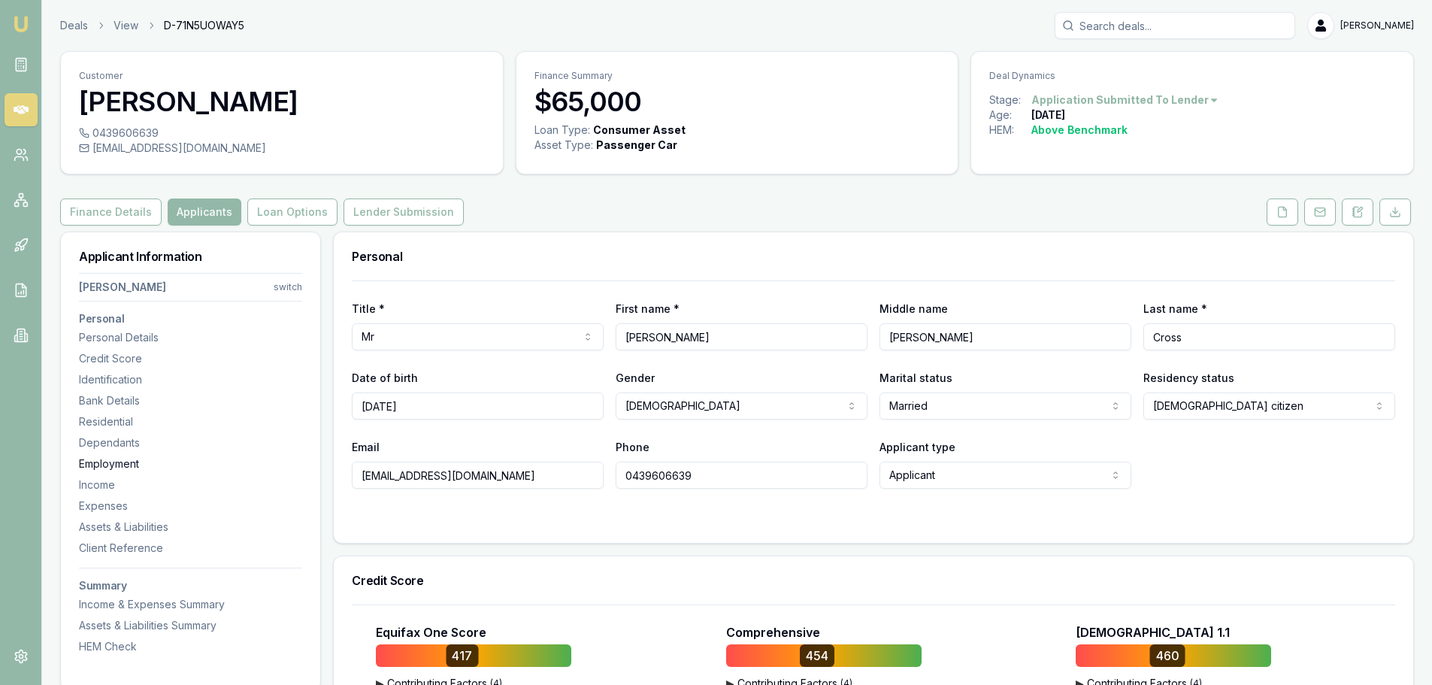
drag, startPoint x: 107, startPoint y: 467, endPoint x: 2, endPoint y: 458, distance: 105.6
click at [107, 467] on div "Employment" at bounding box center [190, 463] width 223 height 15
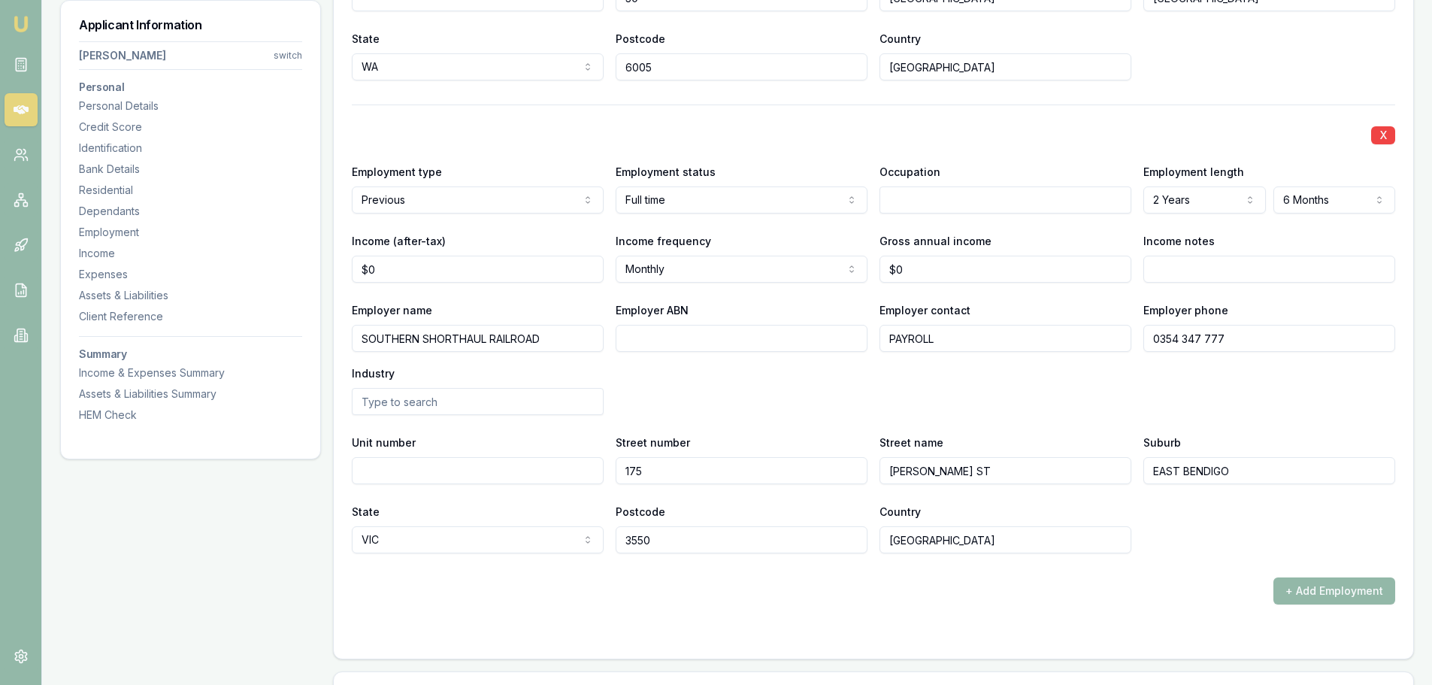
scroll to position [3521, 0]
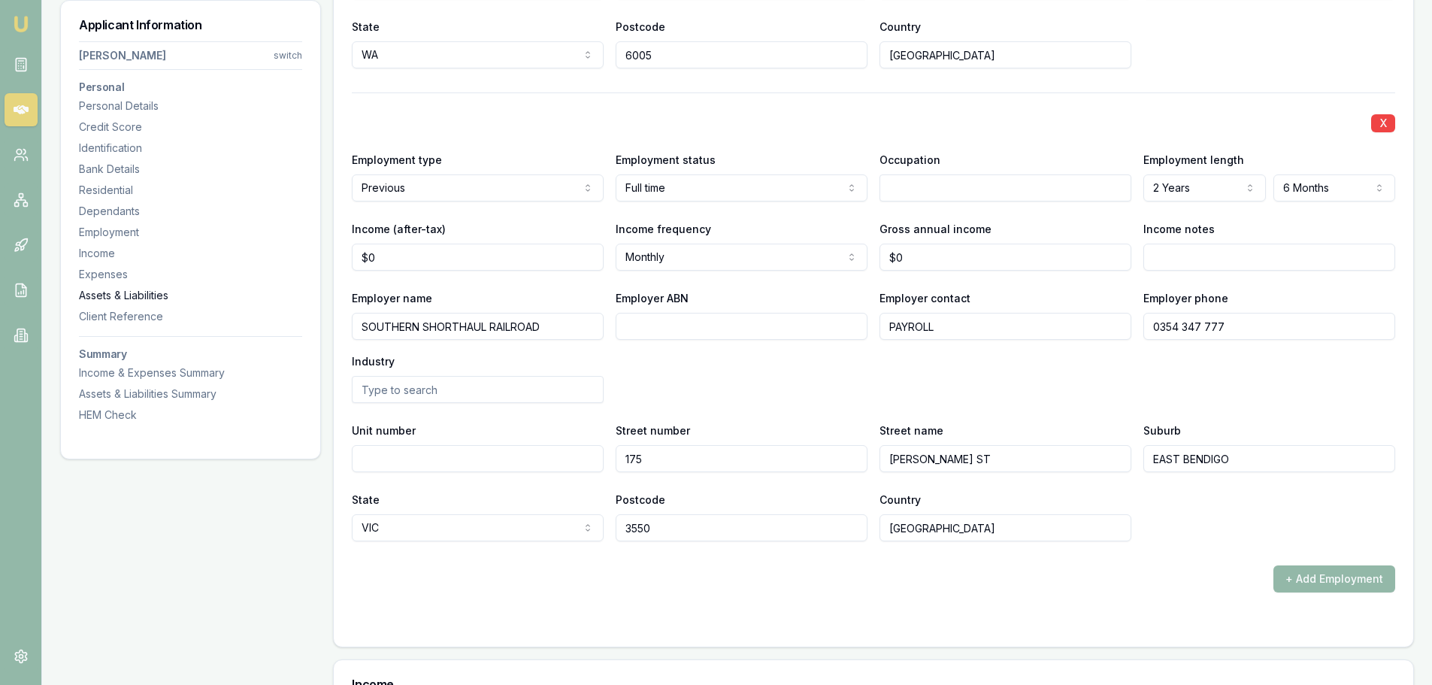
click at [123, 292] on div "Assets & Liabilities" at bounding box center [190, 295] width 223 height 15
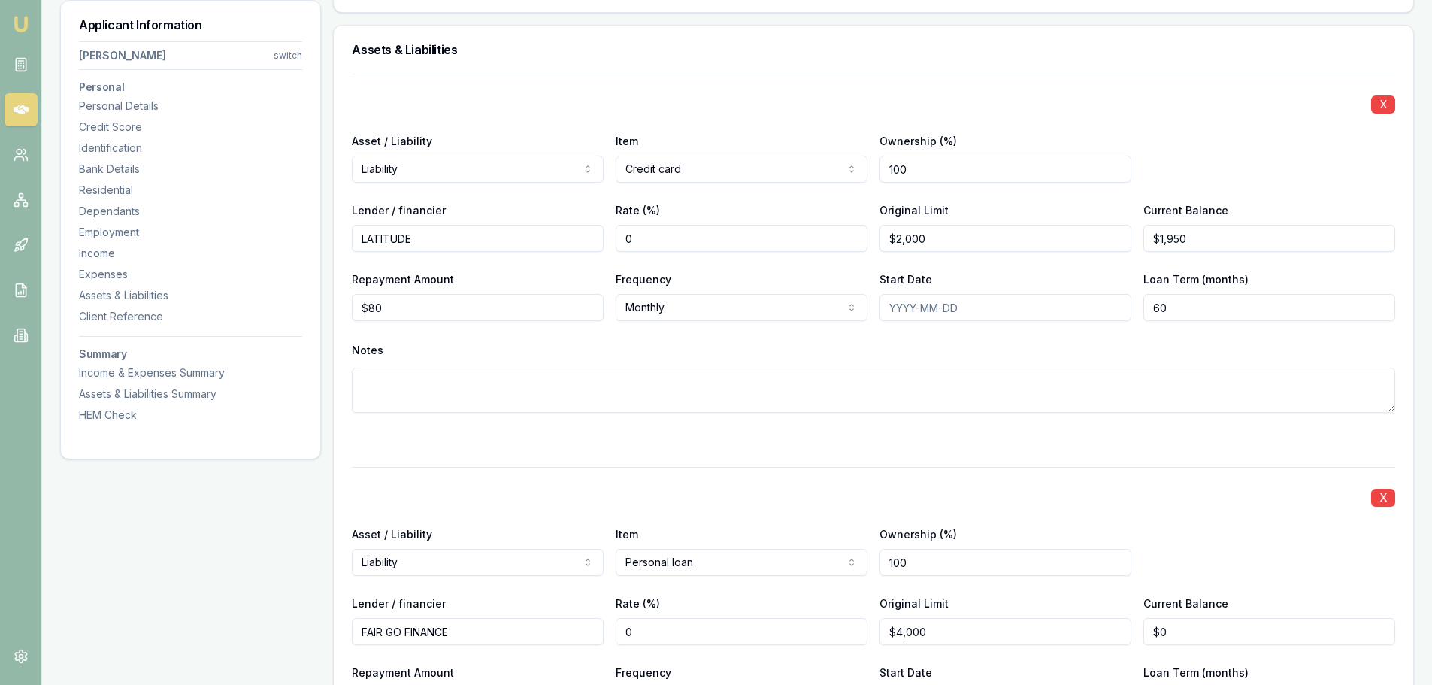
scroll to position [4964, 0]
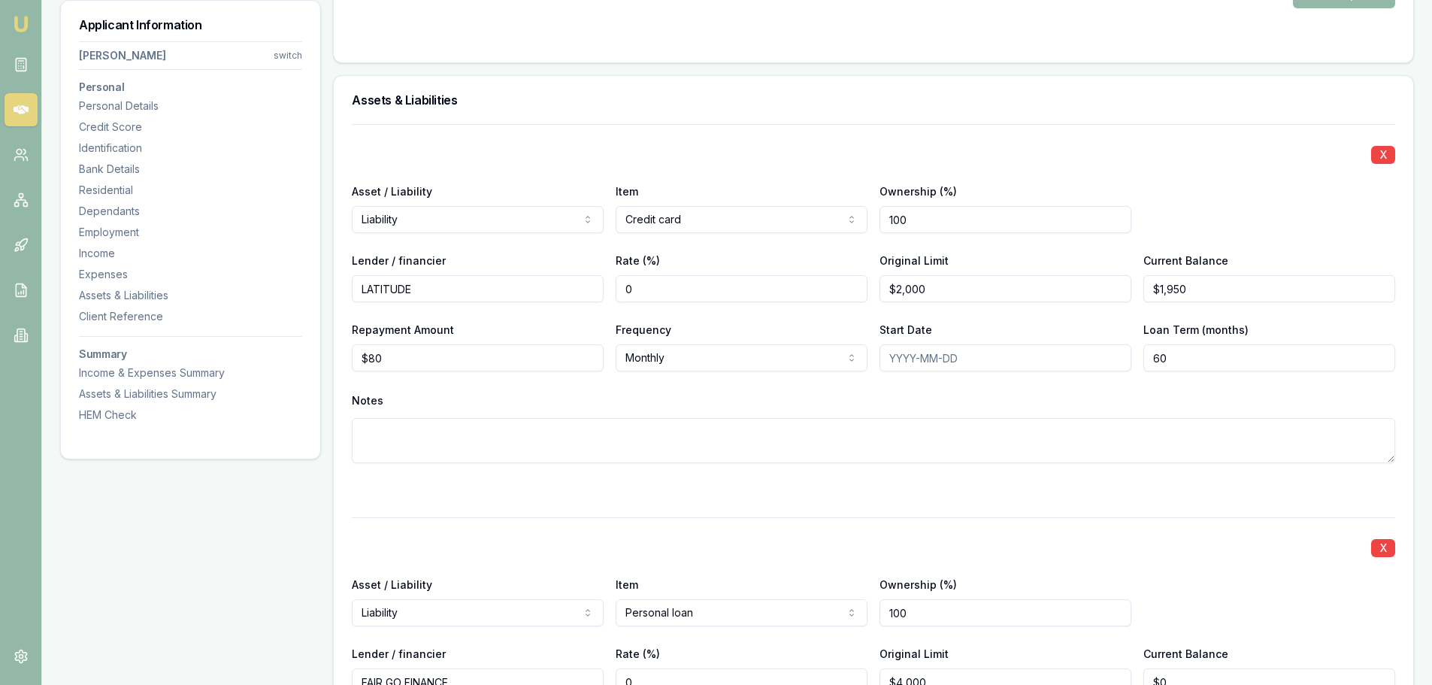
click at [106, 266] on nav "Jacob Cross switch Personal Personal Details Credit Score Identification Bank D…" at bounding box center [190, 228] width 223 height 387
click at [119, 274] on div "Expenses" at bounding box center [190, 274] width 223 height 15
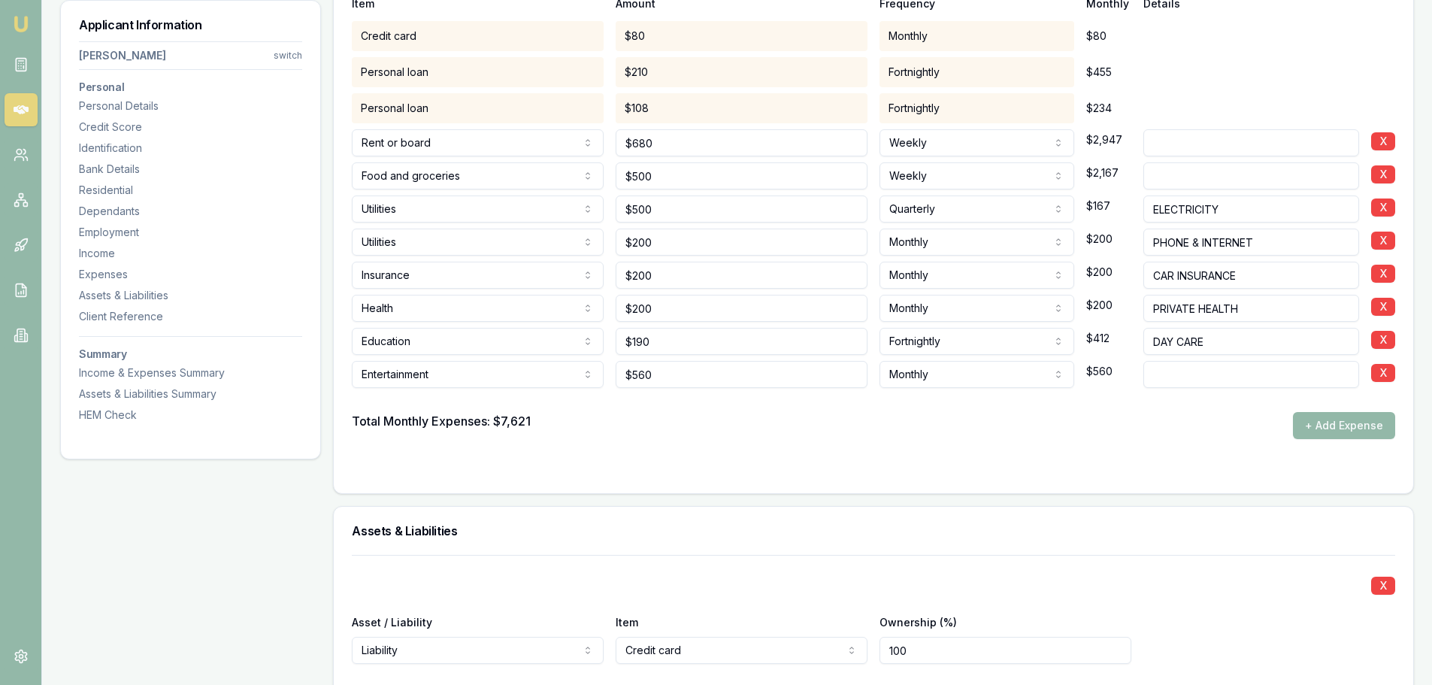
scroll to position [4458, 0]
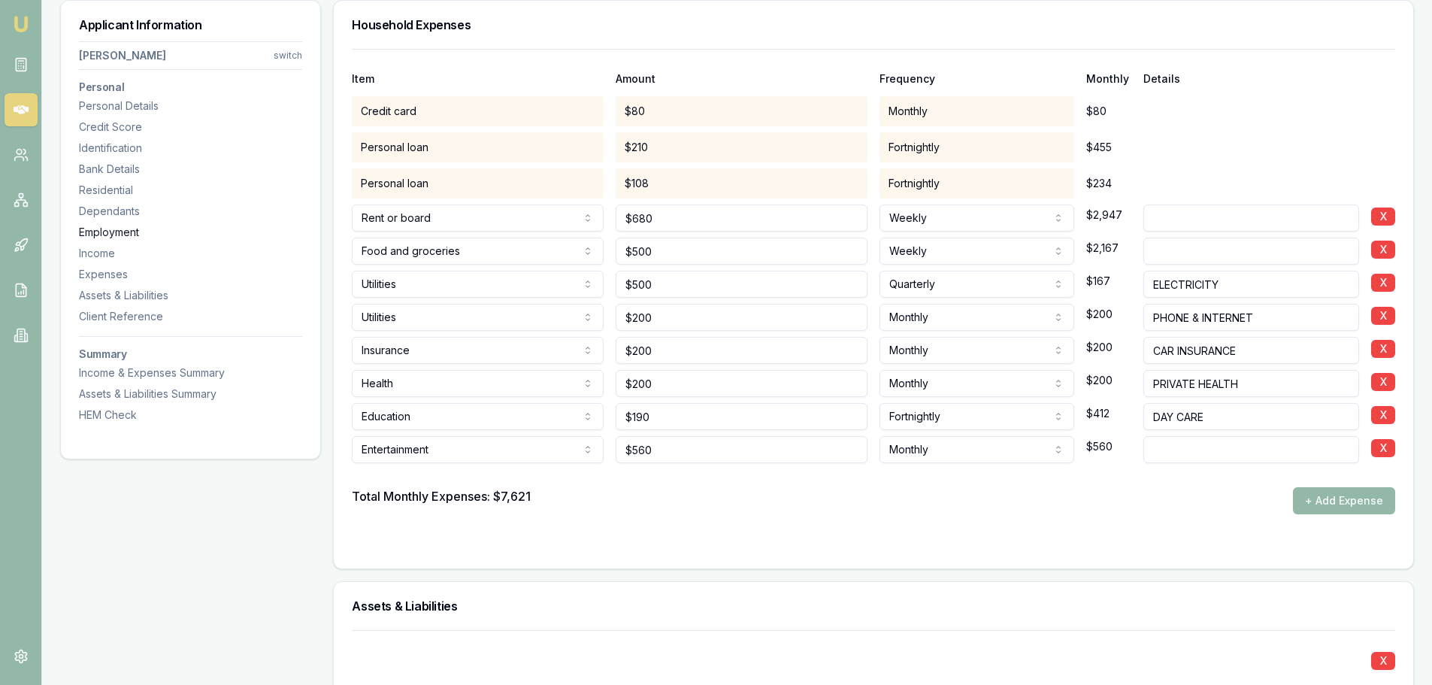
click at [123, 229] on div "Employment" at bounding box center [190, 232] width 223 height 15
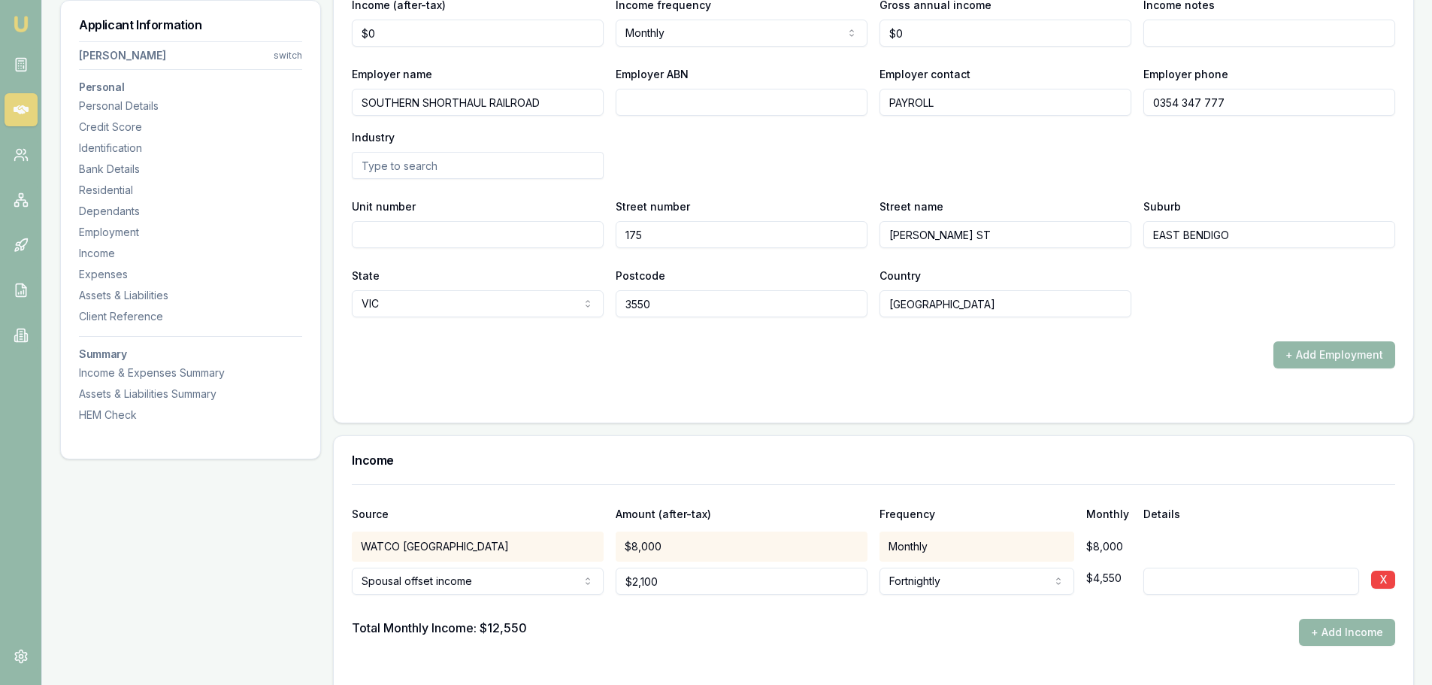
scroll to position [3747, 0]
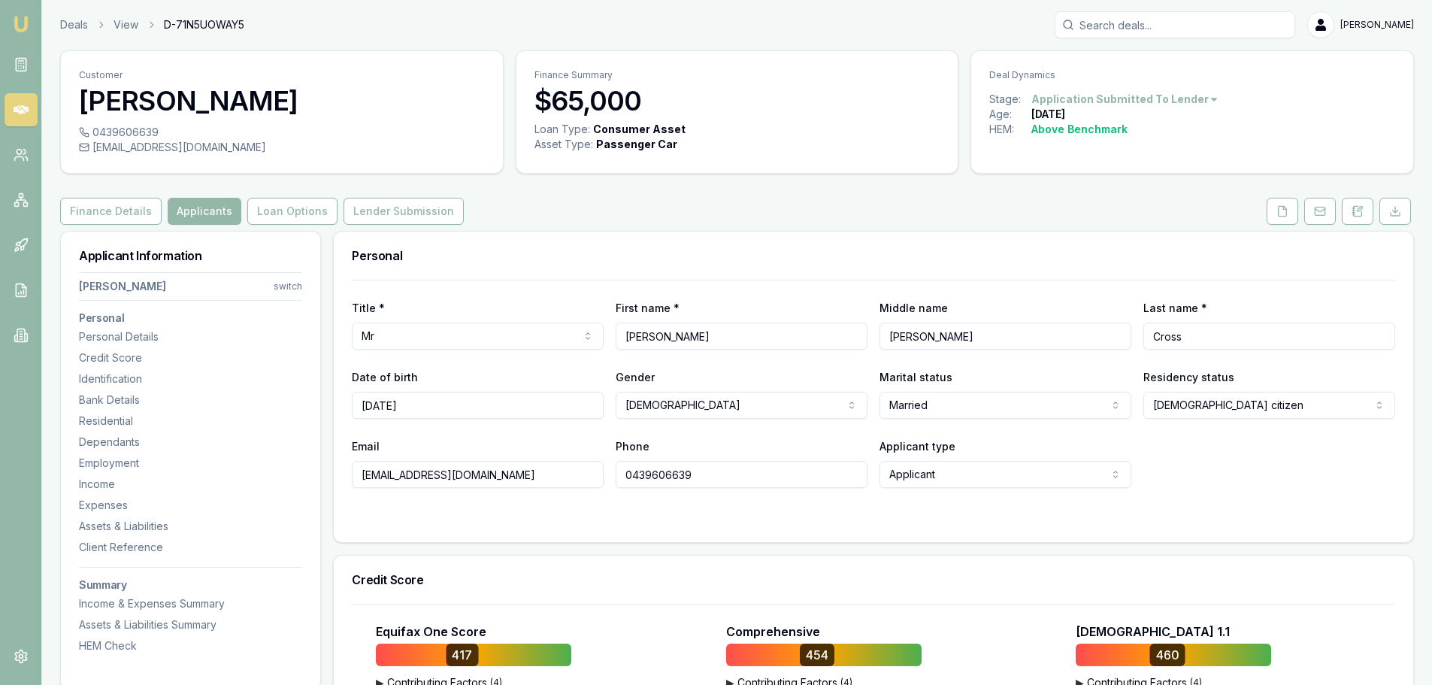
scroll to position [0, 0]
click at [1282, 213] on icon at bounding box center [1282, 212] width 12 height 12
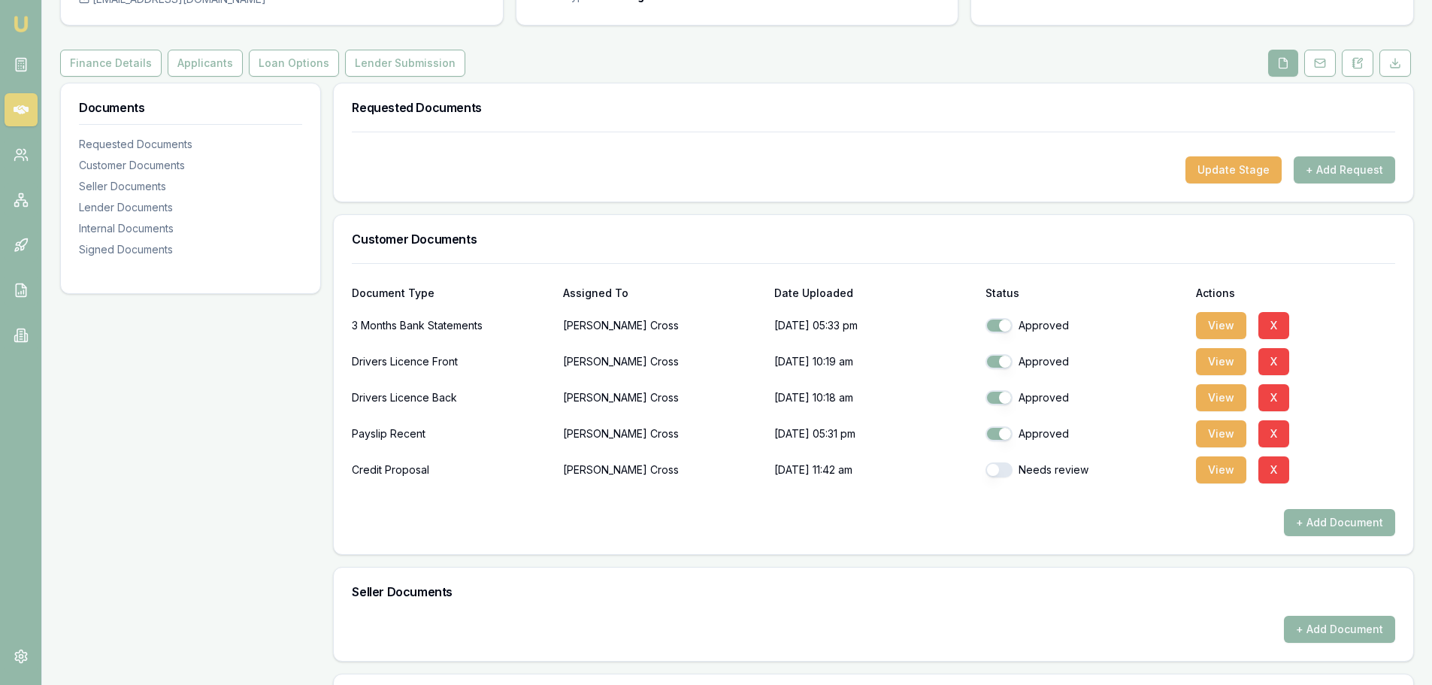
scroll to position [150, 0]
click at [1204, 428] on button "View" at bounding box center [1221, 432] width 50 height 27
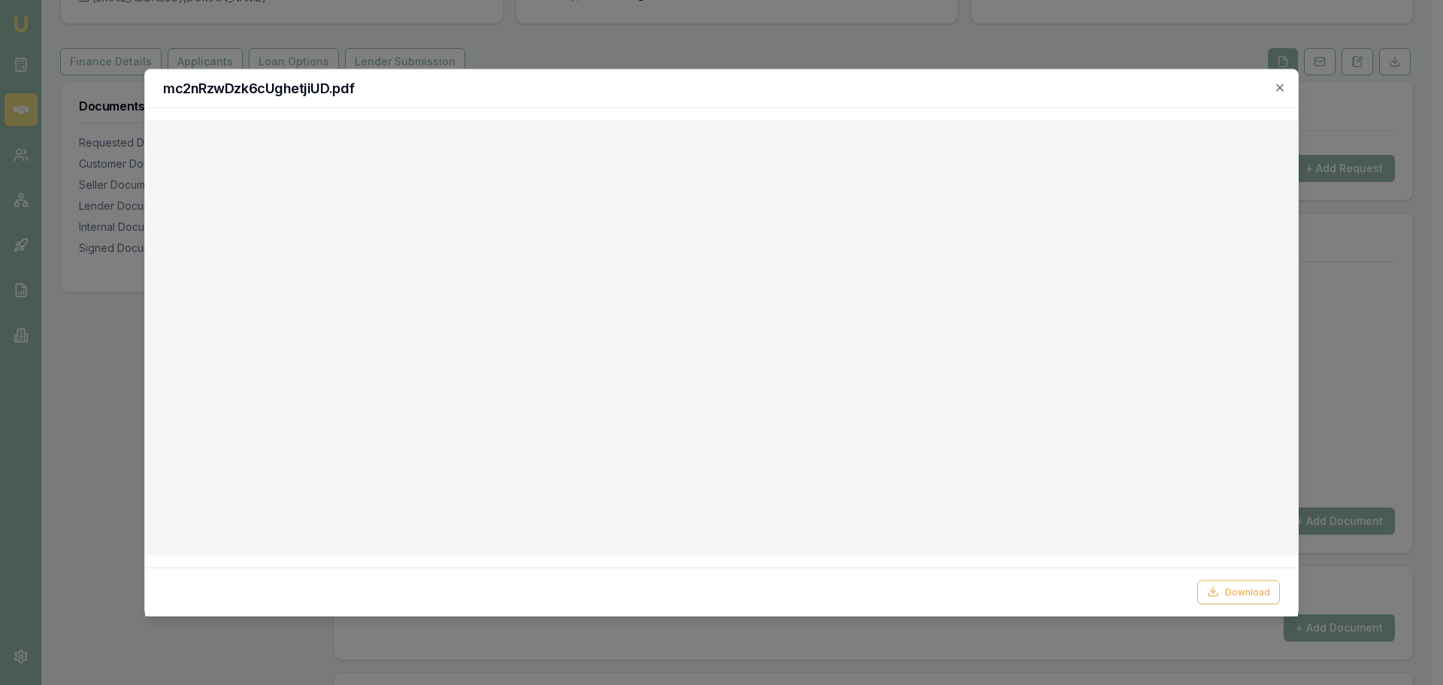
click at [684, 74] on div "mc2nRzwDzk6cUghetjiUD.pdf" at bounding box center [721, 88] width 1153 height 38
click at [1279, 87] on icon "button" at bounding box center [1280, 87] width 12 height 12
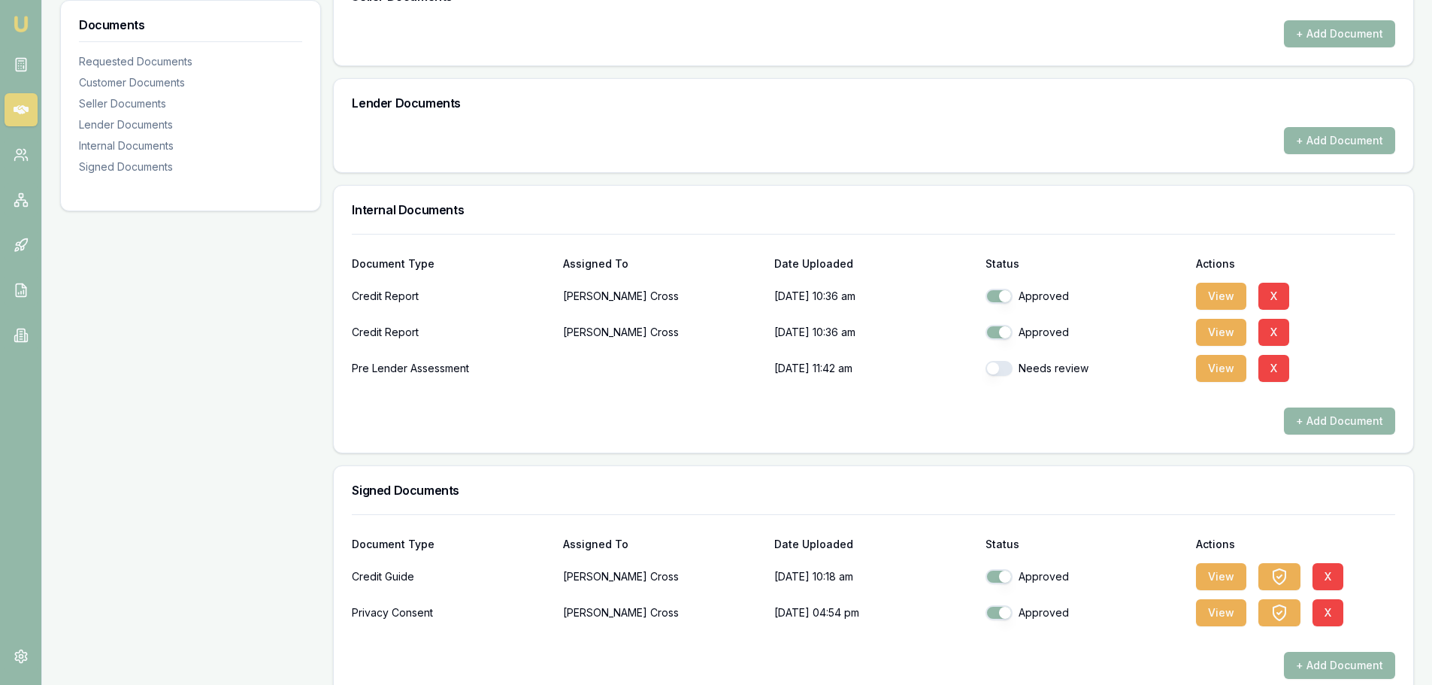
scroll to position [769, 0]
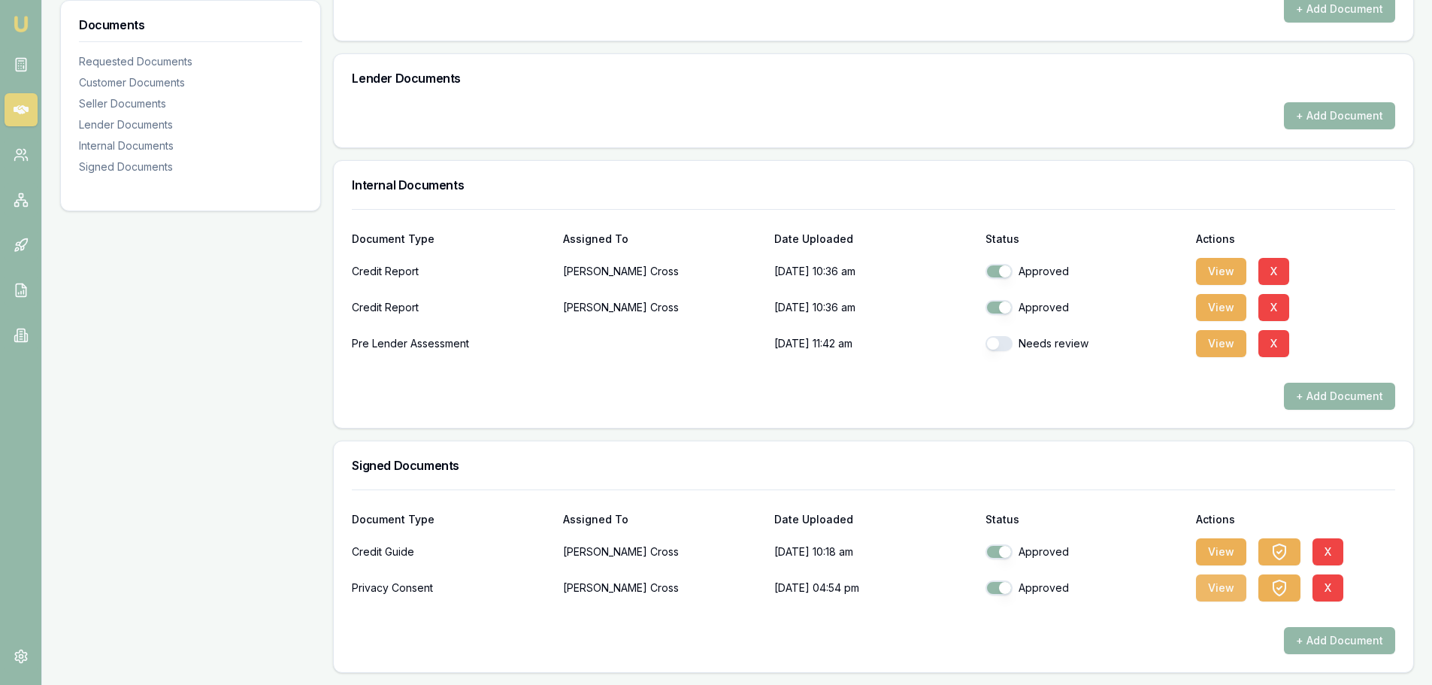
click at [1234, 584] on button "View" at bounding box center [1221, 587] width 50 height 27
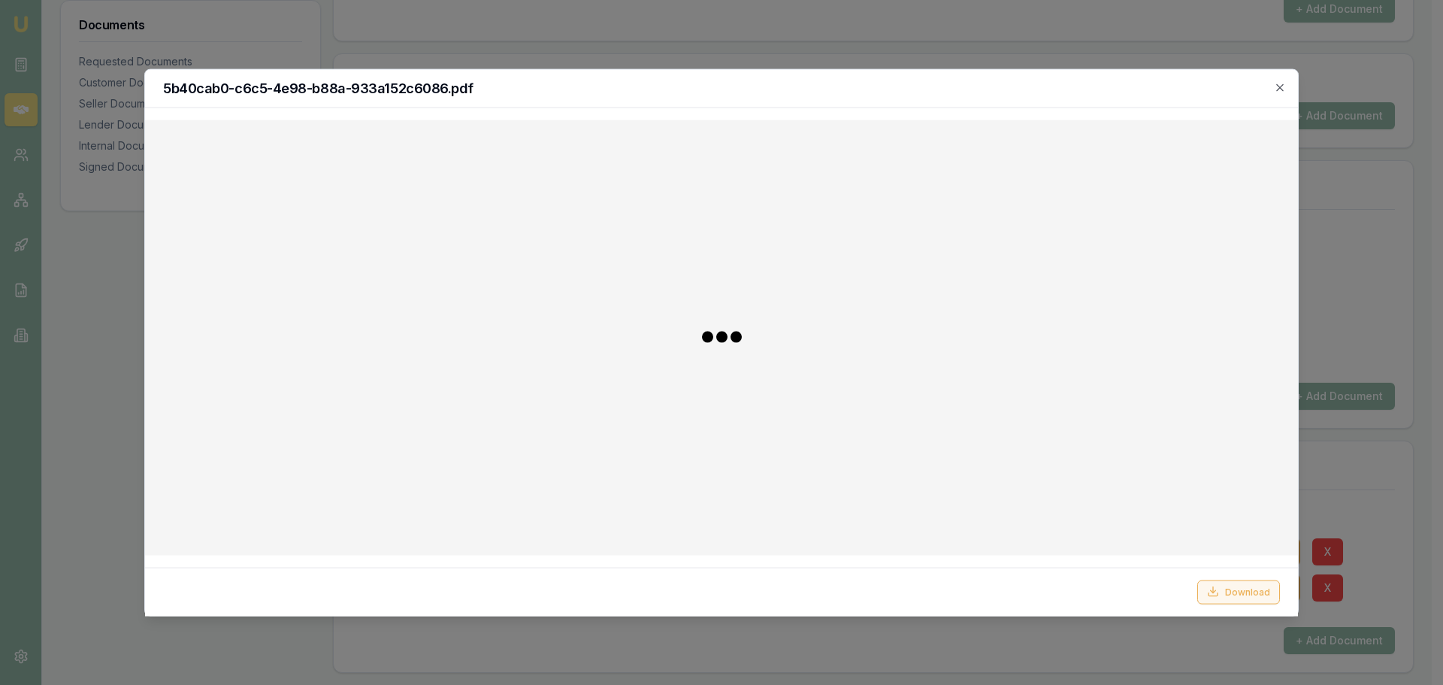
click at [1243, 595] on button "Download" at bounding box center [1239, 592] width 83 height 24
click at [1281, 86] on icon "button" at bounding box center [1280, 87] width 12 height 12
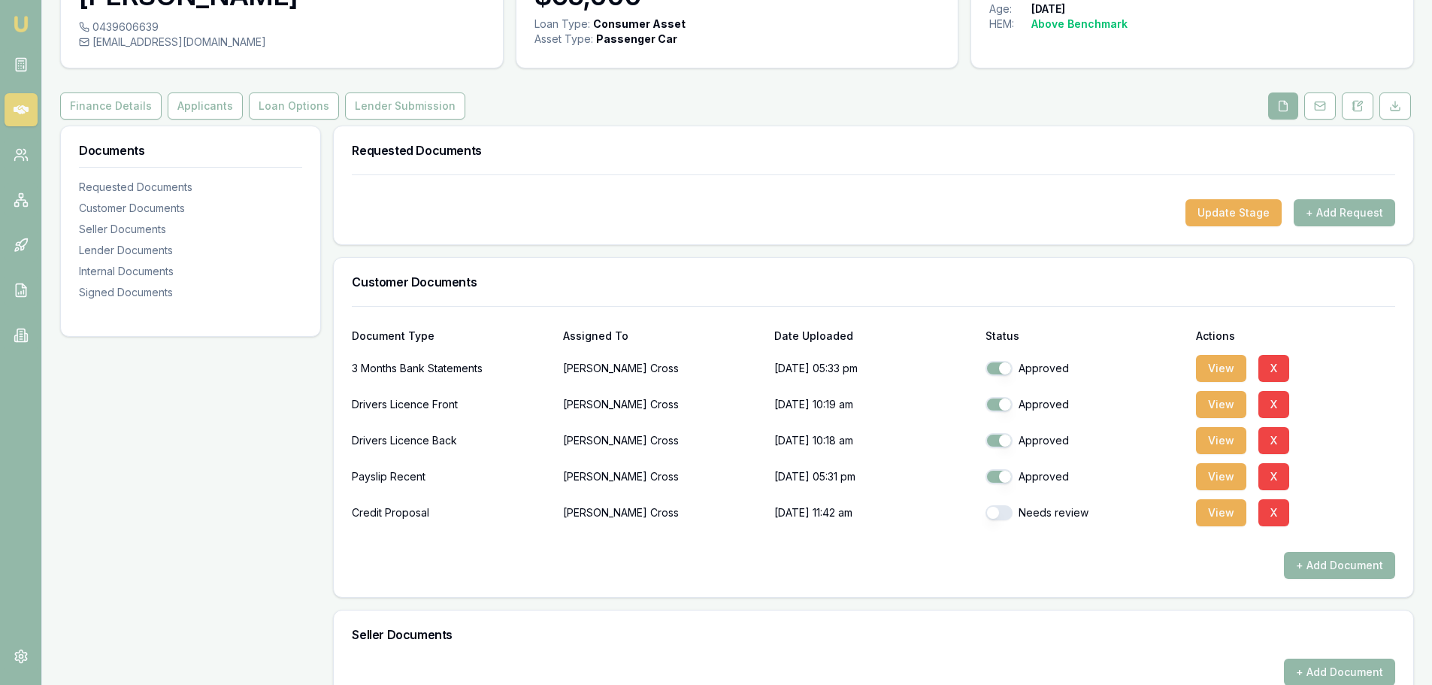
scroll to position [0, 0]
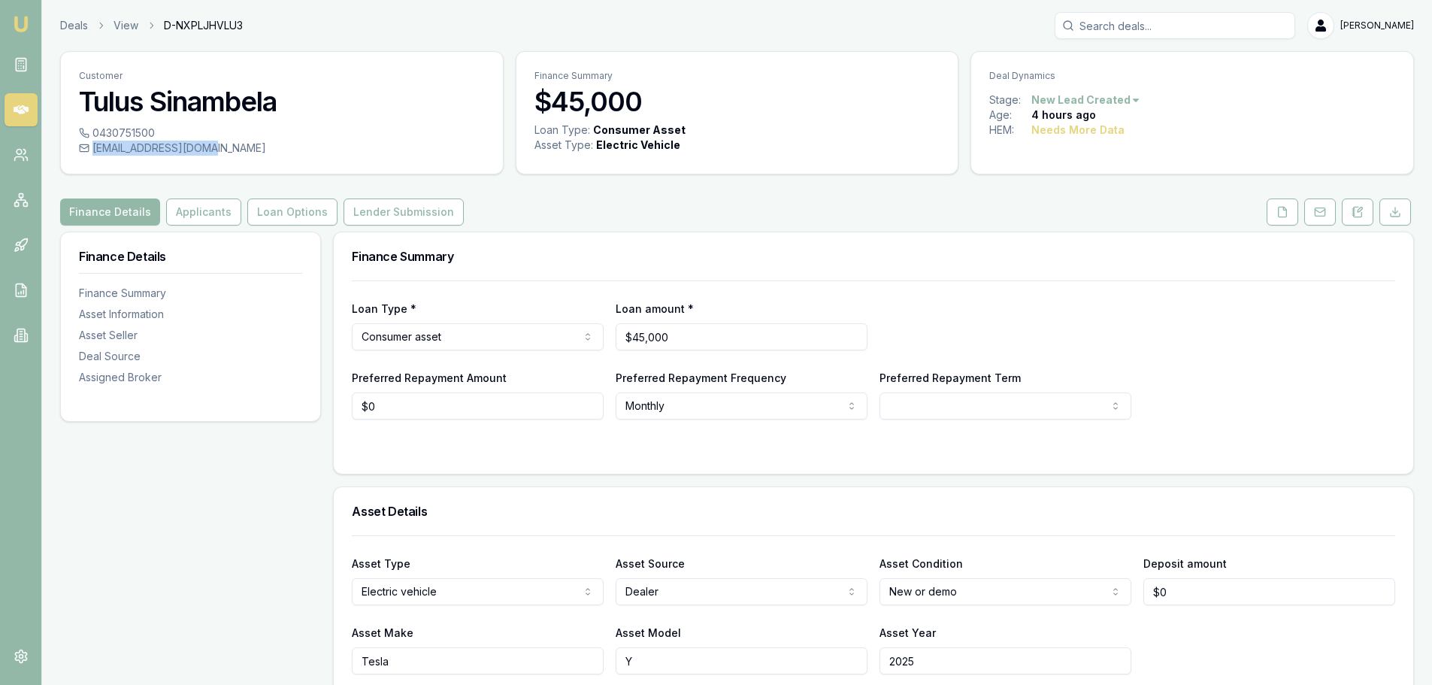
click at [29, 107] on link at bounding box center [21, 109] width 33 height 33
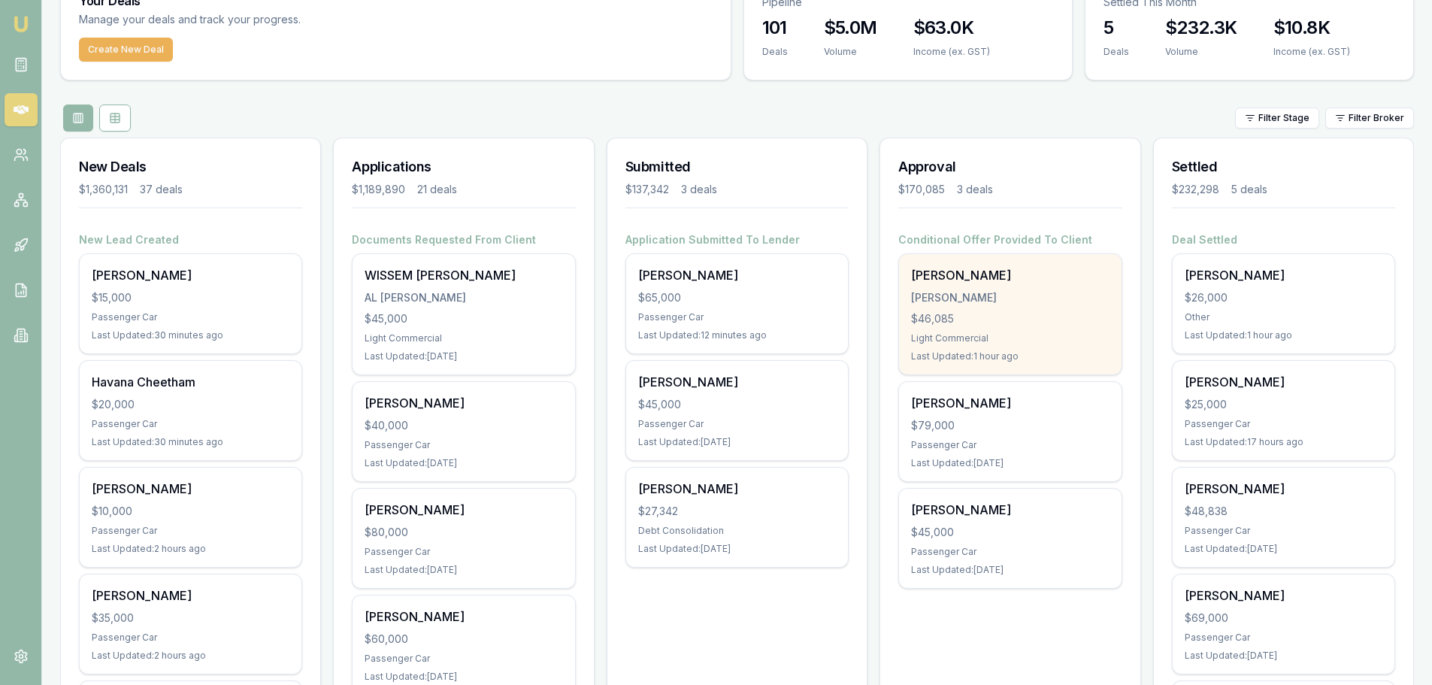
click at [987, 281] on div "[PERSON_NAME]" at bounding box center [1010, 275] width 198 height 18
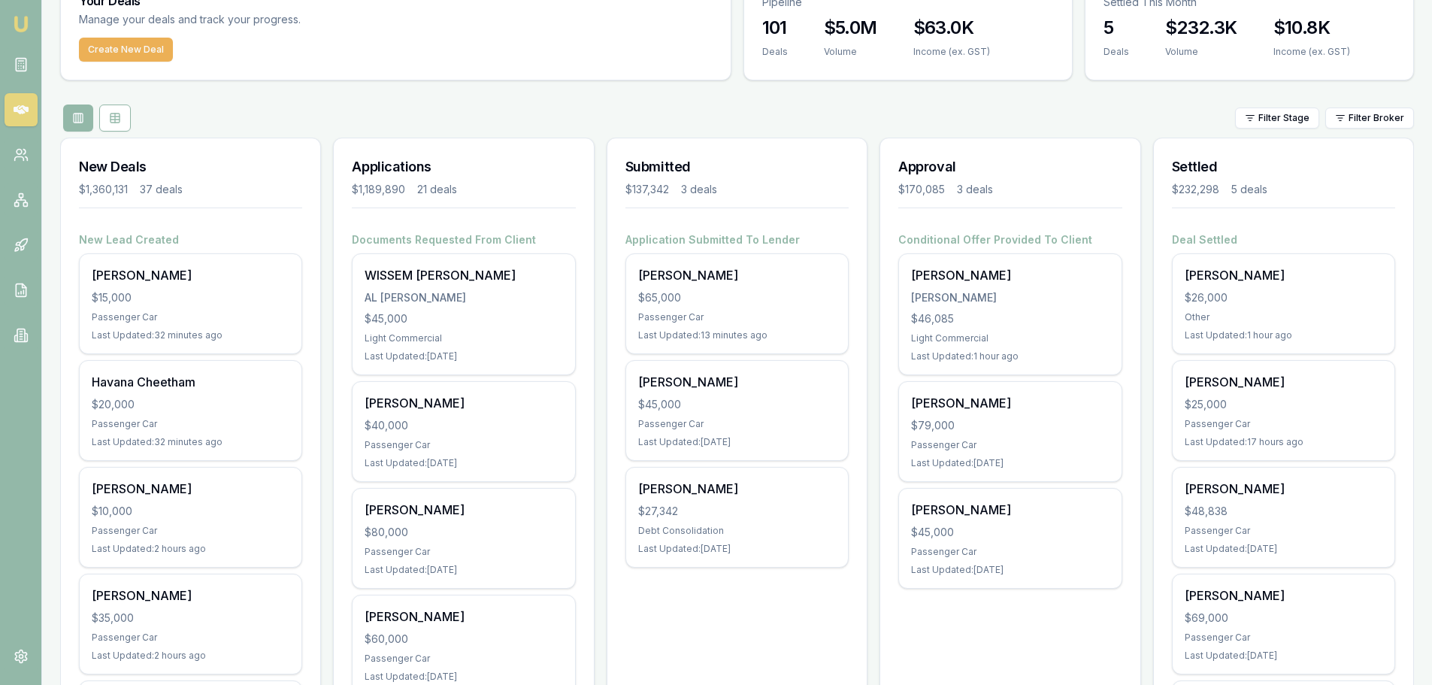
click at [21, 103] on icon at bounding box center [21, 109] width 15 height 15
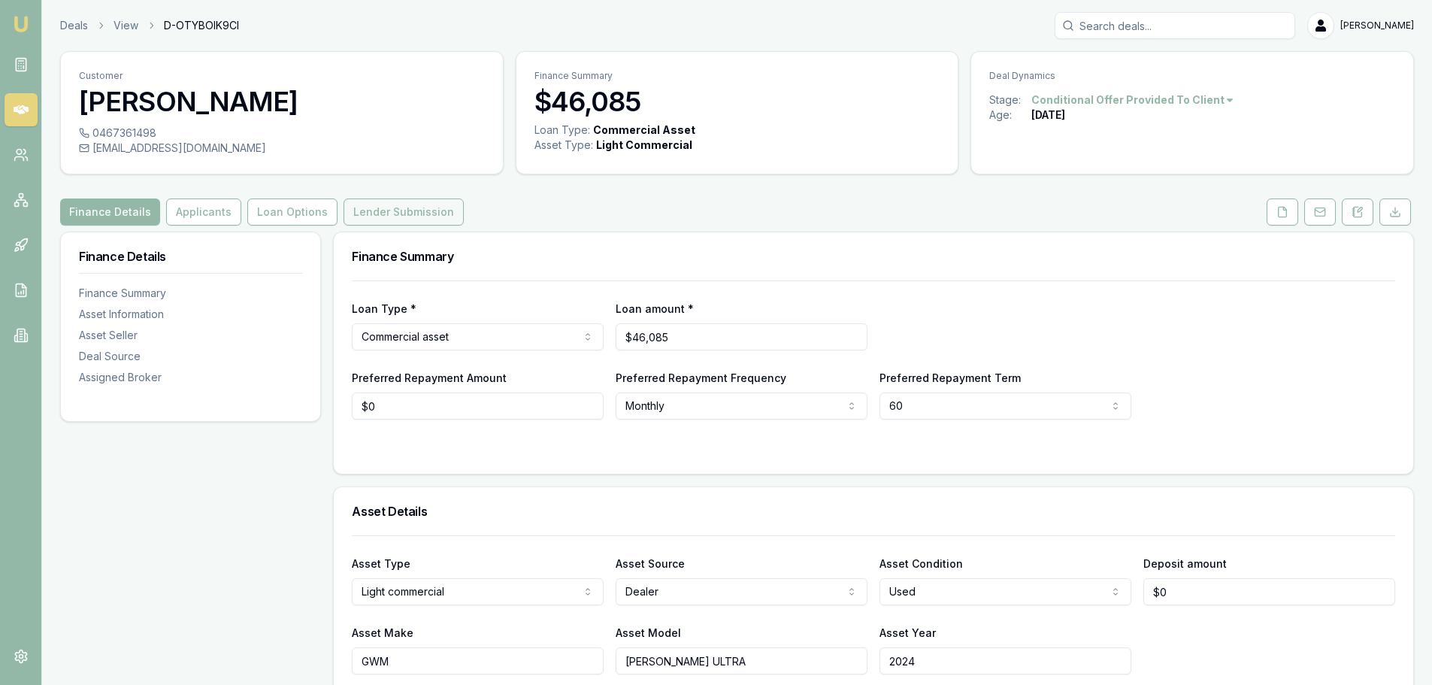
click at [385, 213] on button "Lender Submission" at bounding box center [404, 211] width 120 height 27
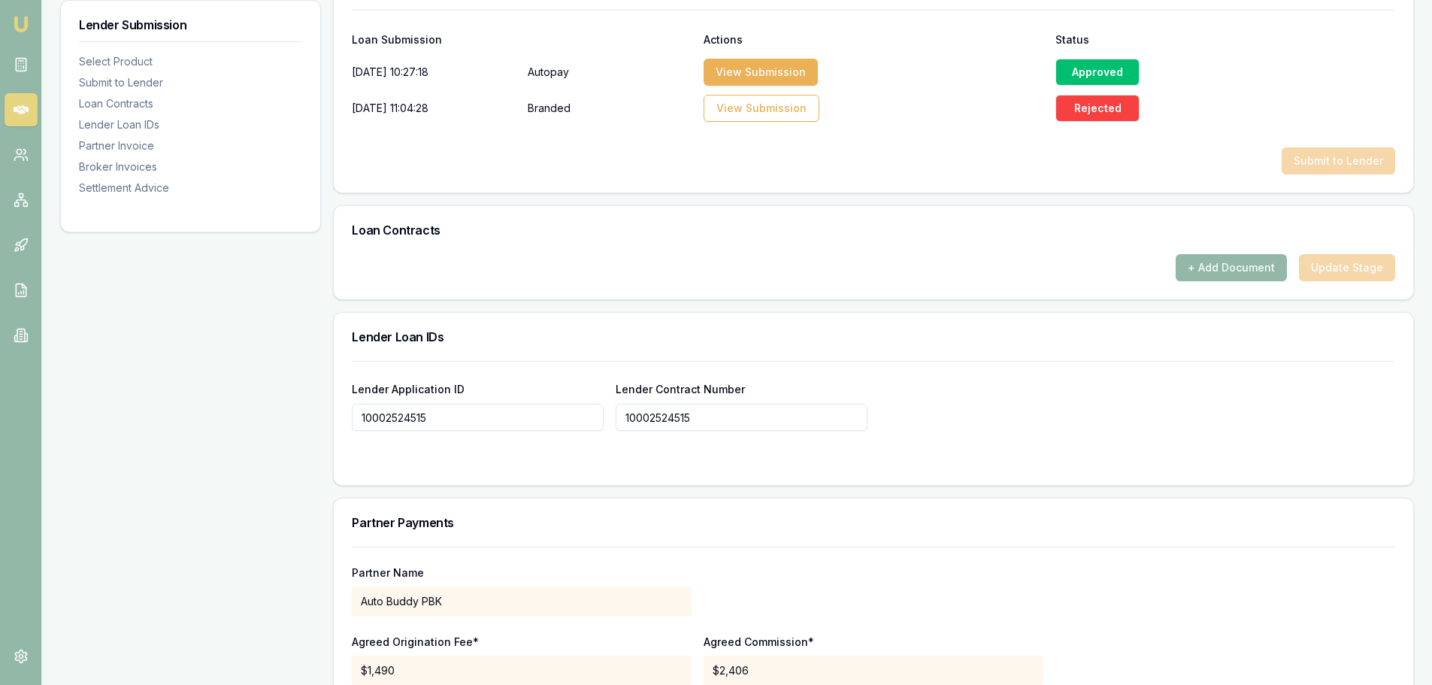
scroll to position [827, 0]
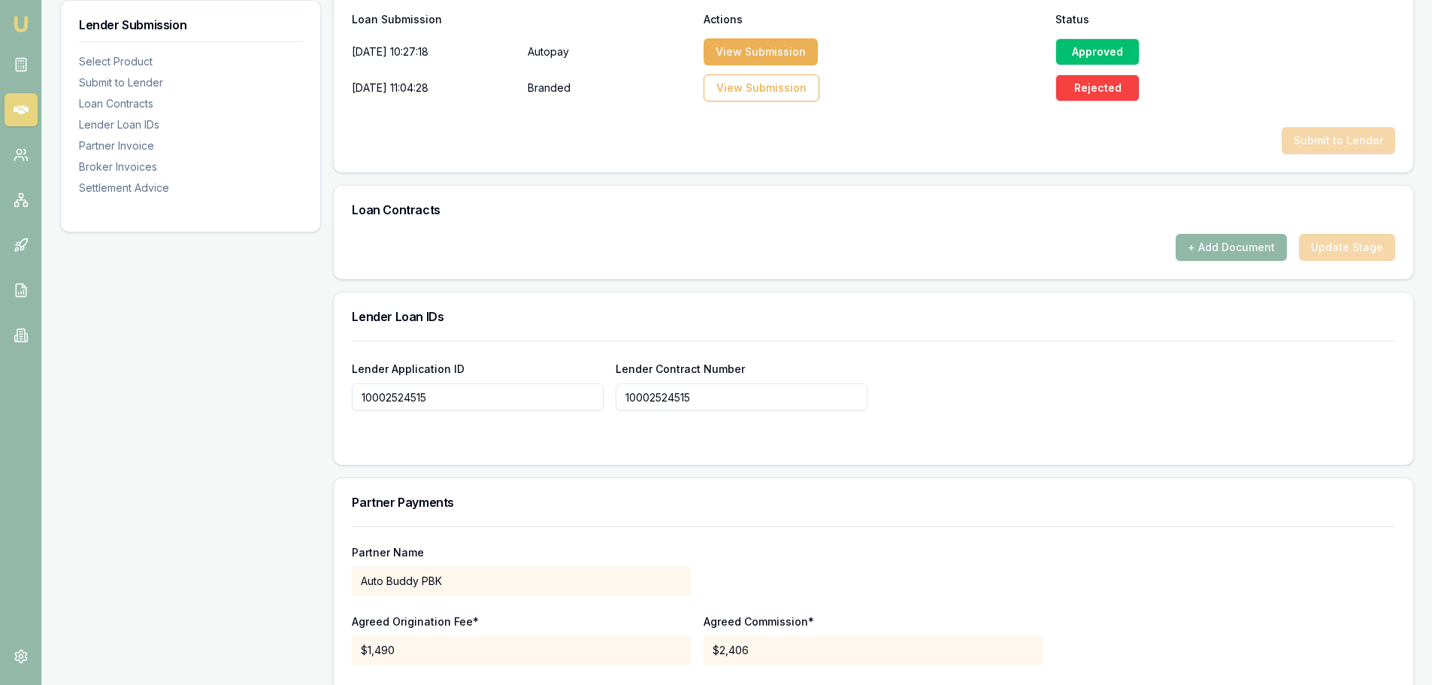
click at [1222, 255] on button "+ Add Document" at bounding box center [1231, 247] width 111 height 27
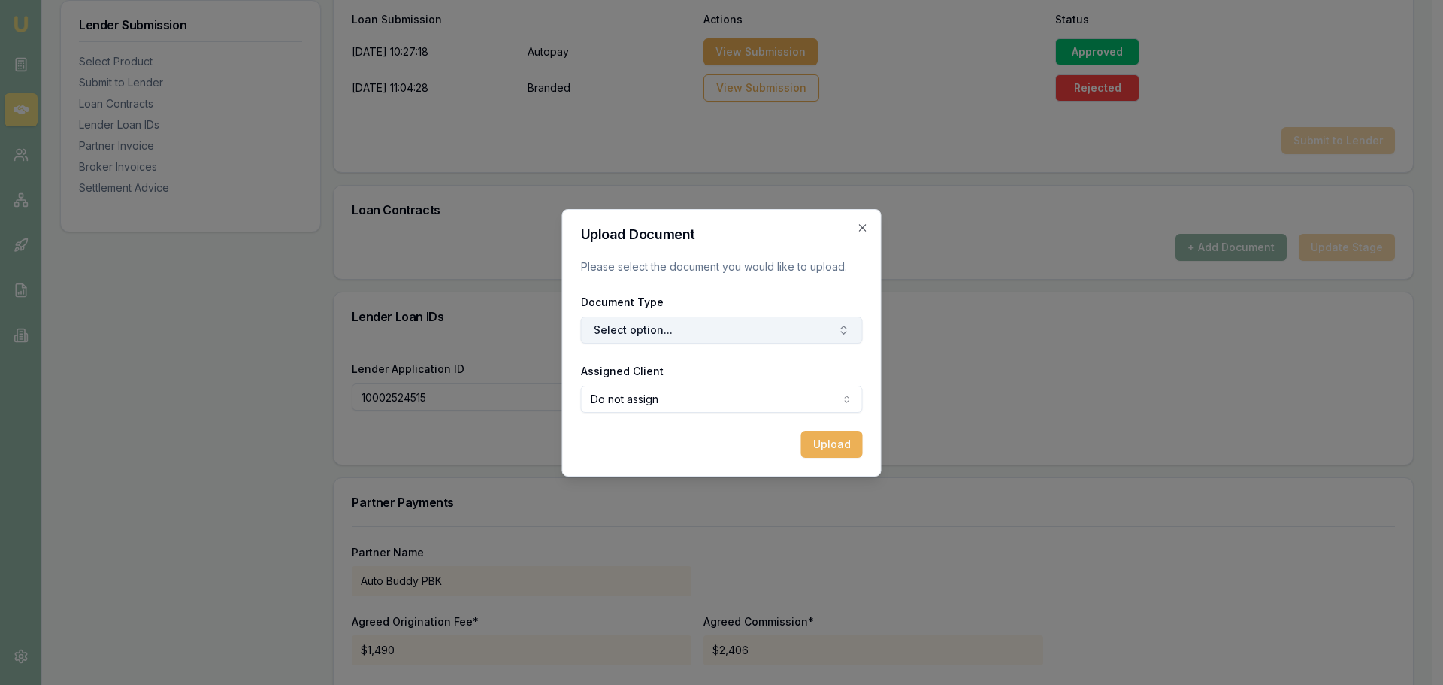
click at [690, 324] on button "Select option..." at bounding box center [722, 329] width 282 height 27
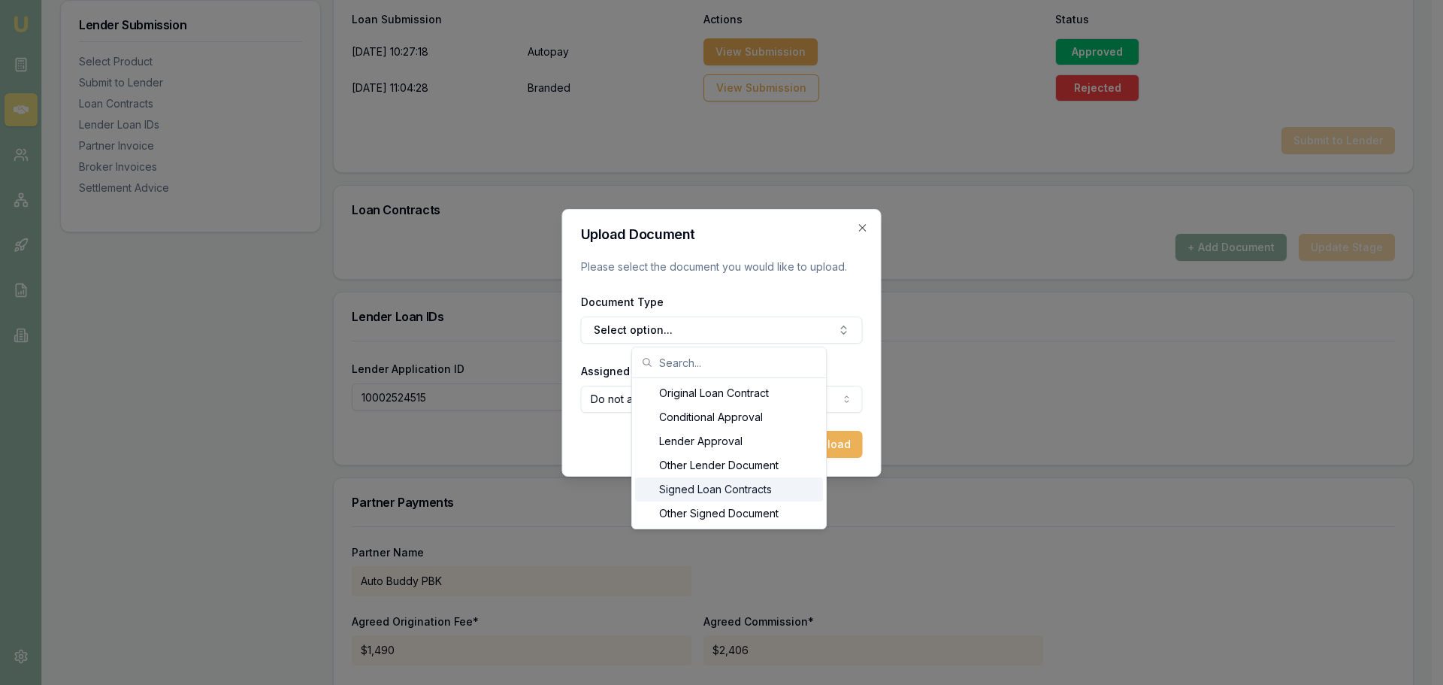
click at [717, 486] on div "Signed Loan Contracts" at bounding box center [729, 489] width 188 height 24
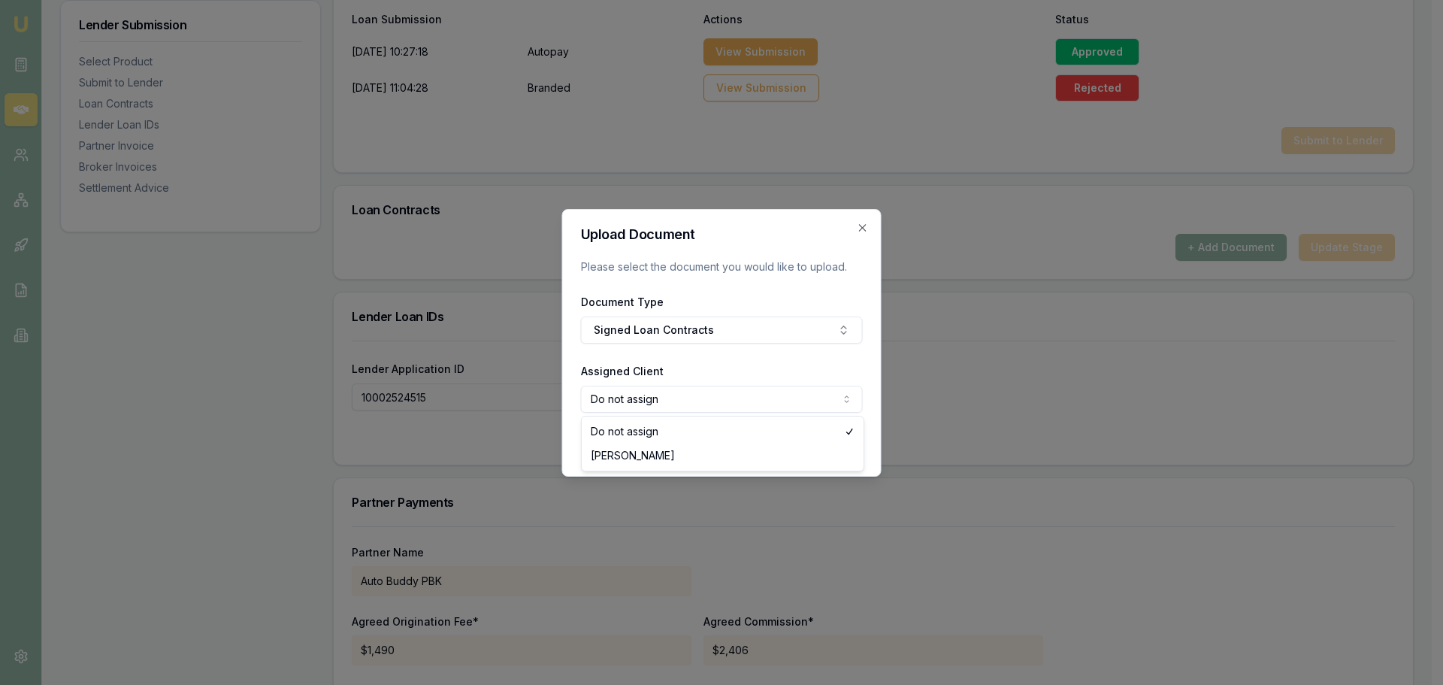
select select "U-A7JAZHH9HQ"
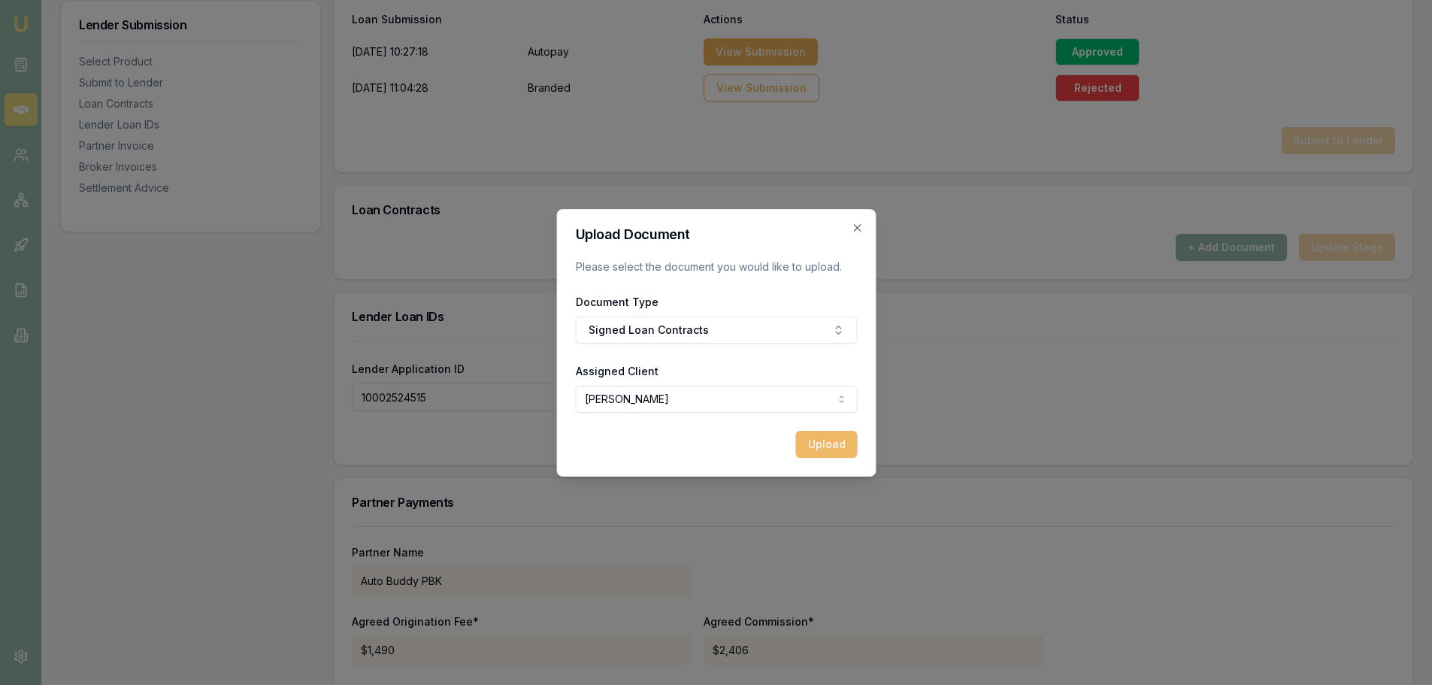
click at [812, 437] on button "Upload" at bounding box center [826, 444] width 62 height 27
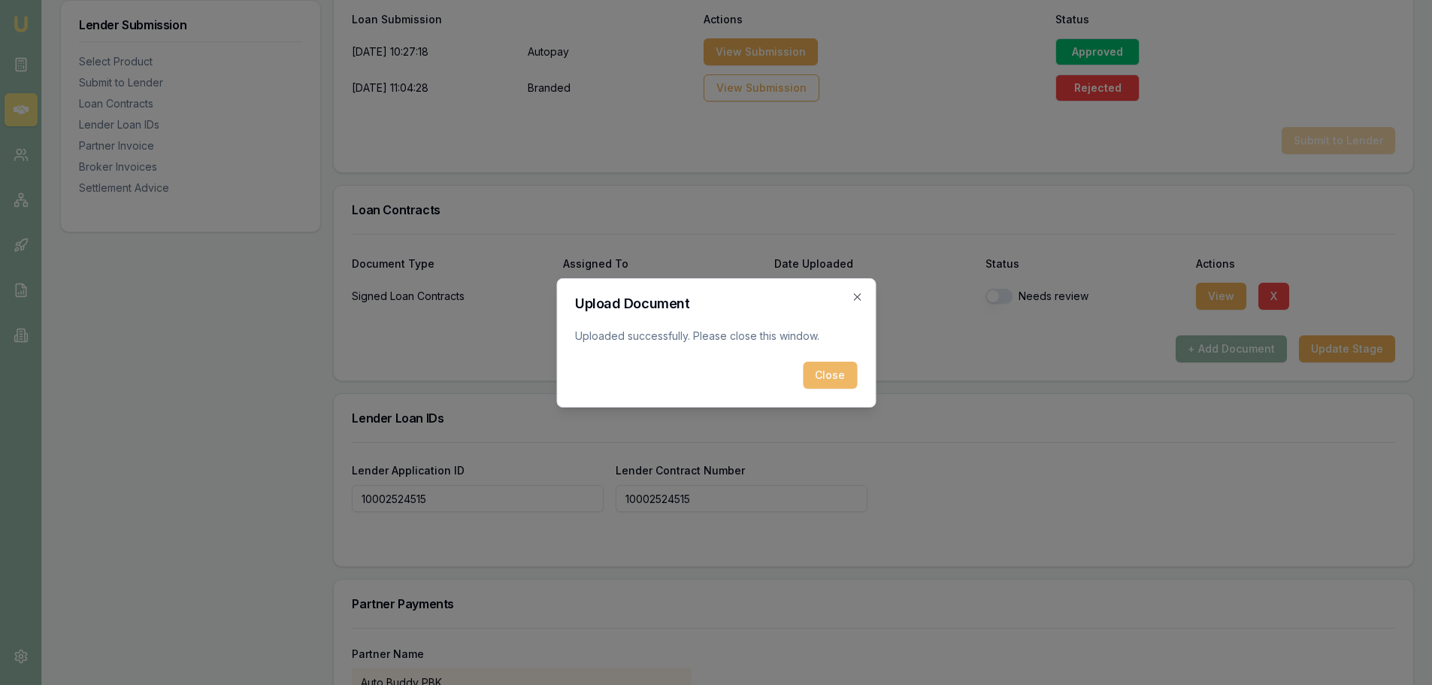
click at [831, 375] on button "Close" at bounding box center [830, 375] width 54 height 27
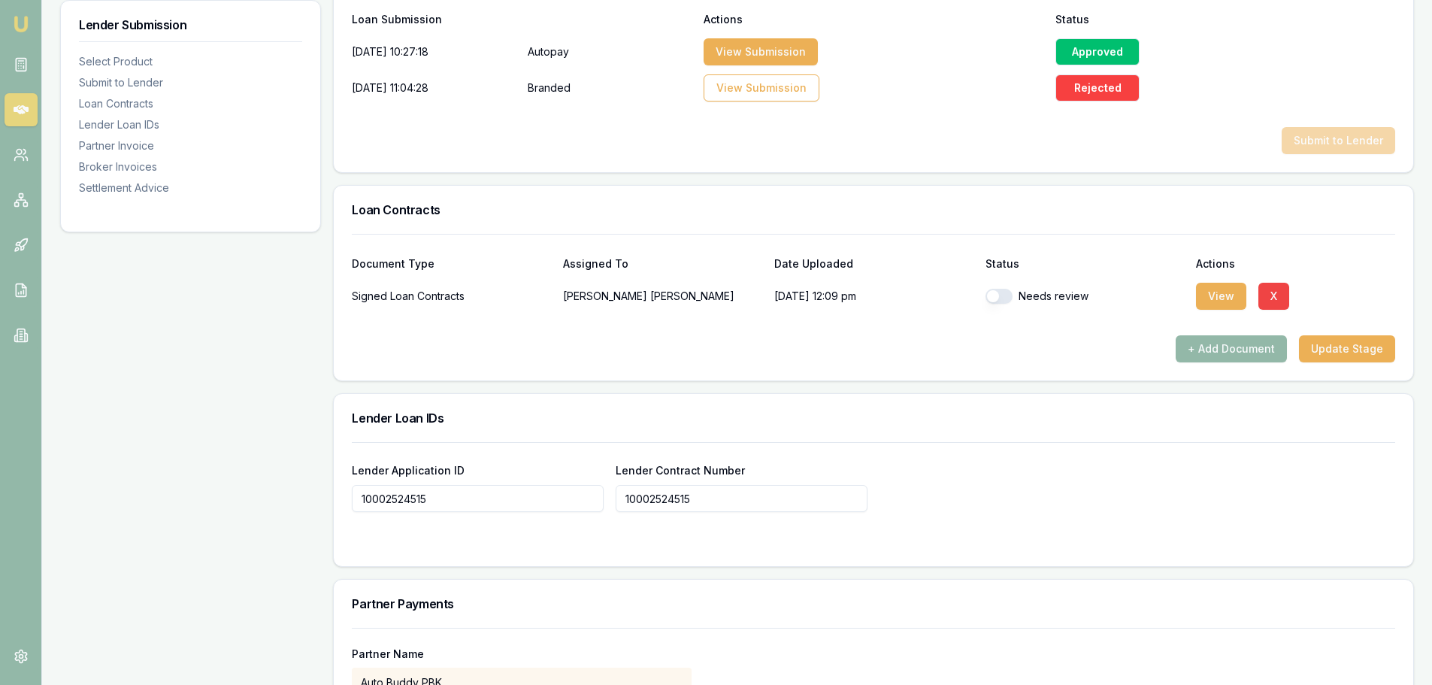
click at [1007, 304] on div "Needs review" at bounding box center [1085, 296] width 199 height 30
click at [1007, 297] on button "button" at bounding box center [999, 296] width 27 height 15
checkbox input "true"
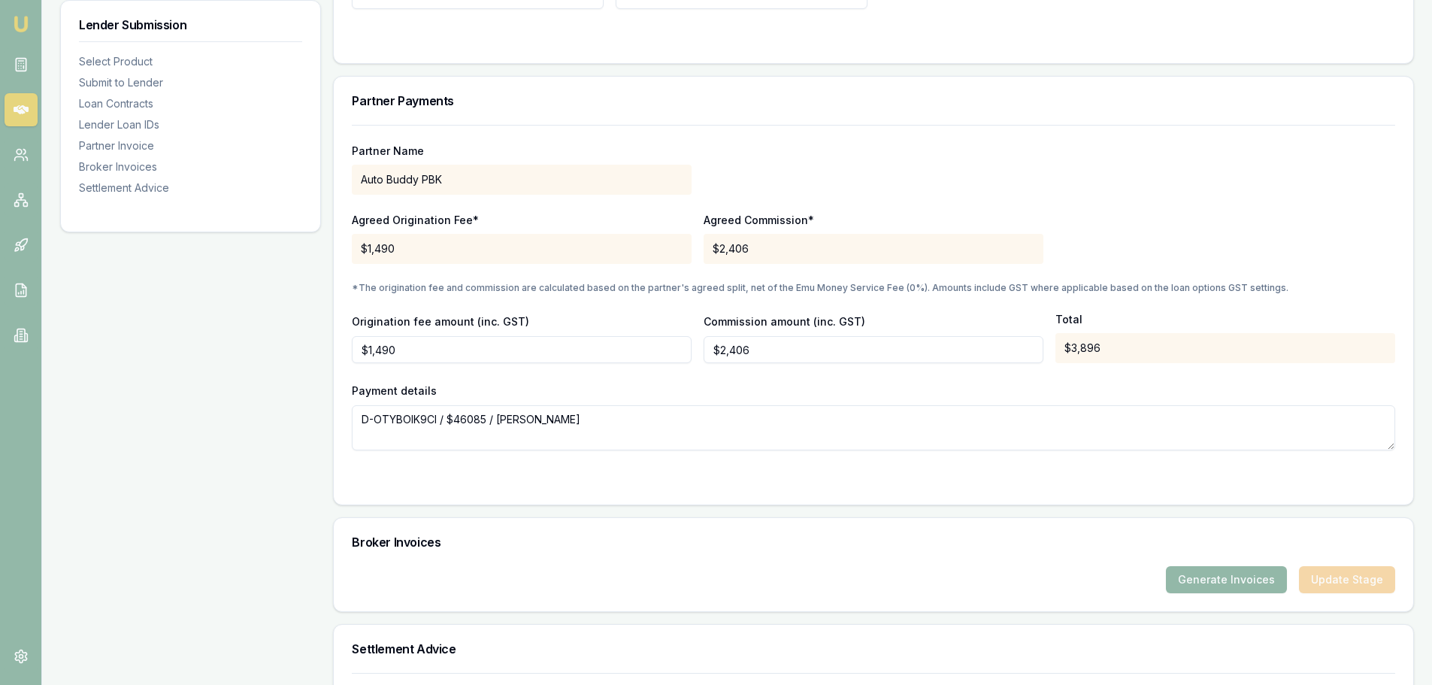
scroll to position [1483, 0]
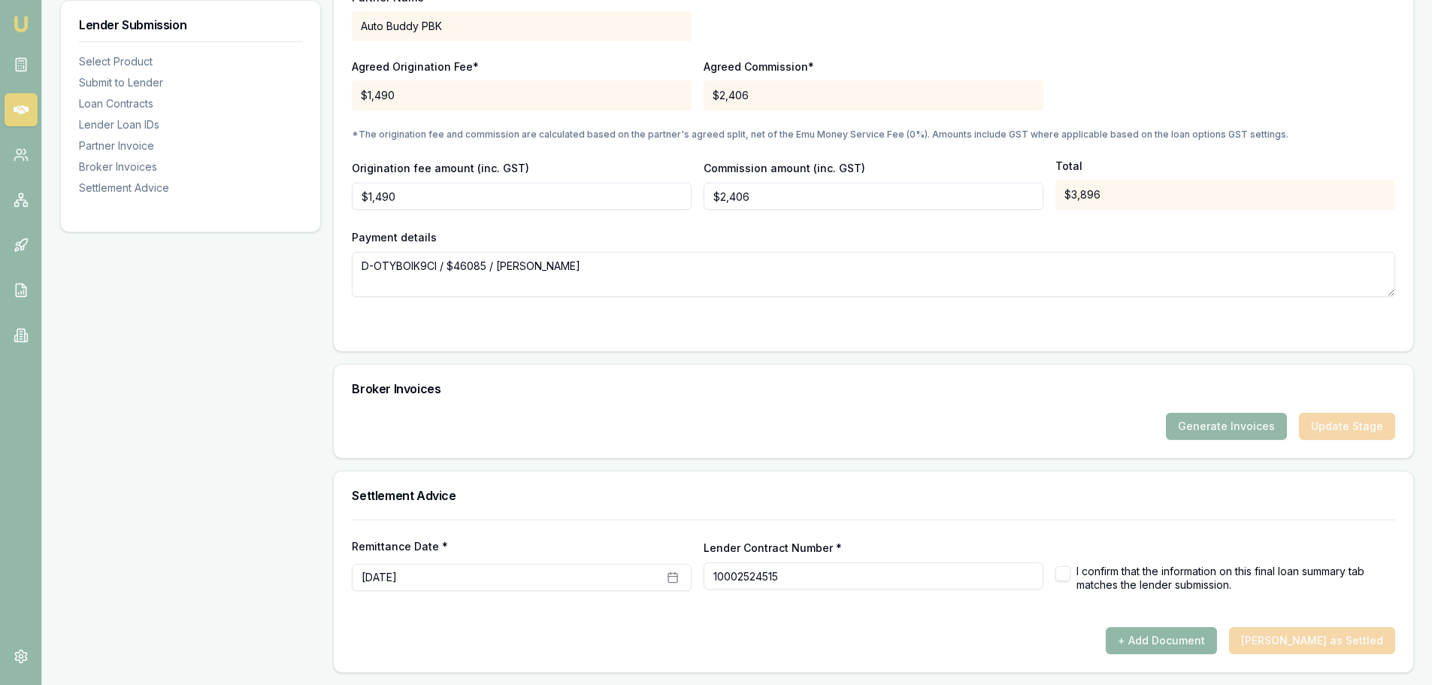
click at [1182, 641] on button "+ Add Document" at bounding box center [1161, 640] width 111 height 27
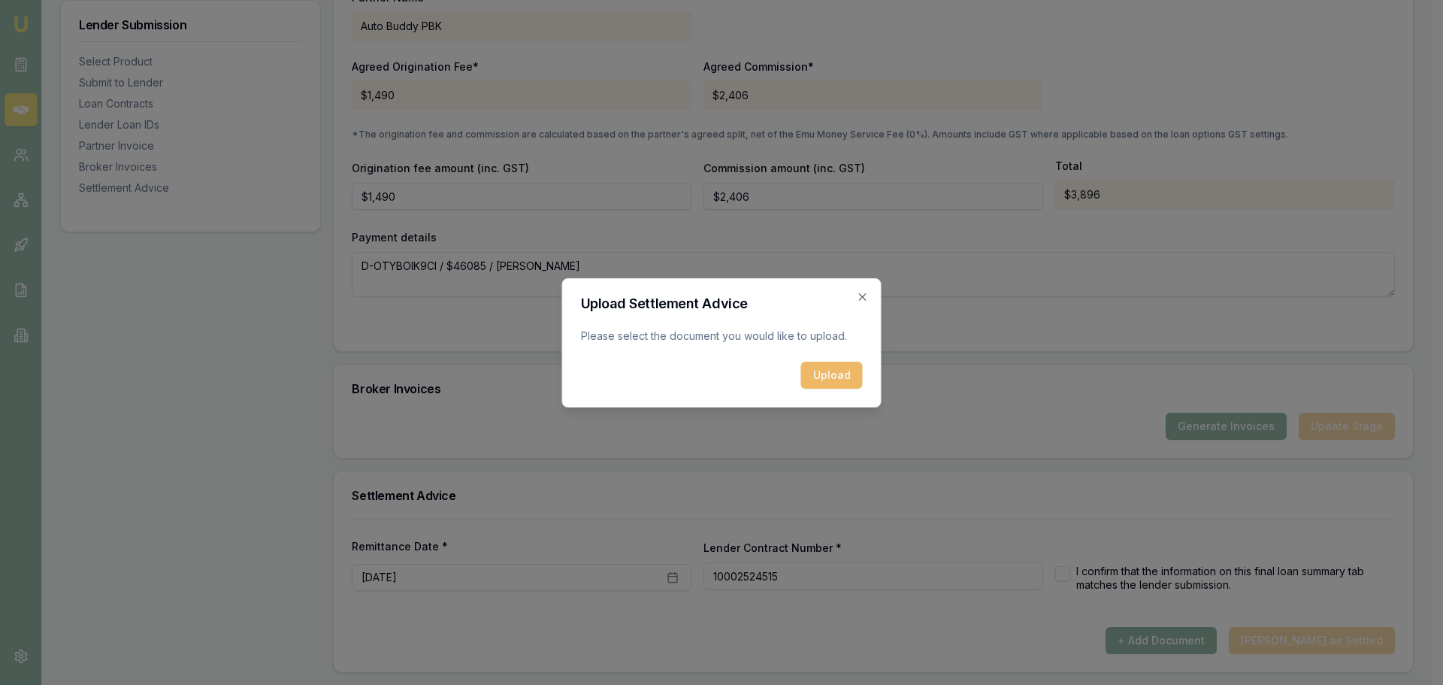
click at [822, 373] on button "Upload" at bounding box center [832, 375] width 62 height 27
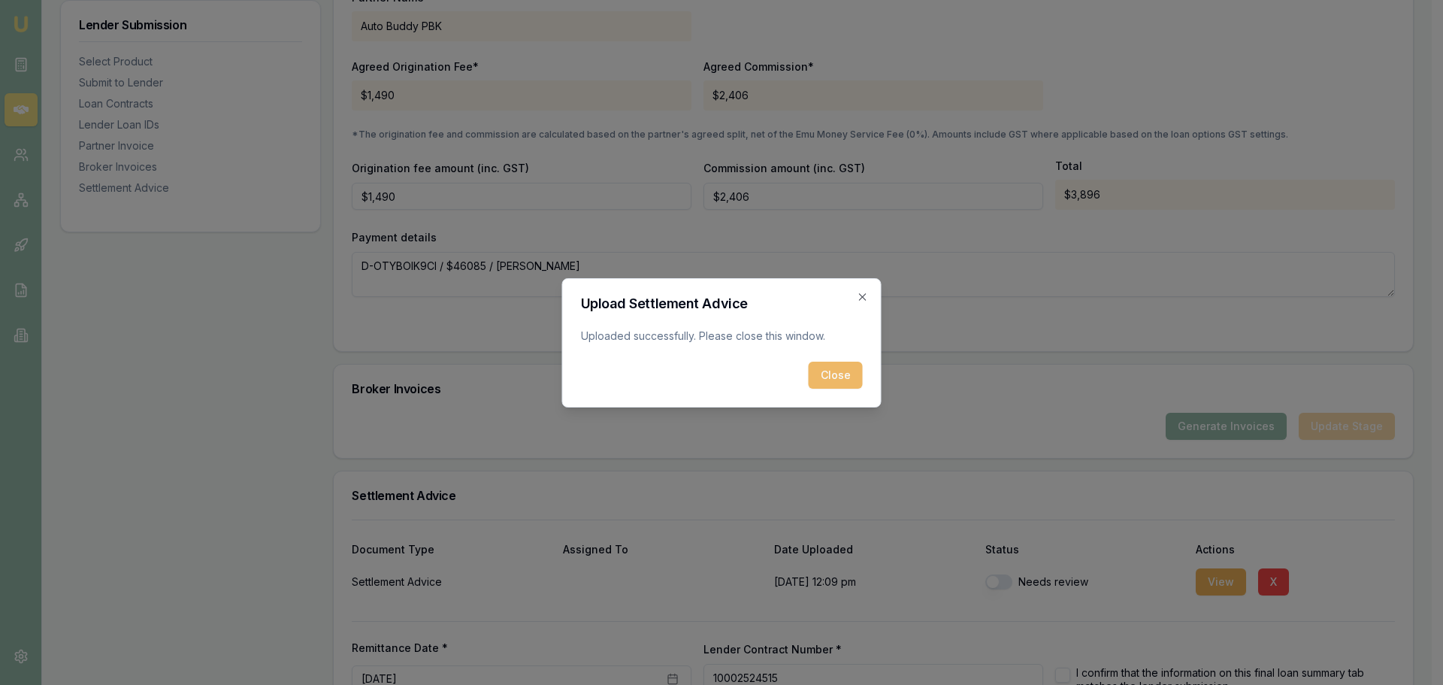
click at [840, 377] on button "Close" at bounding box center [836, 375] width 54 height 27
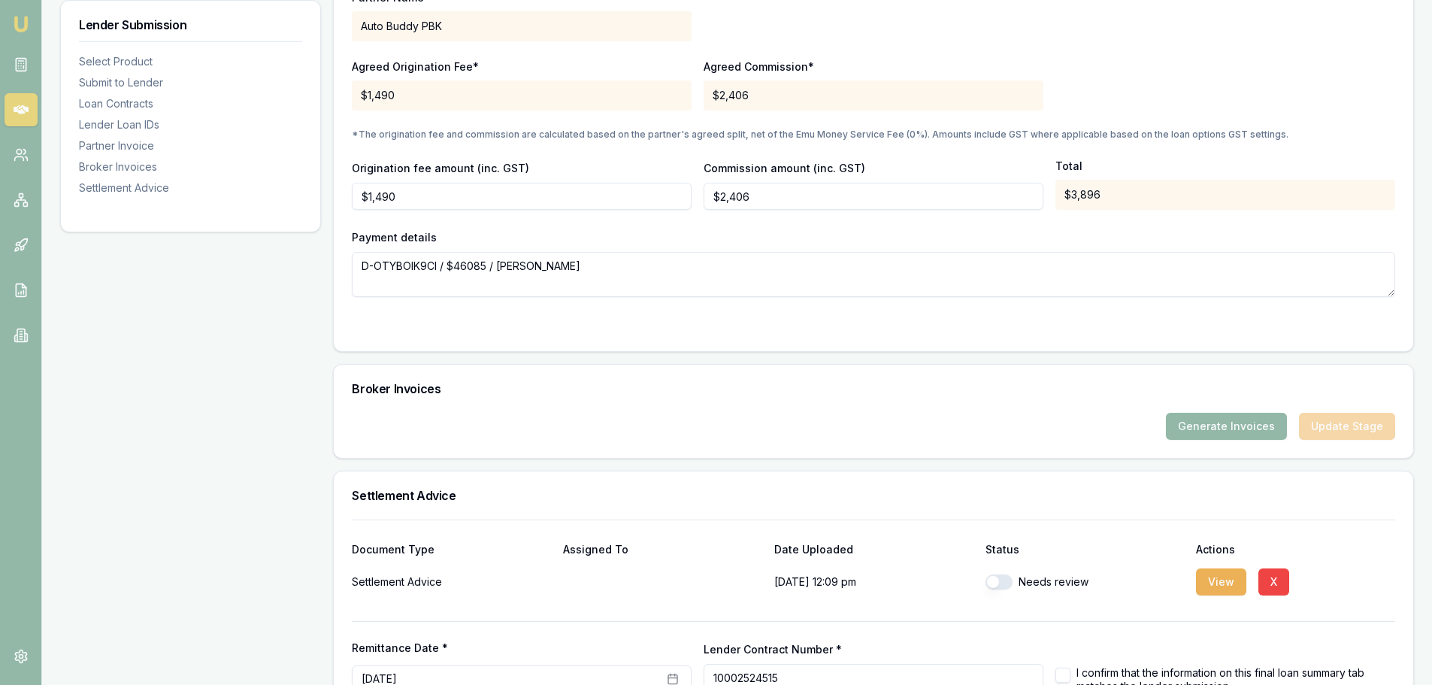
click at [999, 580] on button "button" at bounding box center [999, 581] width 27 height 15
checkbox input "true"
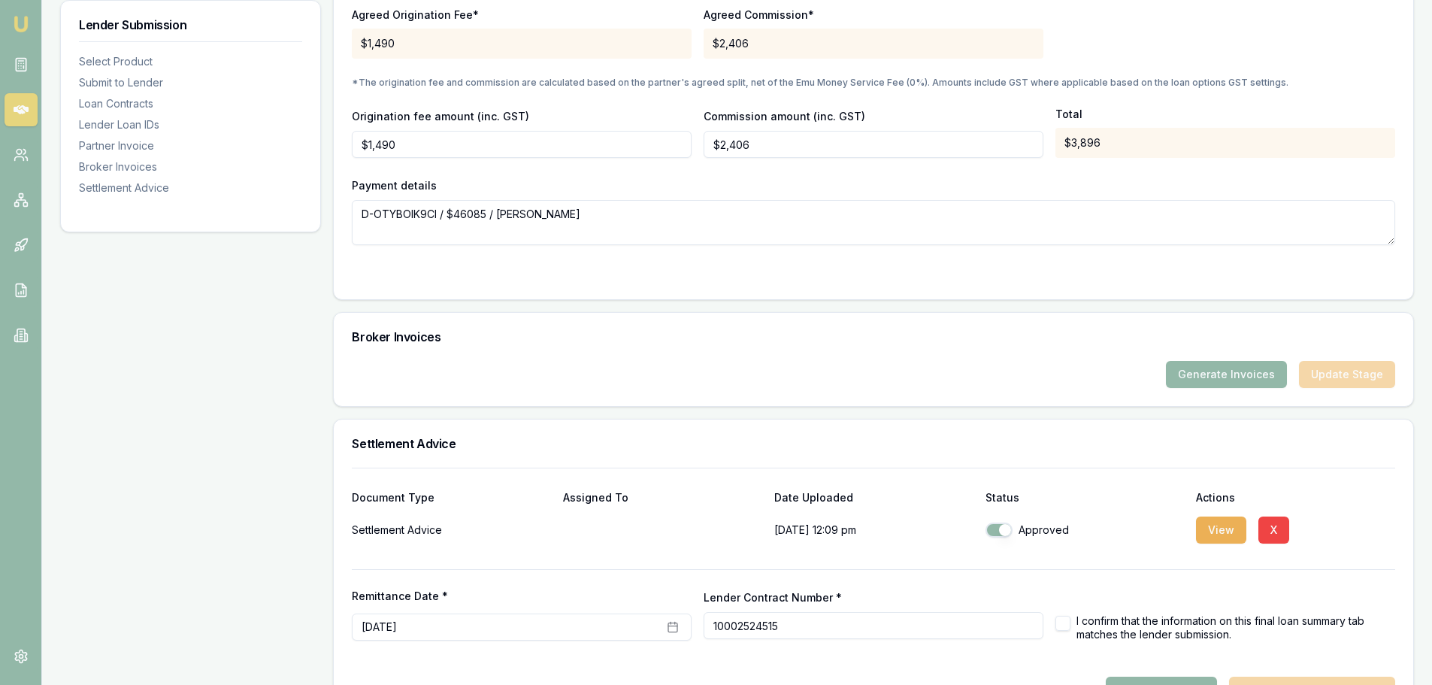
scroll to position [1585, 0]
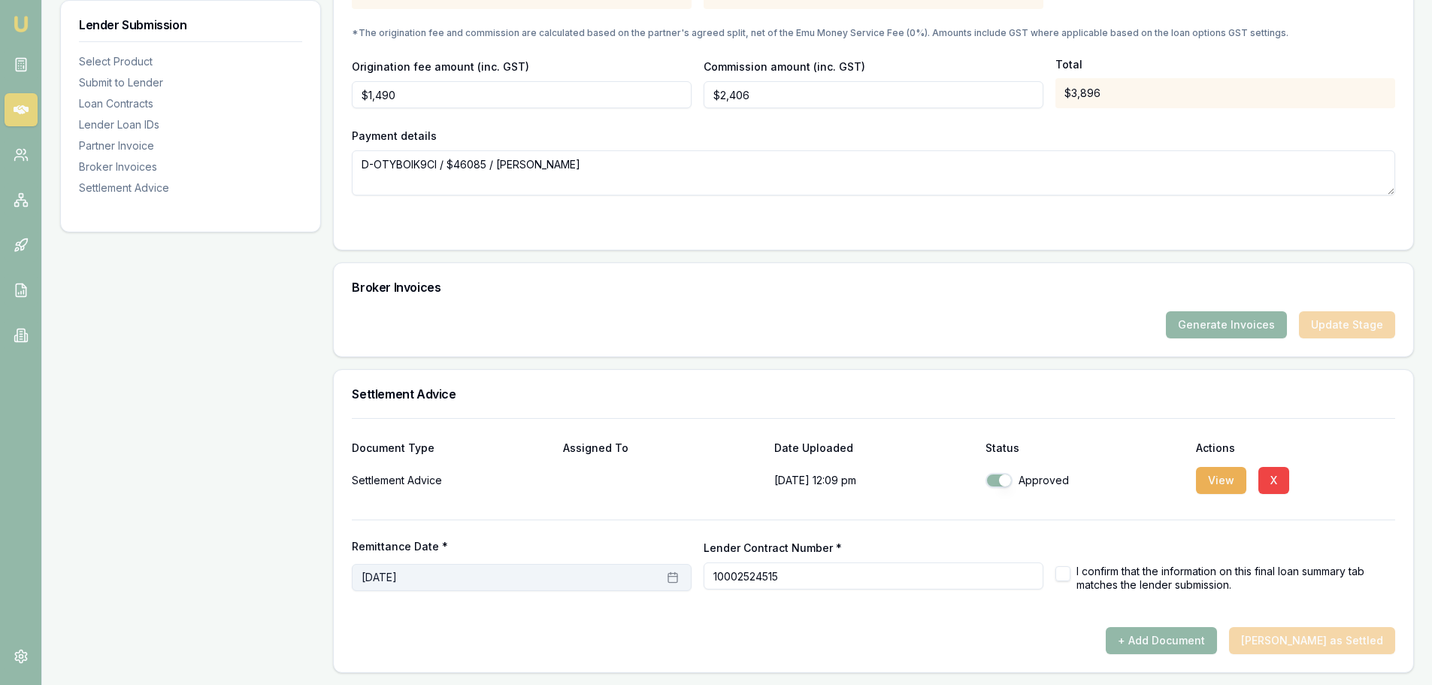
click at [670, 574] on rect "button" at bounding box center [672, 578] width 9 height 9
click at [476, 454] on button "14" at bounding box center [470, 449] width 24 height 24
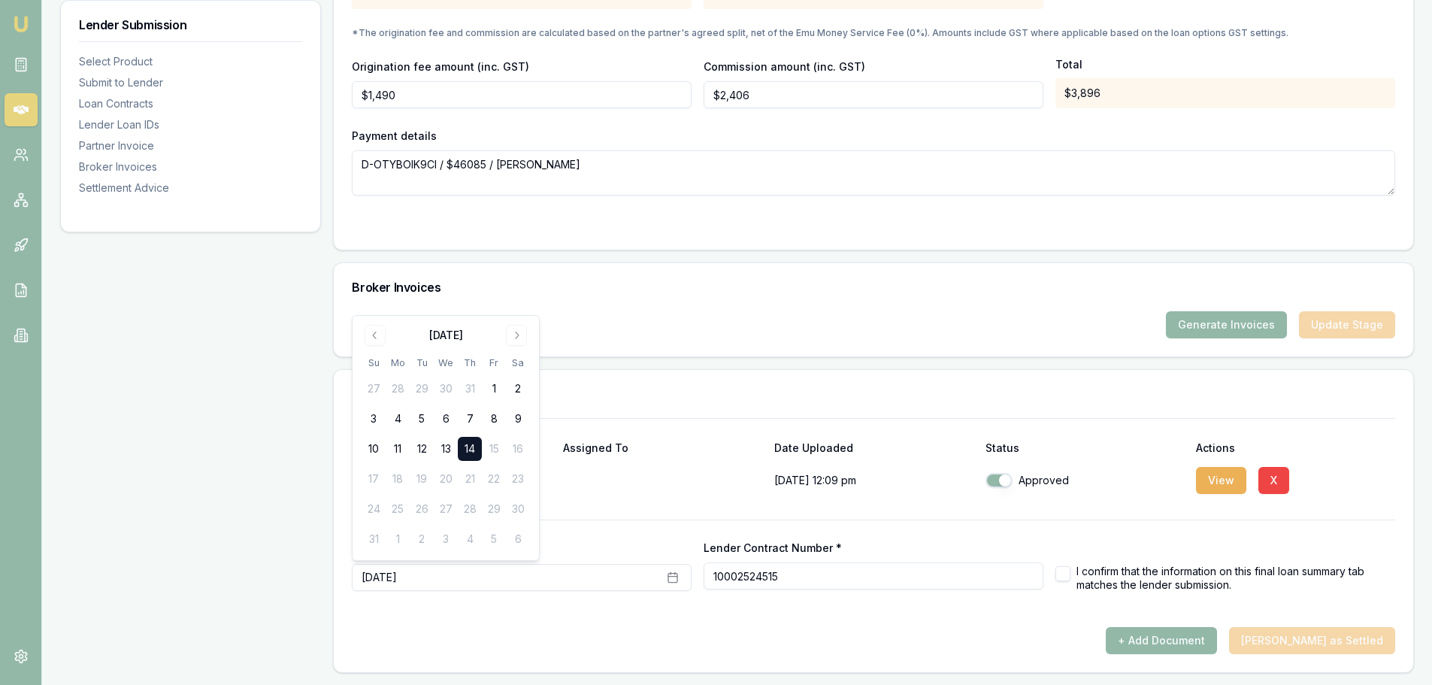
click at [1068, 575] on button "button" at bounding box center [1062, 573] width 15 height 15
checkbox input "true"
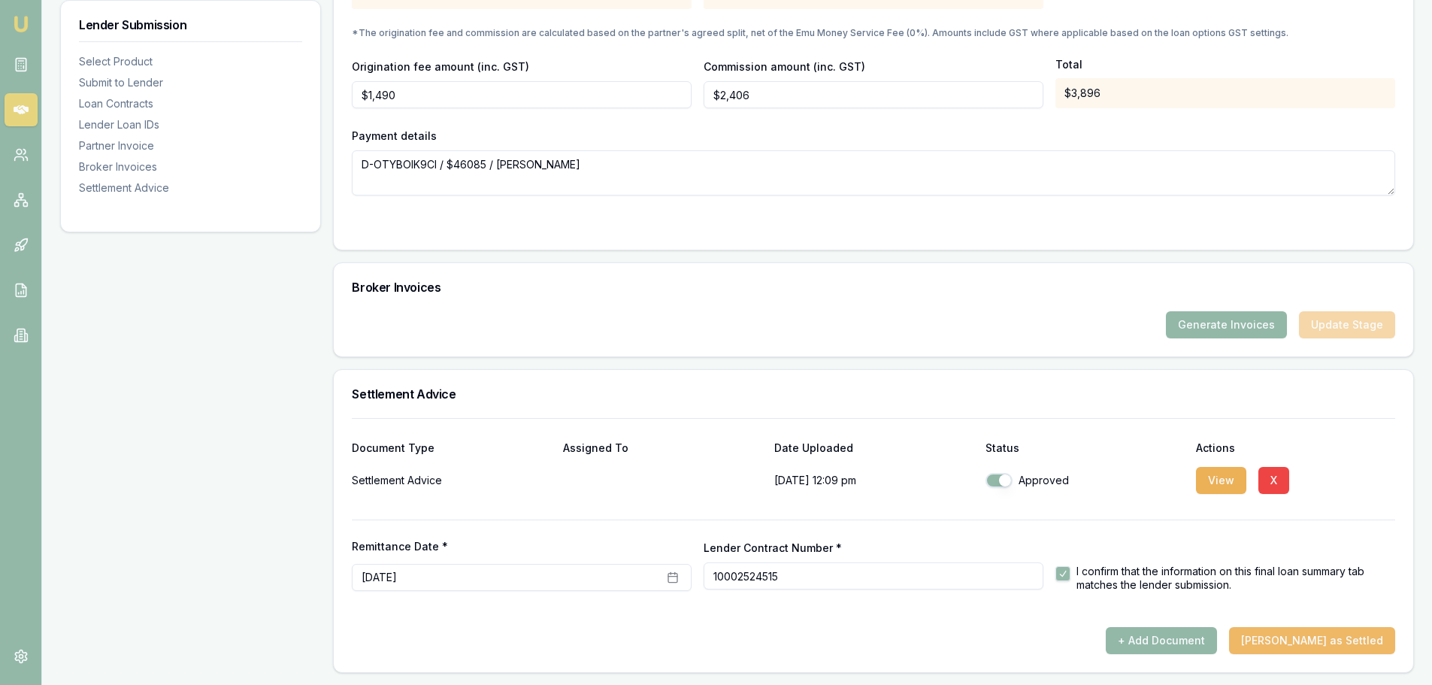
click at [1303, 639] on button "Mark Deal as Settled" at bounding box center [1312, 640] width 166 height 27
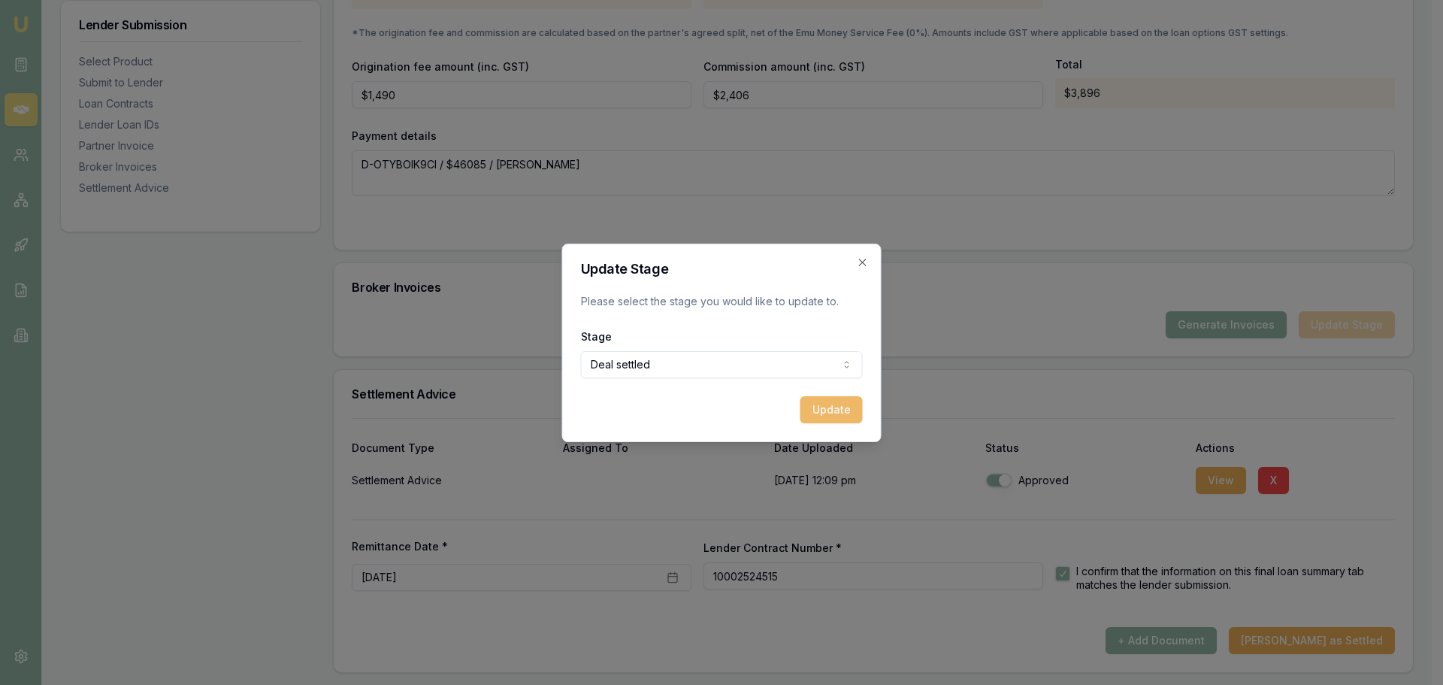
click at [834, 409] on button "Update" at bounding box center [832, 409] width 62 height 27
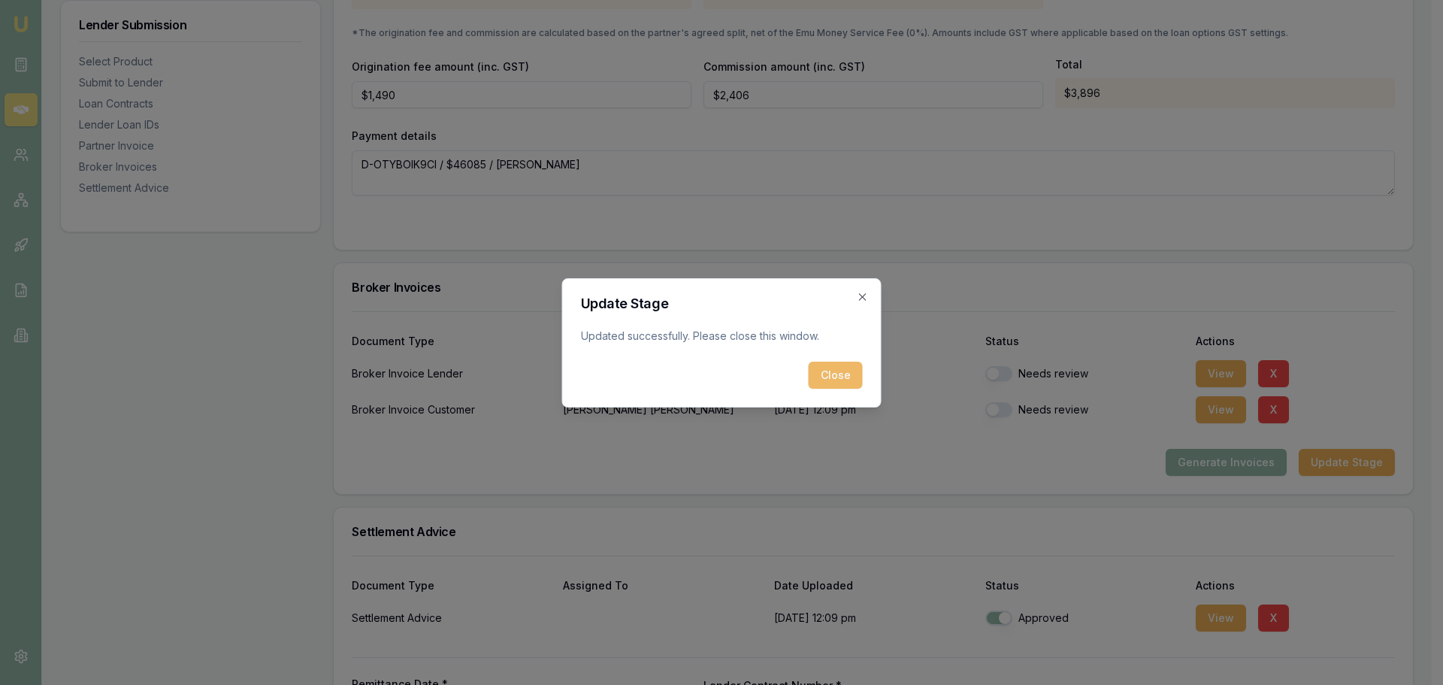
click at [828, 372] on button "Close" at bounding box center [836, 375] width 54 height 27
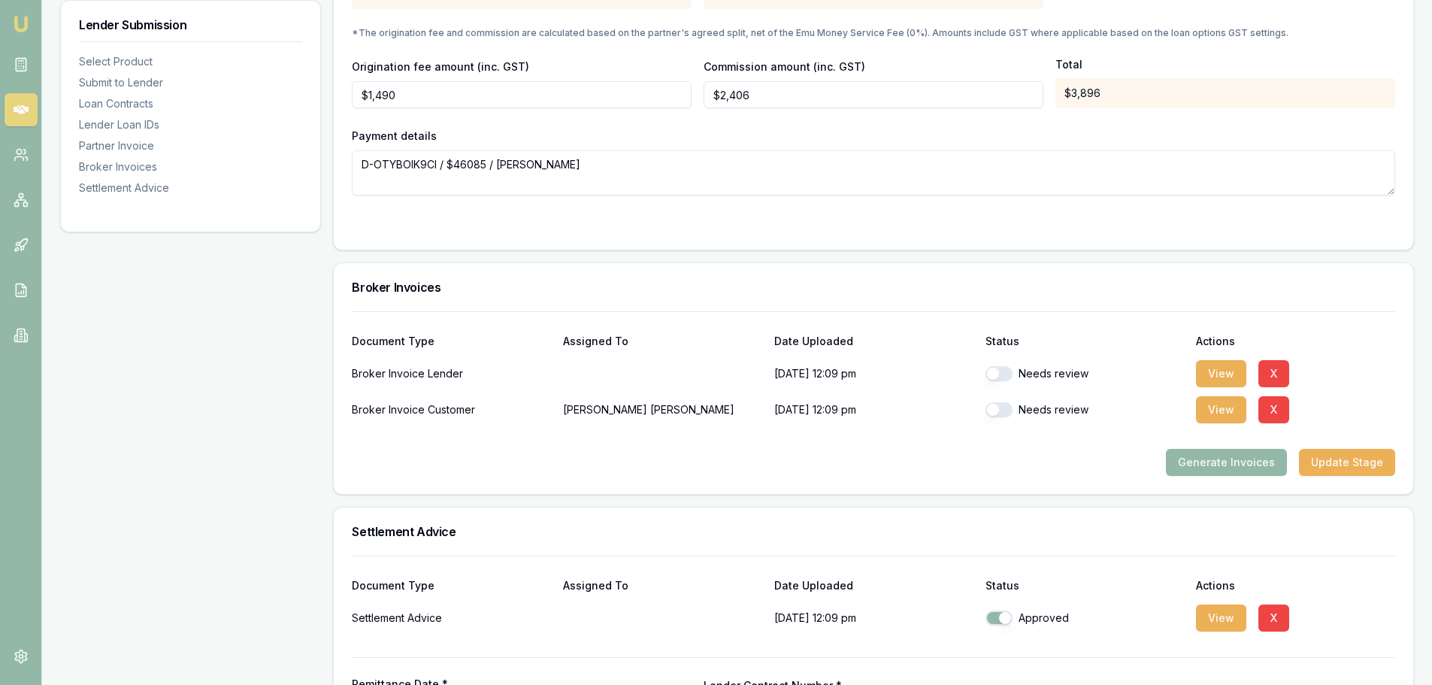
click at [1008, 361] on div "Needs review" at bounding box center [1085, 374] width 199 height 30
click at [1001, 374] on button "button" at bounding box center [999, 373] width 27 height 15
checkbox input "true"
click at [1001, 409] on button "button" at bounding box center [999, 409] width 27 height 15
checkbox input "true"
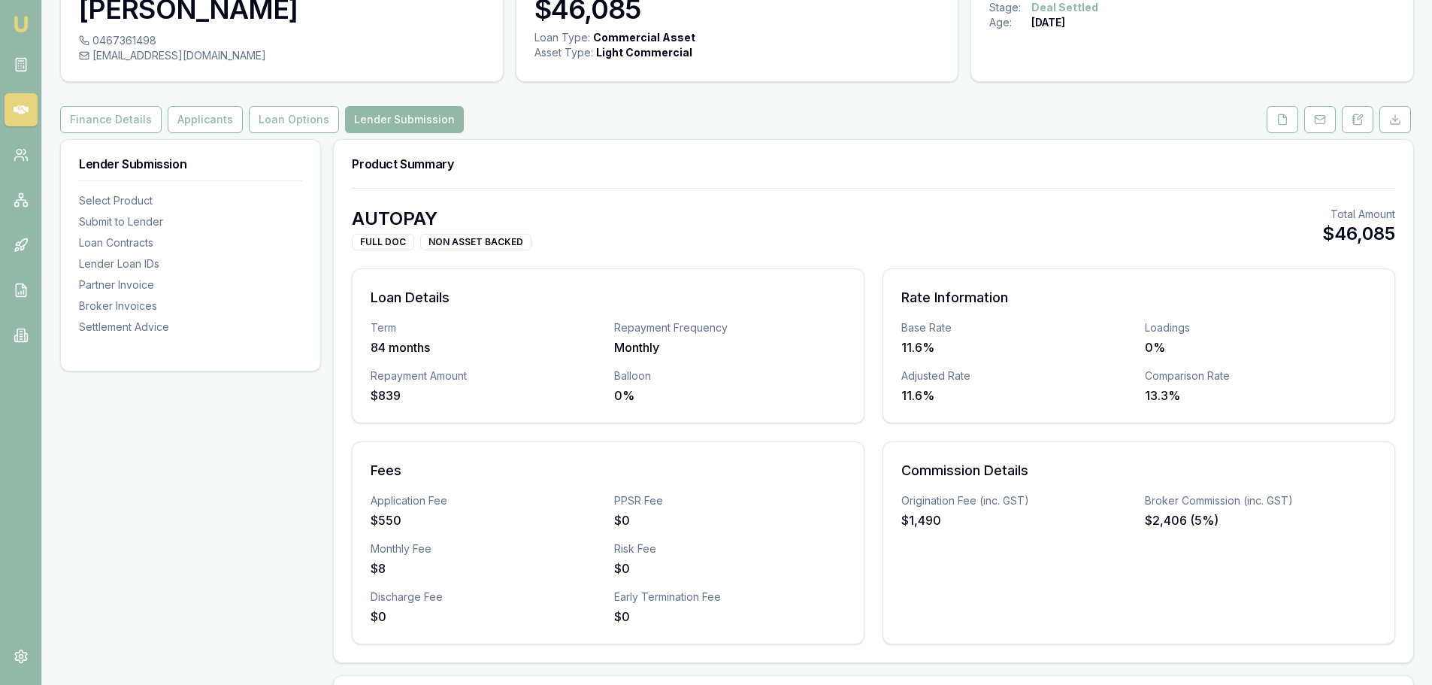
scroll to position [0, 0]
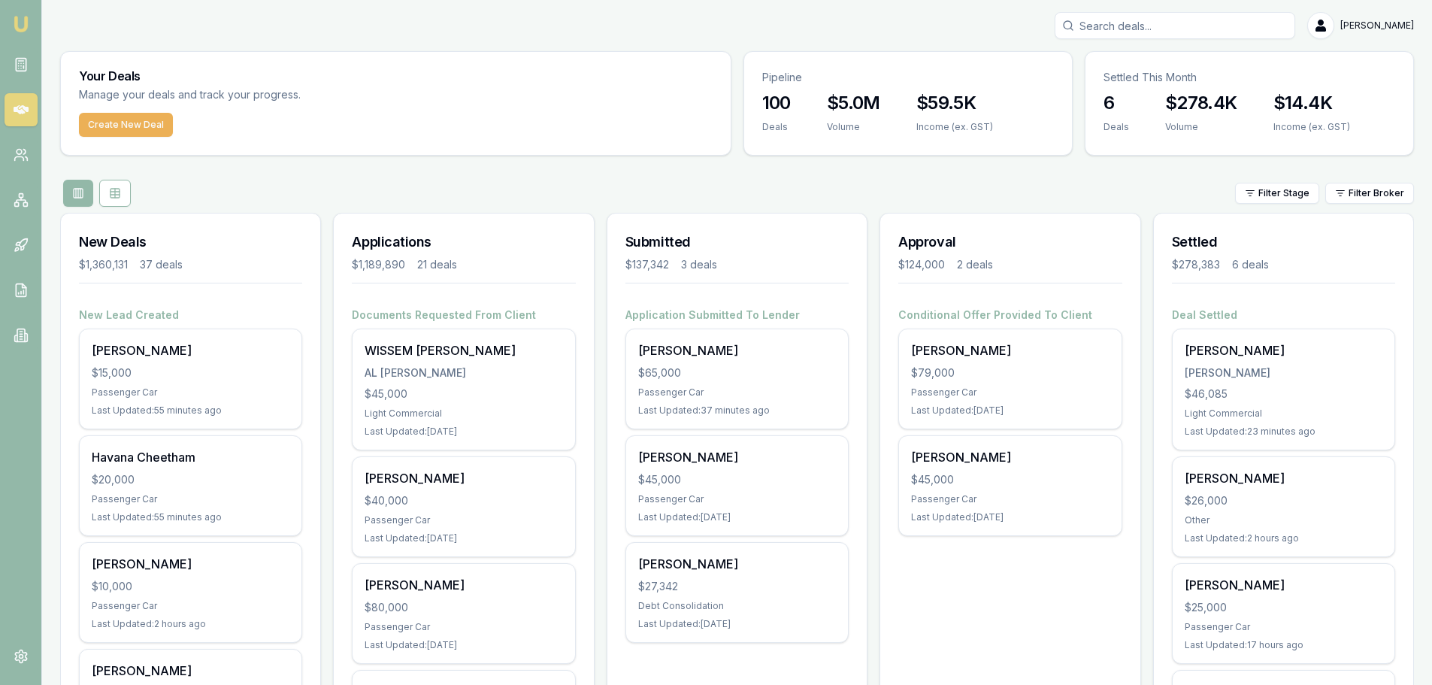
click at [537, 181] on div "Filter Stage Filter Broker" at bounding box center [737, 193] width 1354 height 27
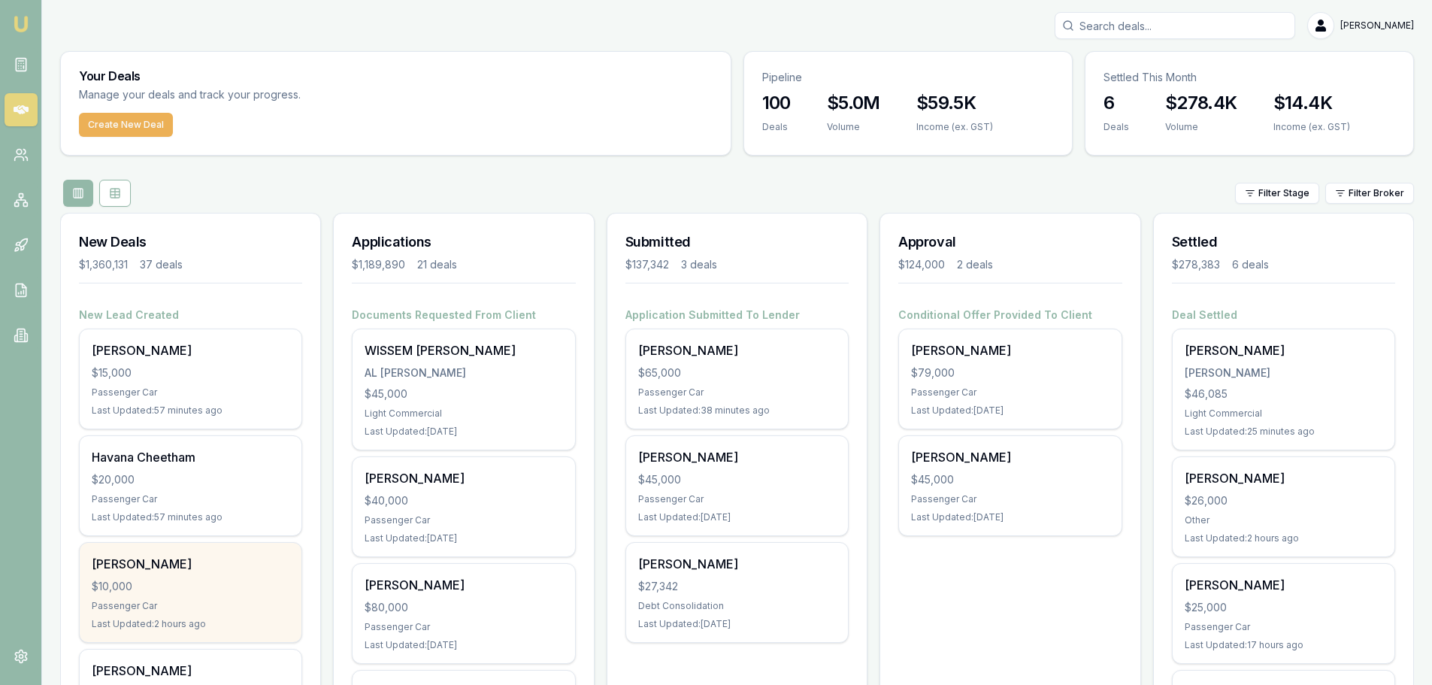
click at [201, 596] on div "[PERSON_NAME] $10,000 Passenger Car Last Updated: 2 hours ago" at bounding box center [191, 592] width 222 height 99
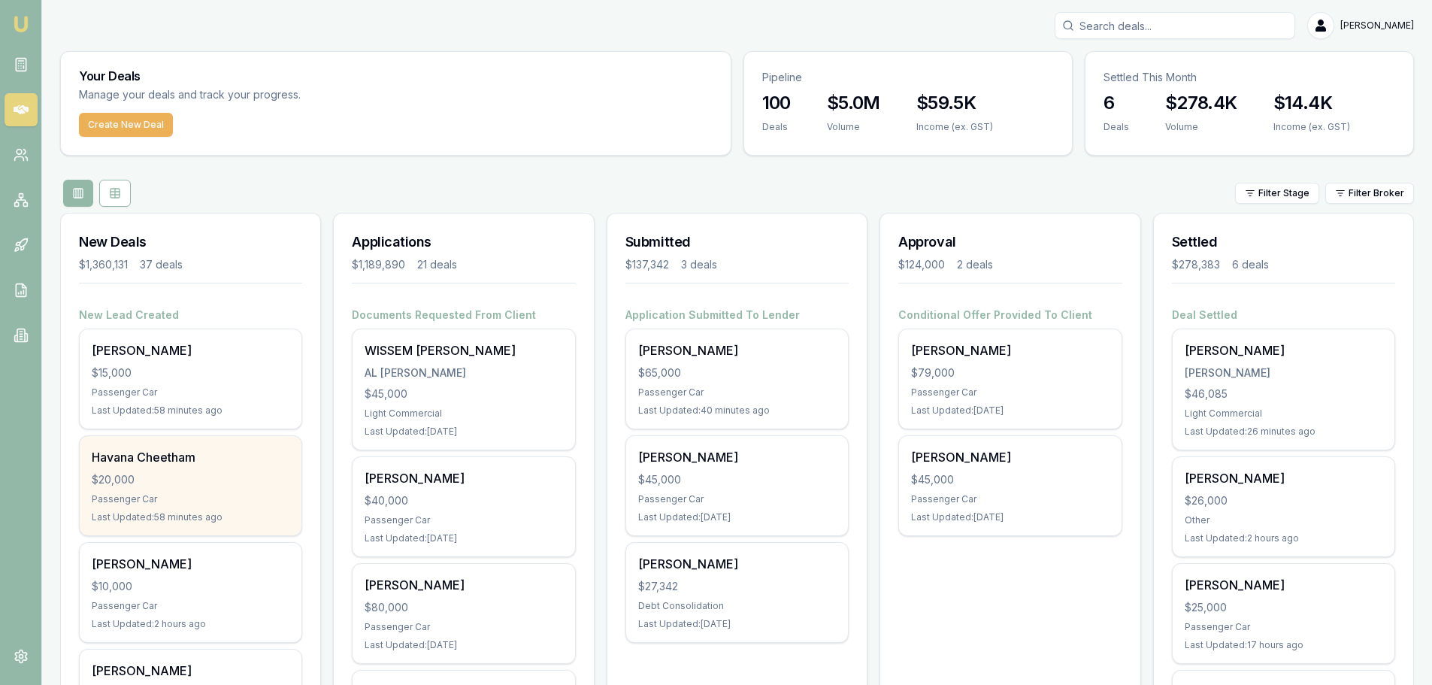
click at [204, 488] on div "Havana Cheetham $20,000 Passenger Car Last Updated: 58 minutes ago" at bounding box center [191, 485] width 222 height 99
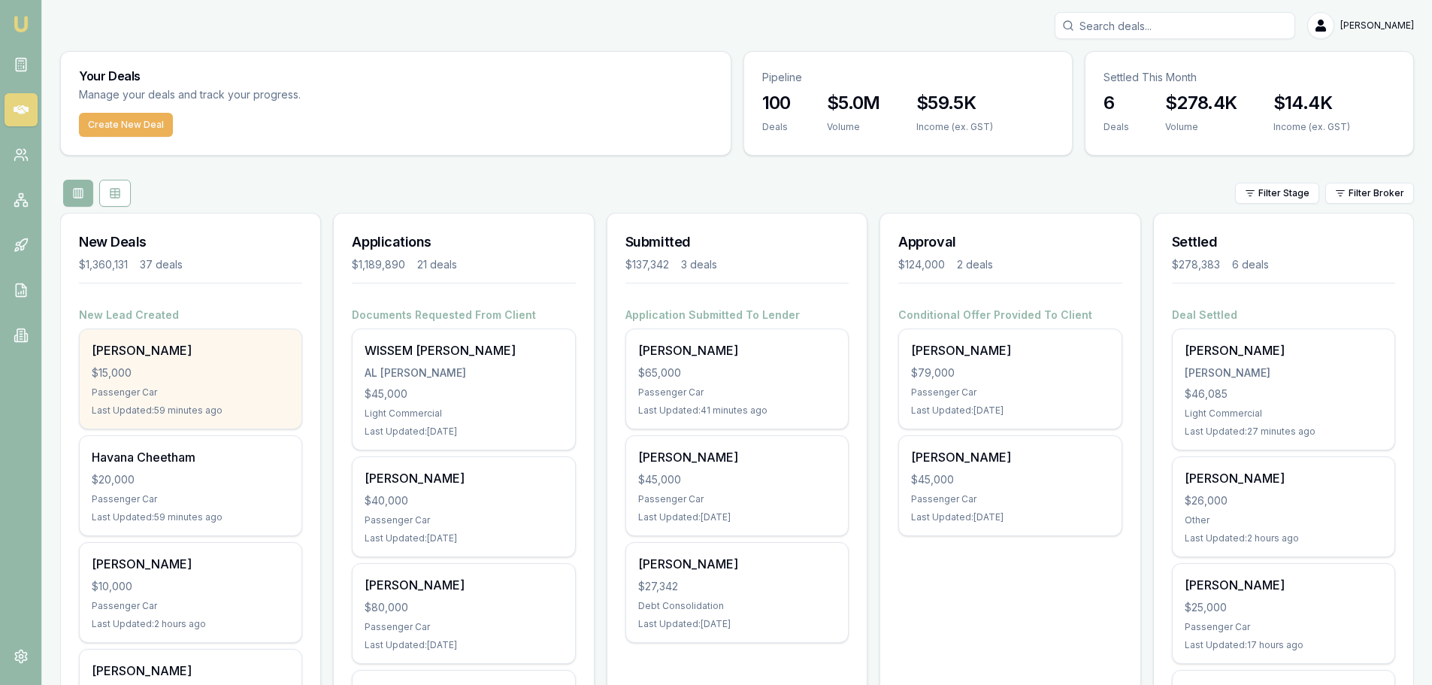
click at [177, 383] on div "[PERSON_NAME] $15,000 Passenger Car Last Updated: 59 minutes ago" at bounding box center [191, 378] width 222 height 99
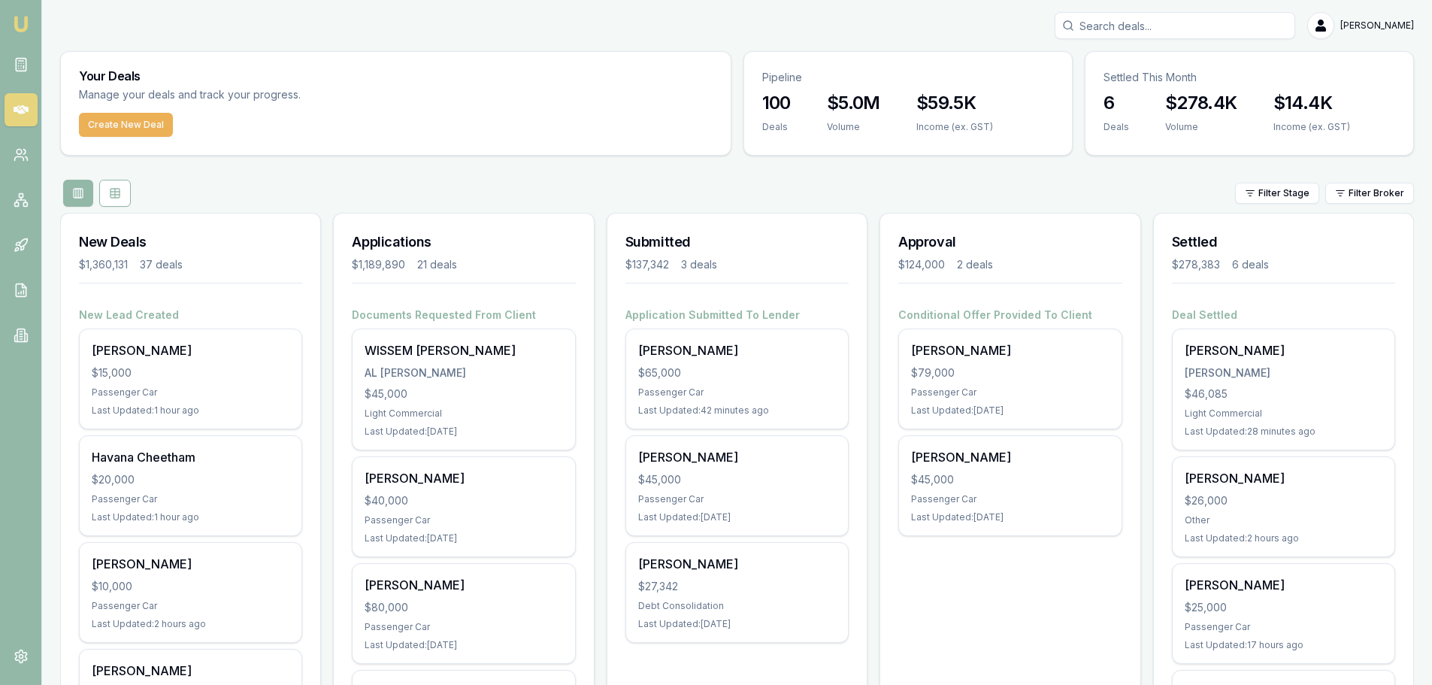
click at [437, 186] on div "Filter Stage Filter Broker" at bounding box center [737, 193] width 1354 height 27
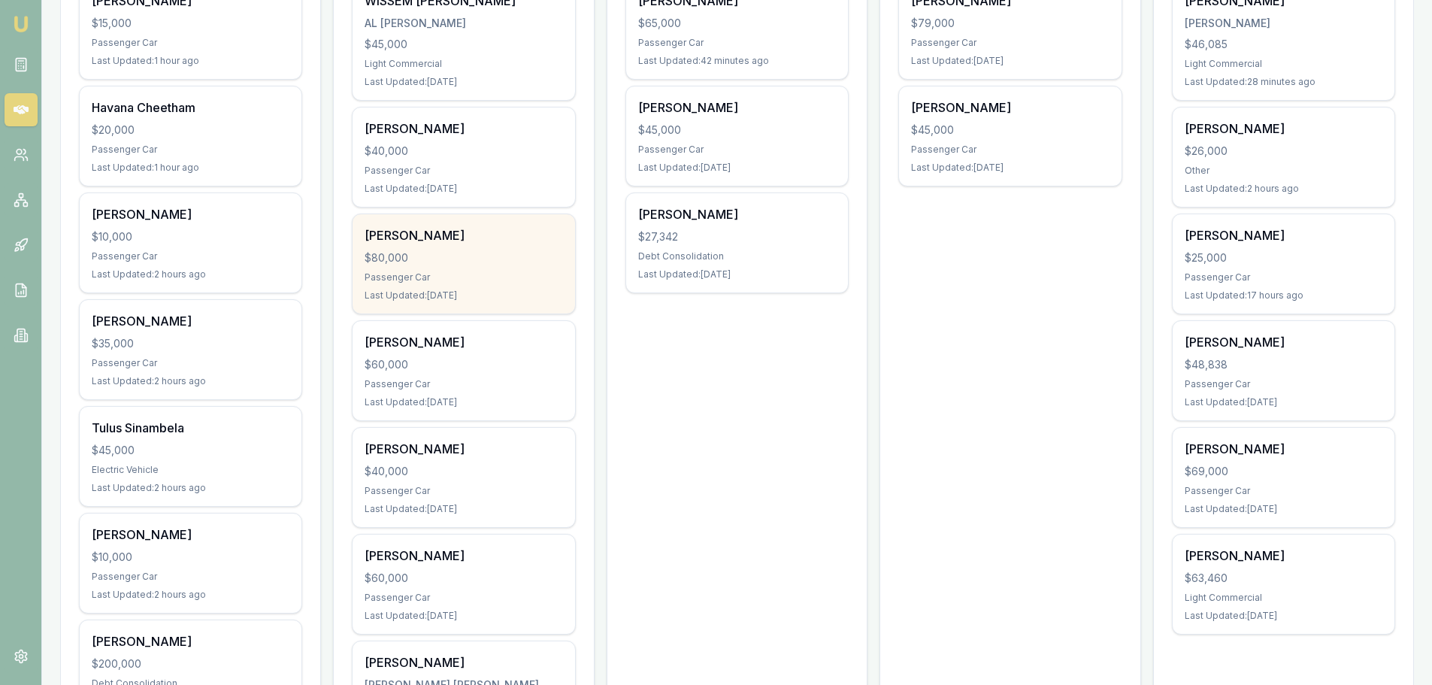
scroll to position [150, 0]
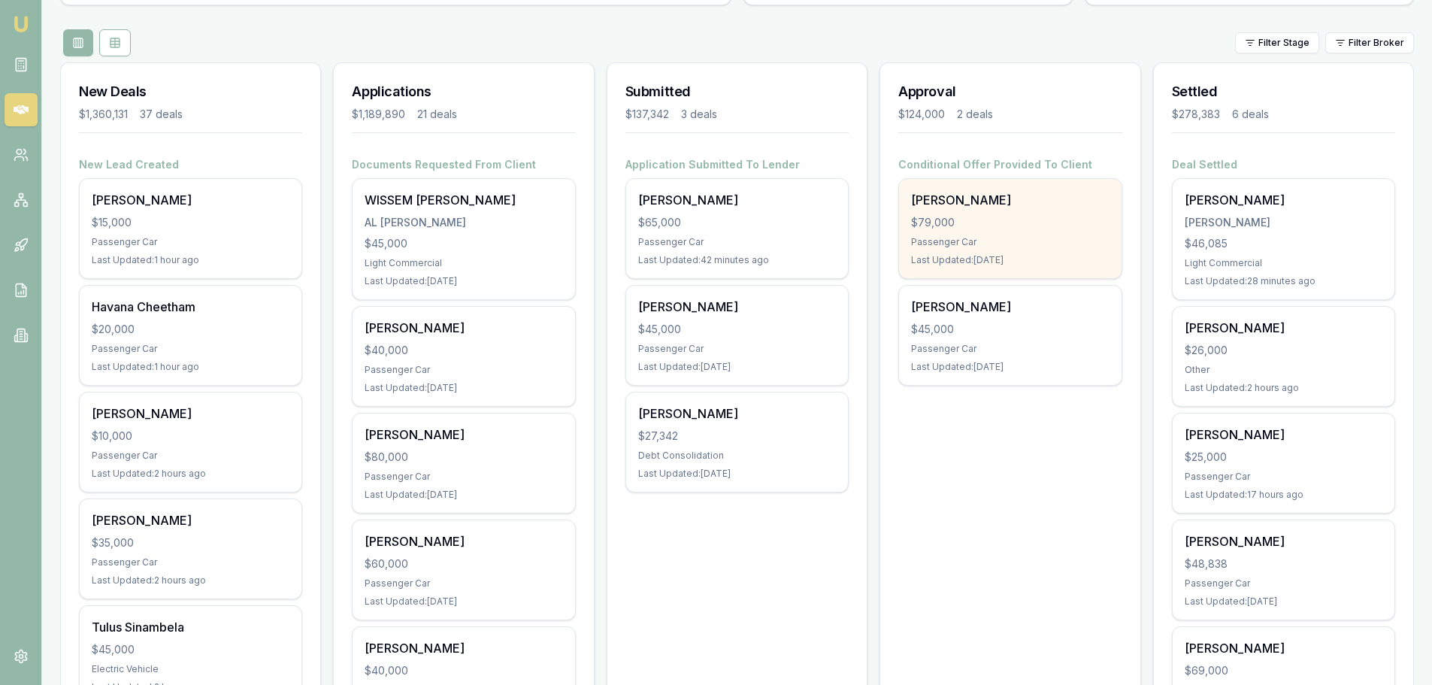
click at [989, 233] on div "[PERSON_NAME] $79,000 Passenger Car Last Updated: [DATE]" at bounding box center [1010, 228] width 222 height 99
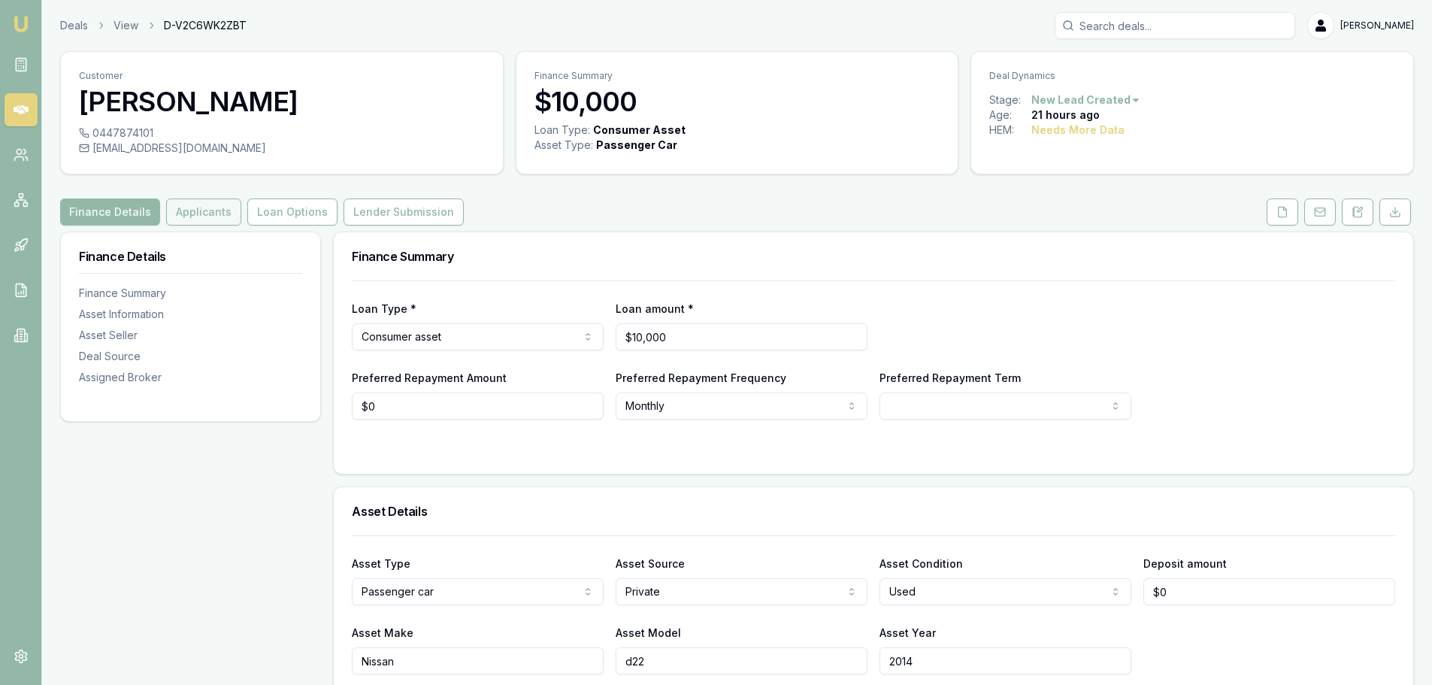
click at [190, 204] on button "Applicants" at bounding box center [203, 211] width 75 height 27
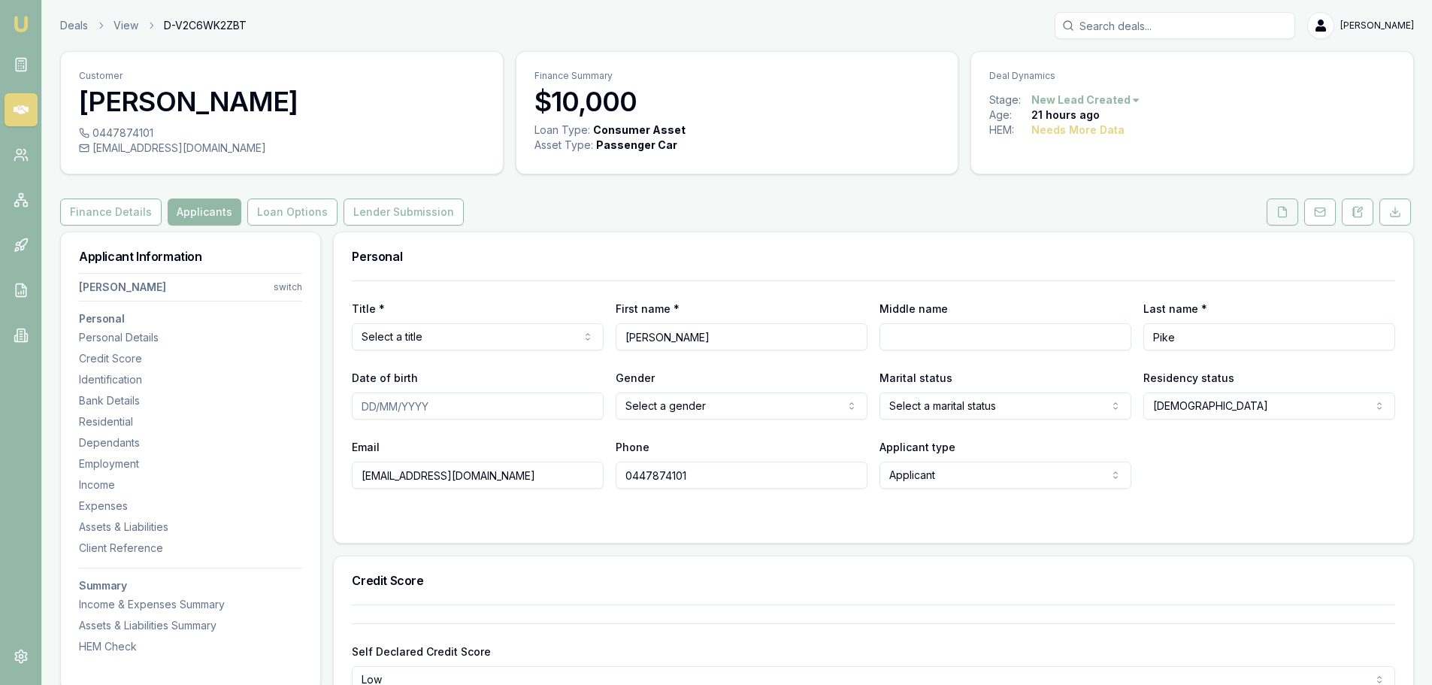
click at [1285, 207] on icon at bounding box center [1282, 212] width 12 height 12
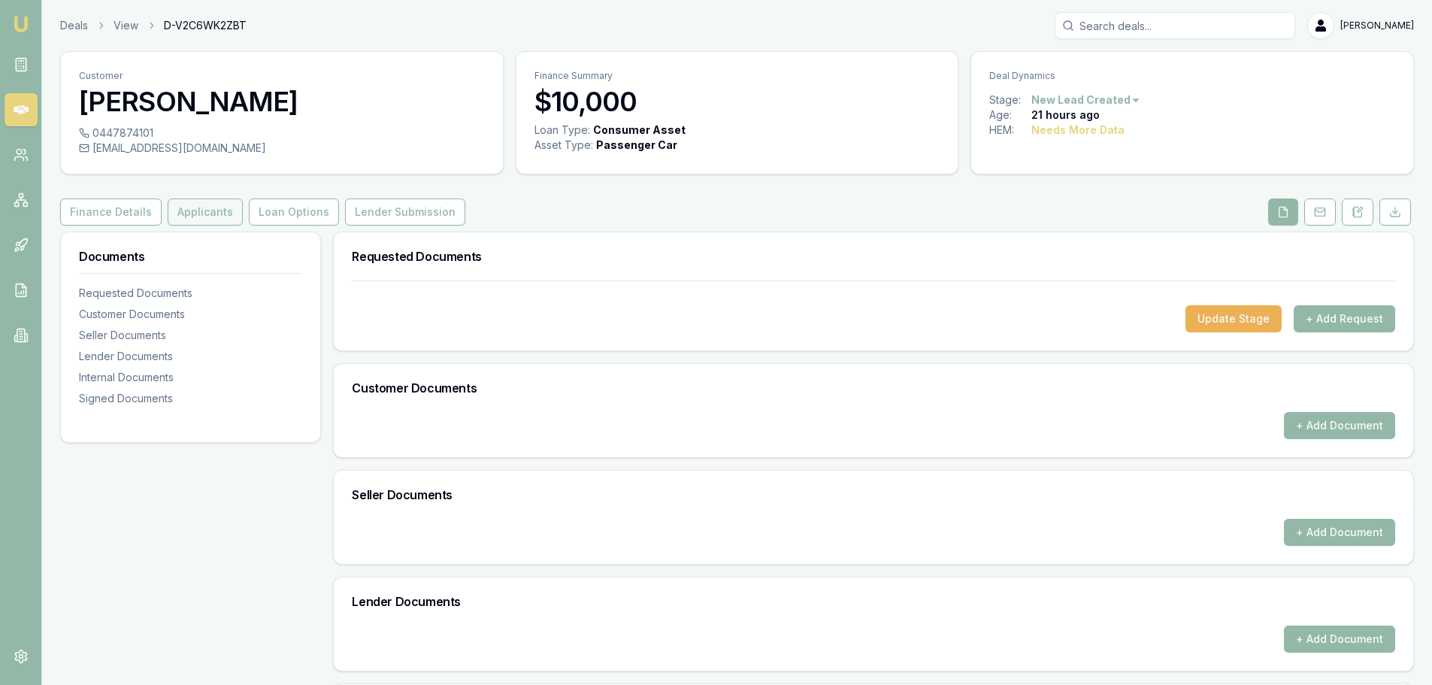
click at [210, 216] on button "Applicants" at bounding box center [205, 211] width 75 height 27
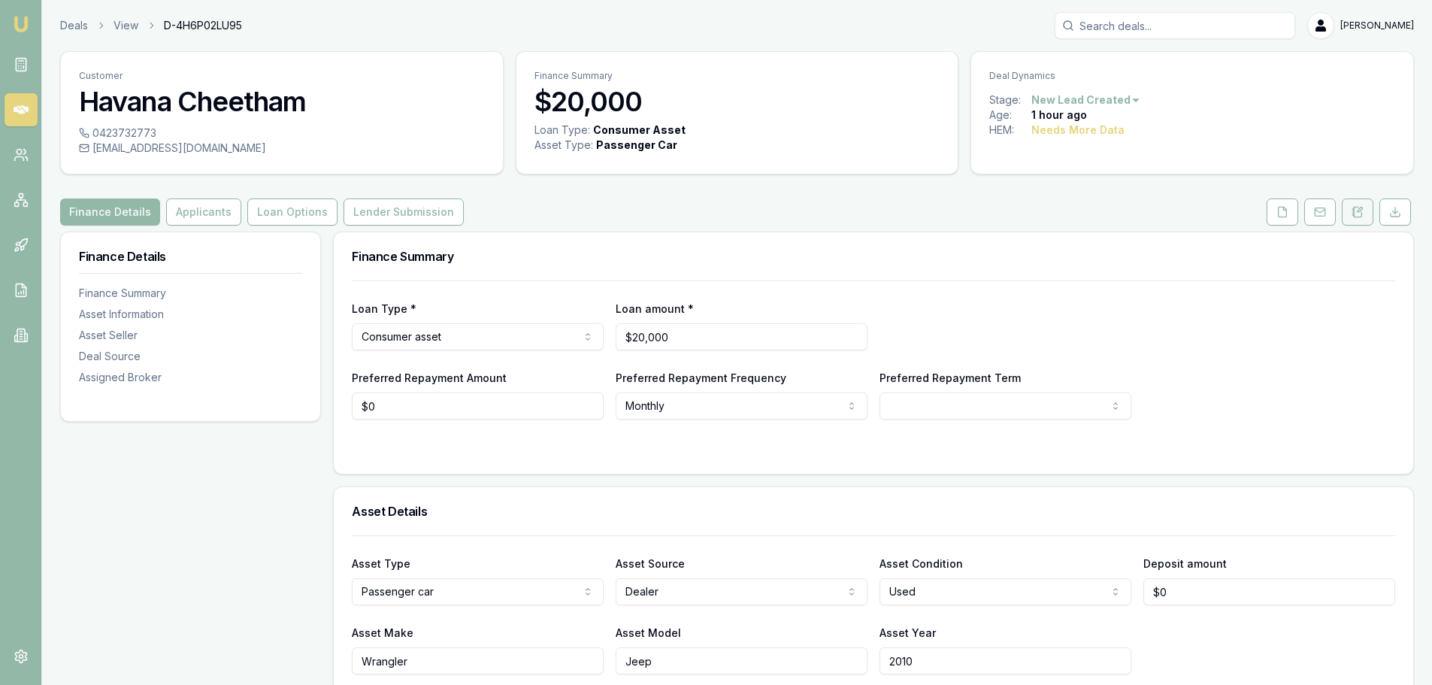
click at [1366, 214] on button at bounding box center [1358, 211] width 32 height 27
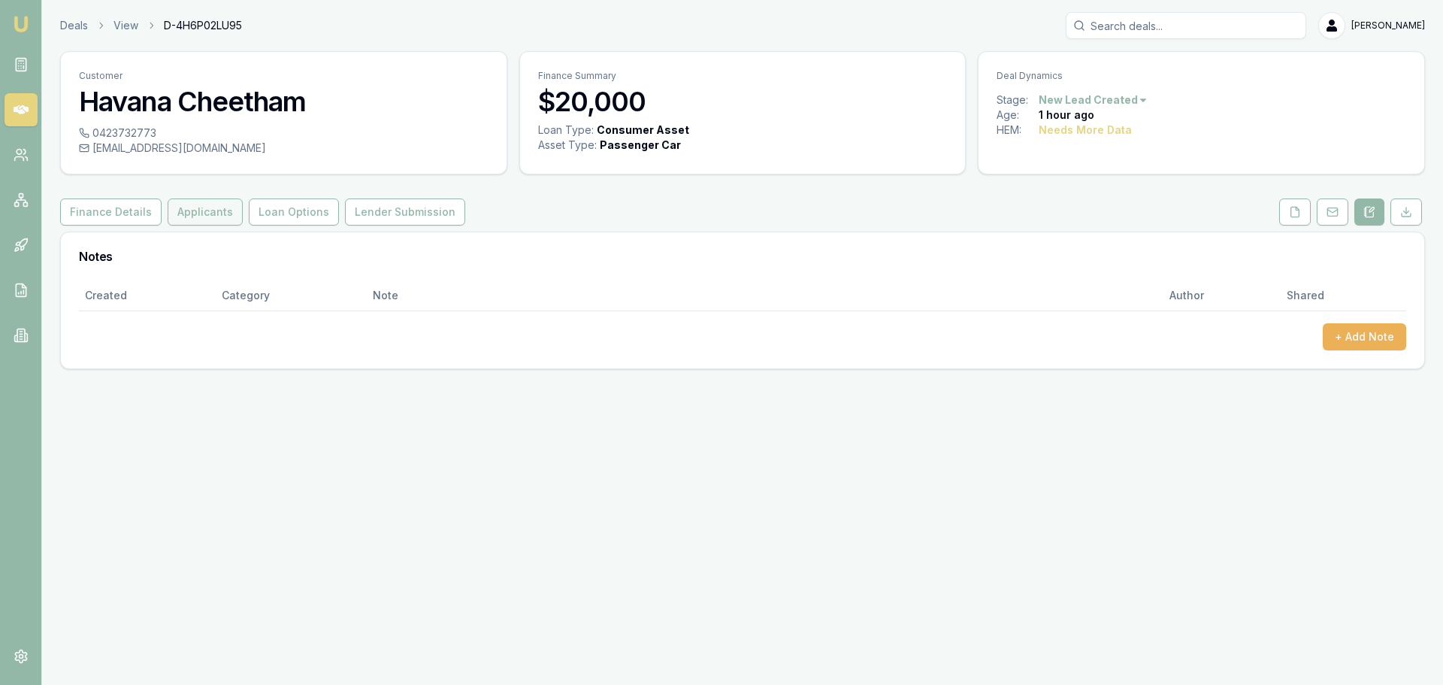
click at [183, 220] on button "Applicants" at bounding box center [205, 211] width 75 height 27
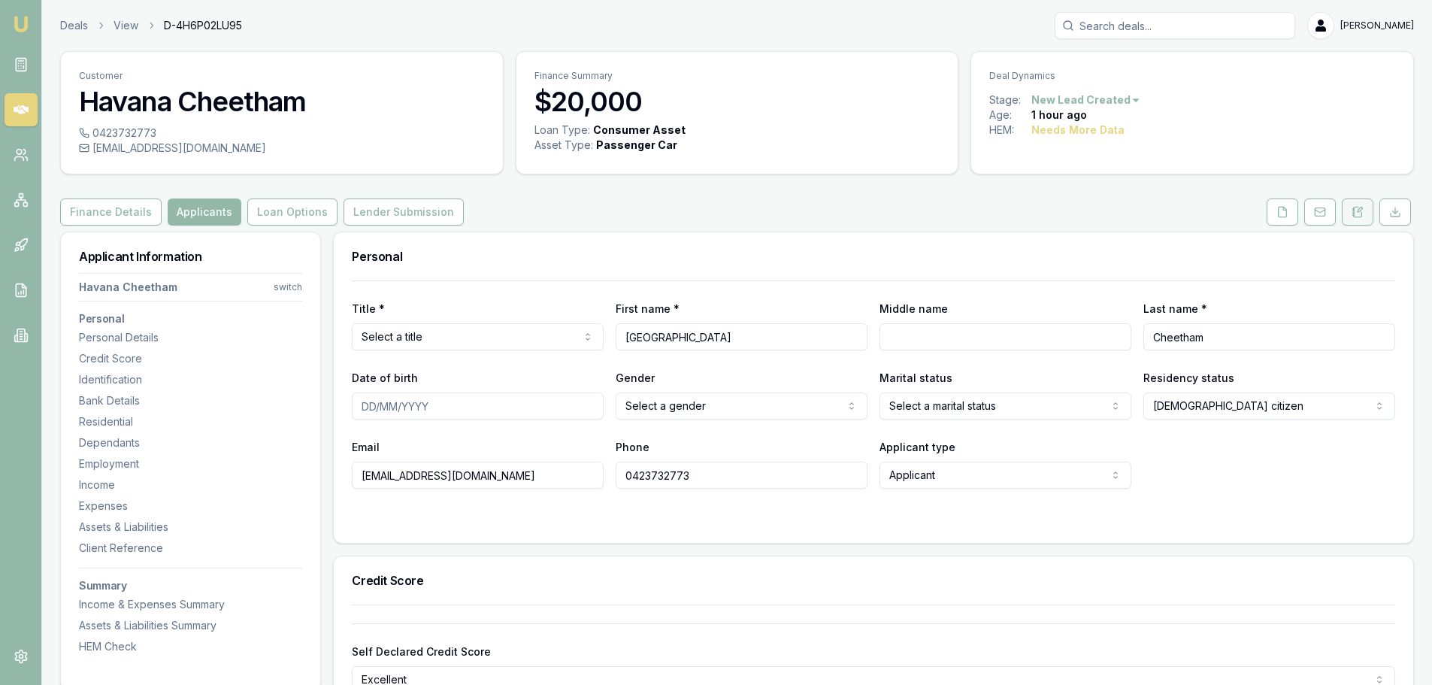
click at [1355, 214] on icon at bounding box center [1358, 212] width 12 height 12
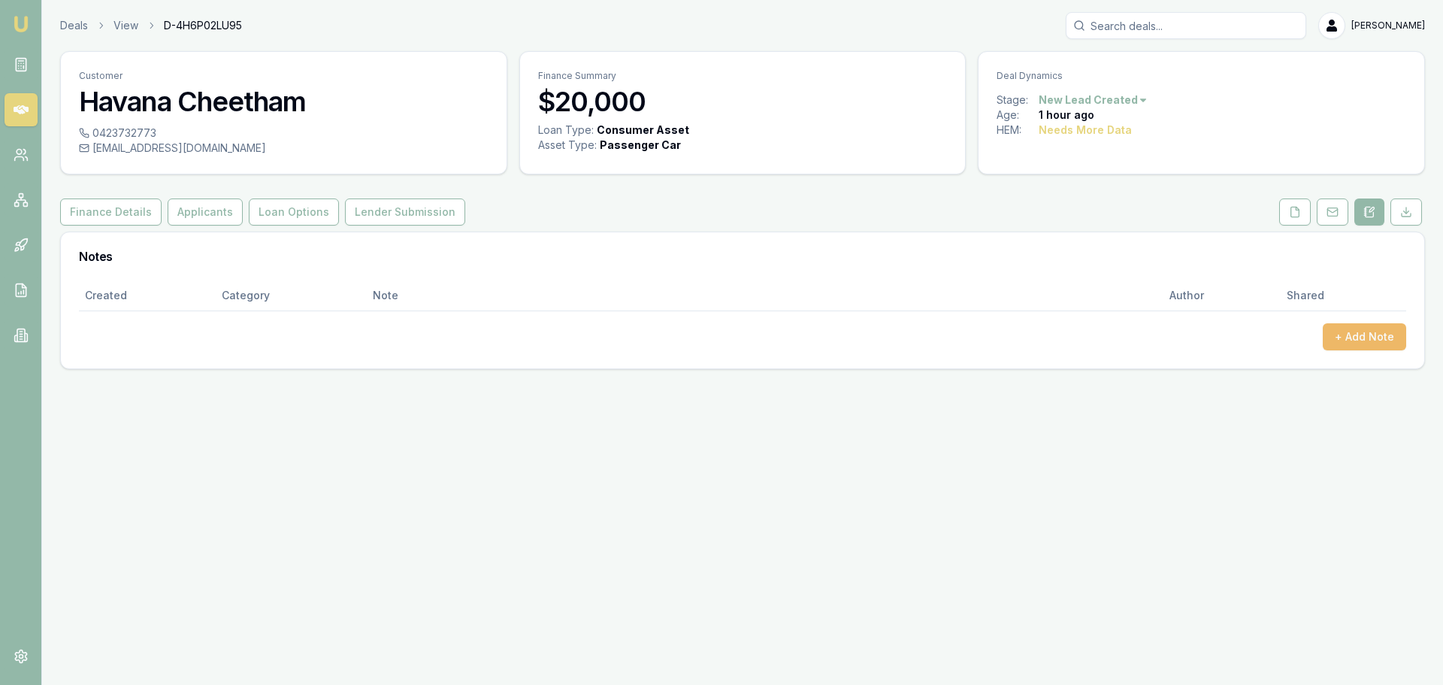
click at [1340, 338] on button "+ Add Note" at bounding box center [1364, 336] width 83 height 27
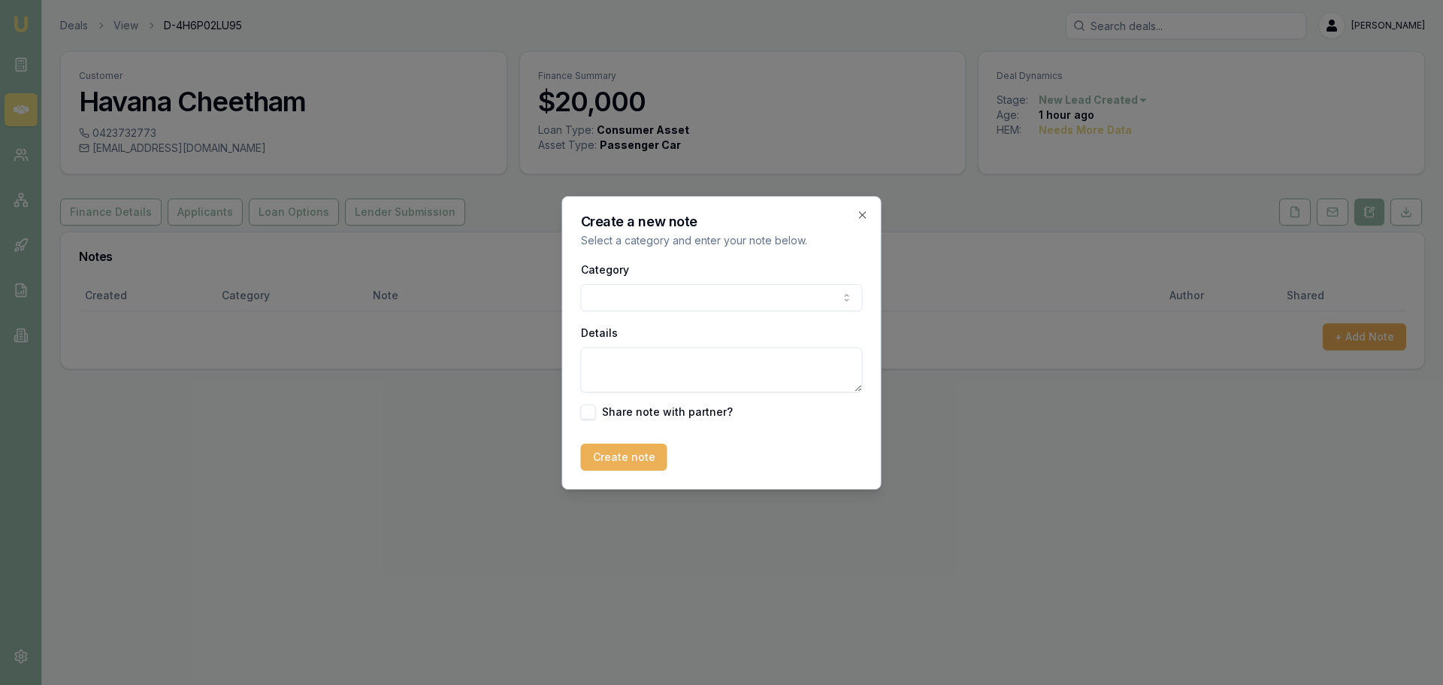
click at [640, 299] on body "Emu Broker Deals View D-4H6P02LU95 [PERSON_NAME] Toggle Menu Customer Havana Ch…" at bounding box center [721, 342] width 1443 height 685
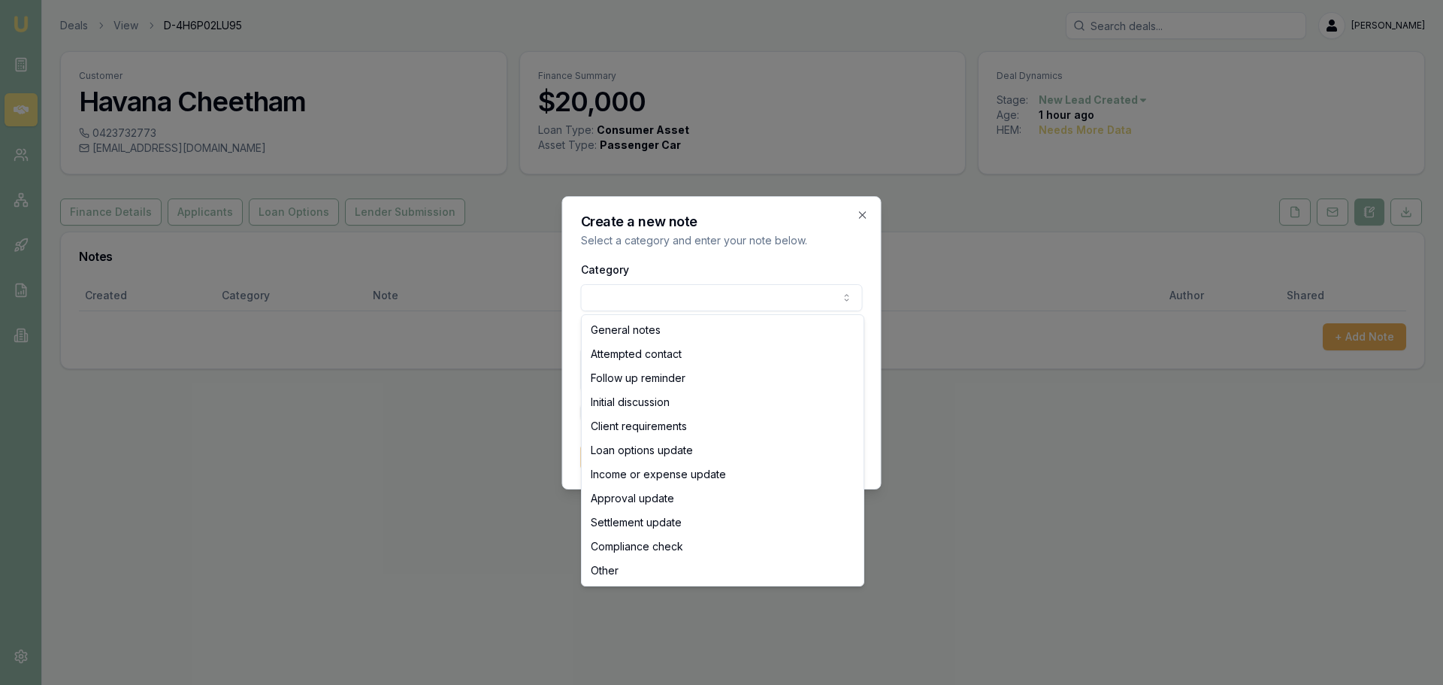
select select "ATTEMPTED_CONTACT"
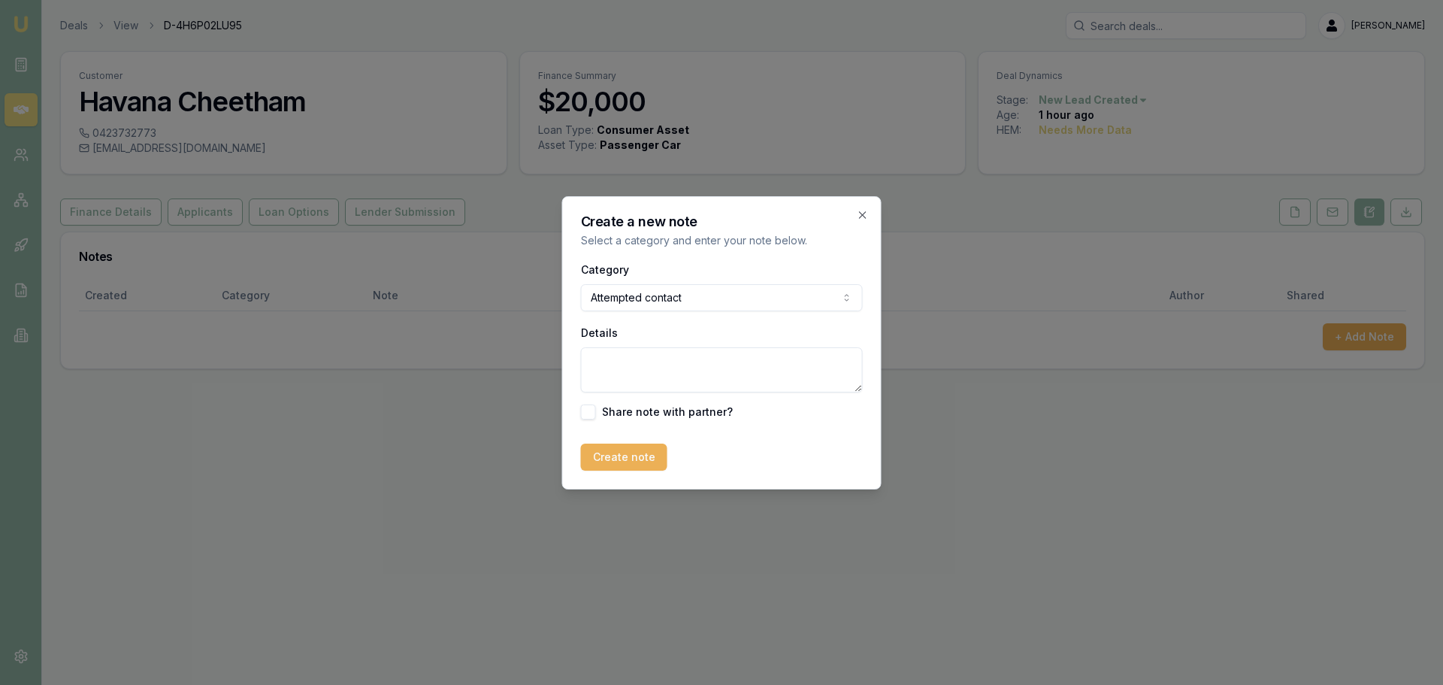
click at [635, 363] on textarea "Details" at bounding box center [722, 369] width 282 height 45
type textarea "sent intro text"
drag, startPoint x: 637, startPoint y: 450, endPoint x: 605, endPoint y: 440, distance: 33.8
click at [637, 450] on button "Create note" at bounding box center [624, 457] width 86 height 27
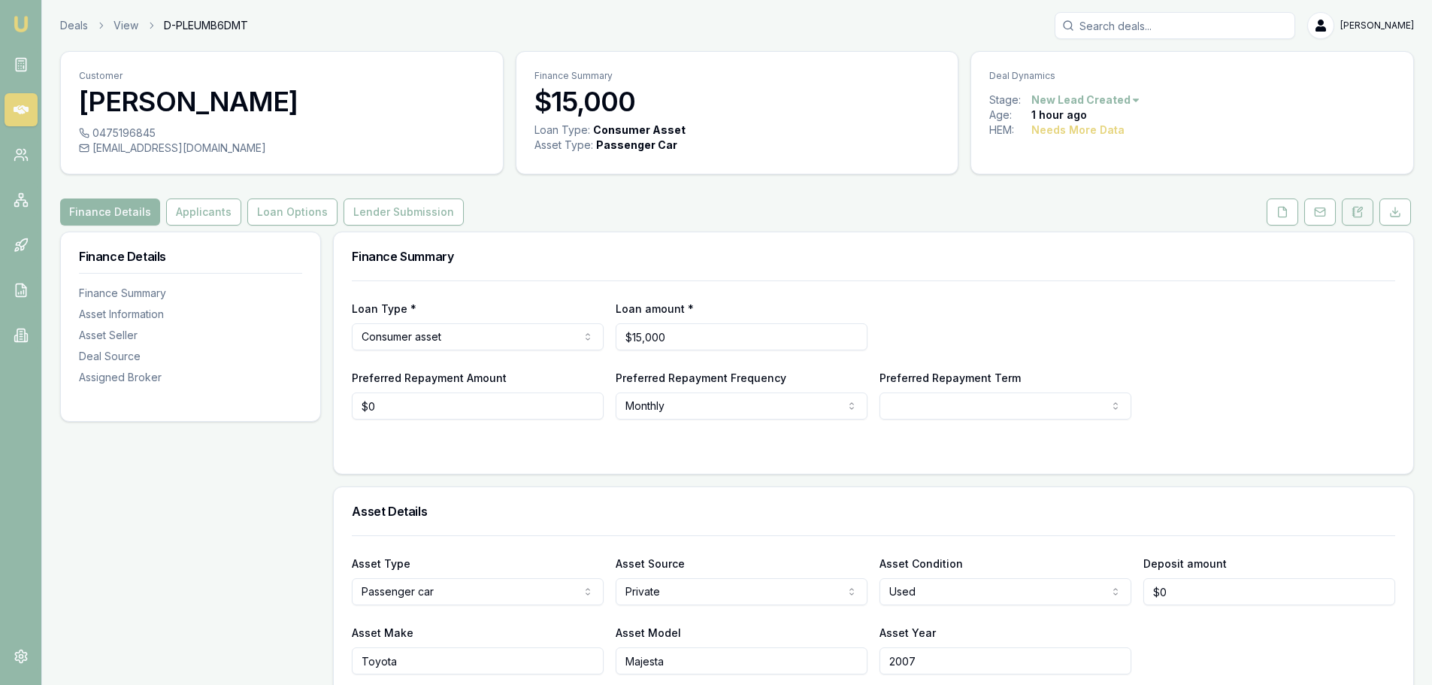
click at [1359, 211] on icon at bounding box center [1360, 209] width 5 height 5
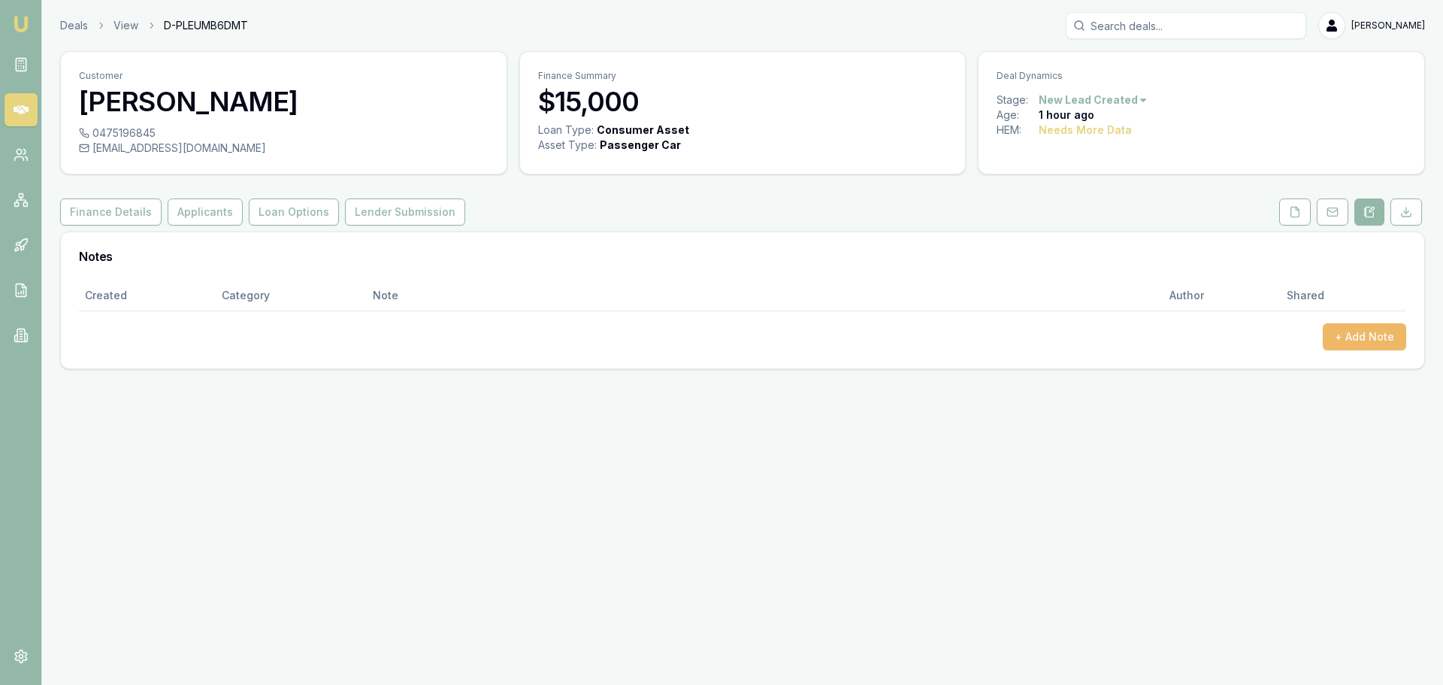
click at [1355, 326] on button "+ Add Note" at bounding box center [1364, 336] width 83 height 27
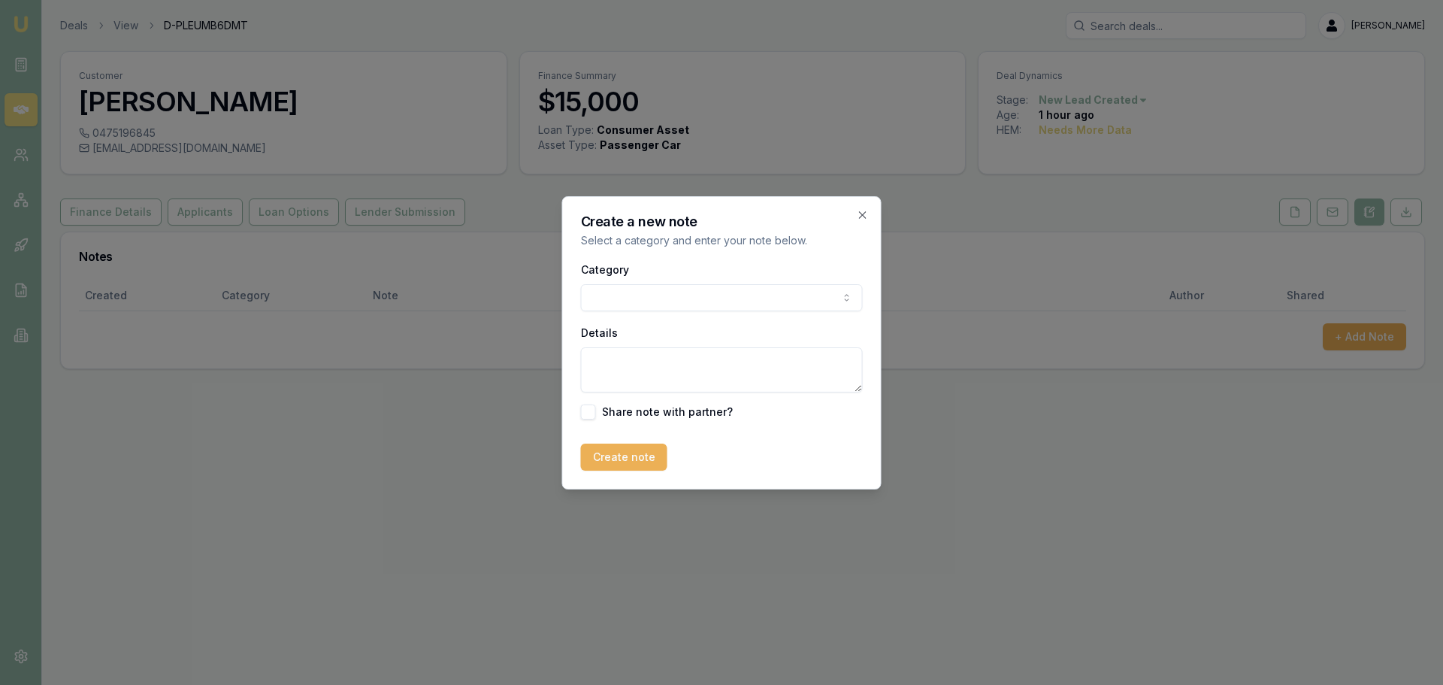
click at [656, 304] on body "Emu Broker Deals View D-PLEUMB6DMT [PERSON_NAME] Toggle Menu Customer [PERSON_N…" at bounding box center [721, 342] width 1443 height 685
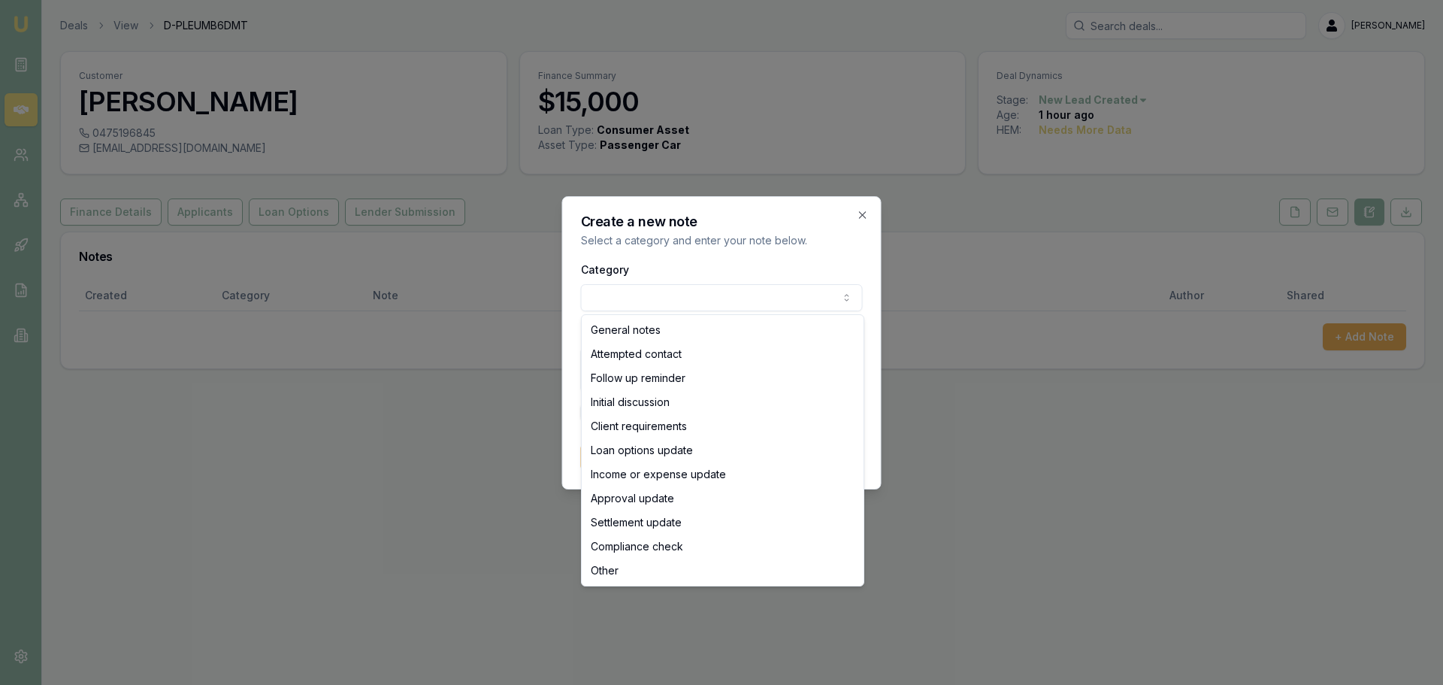
select select "ATTEMPTED_CONTACT"
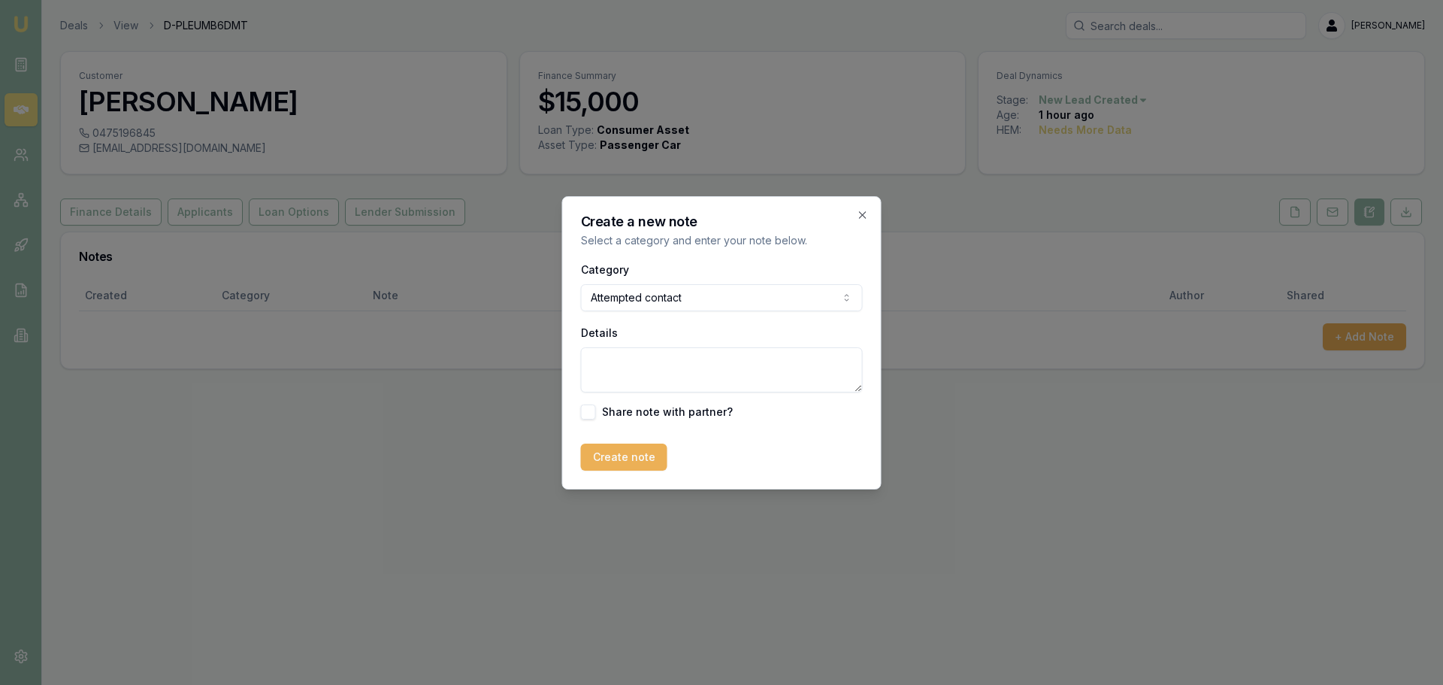
click at [649, 372] on textarea "Details" at bounding box center [722, 369] width 282 height 45
type textarea "sent intro text"
click at [633, 450] on button "Create note" at bounding box center [624, 457] width 86 height 27
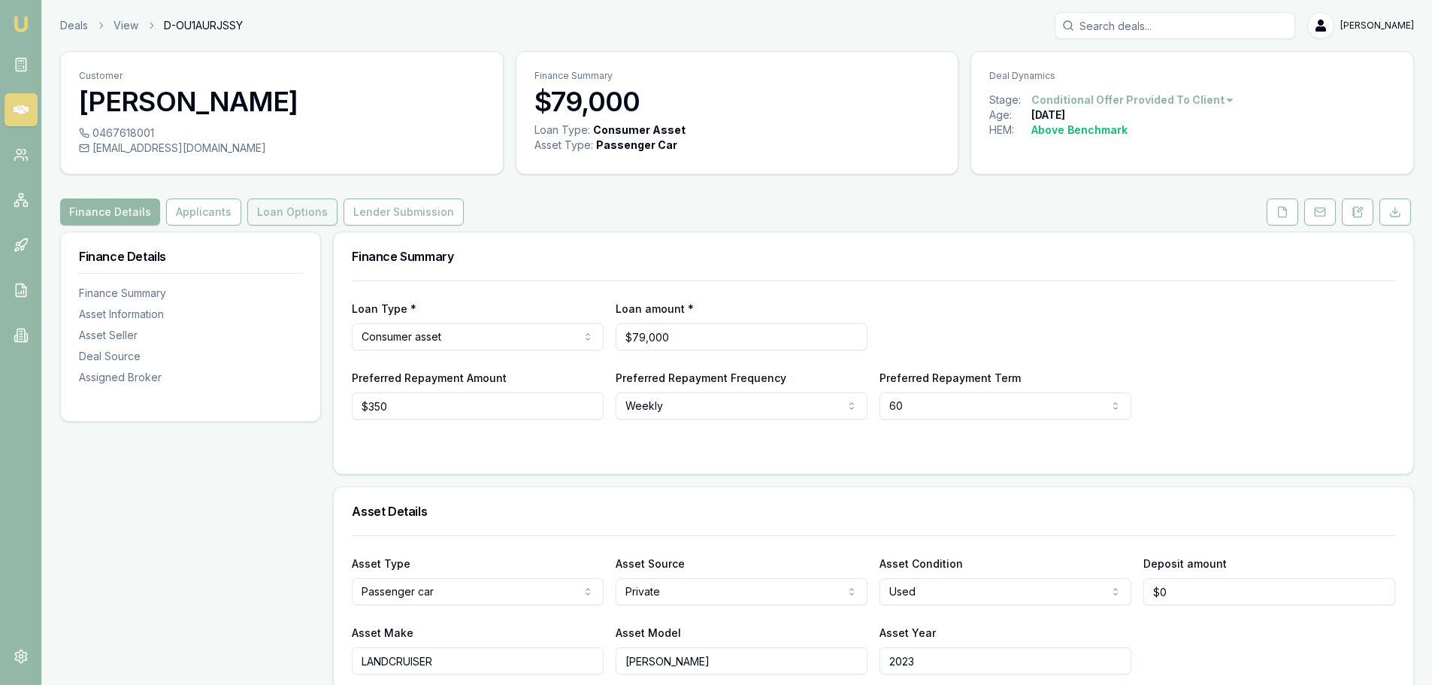
click at [292, 206] on button "Loan Options" at bounding box center [292, 211] width 90 height 27
